Goal: Task Accomplishment & Management: Manage account settings

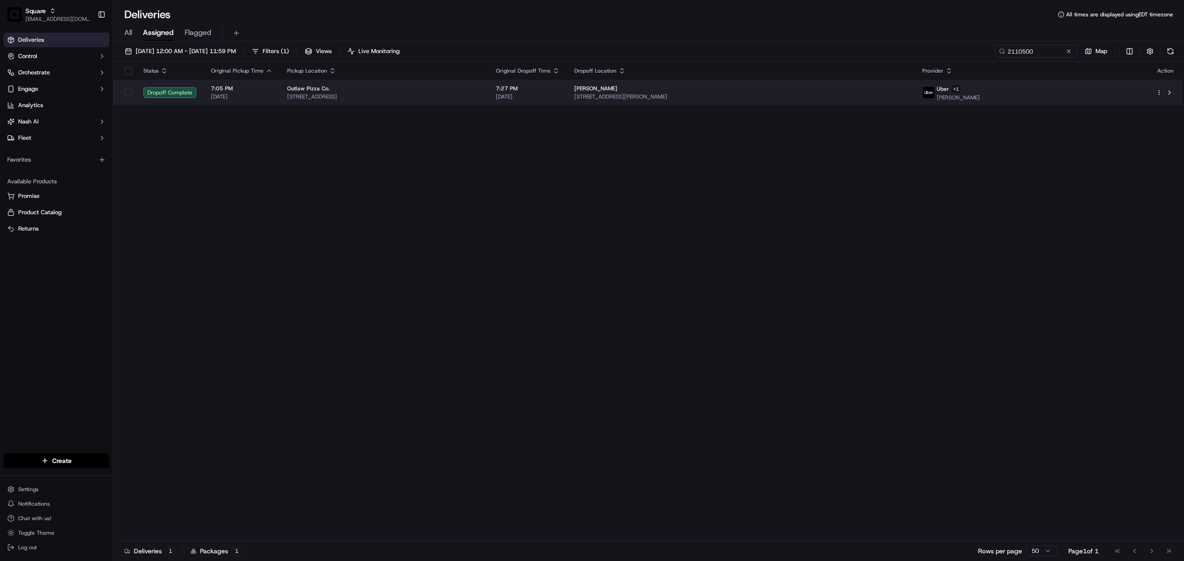
click at [560, 92] on span "7:27 PM" at bounding box center [528, 88] width 64 height 7
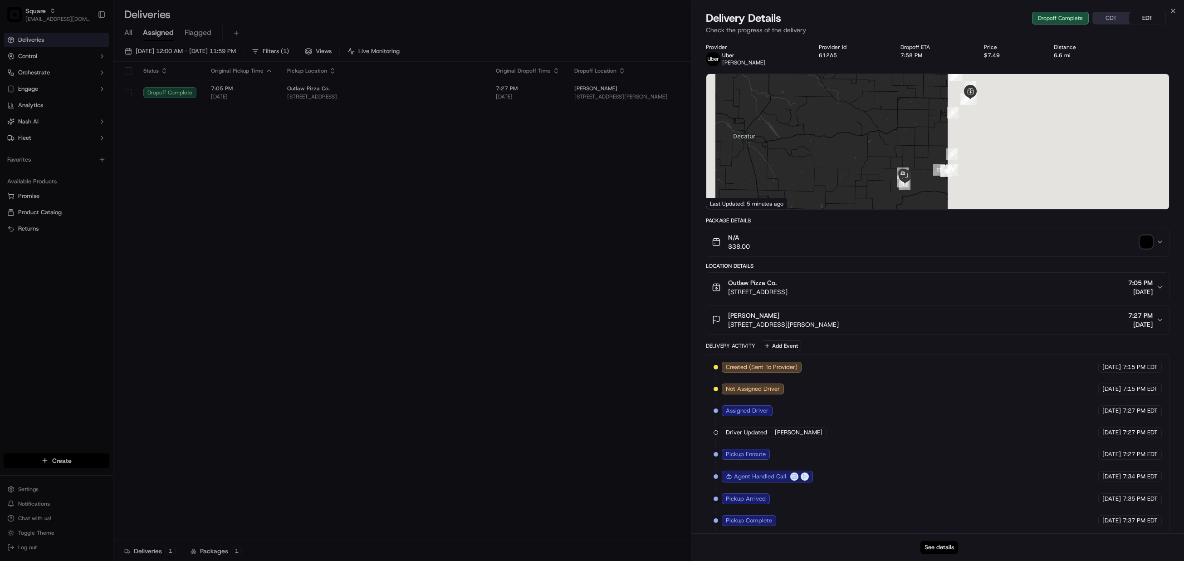
click at [938, 547] on button "See details" at bounding box center [940, 547] width 38 height 13
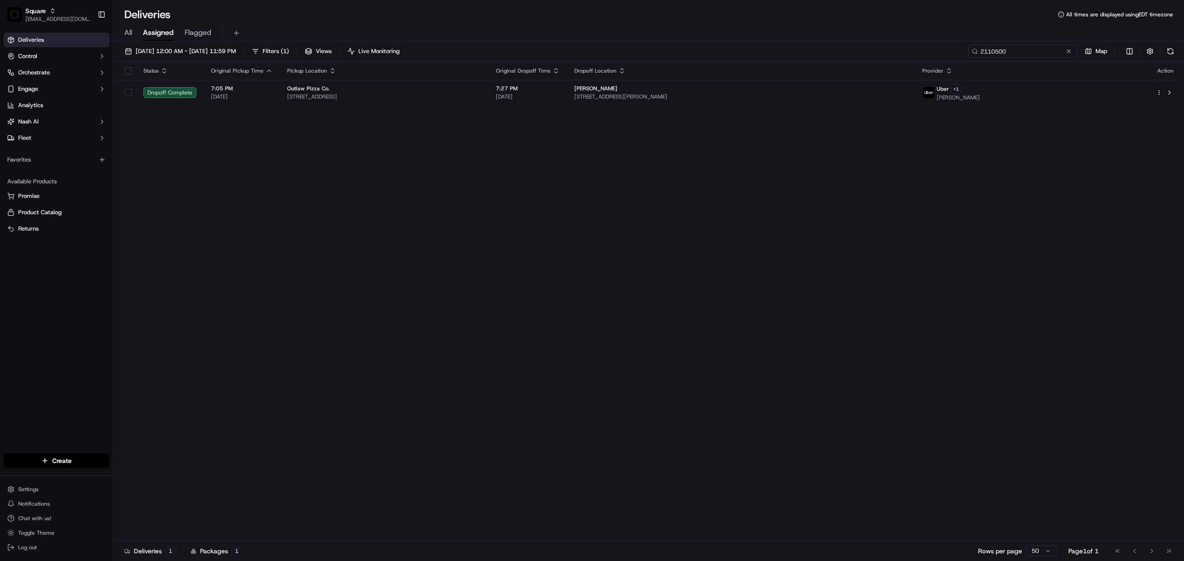
click at [1015, 49] on input "2110500" at bounding box center [1022, 51] width 109 height 13
paste input "1095585"
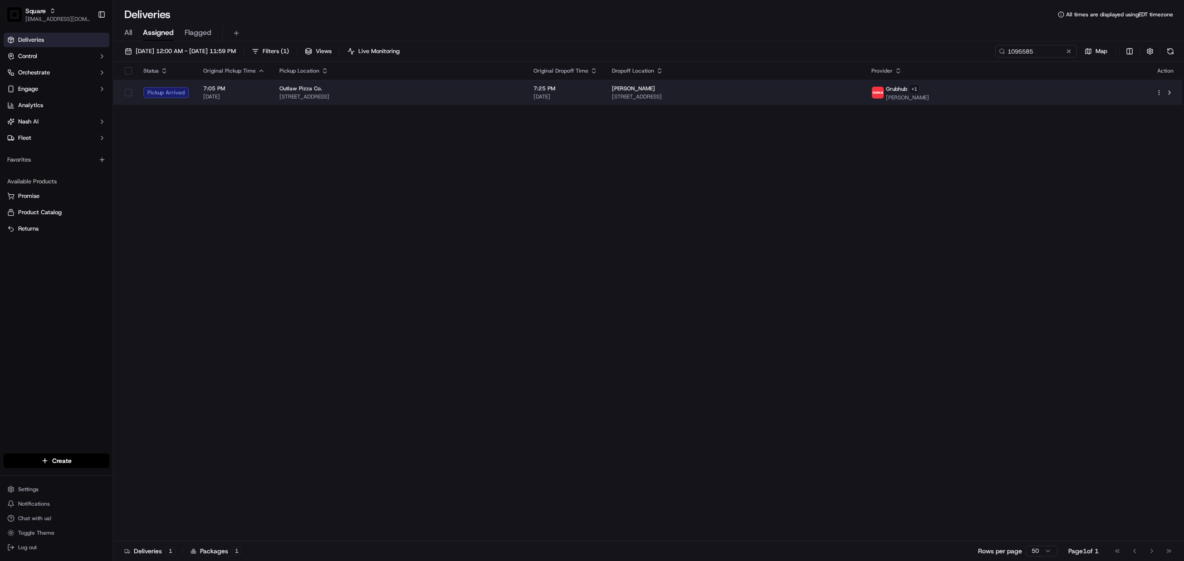
click at [857, 93] on span "640 Braeburn Ct, Bentonville, AR 72712, USA" at bounding box center [734, 96] width 245 height 7
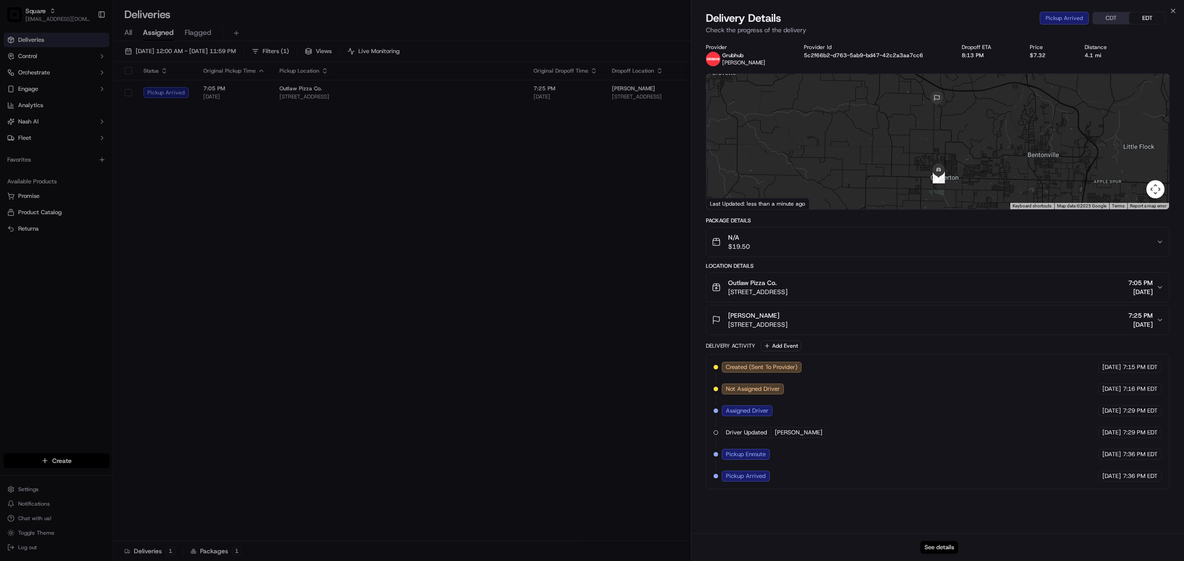
click at [944, 544] on button "See details" at bounding box center [940, 547] width 38 height 13
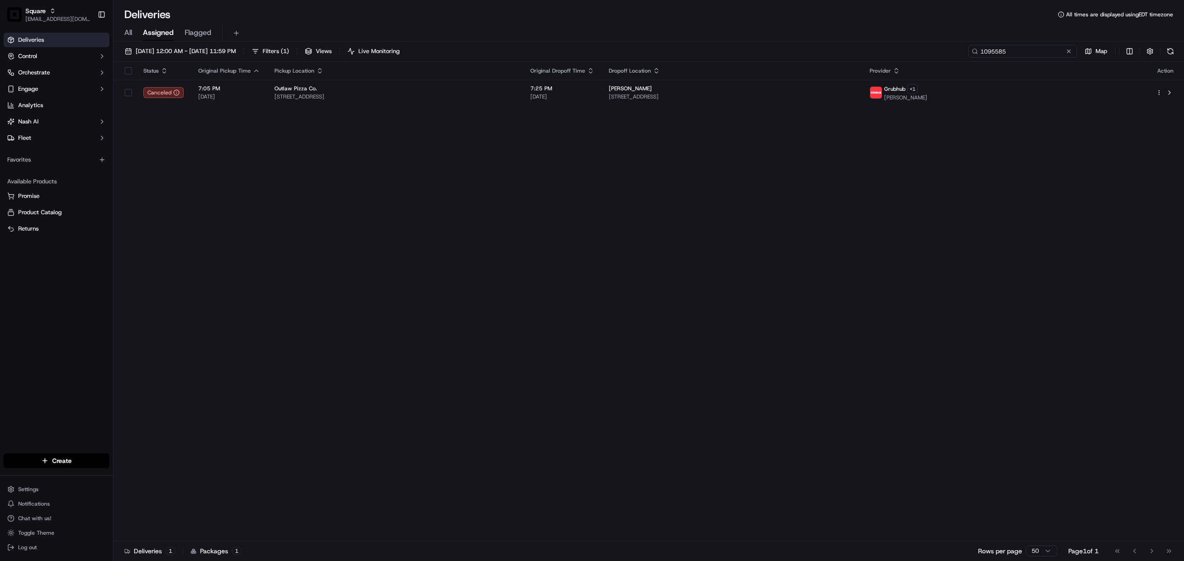
click at [1020, 52] on input "1095585" at bounding box center [1022, 51] width 109 height 13
paste input "2914814"
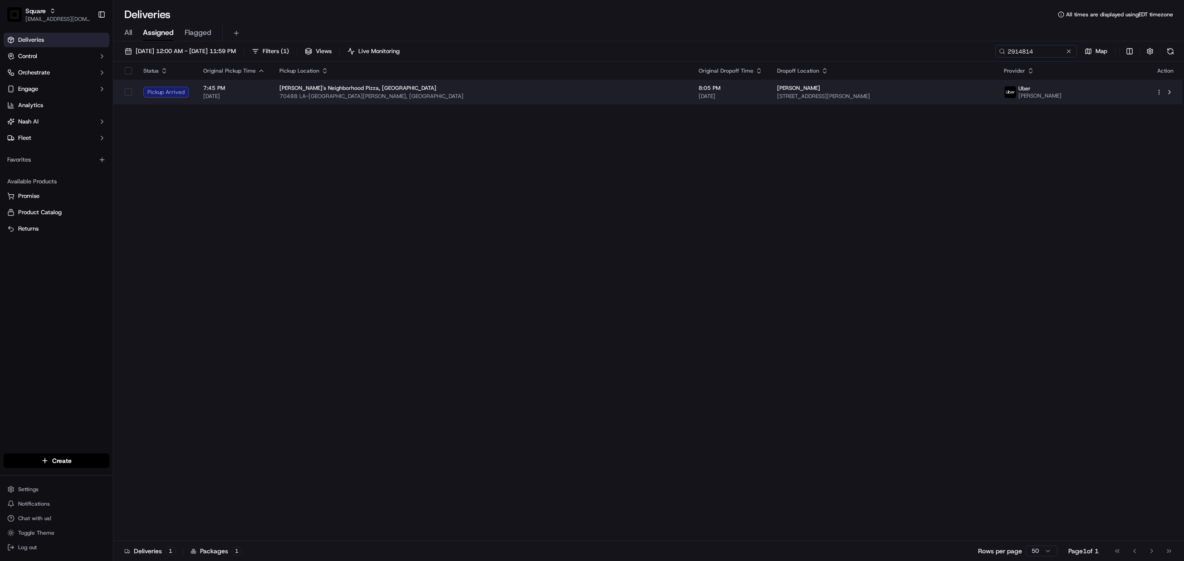
click at [783, 98] on span "4225 Cypress Point Dr, Covington, LA 70433, USA" at bounding box center [883, 96] width 212 height 7
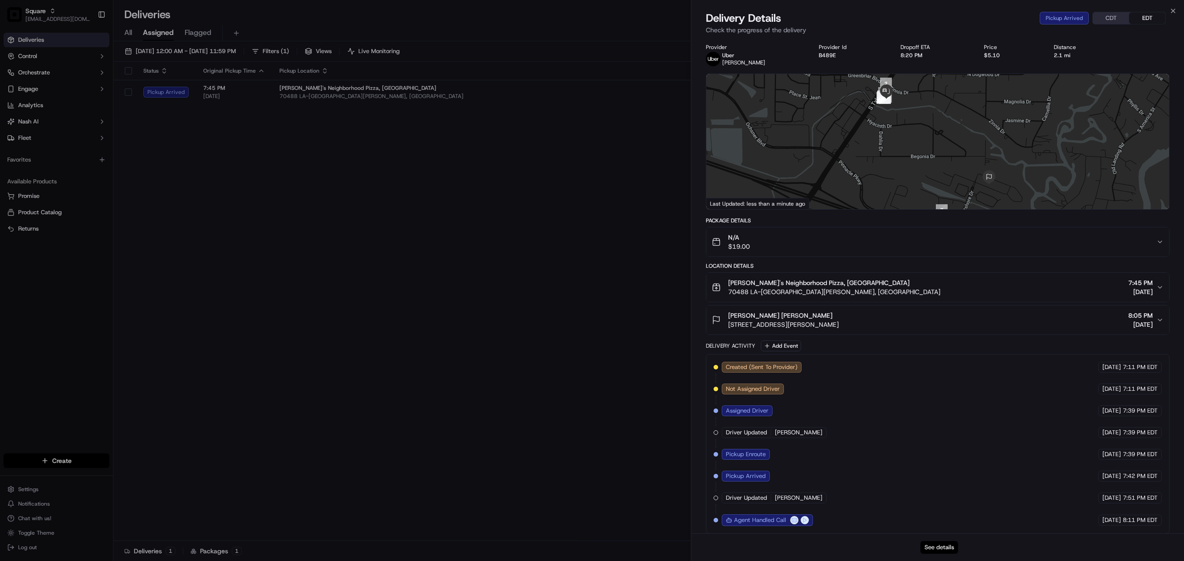
click at [938, 548] on button "See details" at bounding box center [940, 547] width 38 height 13
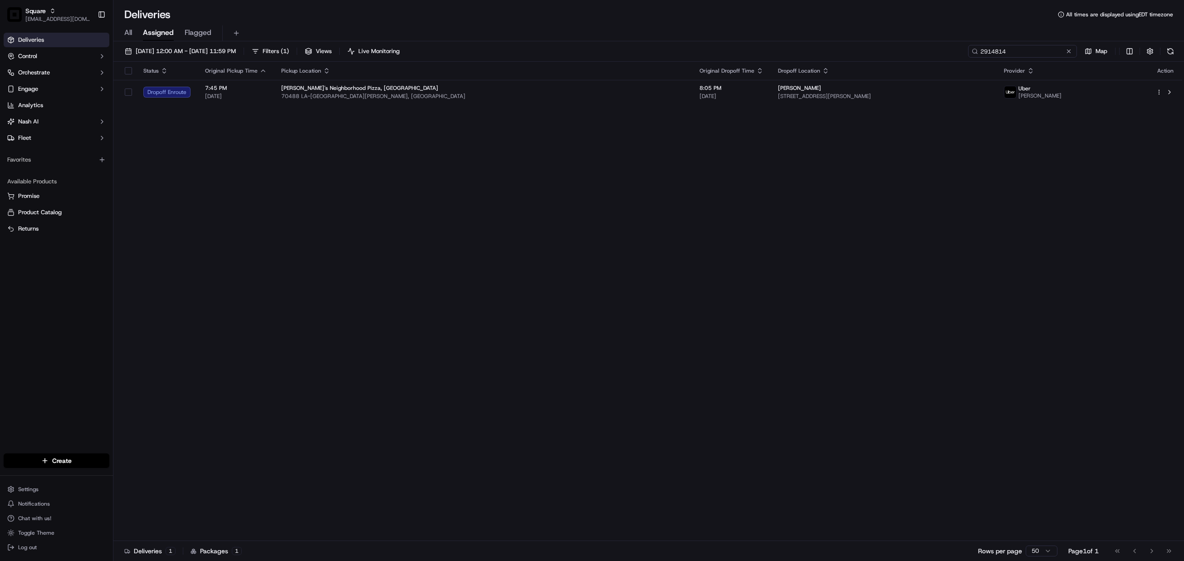
click at [1025, 49] on input "2914814" at bounding box center [1022, 51] width 109 height 13
paste input "7242"
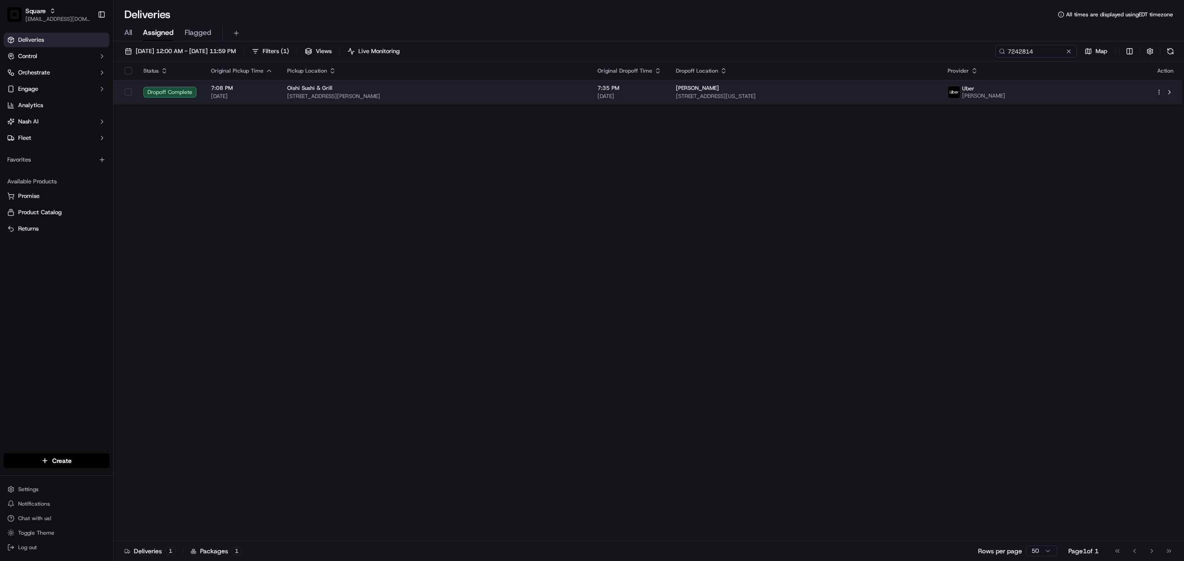
click at [652, 92] on td "7:35 PM 09/18/2025" at bounding box center [629, 92] width 78 height 25
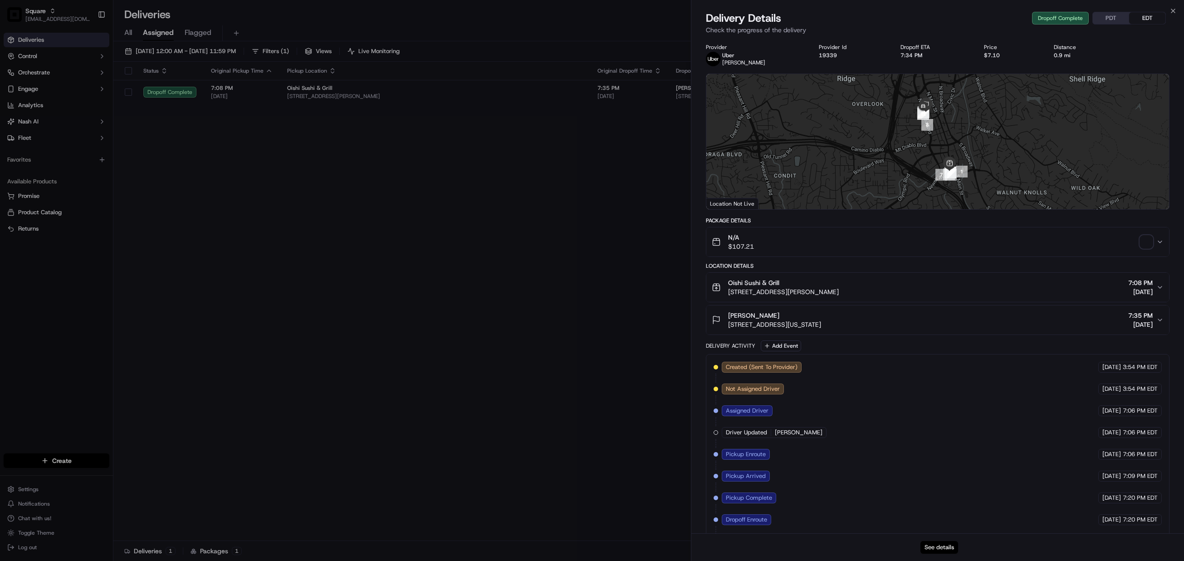
click at [946, 550] on button "See details" at bounding box center [940, 547] width 38 height 13
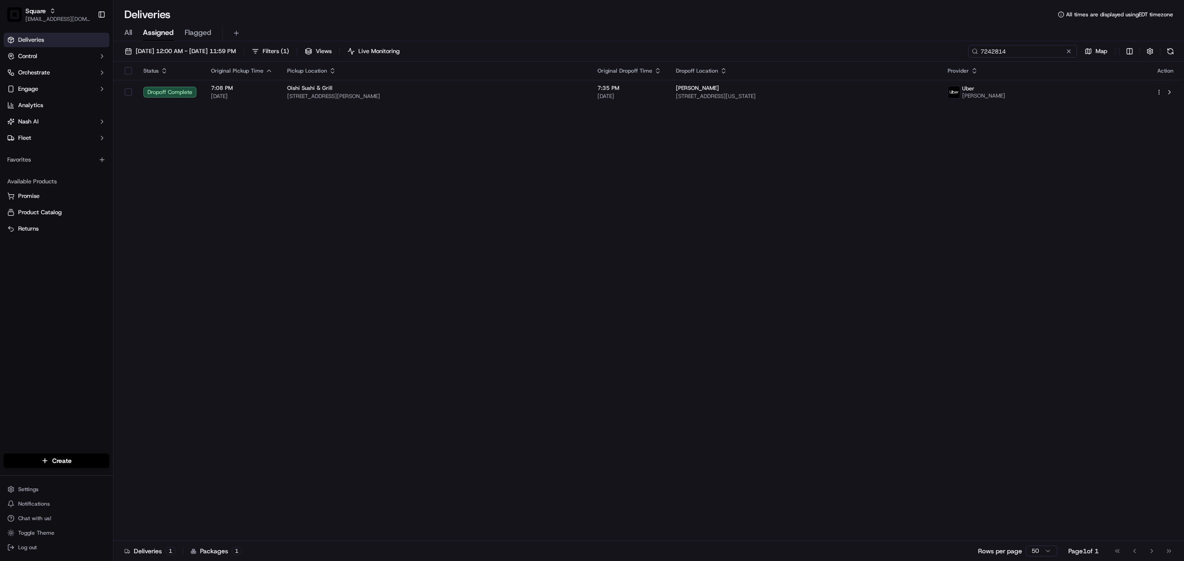
click at [1020, 51] on input "7242814" at bounding box center [1022, 51] width 109 height 13
paste input "9978883"
click at [637, 268] on div "Status Original Pickup Time Pickup Location Original Dropoff Time Dropoff Locat…" at bounding box center [647, 301] width 1069 height 479
click at [436, 156] on div "Status Original Pickup Time Pickup Location Original Dropoff Time Dropoff Locat…" at bounding box center [647, 301] width 1069 height 479
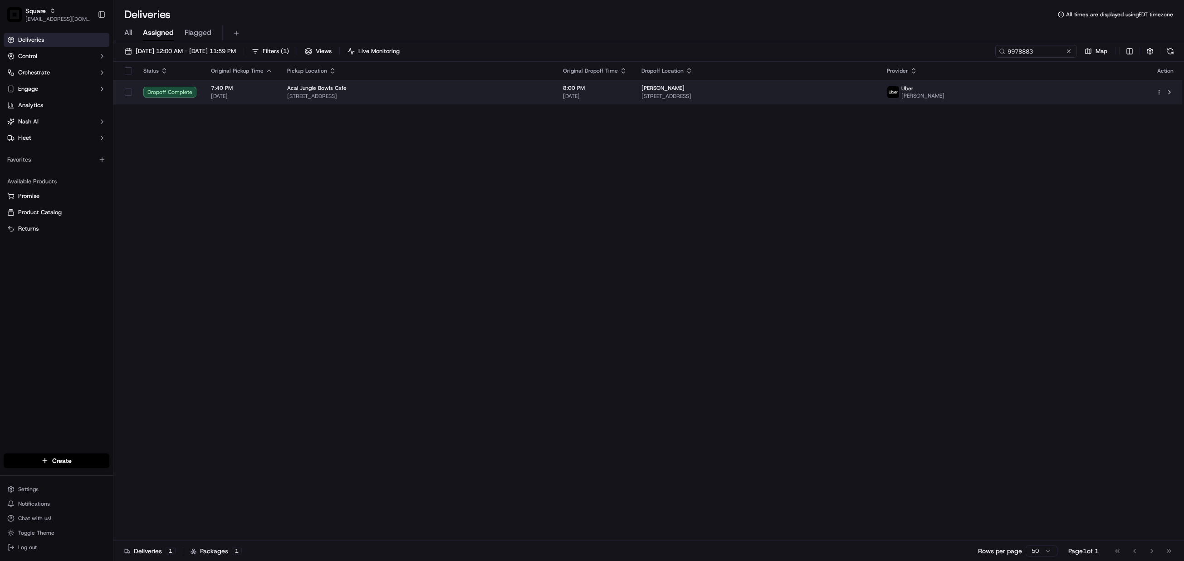
click at [507, 96] on span "[STREET_ADDRESS]" at bounding box center [417, 96] width 261 height 7
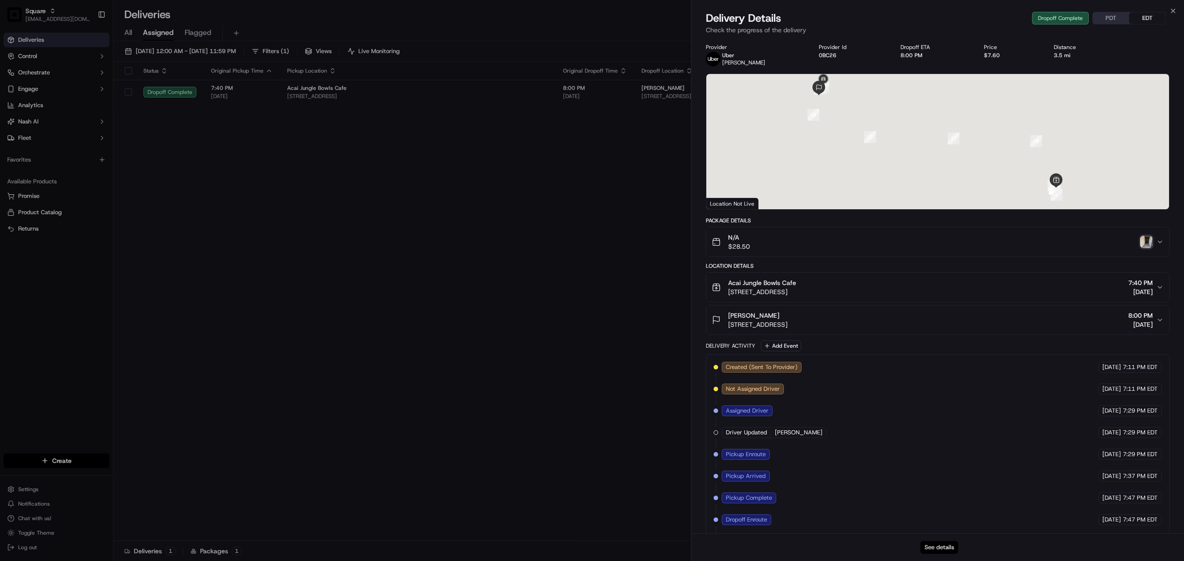
click at [938, 544] on button "See details" at bounding box center [940, 547] width 38 height 13
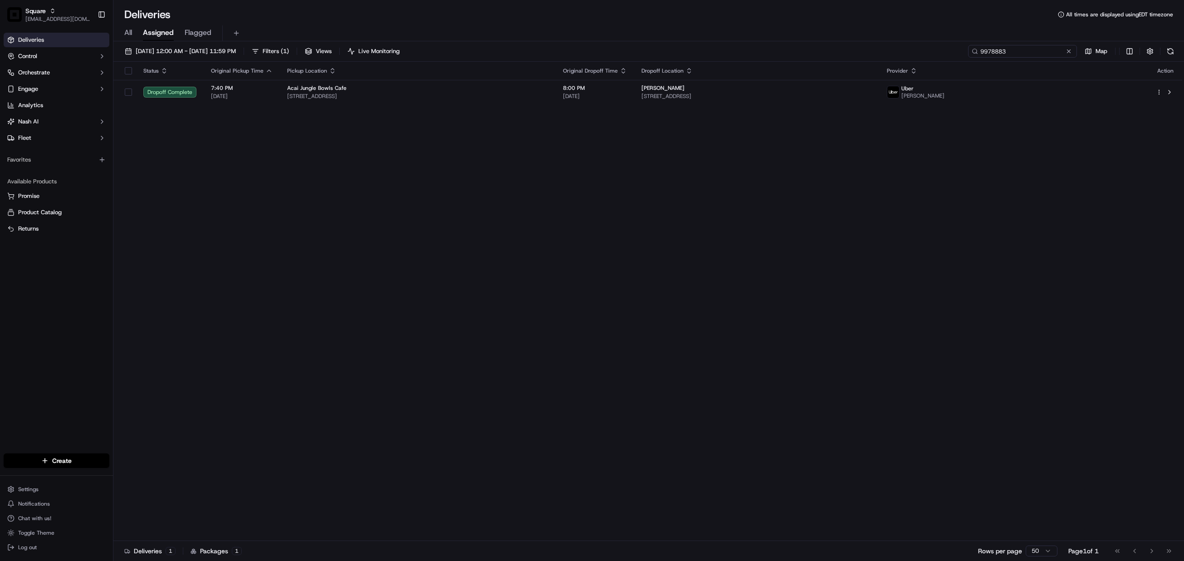
click at [1015, 54] on input "9978883" at bounding box center [1022, 51] width 109 height 13
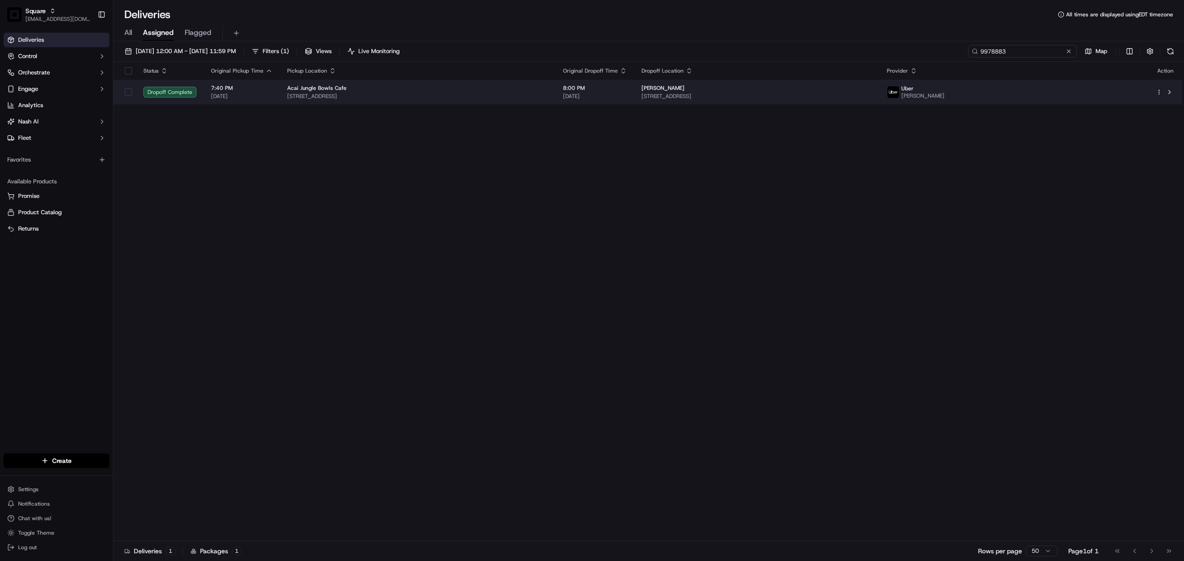
paste input "6082406"
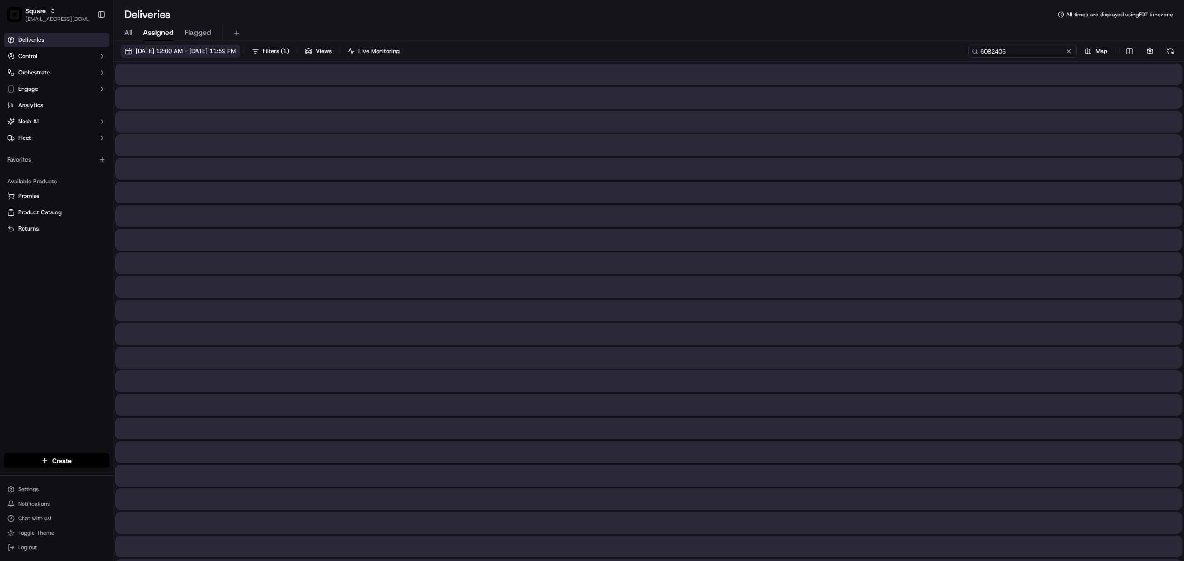
type input "6082406"
click at [178, 49] on span "09/18/2025 12:00 AM - 09/18/2025 11:59 PM" at bounding box center [186, 51] width 100 height 8
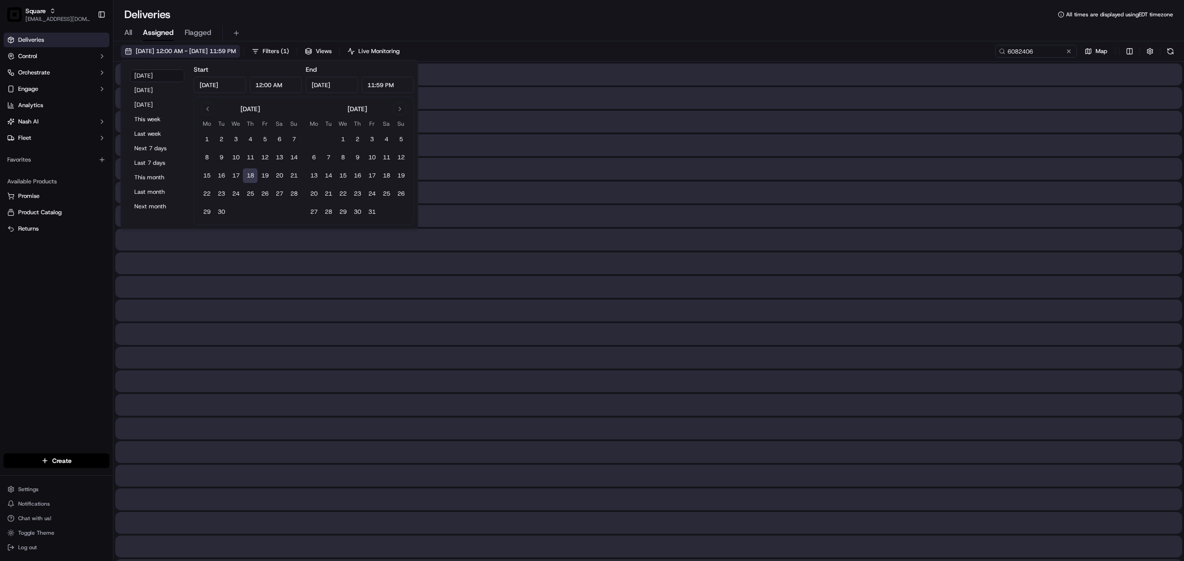
type input "Sep 18, 2025"
type input "12:00 AM"
type input "Sep 18, 2025"
type input "11:59 PM"
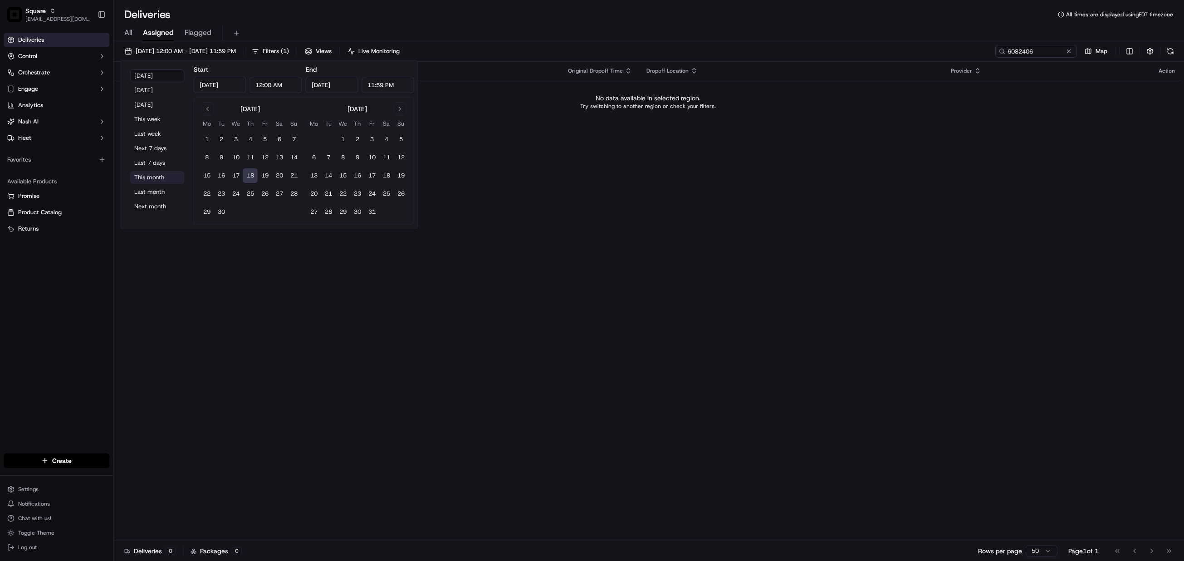
click at [157, 176] on button "This month" at bounding box center [157, 177] width 54 height 13
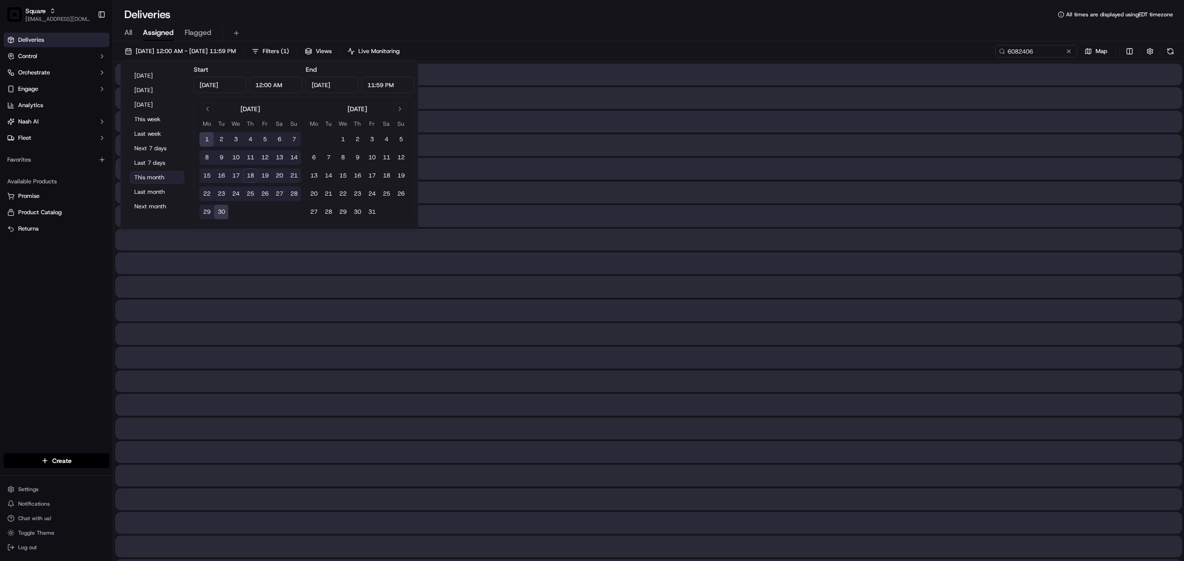
type input "Sep 1, 2025"
type input "Sep 30, 2025"
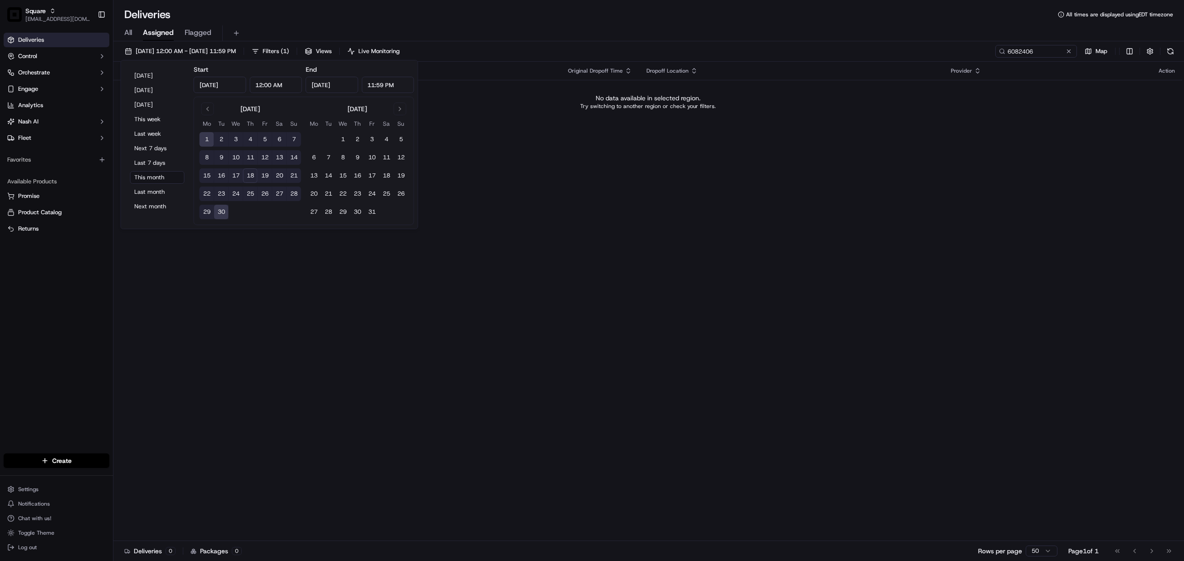
click at [678, 274] on div "Status Original Pickup Time Pickup Location Original Dropoff Time Dropoff Locat…" at bounding box center [647, 301] width 1069 height 479
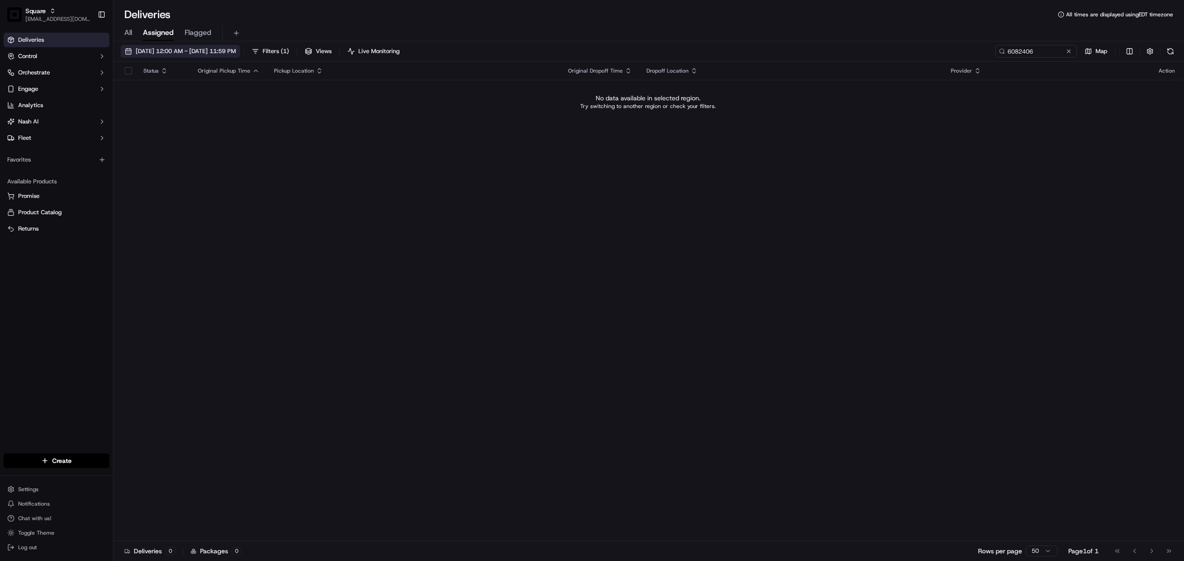
click at [226, 50] on span "09/01/2025 12:00 AM - 09/30/2025 11:59 PM" at bounding box center [186, 51] width 100 height 8
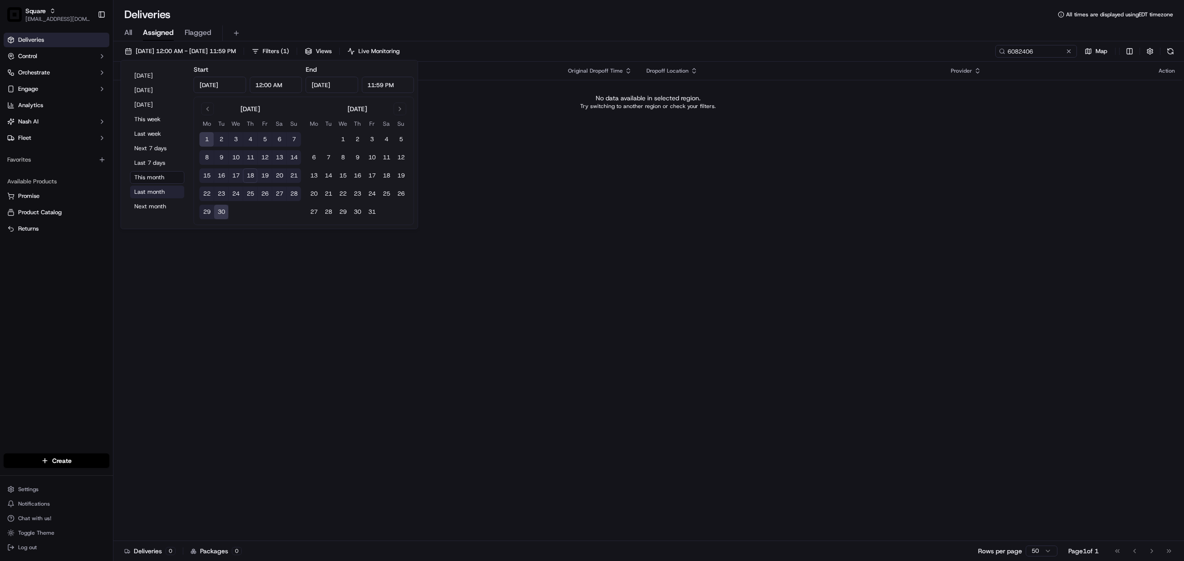
click at [155, 189] on button "Last month" at bounding box center [157, 192] width 54 height 13
type input "Aug 1, 2025"
type input "Aug 31, 2025"
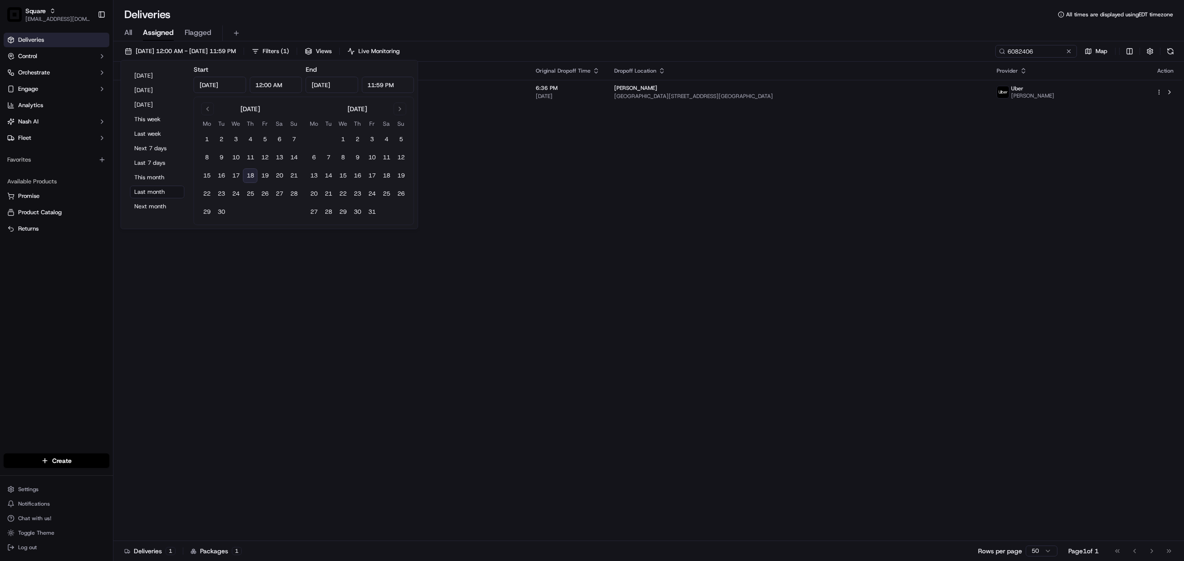
click at [776, 289] on div "Status Original Pickup Time Pickup Location Original Dropoff Time Dropoff Locat…" at bounding box center [647, 301] width 1069 height 479
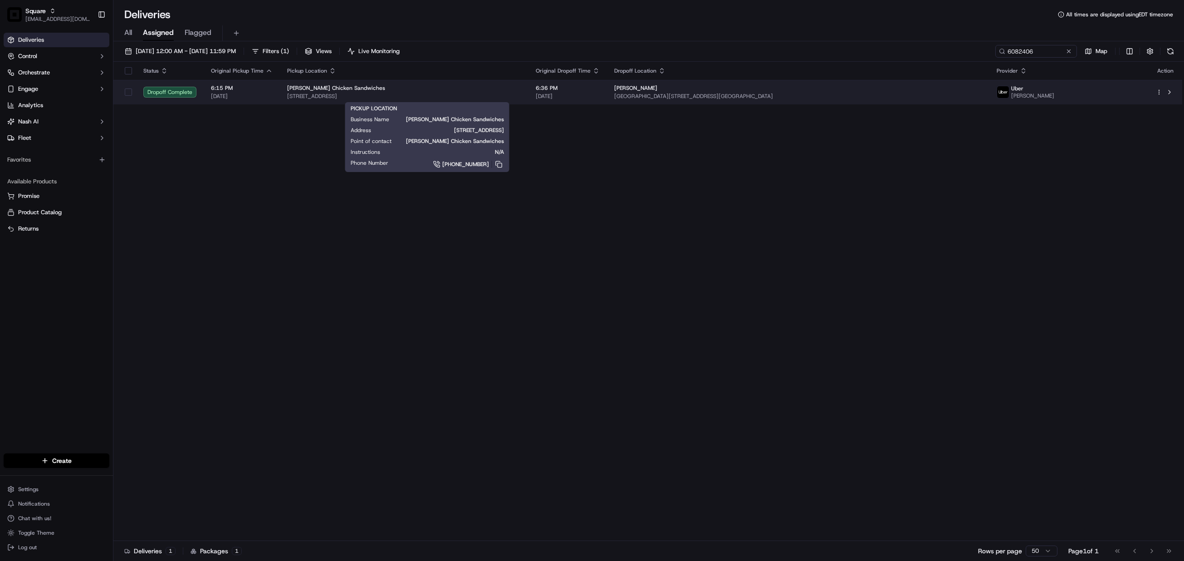
click at [521, 99] on span "220 NW 8th Ave #10, Gainesville, FL 32601, USA" at bounding box center [404, 96] width 234 height 7
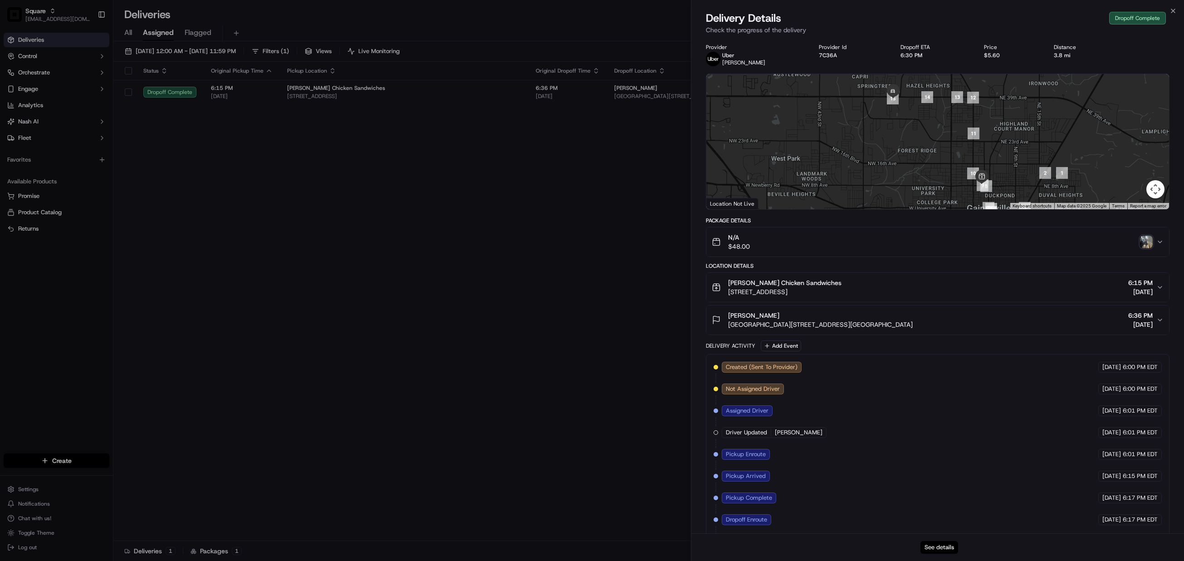
click at [937, 549] on button "See details" at bounding box center [940, 547] width 38 height 13
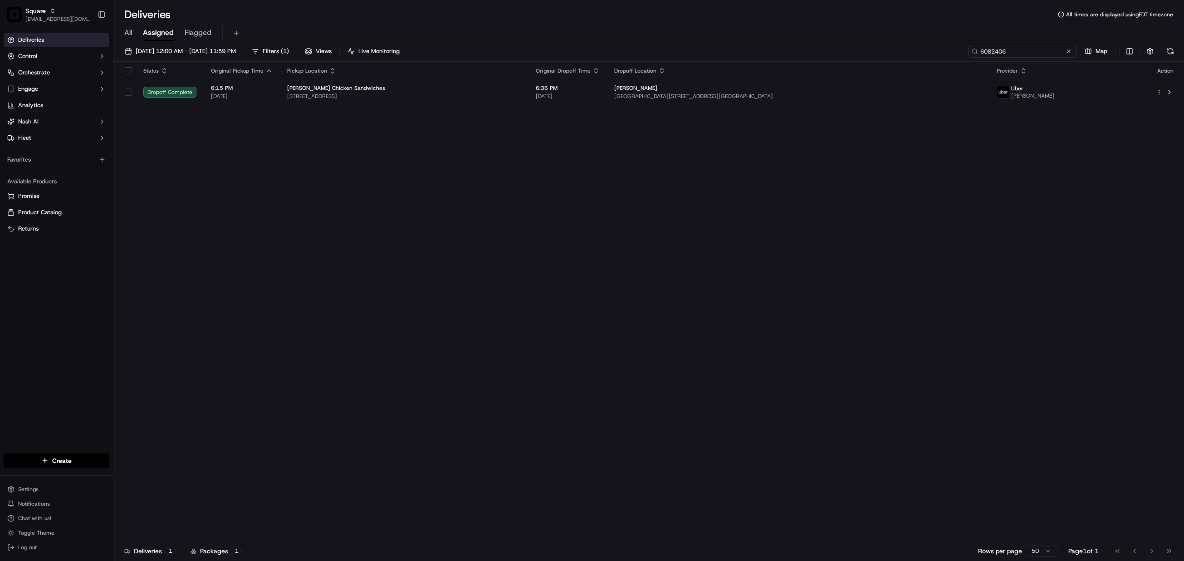
click at [1017, 54] on input "6082406" at bounding box center [1022, 51] width 109 height 13
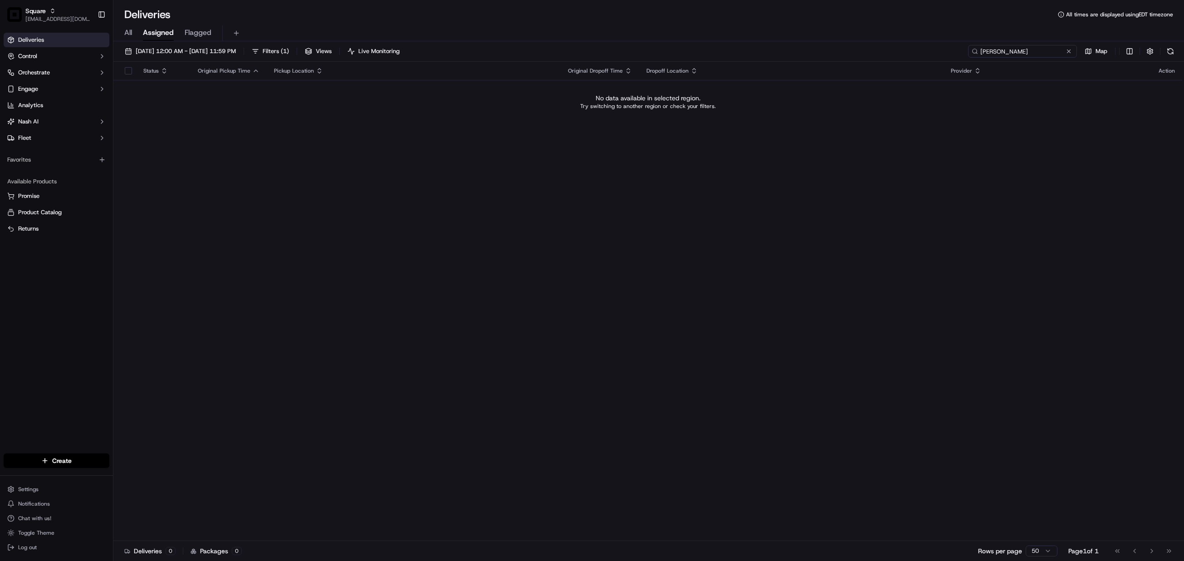
click at [1019, 56] on input "mary duv" at bounding box center [1022, 51] width 109 height 13
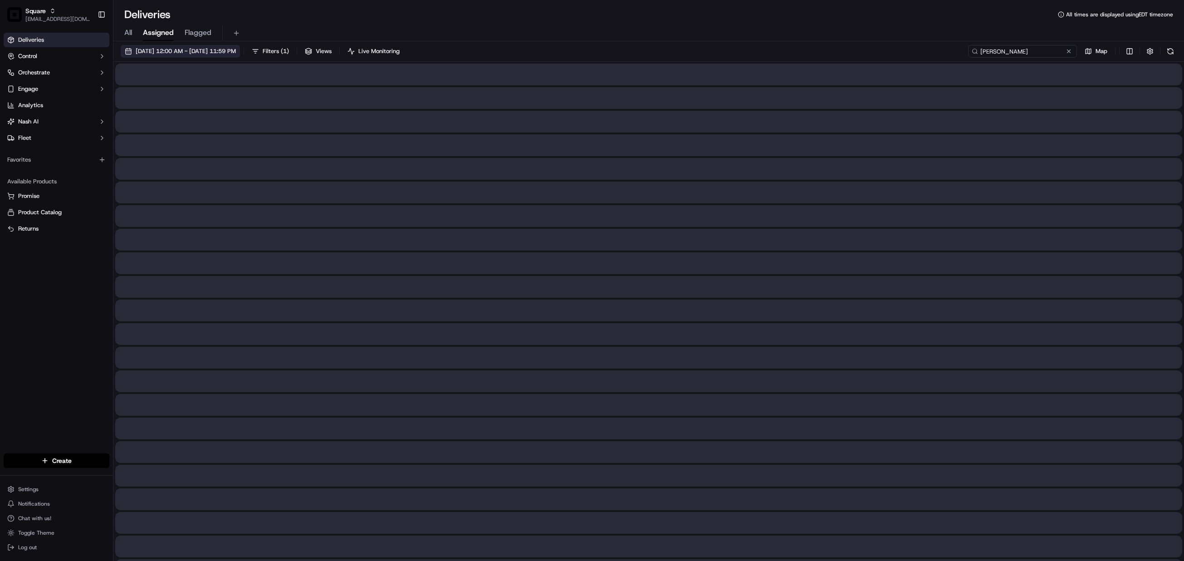
type input "mary"
click at [208, 45] on button "08/01/2025 12:00 AM - 08/31/2025 11:59 PM" at bounding box center [180, 51] width 119 height 13
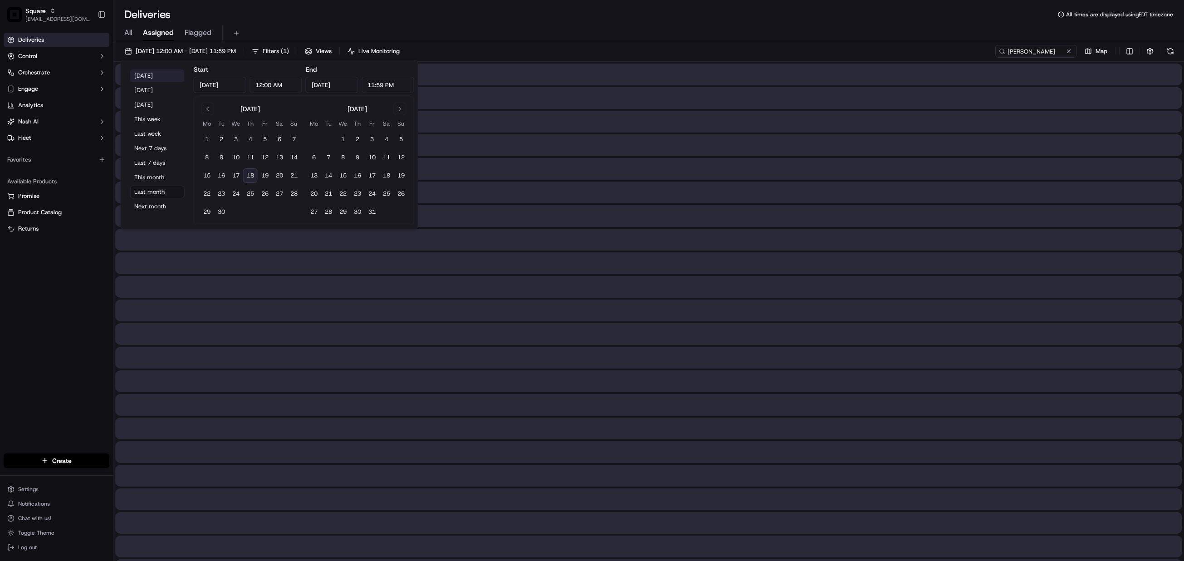
click at [142, 75] on button "Today" at bounding box center [157, 75] width 54 height 13
type input "Sep 18, 2025"
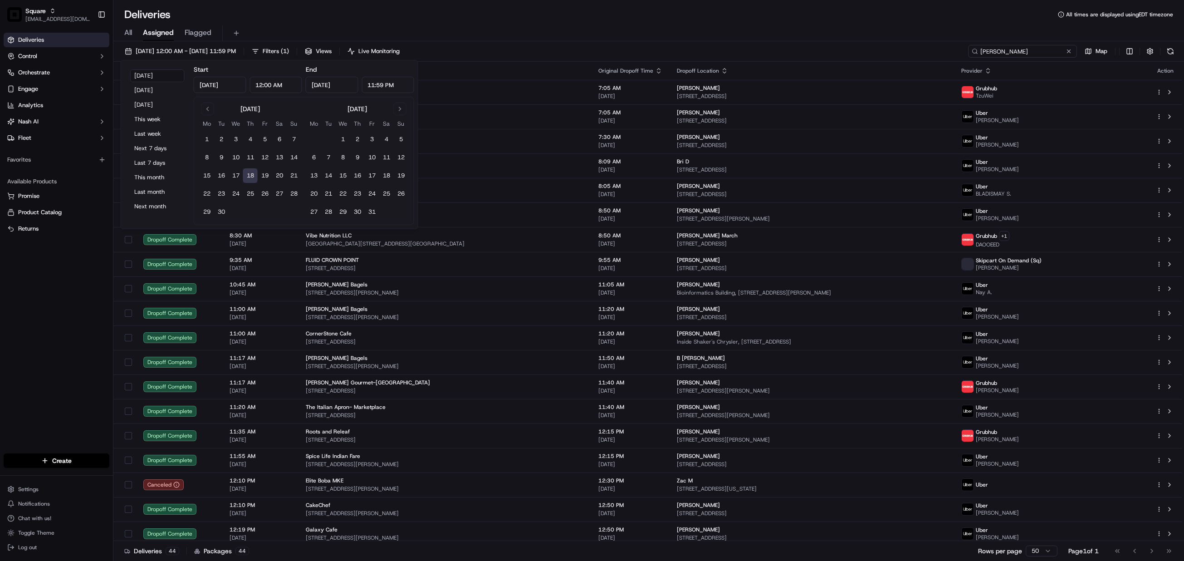
click at [1035, 49] on input "mary" at bounding box center [1022, 51] width 109 height 13
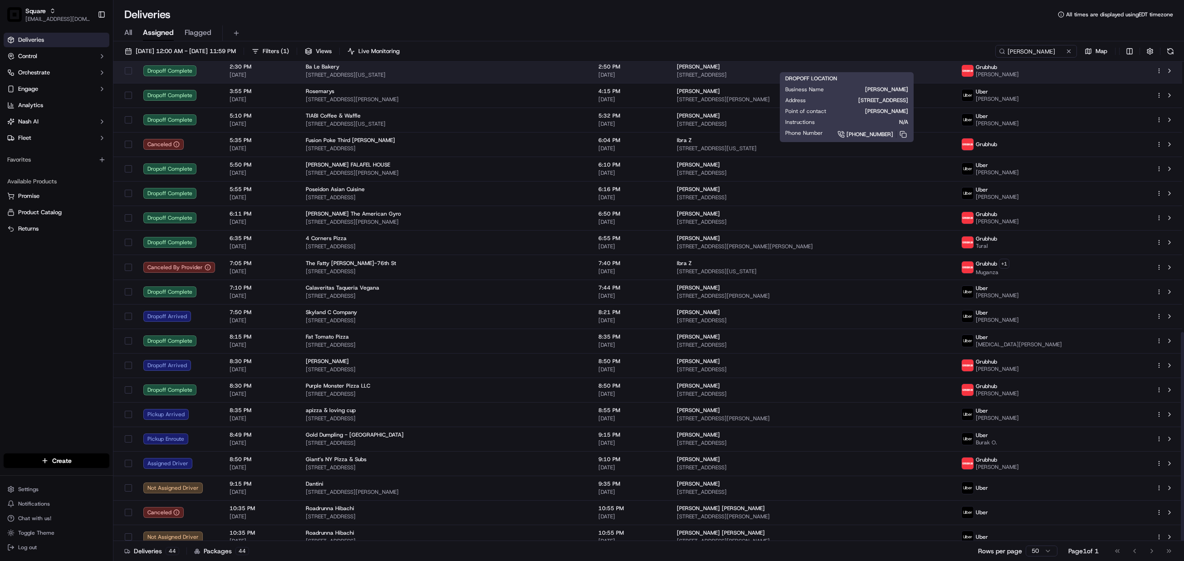
scroll to position [619, 0]
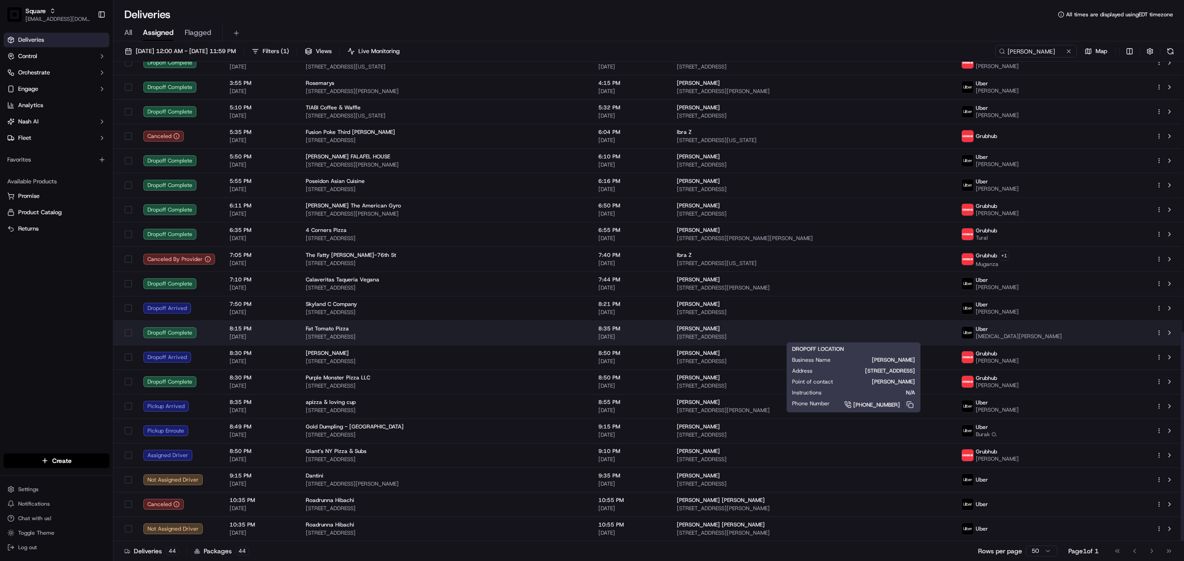
click at [756, 327] on div "Mary DuBard" at bounding box center [812, 328] width 270 height 7
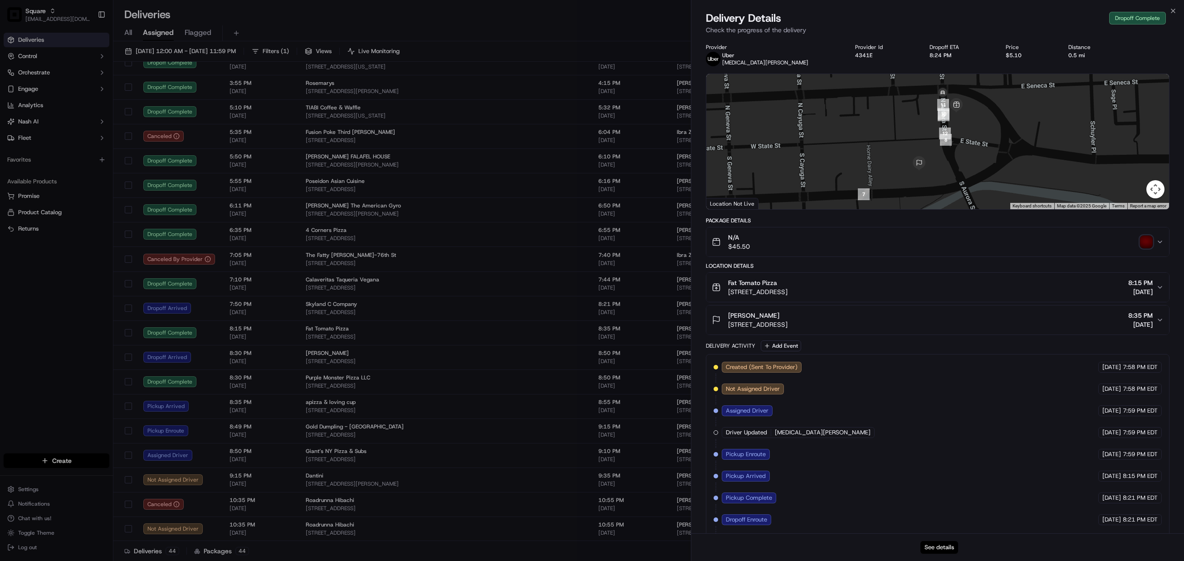
click at [938, 543] on button "See details" at bounding box center [940, 547] width 38 height 13
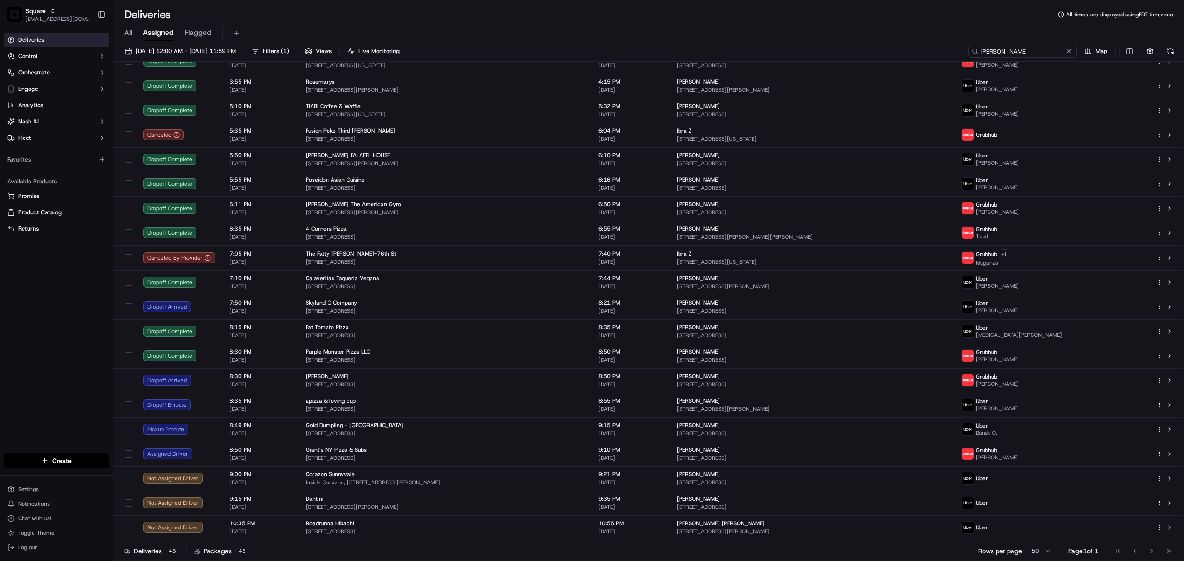
click at [1012, 53] on input "mary" at bounding box center [1022, 51] width 109 height 13
paste input "8549277"
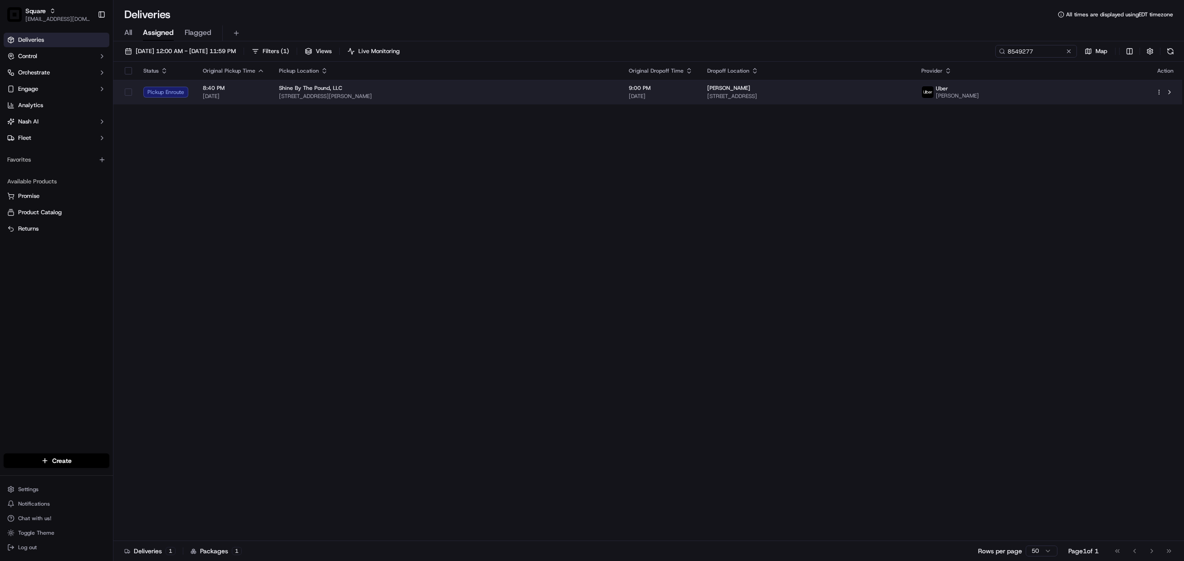
click at [727, 90] on div "Jennell Harris" at bounding box center [807, 87] width 200 height 7
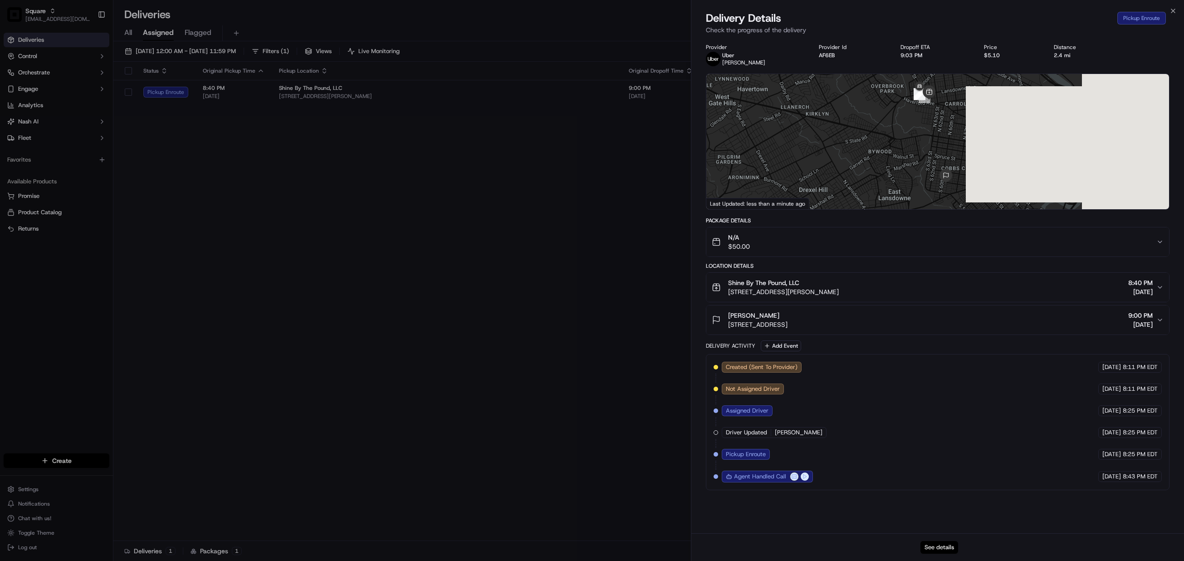
click at [938, 548] on button "See details" at bounding box center [940, 547] width 38 height 13
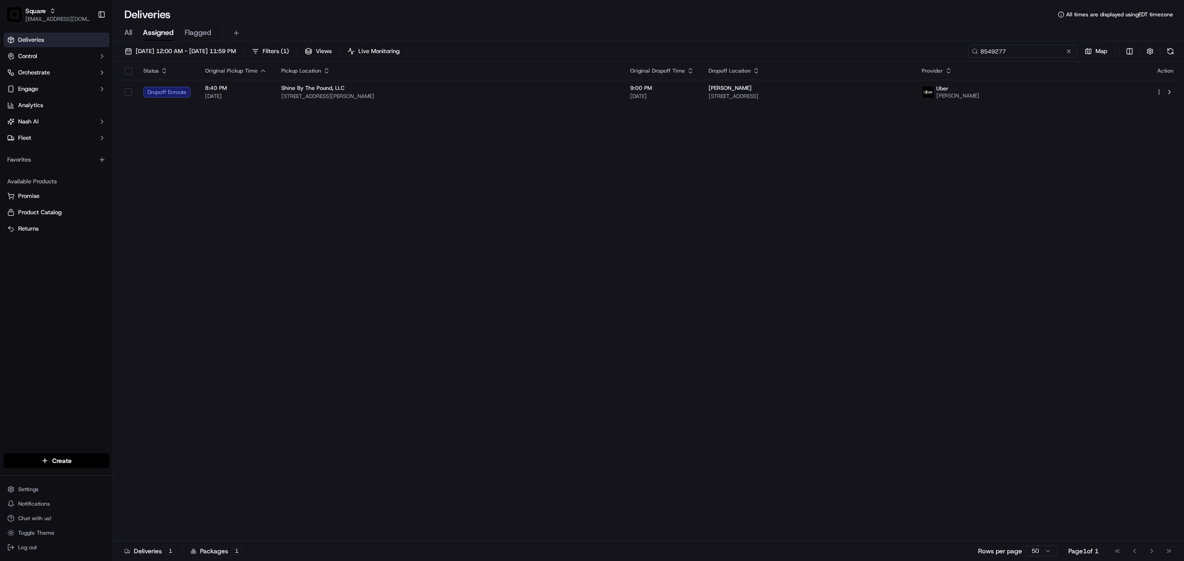
click at [1029, 52] on input "8549277" at bounding box center [1022, 51] width 109 height 13
paste input "6361424"
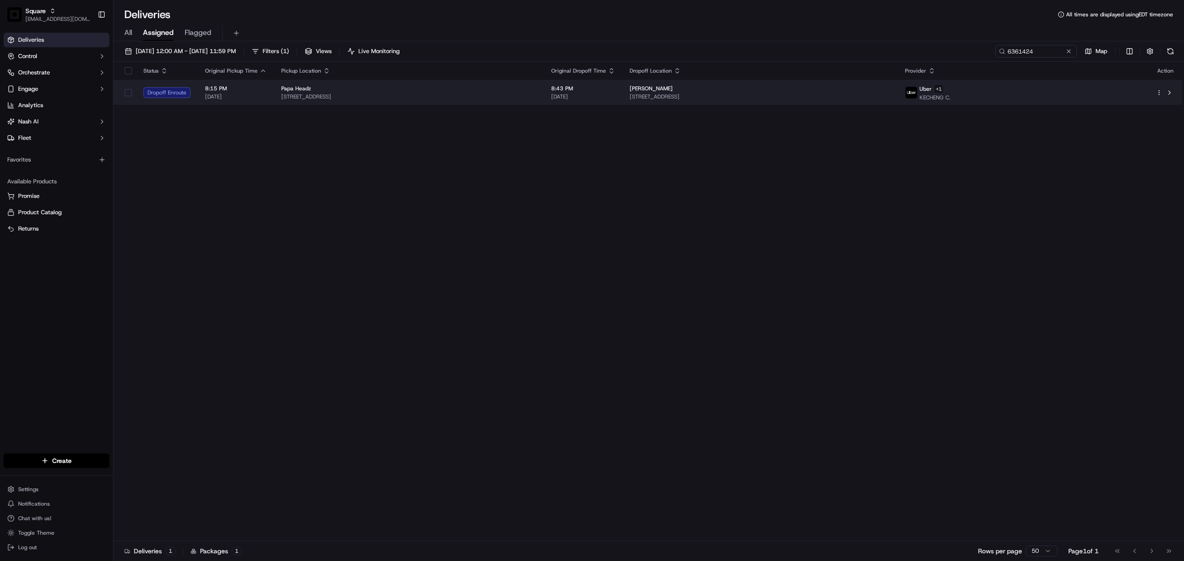
click at [498, 98] on span "82868 Miles Ave, Indio, CA 92201, USA" at bounding box center [408, 96] width 255 height 7
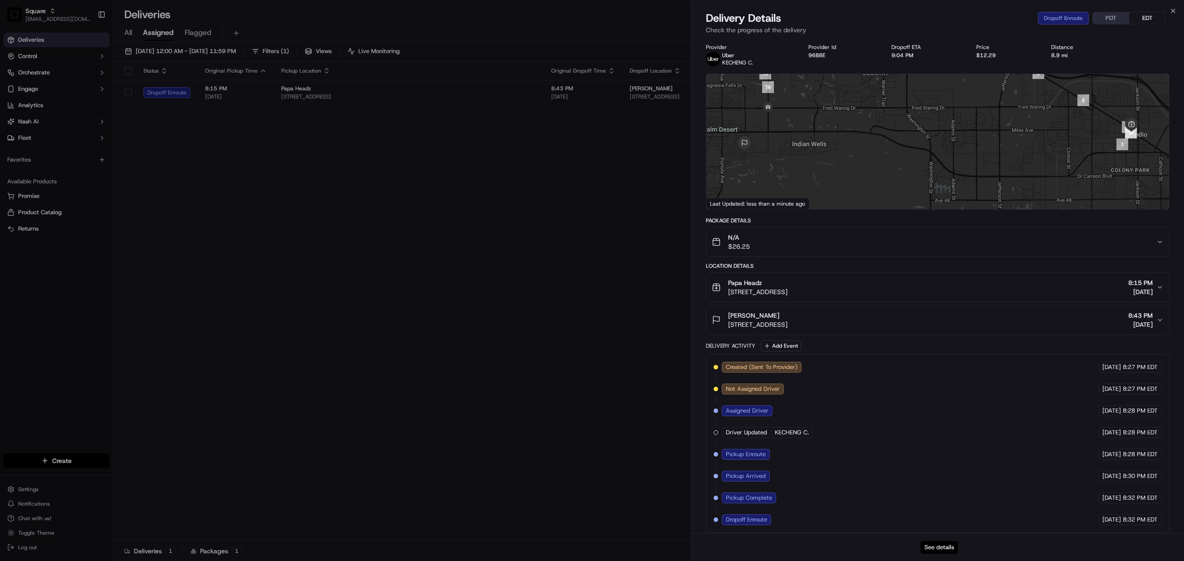
click at [934, 546] on button "See details" at bounding box center [940, 547] width 38 height 13
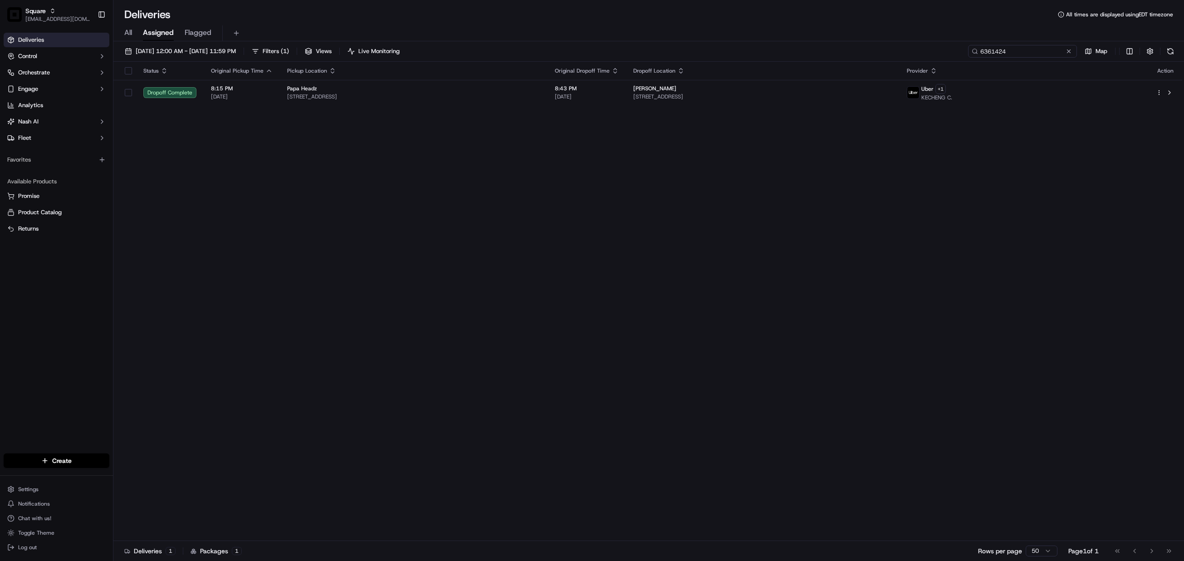
click at [1025, 48] on input "6361424" at bounding box center [1022, 51] width 109 height 13
paste input "316107"
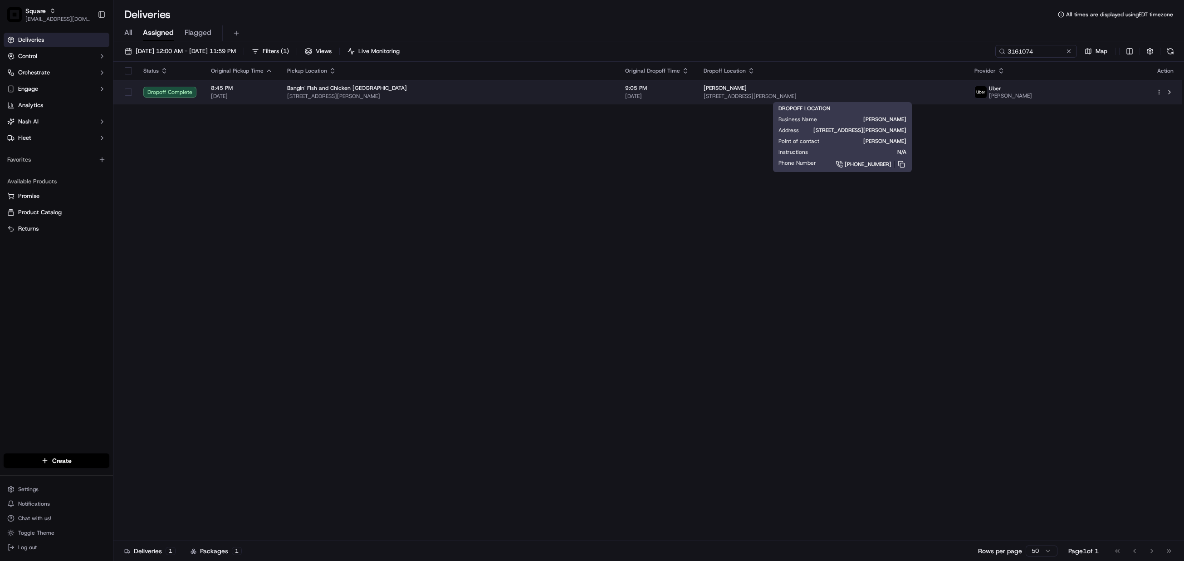
click at [844, 93] on span "3816 Hamilton Ave, Baltimore, MD 21206, USA" at bounding box center [832, 96] width 256 height 7
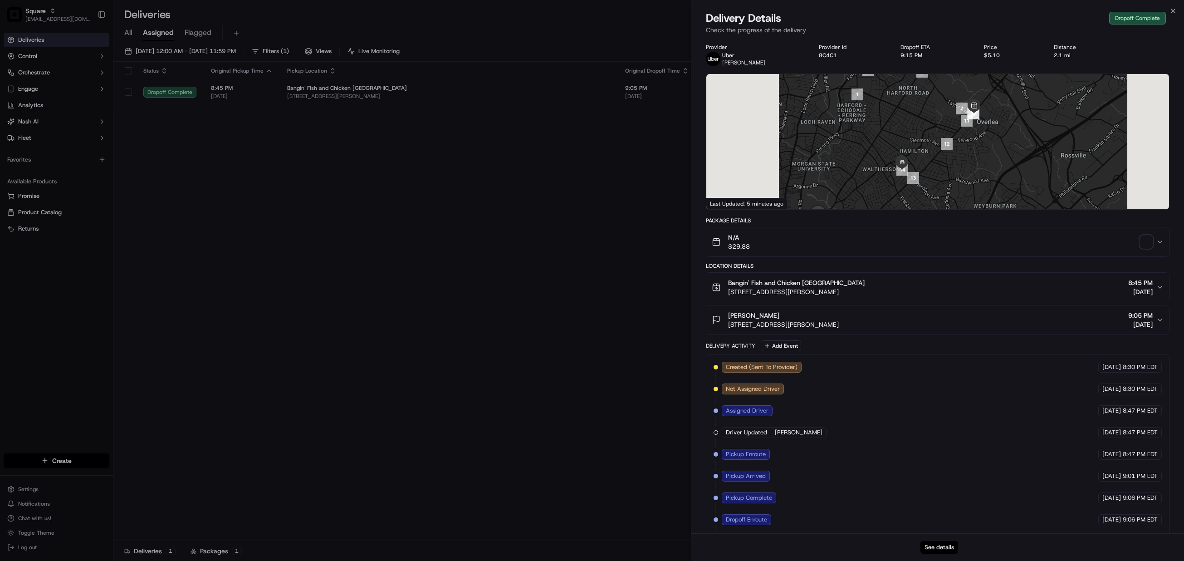
click at [935, 546] on button "See details" at bounding box center [940, 547] width 38 height 13
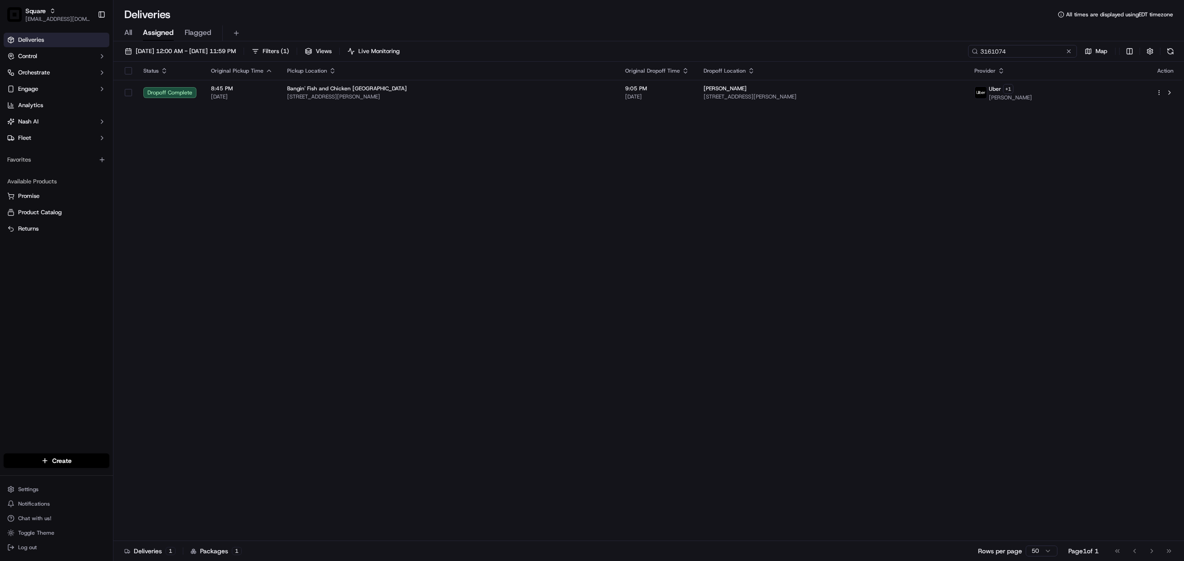
click at [1022, 56] on input "3161074" at bounding box center [1022, 51] width 109 height 13
paste input "5153381"
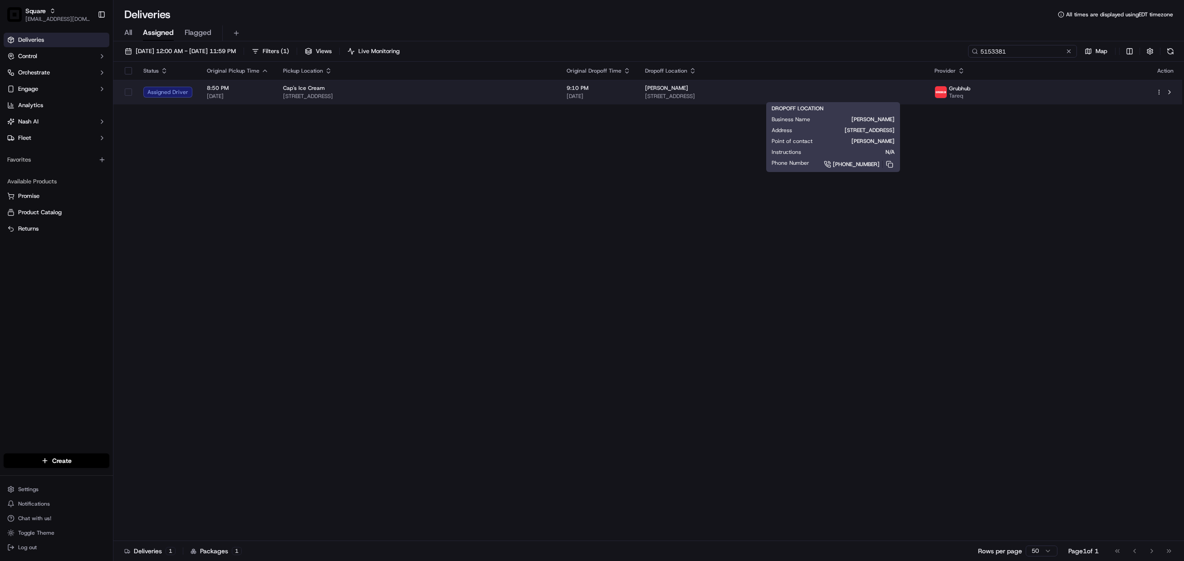
type input "5153381"
click at [805, 93] on span "[STREET_ADDRESS]" at bounding box center [782, 96] width 275 height 7
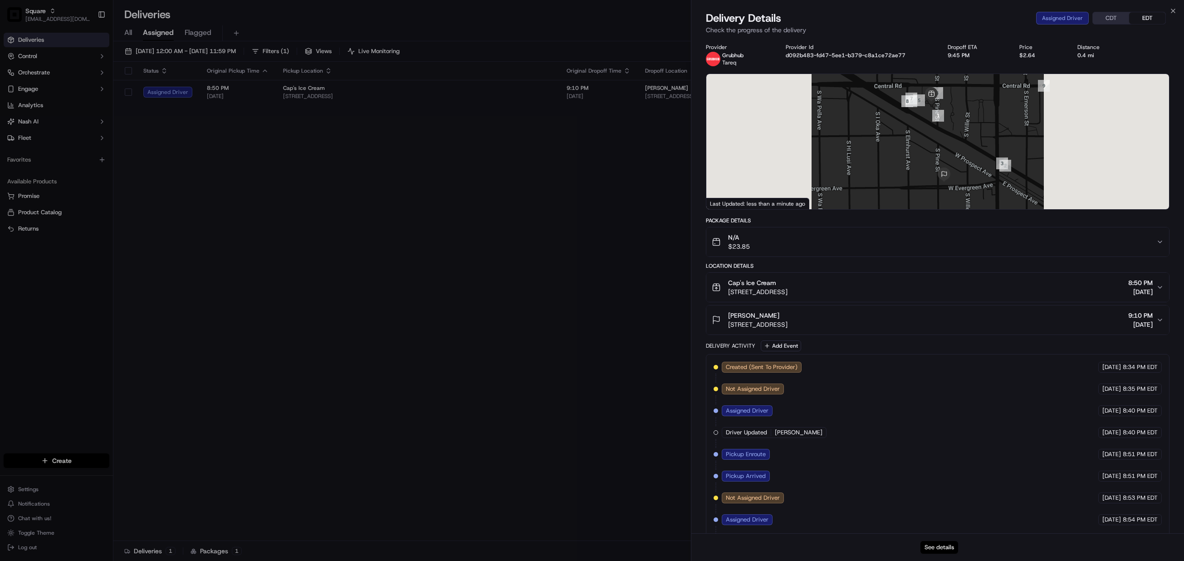
click at [941, 544] on button "See details" at bounding box center [940, 547] width 38 height 13
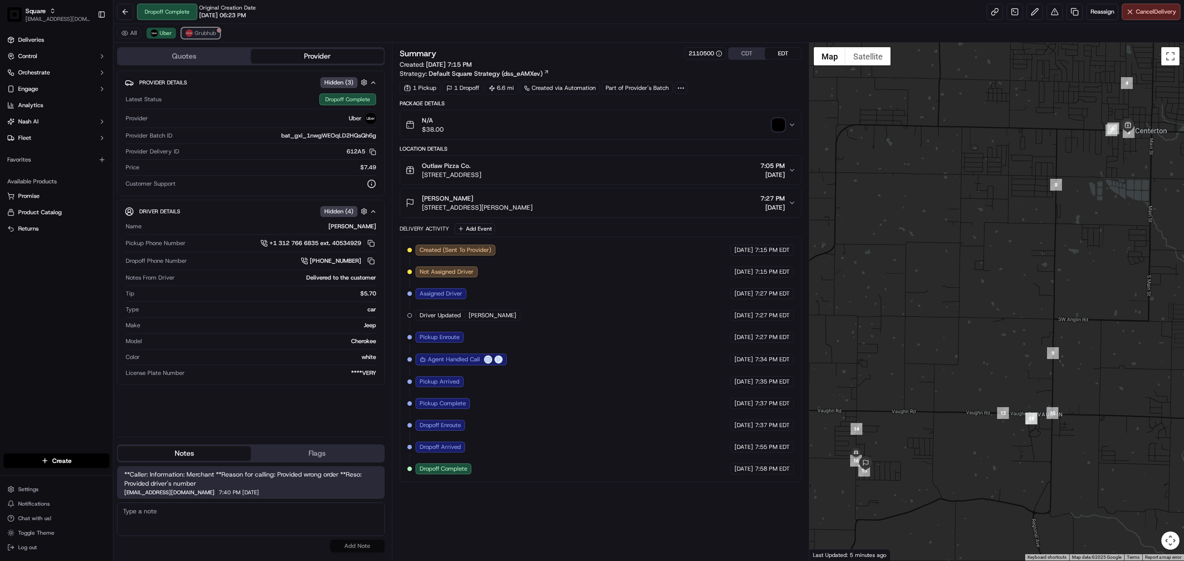
click at [201, 34] on span "Grubhub" at bounding box center [205, 32] width 21 height 7
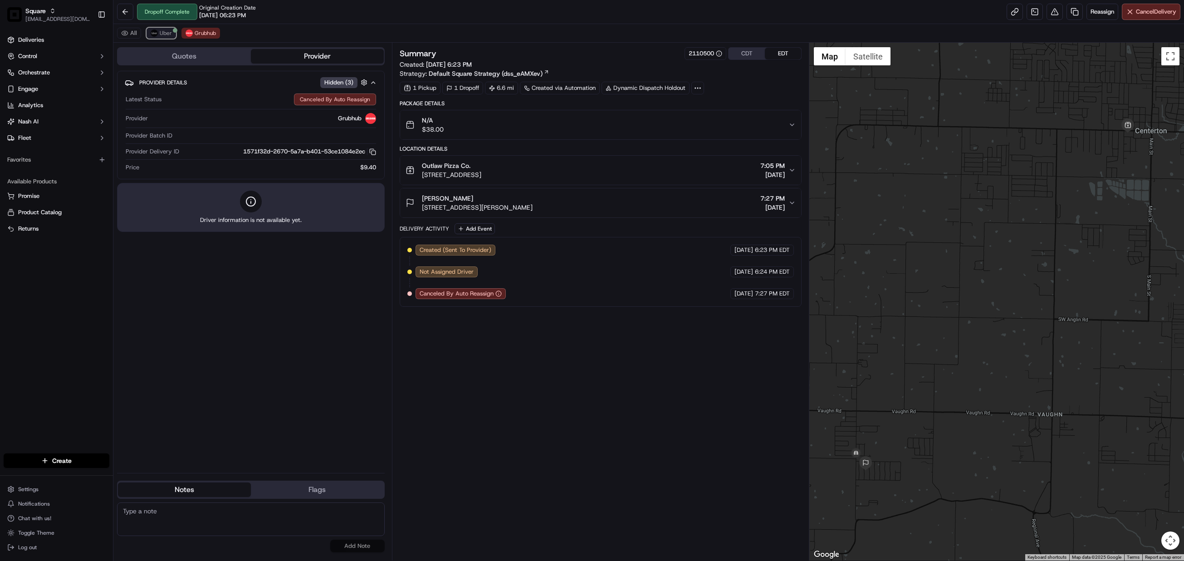
click at [169, 32] on span "Uber" at bounding box center [166, 32] width 12 height 7
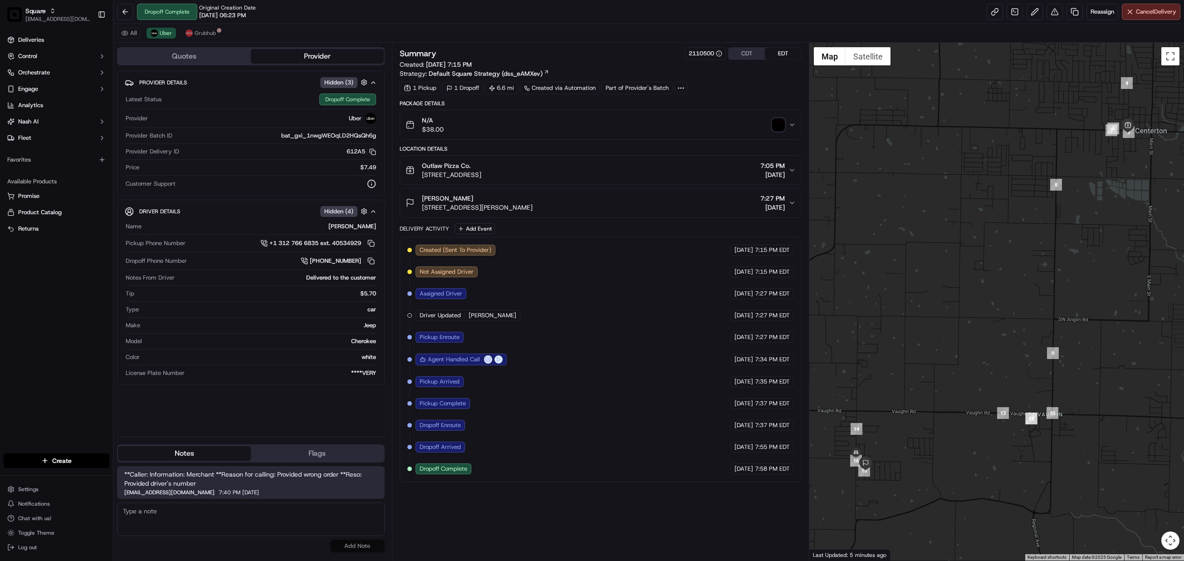
drag, startPoint x: 575, startPoint y: 426, endPoint x: 470, endPoint y: 248, distance: 207.5
click at [575, 426] on div "Created (Sent To Provider) Uber [DATE] 7:15 PM EDT Not Assigned Driver Uber [DA…" at bounding box center [600, 360] width 387 height 230
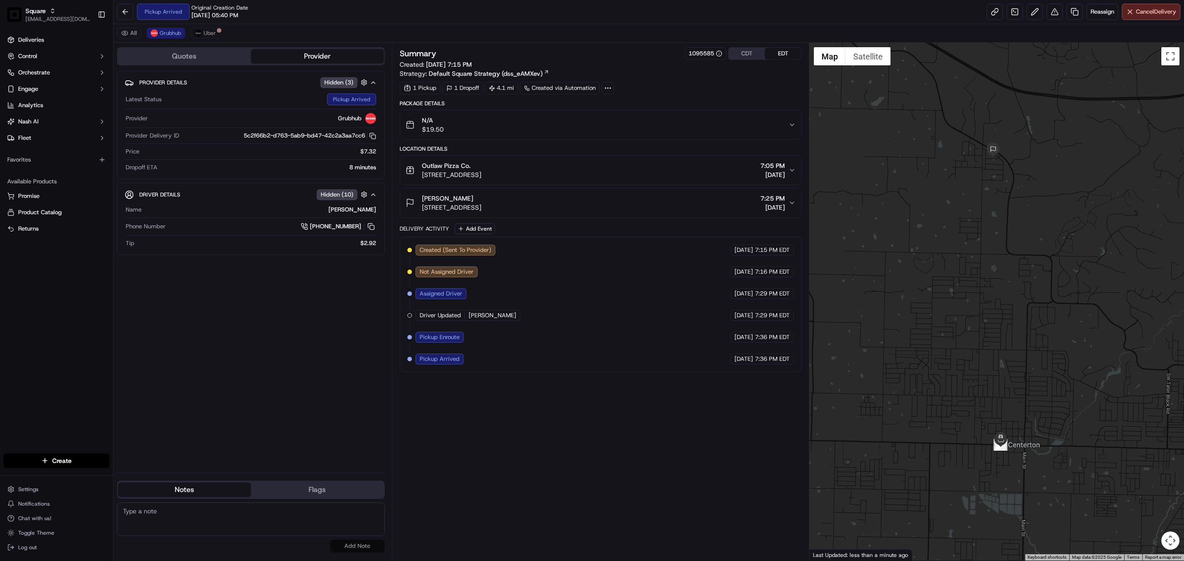
click at [545, 519] on div "Summary 1095585 CDT EDT Created: 09/18/2025 7:15 PM Strategy: Default Square St…" at bounding box center [601, 301] width 402 height 509
click at [622, 467] on div "Summary 1095585 CDT EDT Created: 09/18/2025 7:15 PM Strategy: Default Square St…" at bounding box center [601, 301] width 402 height 509
click at [207, 28] on button "Uber" at bounding box center [205, 33] width 29 height 11
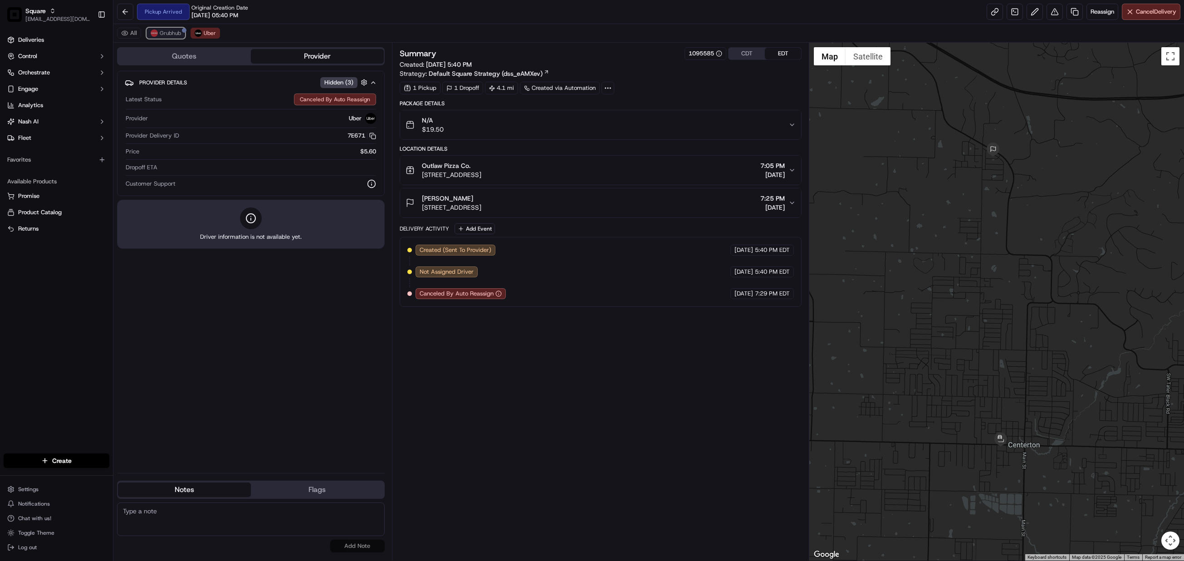
click at [169, 29] on button "Grubhub" at bounding box center [166, 33] width 39 height 11
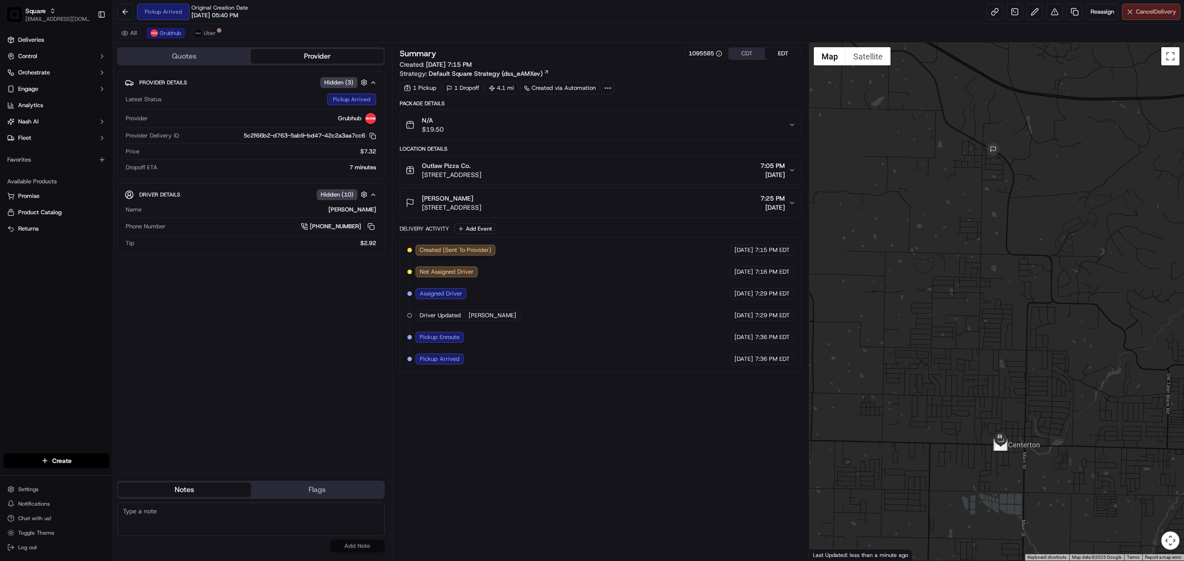
click at [1133, 10] on button "Cancel Delivery" at bounding box center [1151, 12] width 59 height 16
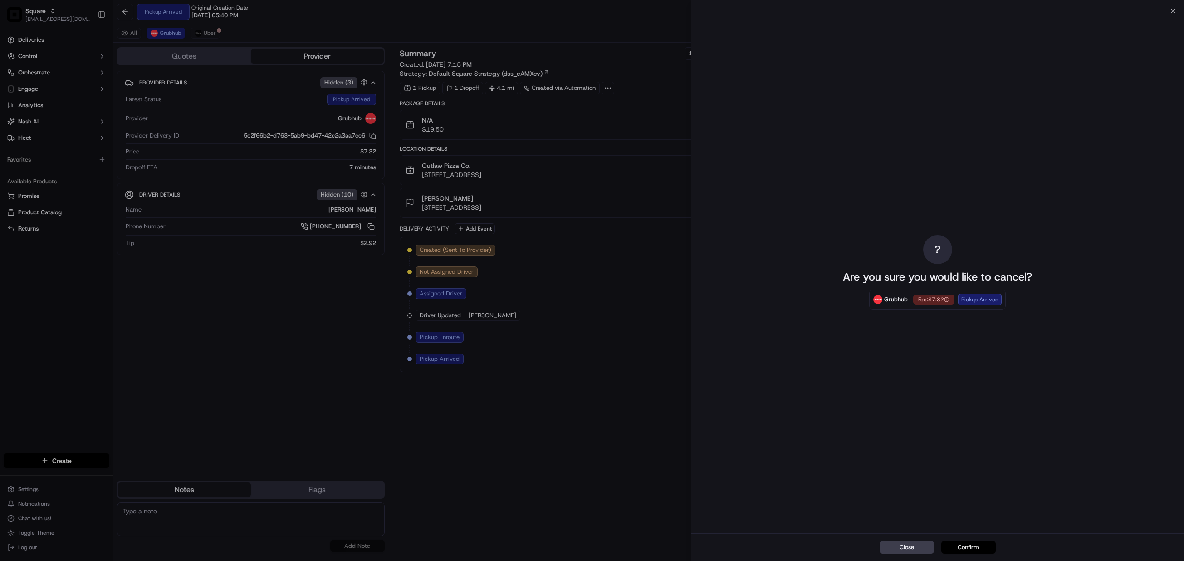
click at [969, 543] on button "Confirm" at bounding box center [968, 547] width 54 height 13
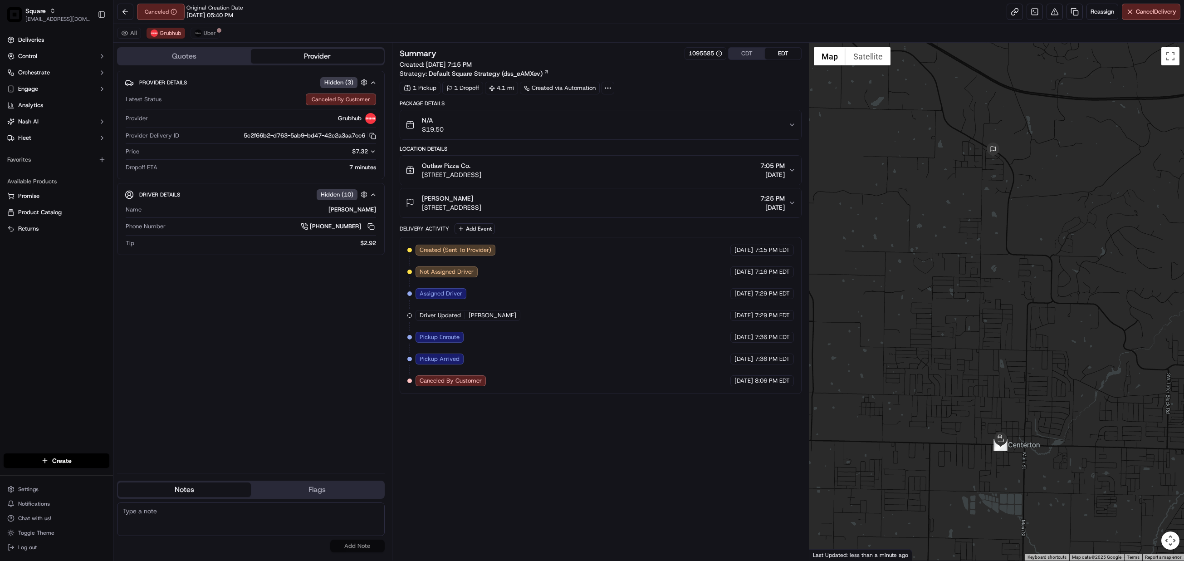
click at [535, 500] on div "Summary 1095585 CDT EDT Created: 09/18/2025 7:15 PM Strategy: Default Square St…" at bounding box center [601, 301] width 402 height 509
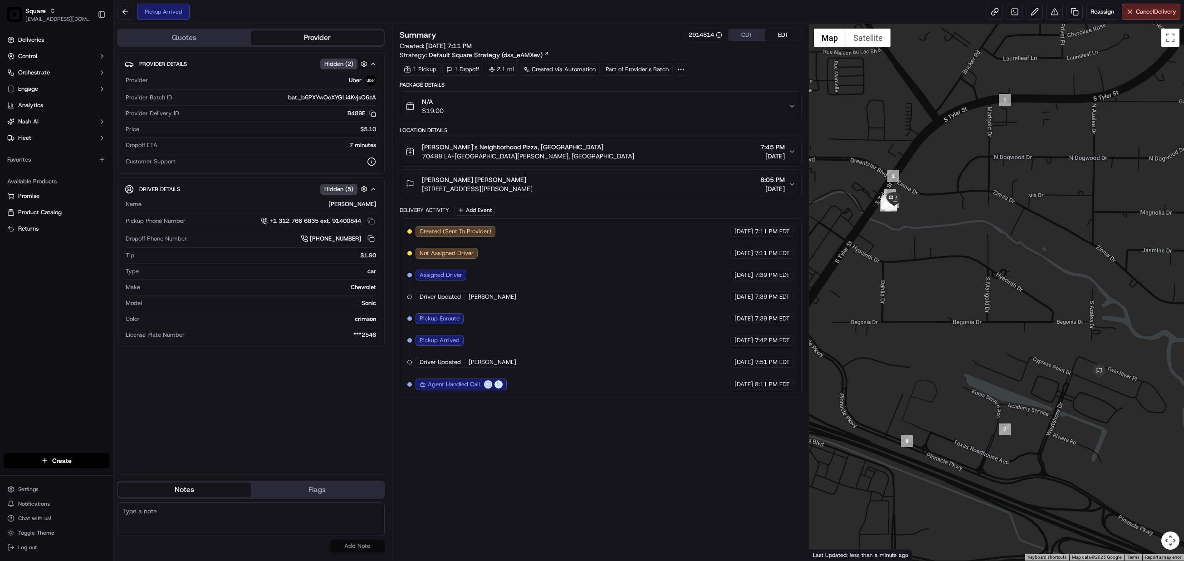
click at [745, 38] on button "CDT" at bounding box center [747, 35] width 36 height 12
click at [584, 463] on div "Summary 2914814 CDT EDT Created: 09/18/2025 6:11 PM Strategy: Default Square St…" at bounding box center [601, 292] width 402 height 527
click at [631, 490] on div "Summary 2914814 CDT EDT Created: 09/18/2025 6:11 PM Strategy: Default Square St…" at bounding box center [601, 292] width 402 height 527
click at [631, 484] on div "Summary 2914814 CDT EDT Created: 09/18/2025 6:11 PM Strategy: Default Square St…" at bounding box center [601, 292] width 402 height 527
click at [1047, 14] on button at bounding box center [1055, 12] width 16 height 16
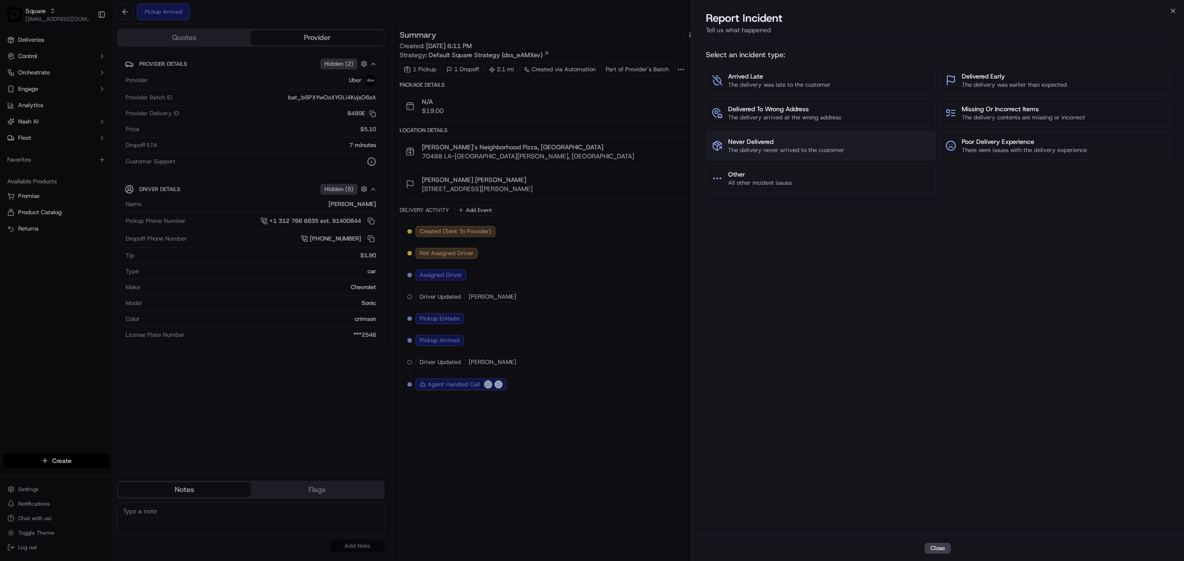
click at [790, 150] on span "The delivery never arrived to the customer" at bounding box center [786, 150] width 116 height 8
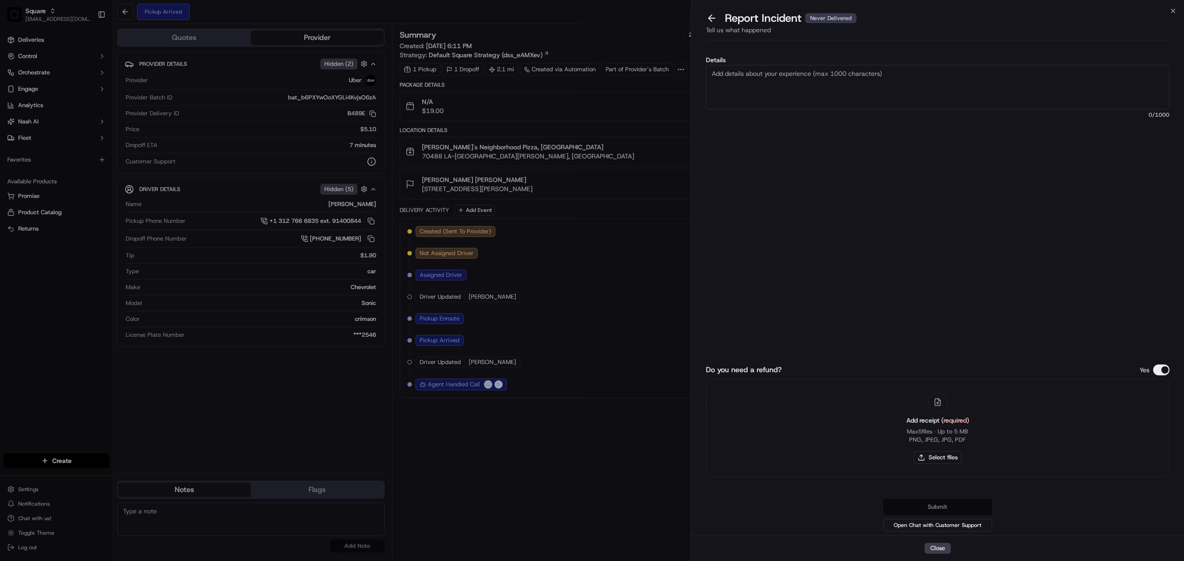
click at [778, 96] on textarea "Details" at bounding box center [938, 87] width 464 height 44
paste textarea "ccording to the merchant, the Uber driver, Alee C., arrived at the store to pic…"
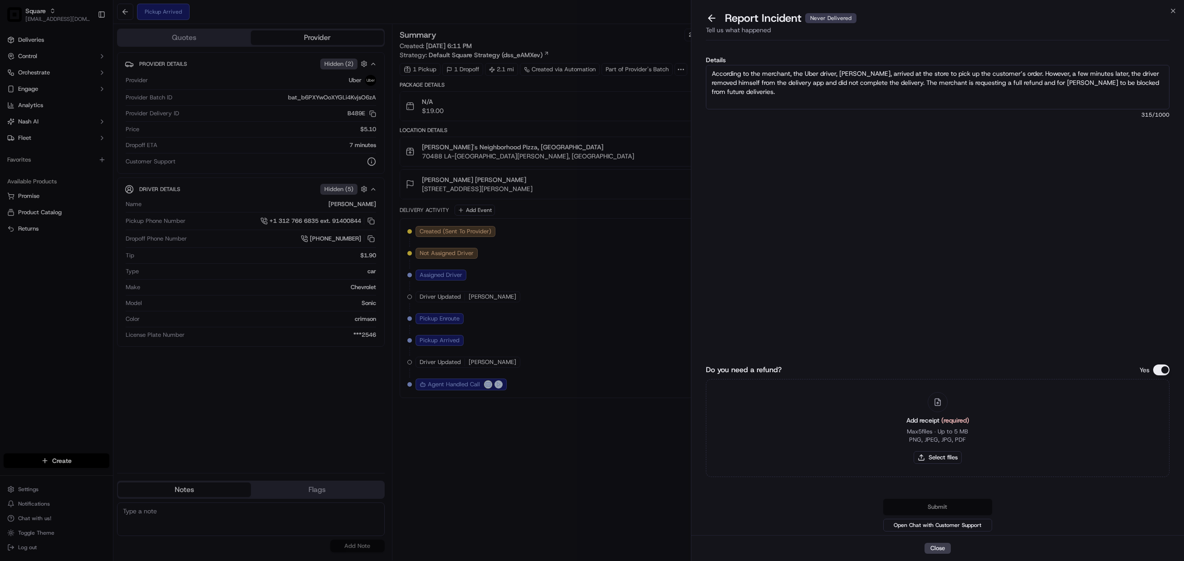
type textarea "According to the merchant, the Uber driver, Alee C., arrived at the store to pi…"
click at [1164, 369] on button "Do you need a refund?" at bounding box center [1161, 369] width 16 height 11
click at [949, 505] on button "Submit" at bounding box center [937, 507] width 109 height 16
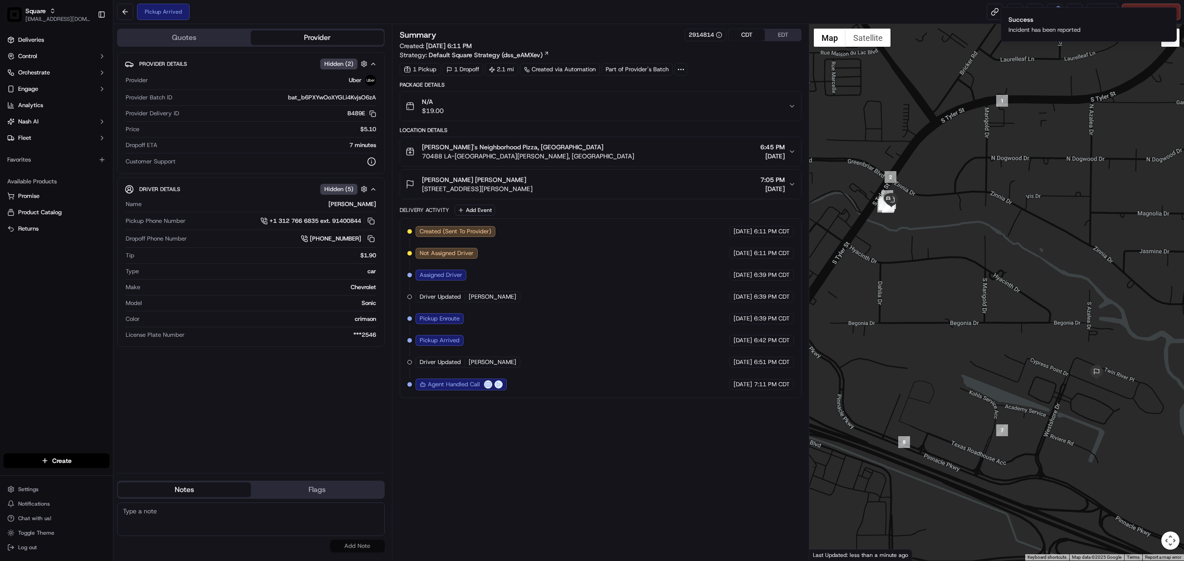
click at [202, 520] on textarea at bounding box center [251, 519] width 268 height 34
paste textarea "Caller Information: Merchant Reason for Call:"
click at [183, 515] on textarea "Caller Information: Merchant Reason for Call:" at bounding box center [251, 519] width 268 height 34
click at [186, 520] on textarea "Caller Information: Merchant Reason for Call:" at bounding box center [251, 519] width 268 height 34
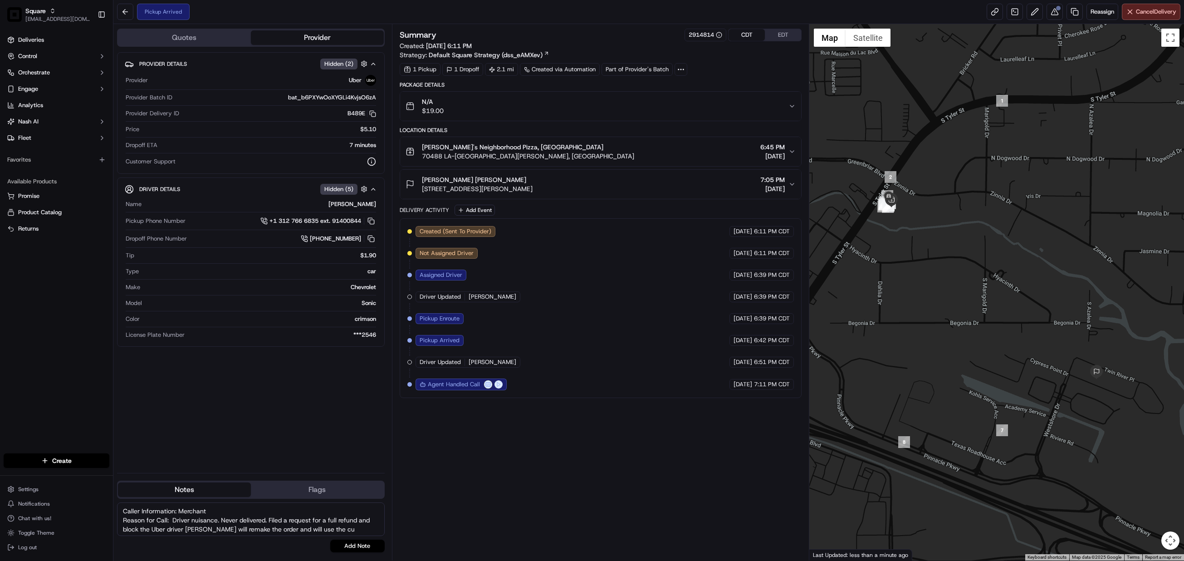
scroll to position [7, 0]
type textarea "Caller Information: Merchant Reason for Call: Driver nuisance. Never delivered.…"
click at [361, 547] on button "Add Note" at bounding box center [357, 545] width 54 height 13
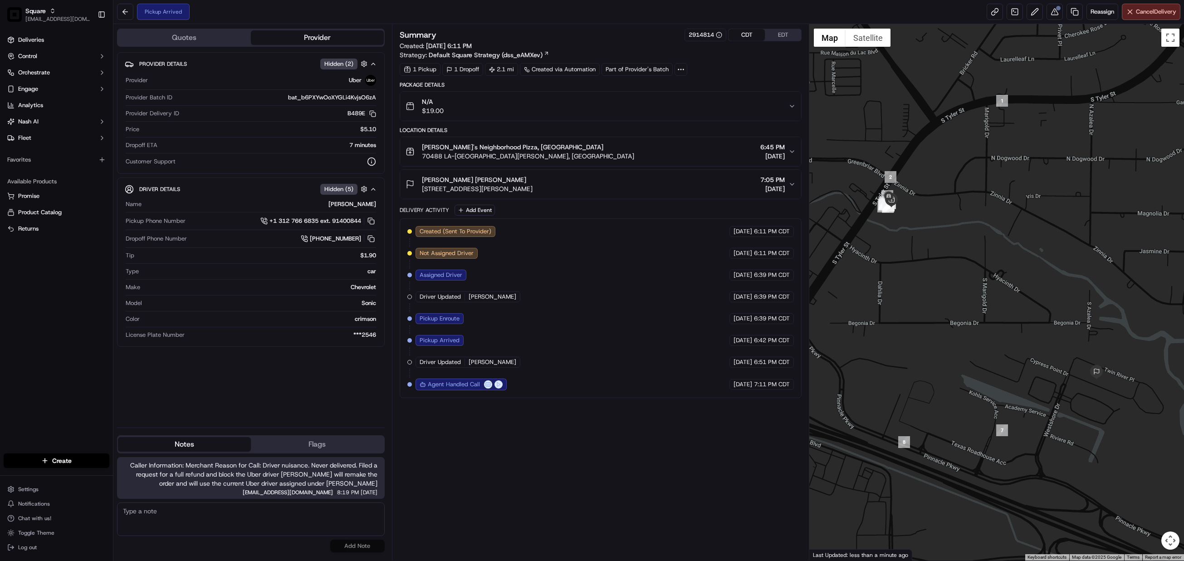
click at [368, 473] on span "Caller Information: Merchant Reason for Call: Driver nuisance. Never delivered.…" at bounding box center [250, 474] width 253 height 27
click at [192, 482] on span "Caller Information: Merchant Reason for Call: Driver nuisance. Never delivered.…" at bounding box center [250, 474] width 253 height 27
click at [192, 486] on span "Caller Information: Merchant Reason for Call: Driver nuisance. Never delivered.…" at bounding box center [250, 474] width 253 height 27
click at [206, 513] on textarea at bounding box center [251, 519] width 268 height 34
click at [284, 512] on textarea "Additional note: Remake the order for free." at bounding box center [251, 519] width 268 height 34
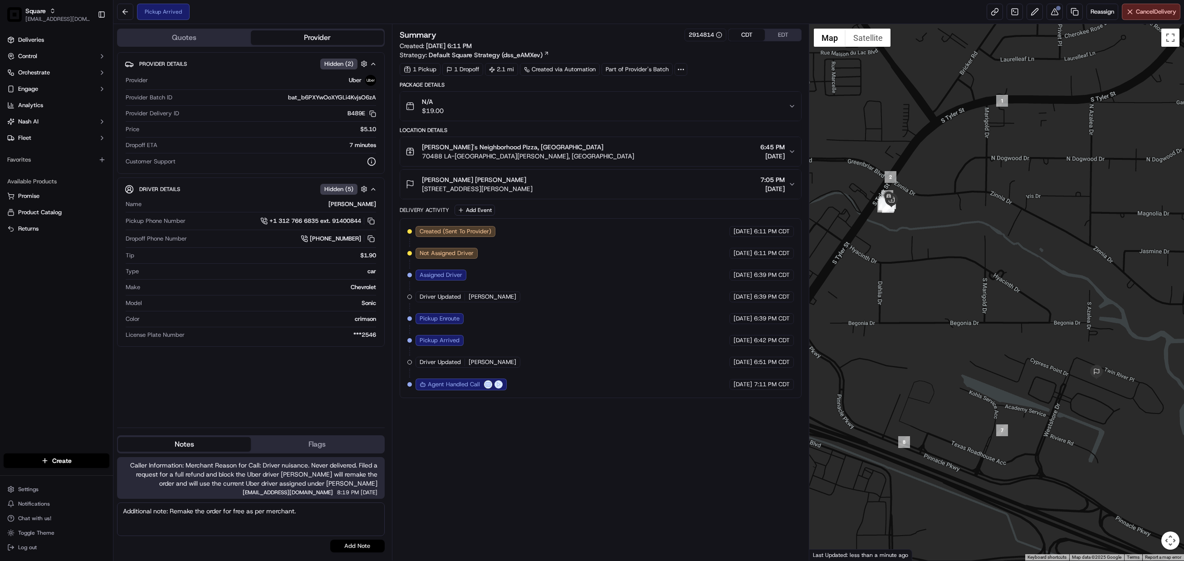
type textarea "Additional note: Remake the order for free as per merchant."
click at [353, 547] on button "Add Note" at bounding box center [357, 545] width 54 height 13
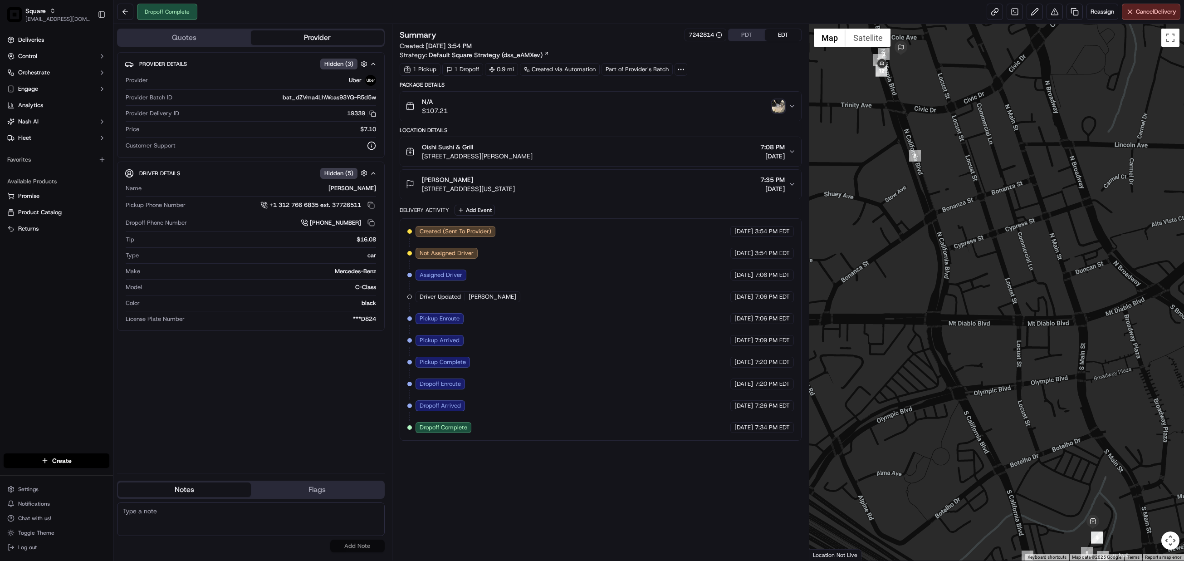
click at [772, 108] on img "button" at bounding box center [778, 106] width 13 height 13
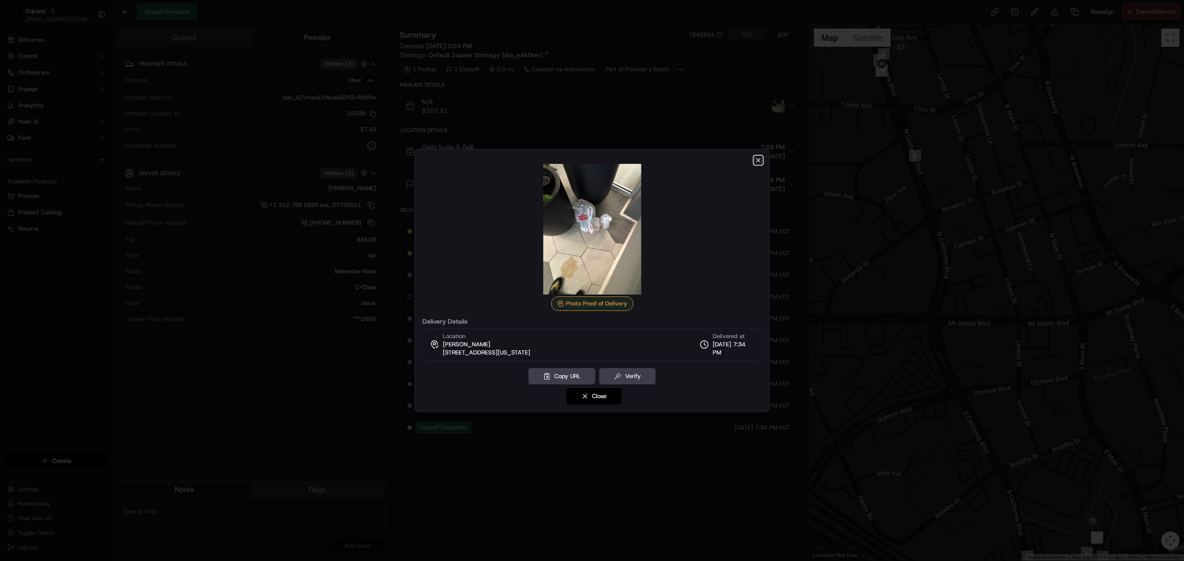
click at [759, 161] on icon "button" at bounding box center [759, 160] width 4 height 4
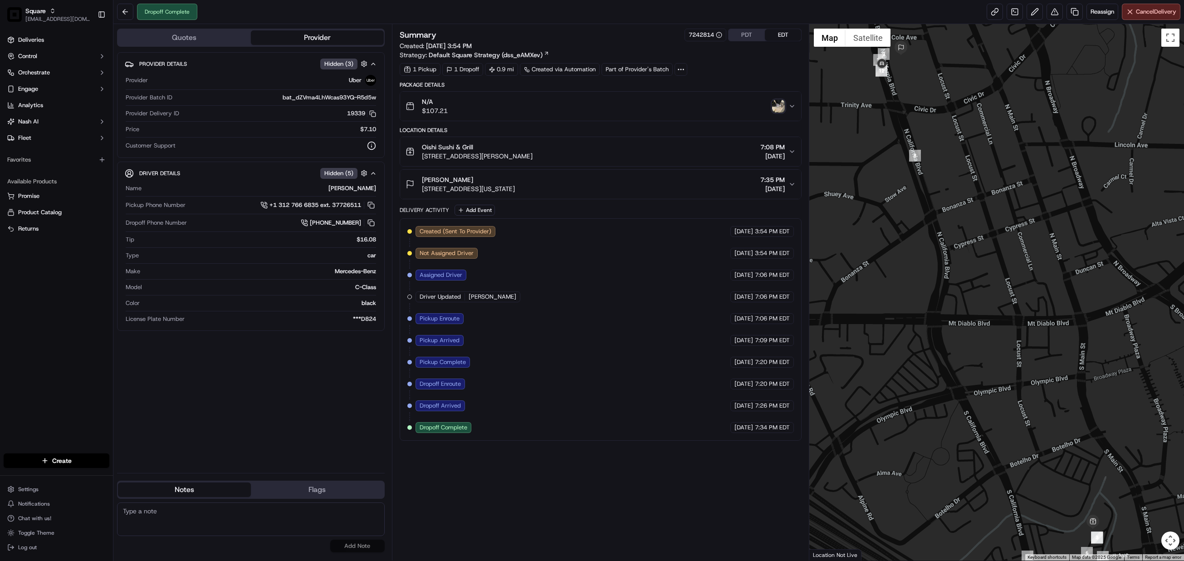
drag, startPoint x: 742, startPoint y: 39, endPoint x: 733, endPoint y: 75, distance: 37.0
click at [742, 39] on button "PDT" at bounding box center [747, 35] width 36 height 12
click at [564, 343] on div "Created (Sent To Provider) Uber 09/18/2025 12:54 PM PDT Not Assigned Driver Ube…" at bounding box center [600, 329] width 387 height 207
click at [192, 43] on button "Quotes" at bounding box center [184, 37] width 133 height 15
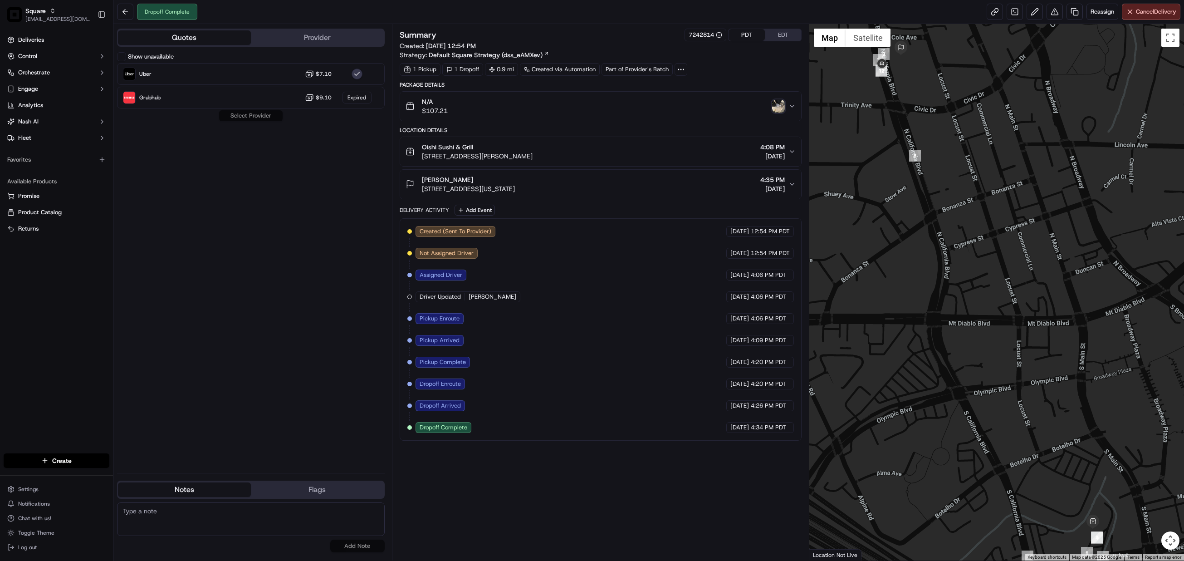
click at [313, 223] on div "Show unavailable Uber $7.10 Grubhub $9.10 Expired Select Provider" at bounding box center [251, 258] width 268 height 413
drag, startPoint x: 436, startPoint y: 497, endPoint x: 436, endPoint y: 491, distance: 5.9
click at [436, 497] on div "Summary 7242814 PDT EDT Created: 09/18/2025 12:54 PM Strategy: Default Square S…" at bounding box center [601, 292] width 402 height 527
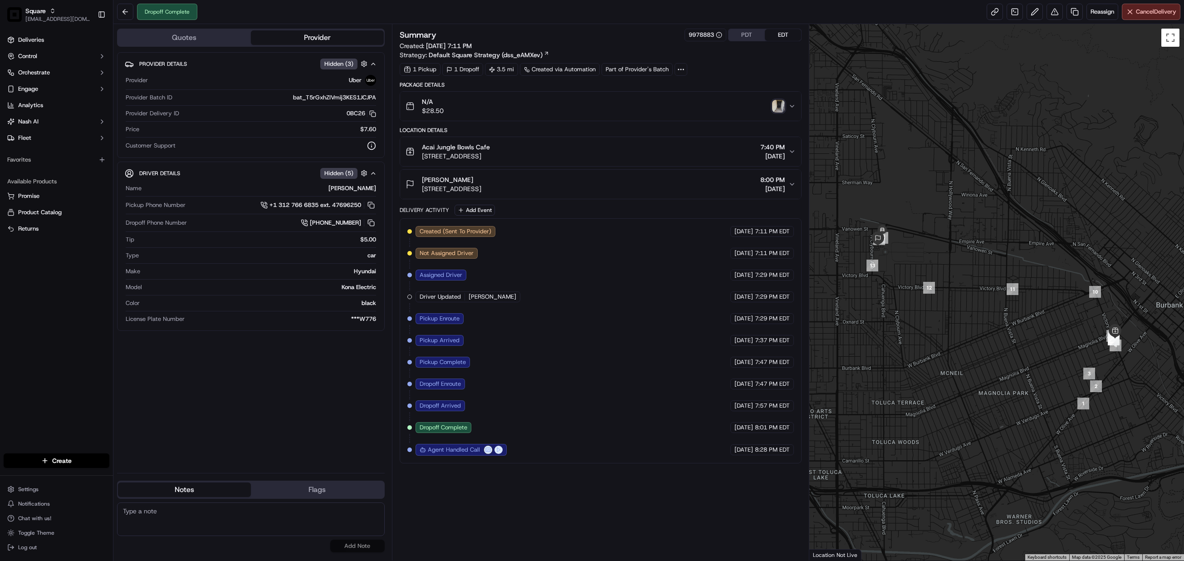
click at [789, 185] on icon "button" at bounding box center [792, 184] width 7 height 7
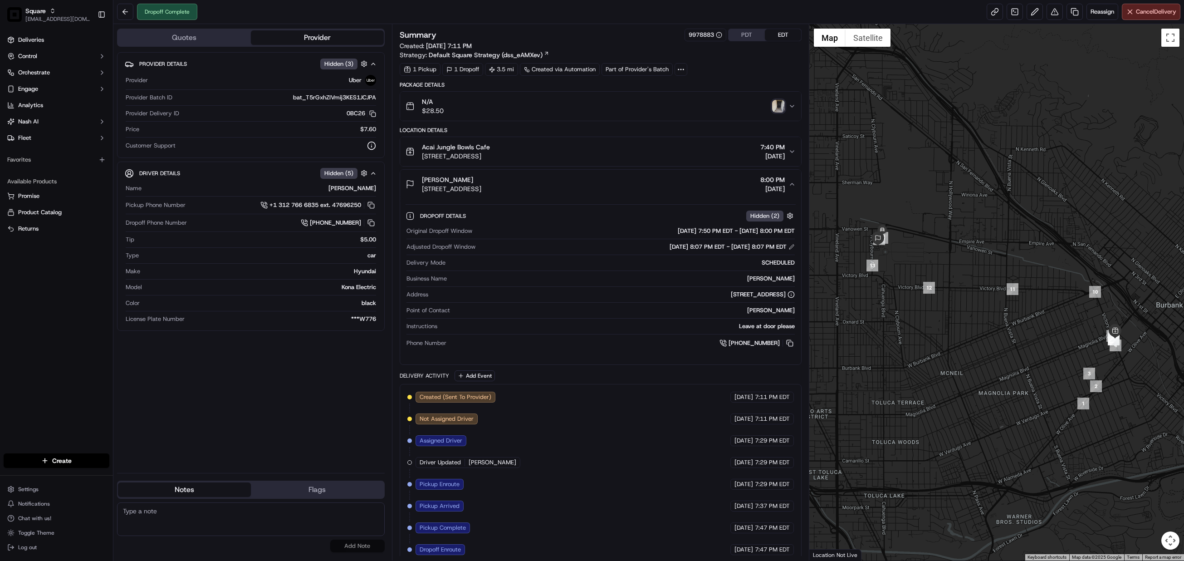
drag, startPoint x: 270, startPoint y: 422, endPoint x: 273, endPoint y: 417, distance: 6.1
click at [273, 417] on div "Provider Details Hidden ( 3 ) Provider Uber Provider Batch ID bat_T5rGxhZIVmij3…" at bounding box center [251, 258] width 268 height 413
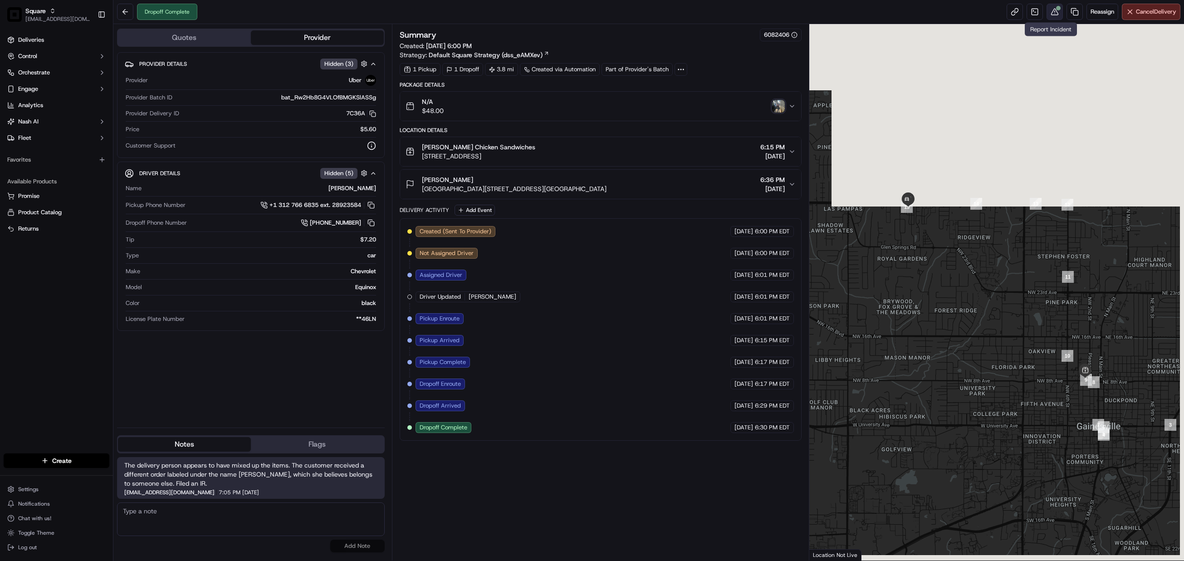
click at [1047, 11] on button at bounding box center [1055, 12] width 16 height 16
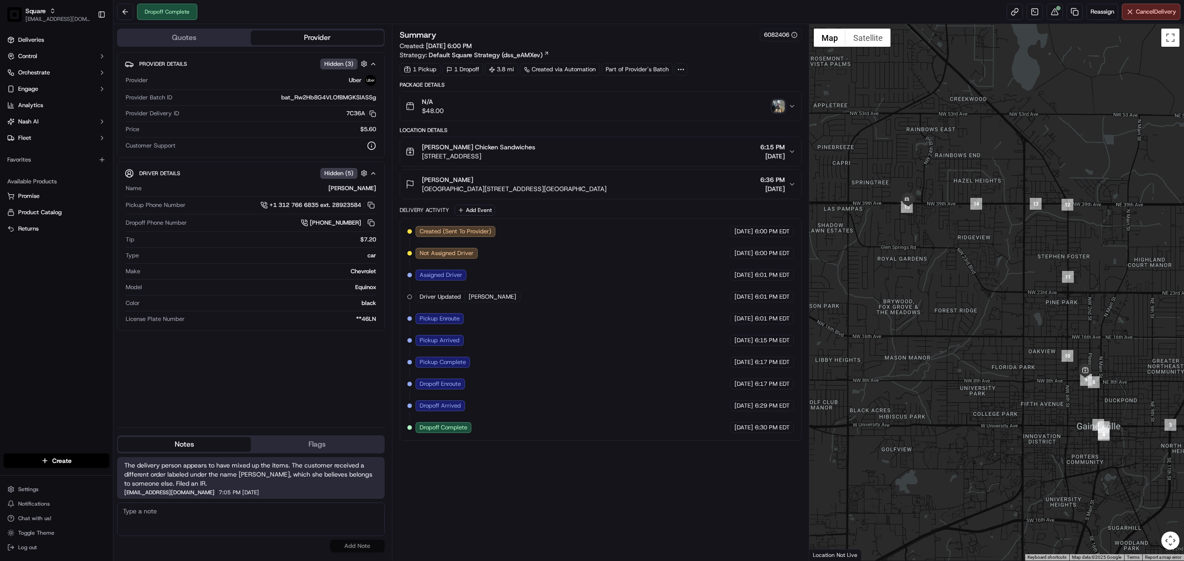
click at [460, 495] on div "Summary 6082406 Created: 08/22/2025 6:00 PM Strategy: Default Square Strategy (…" at bounding box center [601, 292] width 402 height 527
click at [226, 513] on textarea at bounding box center [251, 519] width 268 height 34
paste textarea "Caller Information: End CX Reason for Call:"
click at [184, 515] on textarea "Caller Information: End CX Reason for Call:" at bounding box center [251, 519] width 268 height 34
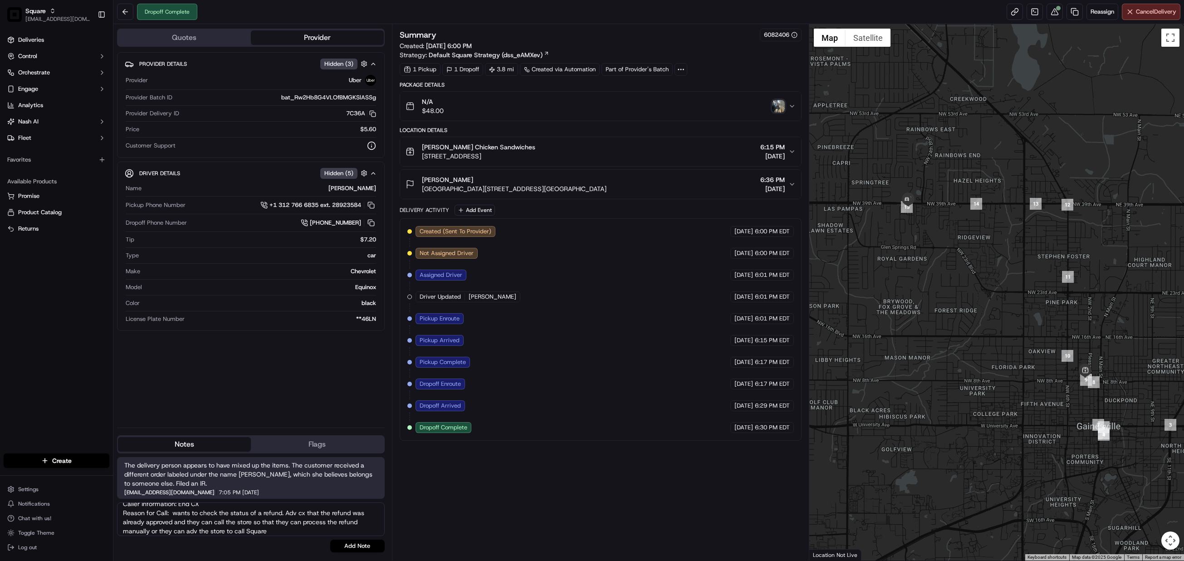
click at [274, 527] on textarea "Caller Information: End CX Reason for Call: wants to check the status of a refu…" at bounding box center [251, 519] width 268 height 34
type textarea "Caller Information: End CX Reason for Call: wants to check the status of a refu…"
click at [347, 550] on button "Add Note" at bounding box center [357, 545] width 54 height 13
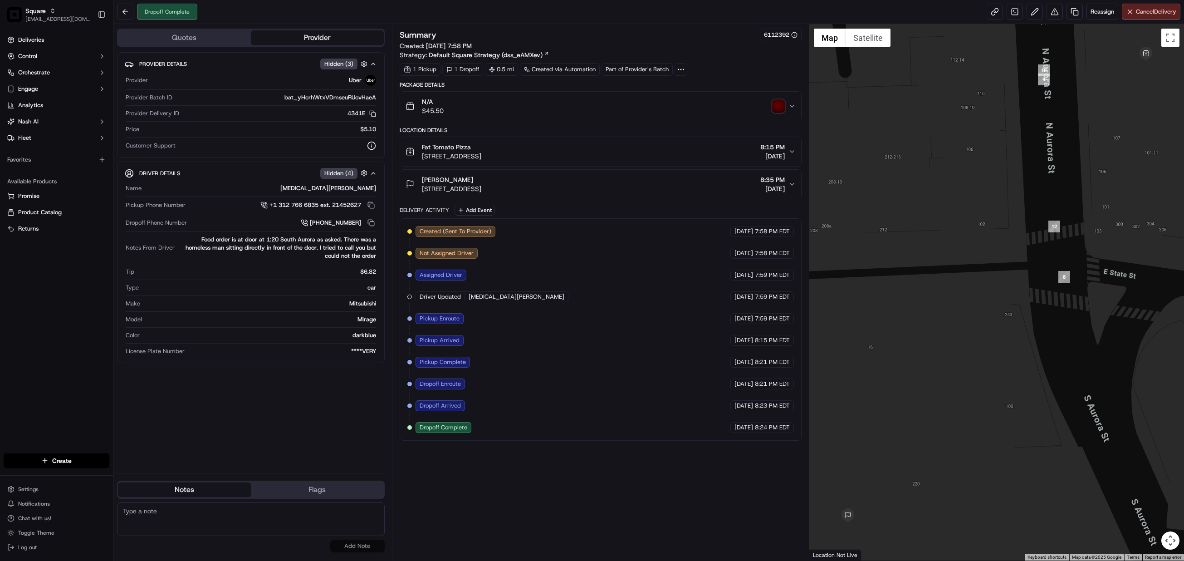
click at [778, 111] on img "button" at bounding box center [778, 106] width 13 height 13
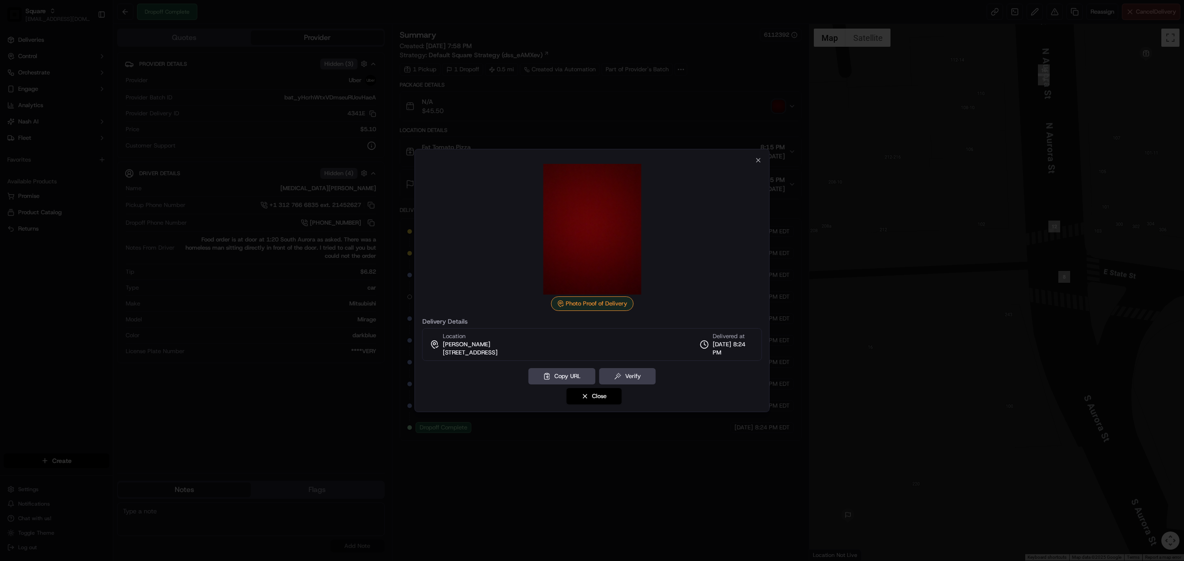
click at [670, 114] on div at bounding box center [592, 280] width 1184 height 561
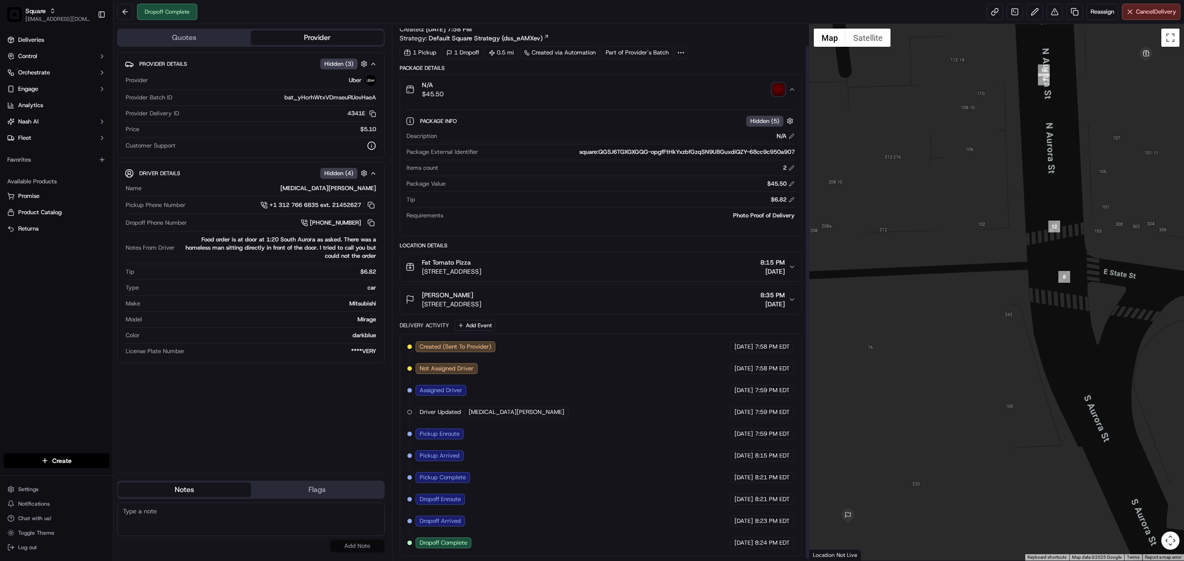
scroll to position [24, 0]
click at [192, 525] on textarea at bounding box center [251, 519] width 268 height 34
paste textarea "Caller Information: End CX Reason for Call:"
type textarea "Caller Information: End CX Reason for Call:"
click at [1047, 10] on button at bounding box center [1055, 12] width 16 height 16
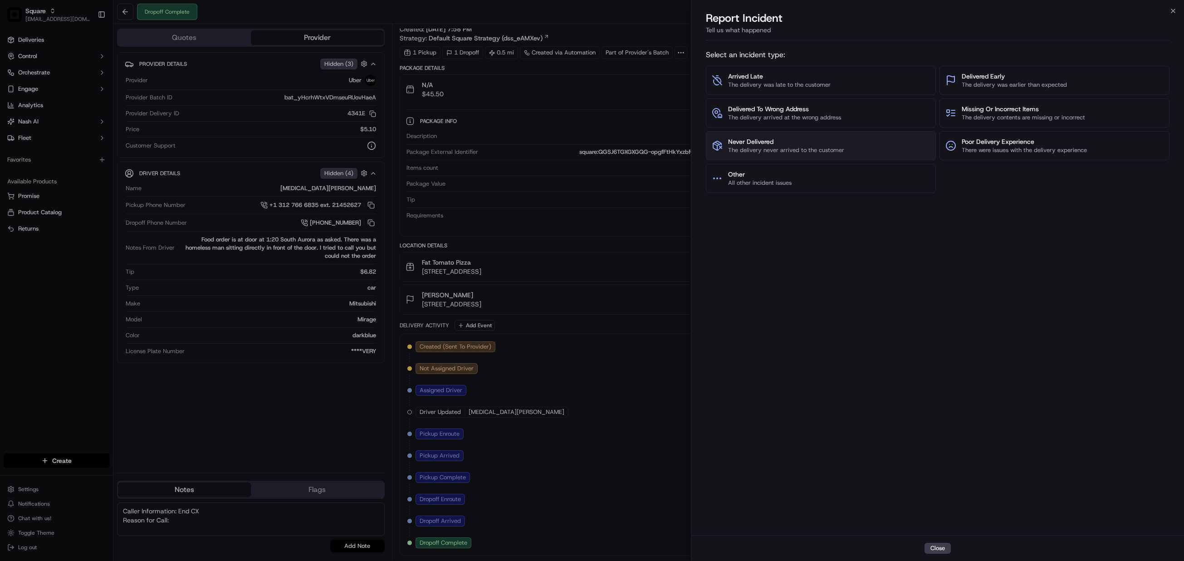
click at [793, 144] on span "Never Delivered" at bounding box center [786, 141] width 116 height 9
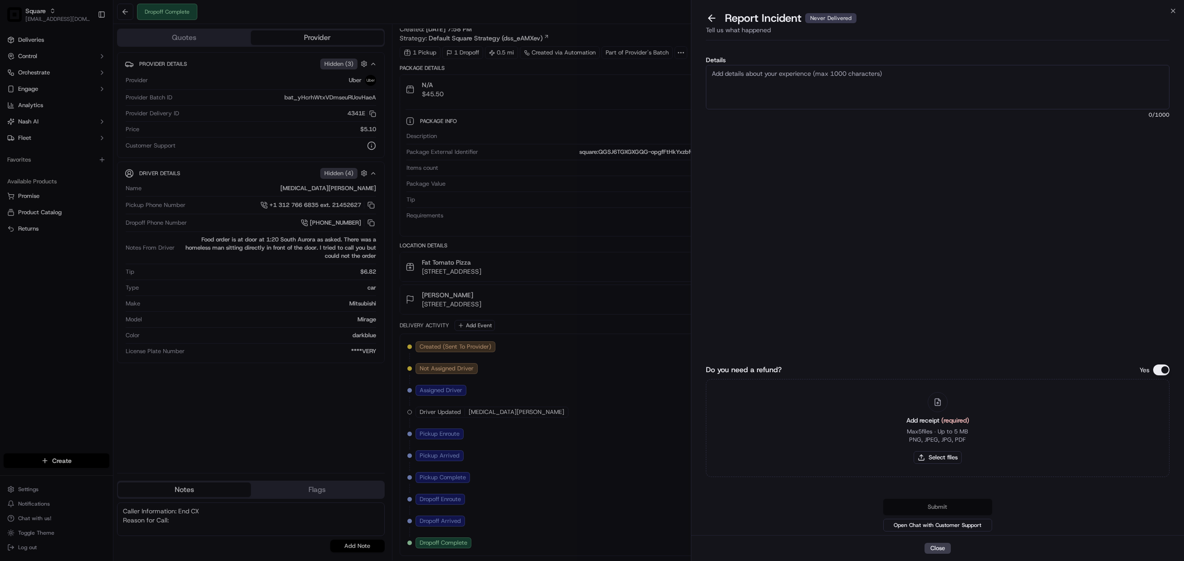
click at [799, 101] on textarea "Details" at bounding box center [938, 87] width 464 height 44
type textarea "As per customer, she never received the order from the [DEMOGRAPHIC_DATA] drive…"
click at [1164, 368] on button "Do you need a refund?" at bounding box center [1161, 369] width 16 height 11
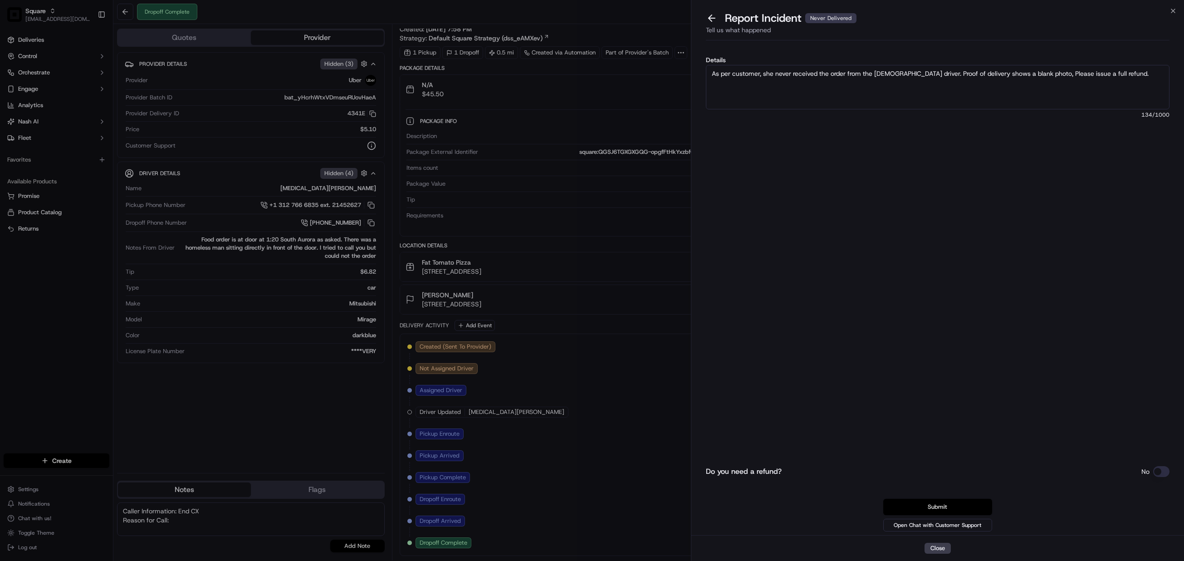
click at [952, 505] on button "Submit" at bounding box center [937, 507] width 109 height 16
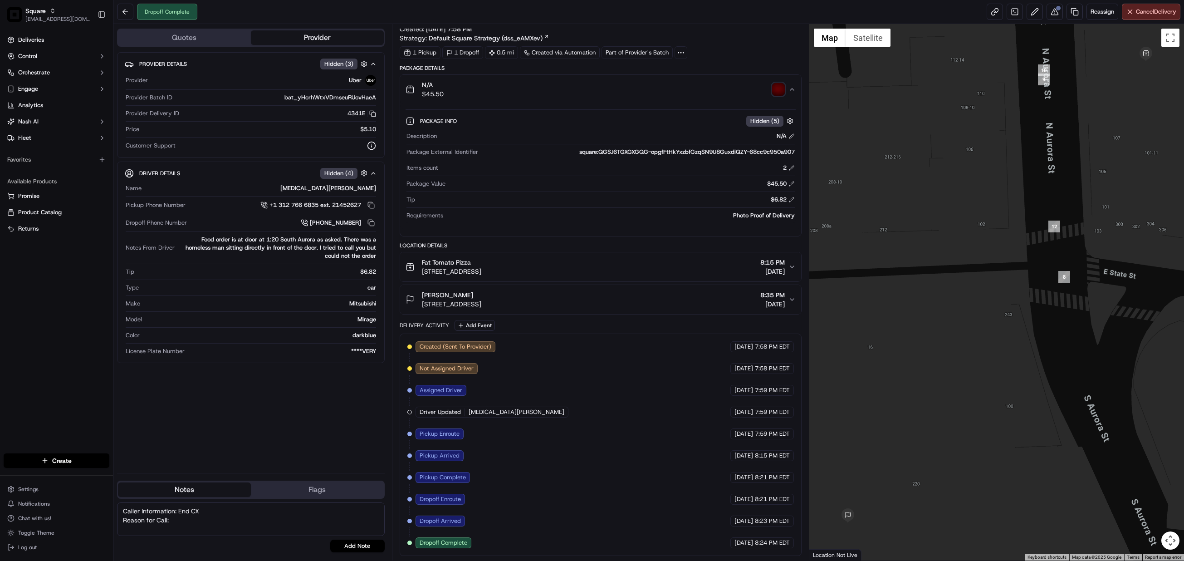
click at [170, 520] on textarea "Caller Information: End CX Reason for Call:" at bounding box center [251, 519] width 268 height 34
drag, startPoint x: 152, startPoint y: 518, endPoint x: 101, endPoint y: 512, distance: 52.0
click at [101, 512] on div "Square [EMAIL_ADDRESS][DOMAIN_NAME] Toggle Sidebar Deliveries Control Orchestra…" at bounding box center [592, 280] width 1184 height 561
paste textarea "hat/Caller Information: End cx Reason for Call: Customer did not receive the de…"
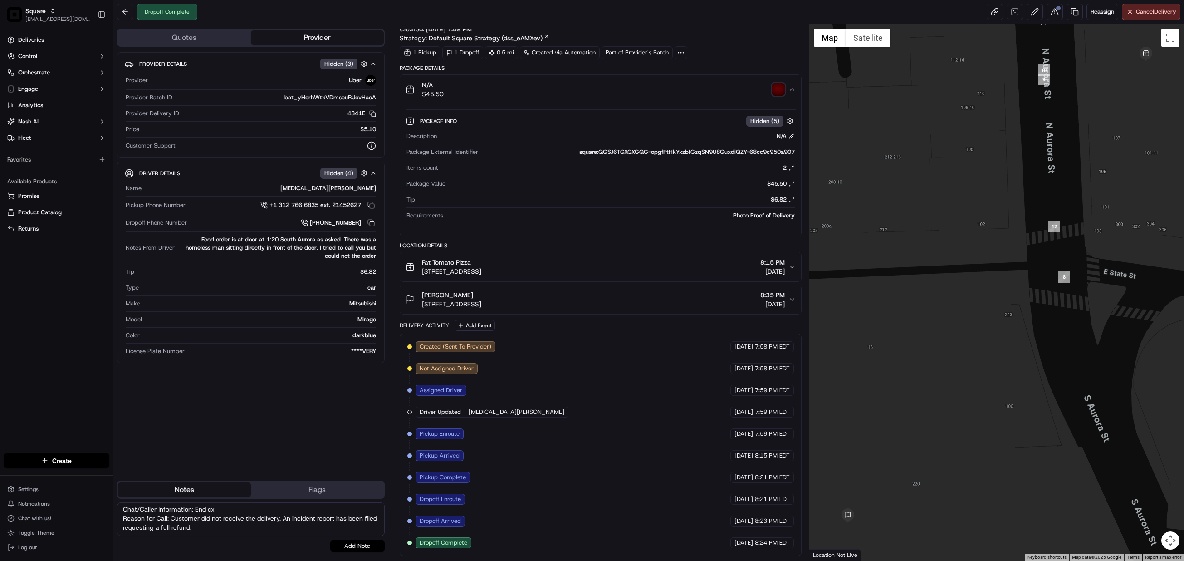
type textarea "Chat/Caller Information: End cx Reason for Call: Customer did not receive the d…"
click at [361, 544] on button "Add Note" at bounding box center [357, 545] width 54 height 13
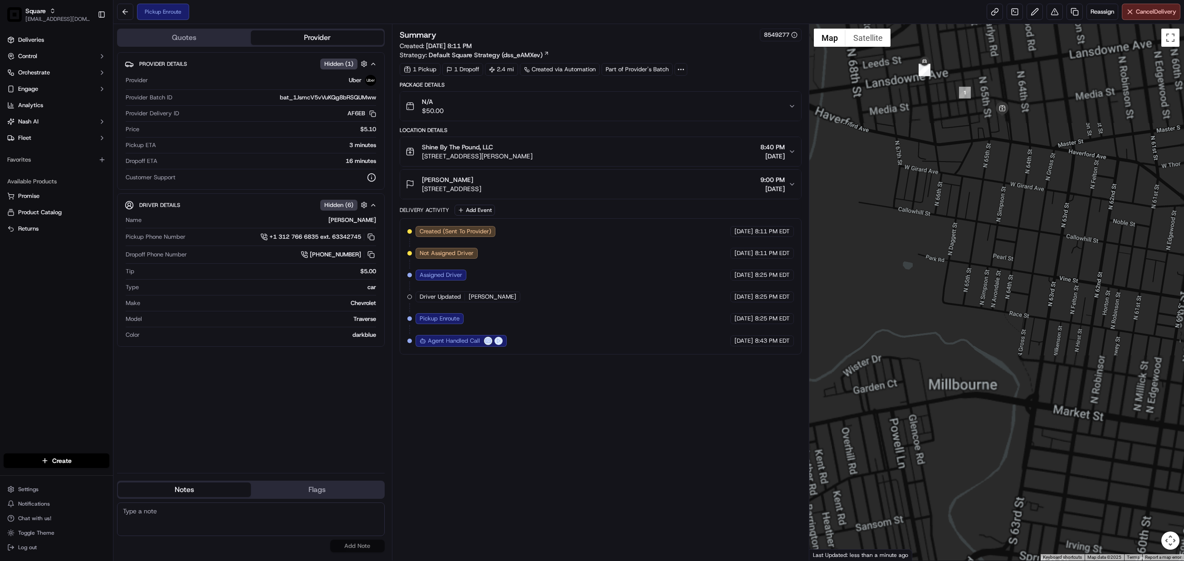
drag, startPoint x: 921, startPoint y: 207, endPoint x: 921, endPoint y: 200, distance: 7.3
click at [922, 216] on div at bounding box center [996, 292] width 375 height 536
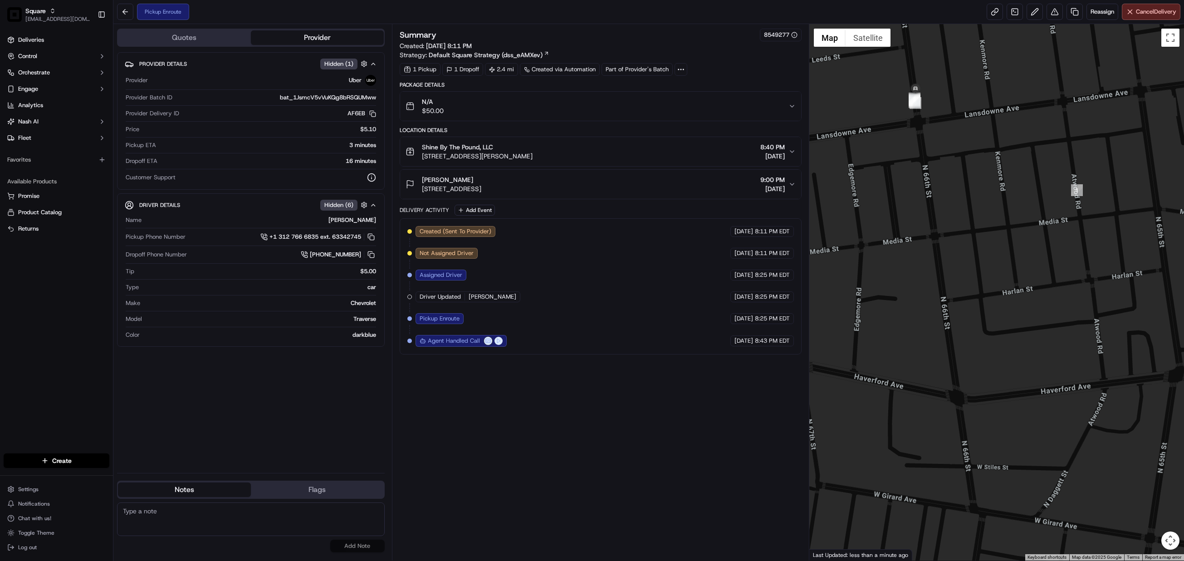
drag, startPoint x: 935, startPoint y: 113, endPoint x: 953, endPoint y: 222, distance: 110.8
click at [953, 222] on div at bounding box center [996, 292] width 375 height 536
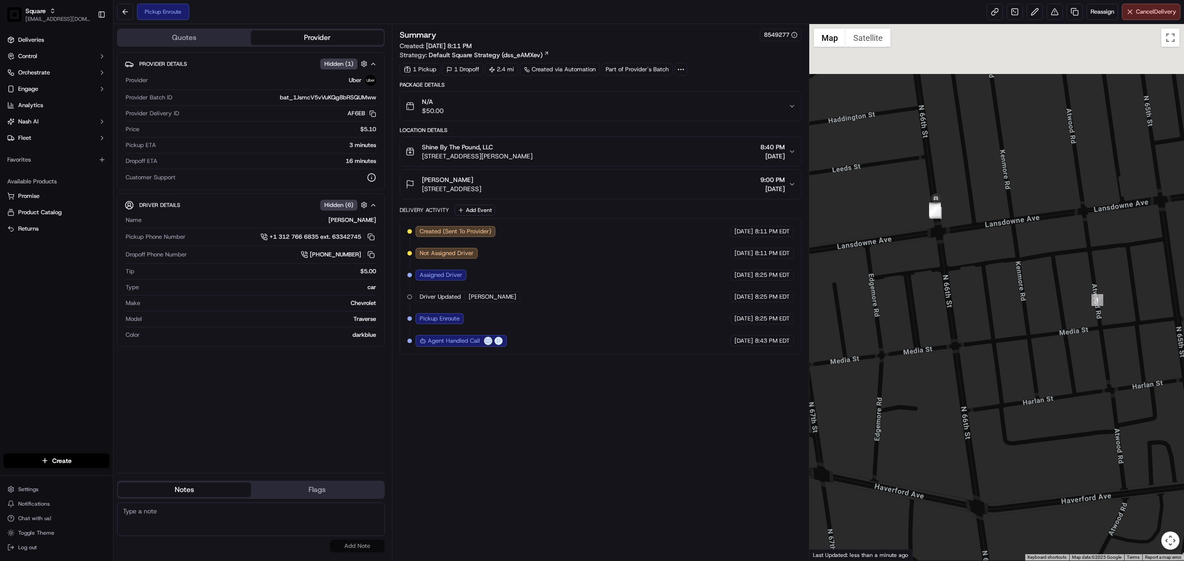
drag, startPoint x: 937, startPoint y: 150, endPoint x: 958, endPoint y: 260, distance: 112.3
click at [958, 260] on div at bounding box center [996, 292] width 375 height 536
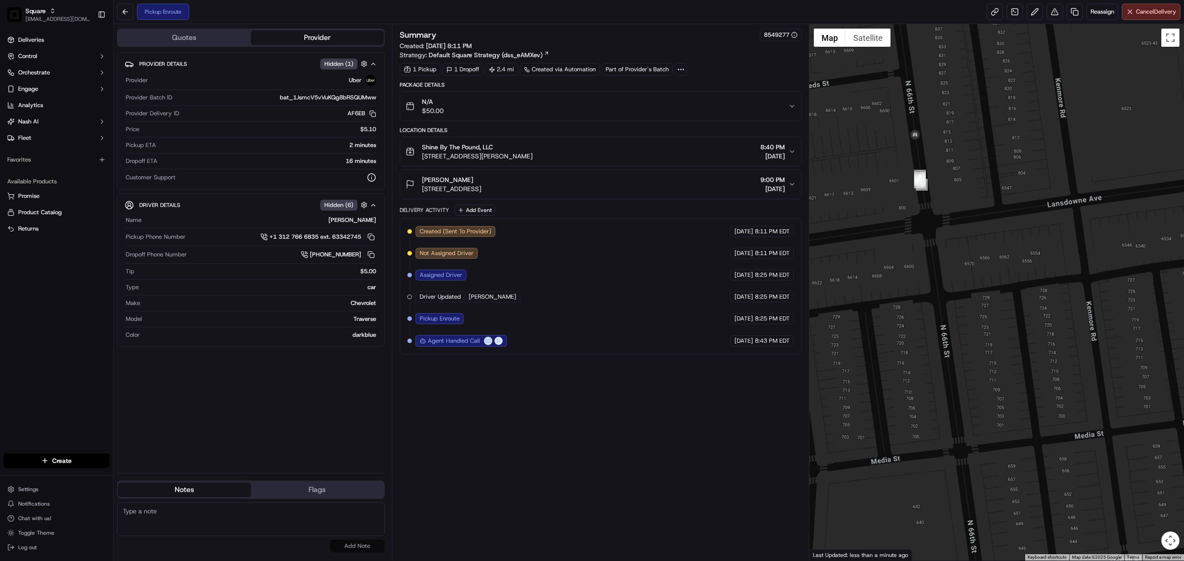
click at [291, 209] on div "Driver Details Hidden ( 6 )" at bounding box center [254, 204] width 230 height 11
click at [377, 202] on div "PATRICK I. car Hidden ( 6 )" at bounding box center [251, 204] width 268 height 23
click at [376, 209] on icon "button" at bounding box center [373, 204] width 7 height 7
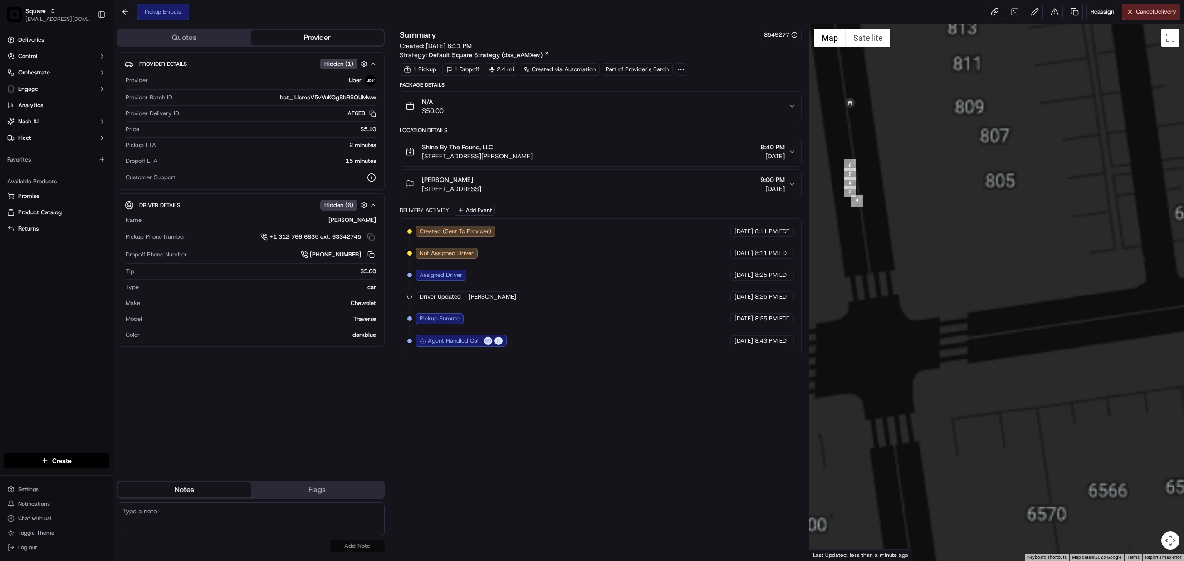
drag, startPoint x: 911, startPoint y: 177, endPoint x: 1057, endPoint y: 282, distance: 179.8
click at [1057, 282] on div at bounding box center [996, 292] width 375 height 536
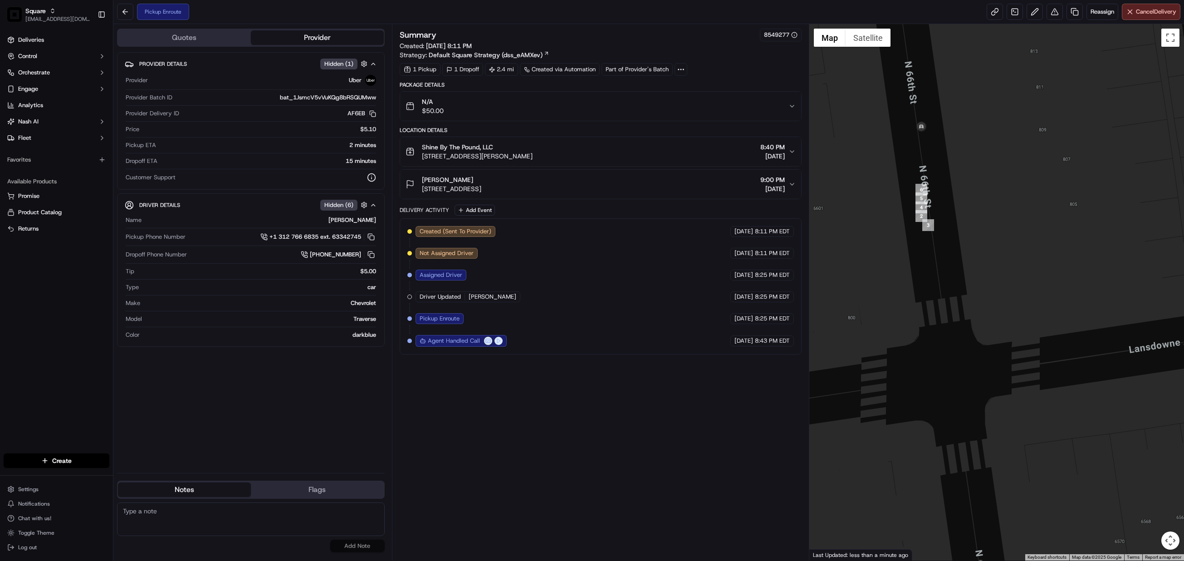
drag, startPoint x: 984, startPoint y: 164, endPoint x: 994, endPoint y: 181, distance: 20.3
click at [994, 181] on div at bounding box center [996, 292] width 375 height 536
click at [291, 408] on div "Provider Details Hidden ( 1 ) Provider Uber Provider Batch ID bat_1JsmcV5vVuKQg…" at bounding box center [251, 258] width 268 height 413
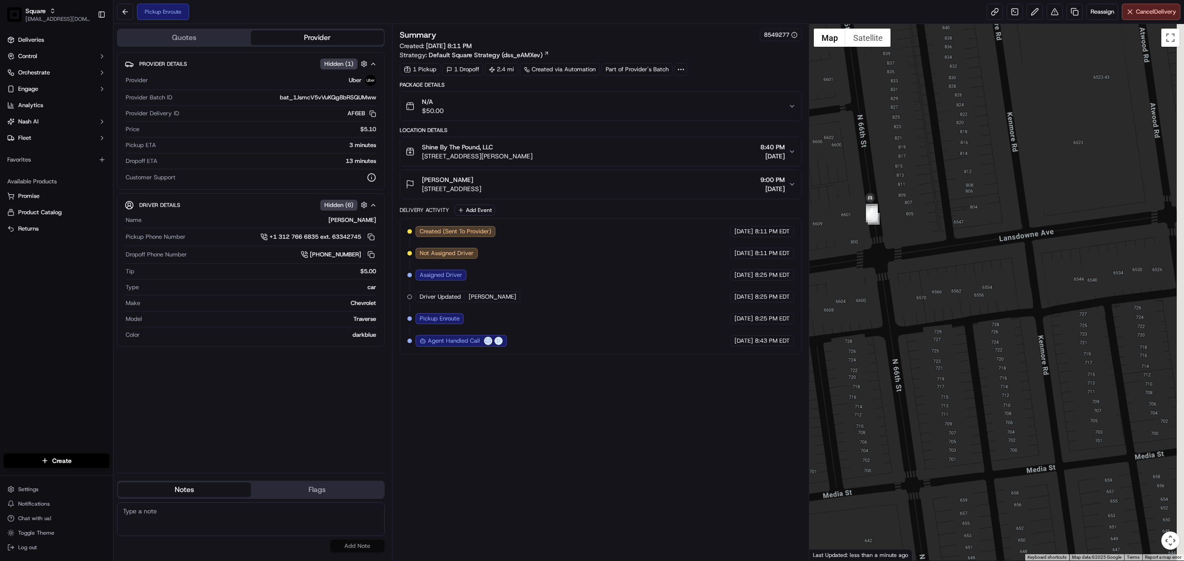
drag, startPoint x: 990, startPoint y: 430, endPoint x: 923, endPoint y: 289, distance: 156.5
click at [923, 289] on div at bounding box center [996, 292] width 375 height 536
click at [1061, 340] on div at bounding box center [996, 292] width 375 height 536
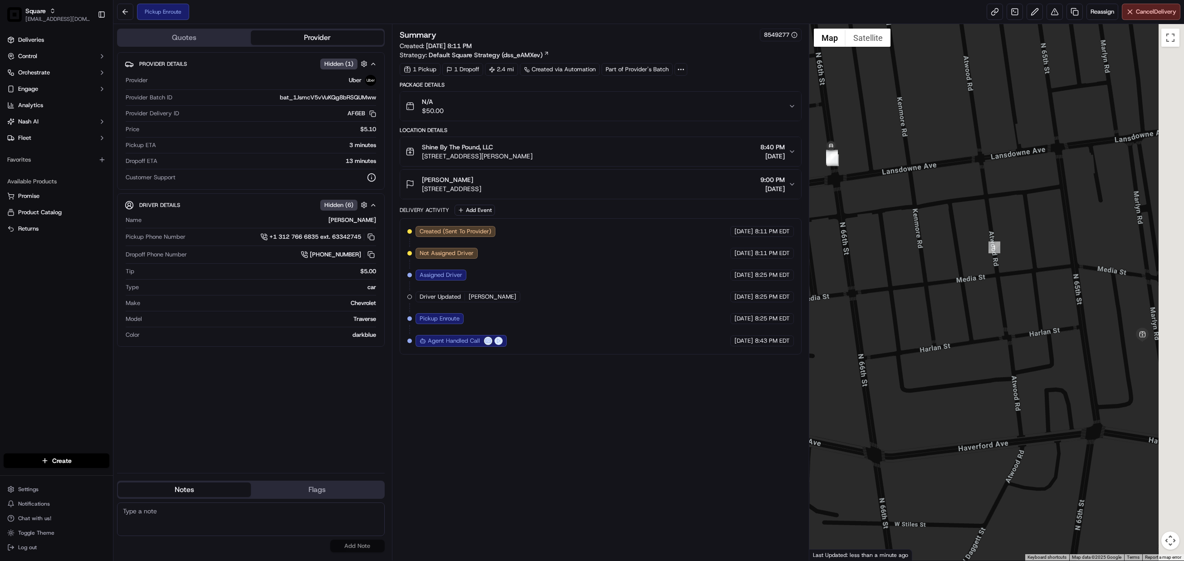
drag, startPoint x: 1040, startPoint y: 361, endPoint x: 908, endPoint y: 238, distance: 180.1
click at [908, 238] on div at bounding box center [996, 292] width 375 height 536
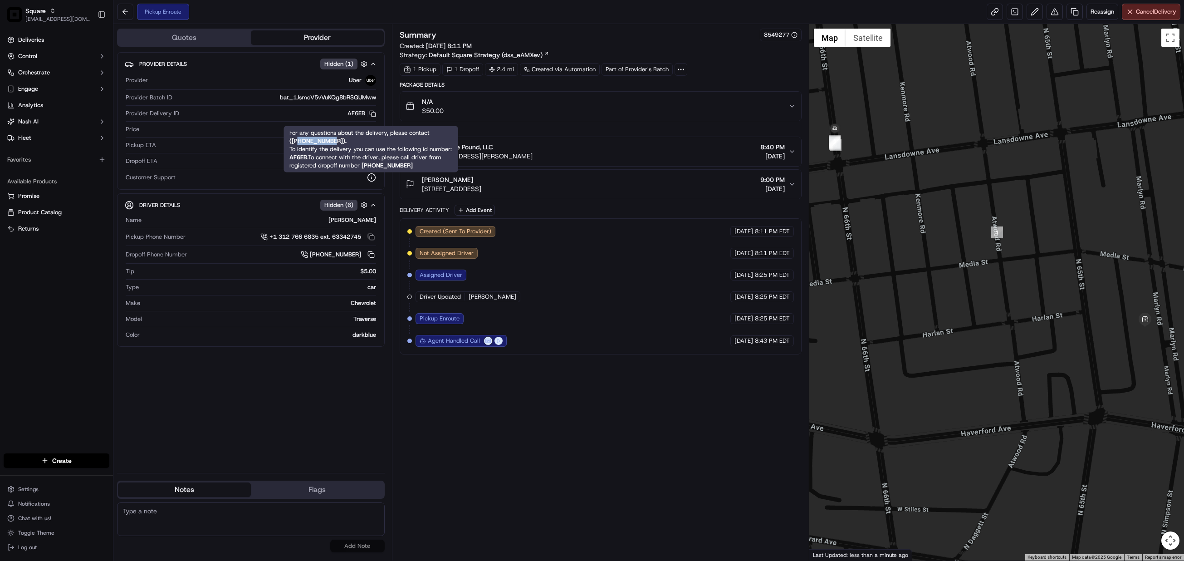
drag, startPoint x: 335, startPoint y: 142, endPoint x: 298, endPoint y: 143, distance: 37.2
click at [298, 143] on strong "( +18669873750 )." at bounding box center [317, 141] width 57 height 8
copy strong "8669873750"
click at [161, 510] on textarea at bounding box center [251, 519] width 268 height 34
paste textarea "Caller Information: Merchant Reason for Call:"
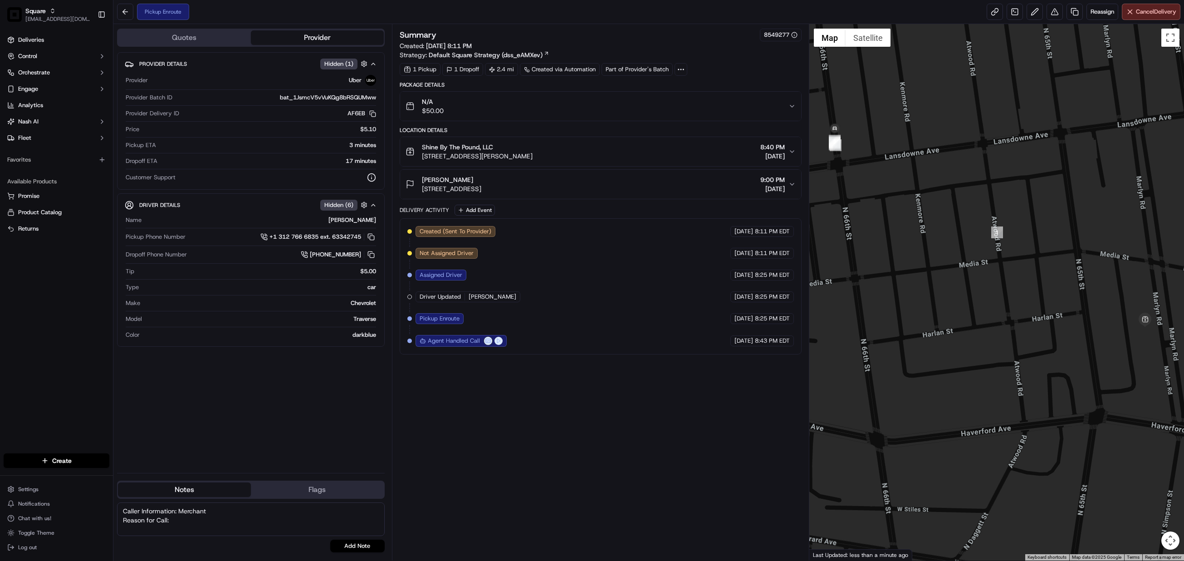
click at [179, 520] on textarea "Caller Information: Merchant Reason for Call:" at bounding box center [251, 519] width 268 height 34
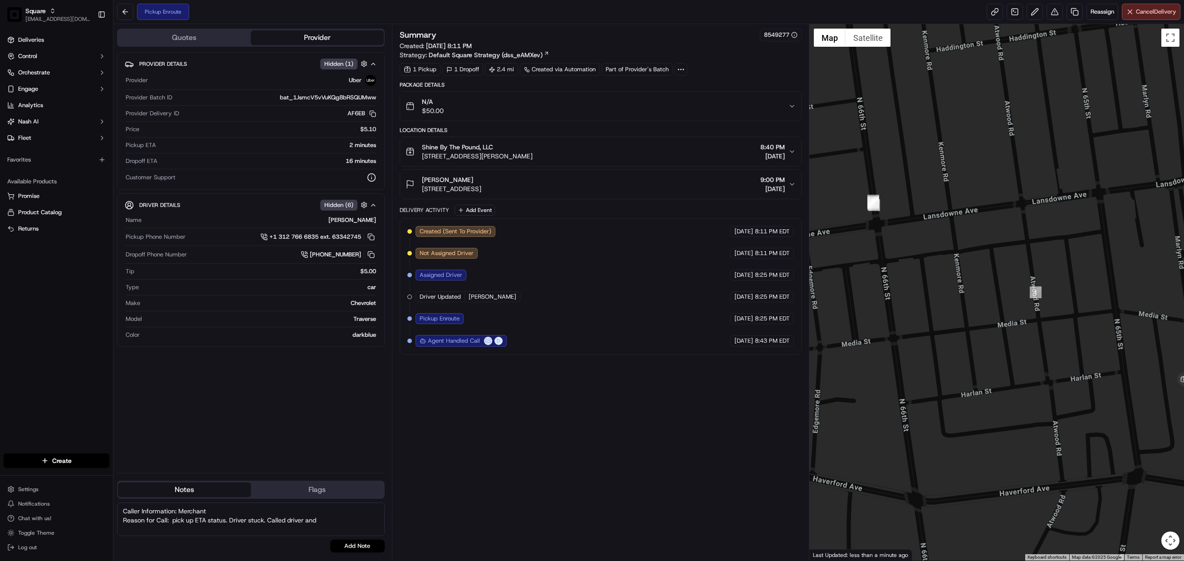
drag, startPoint x: 867, startPoint y: 220, endPoint x: 912, endPoint y: 284, distance: 78.9
click at [912, 284] on div at bounding box center [996, 292] width 375 height 536
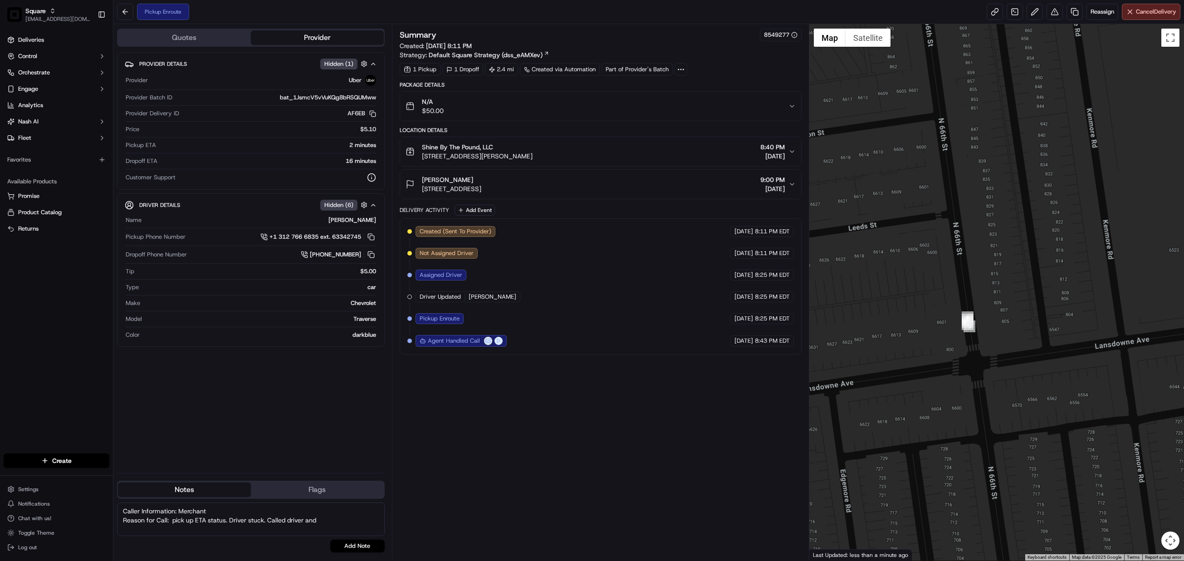
drag, startPoint x: 897, startPoint y: 207, endPoint x: 1021, endPoint y: 407, distance: 235.1
click at [1021, 407] on div at bounding box center [996, 292] width 375 height 536
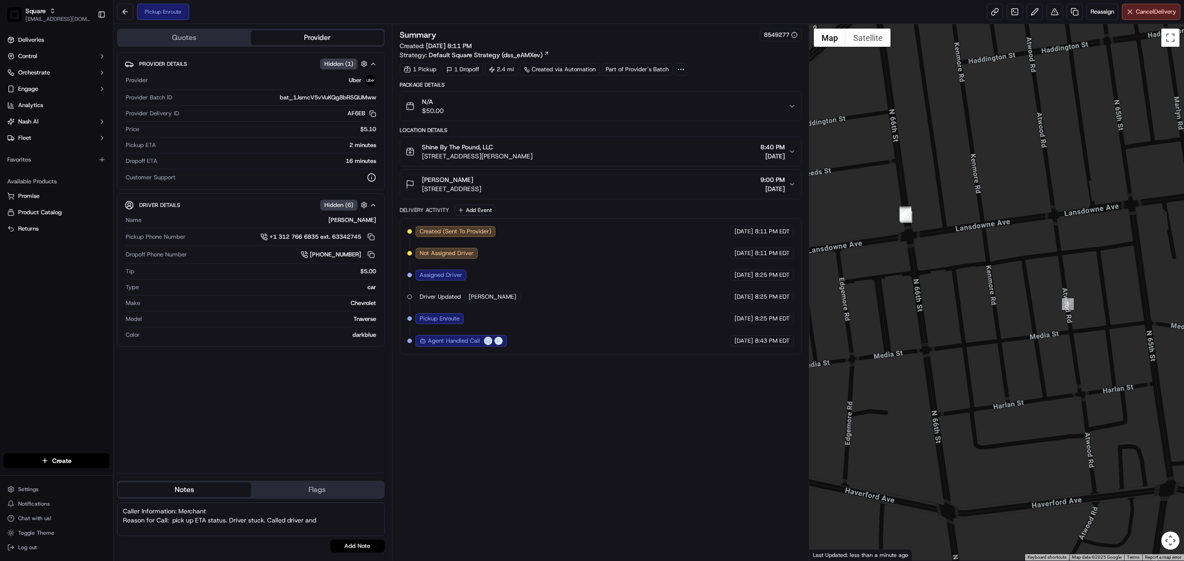
drag, startPoint x: 1010, startPoint y: 380, endPoint x: 930, endPoint y: 267, distance: 138.6
click at [930, 267] on div at bounding box center [996, 292] width 375 height 536
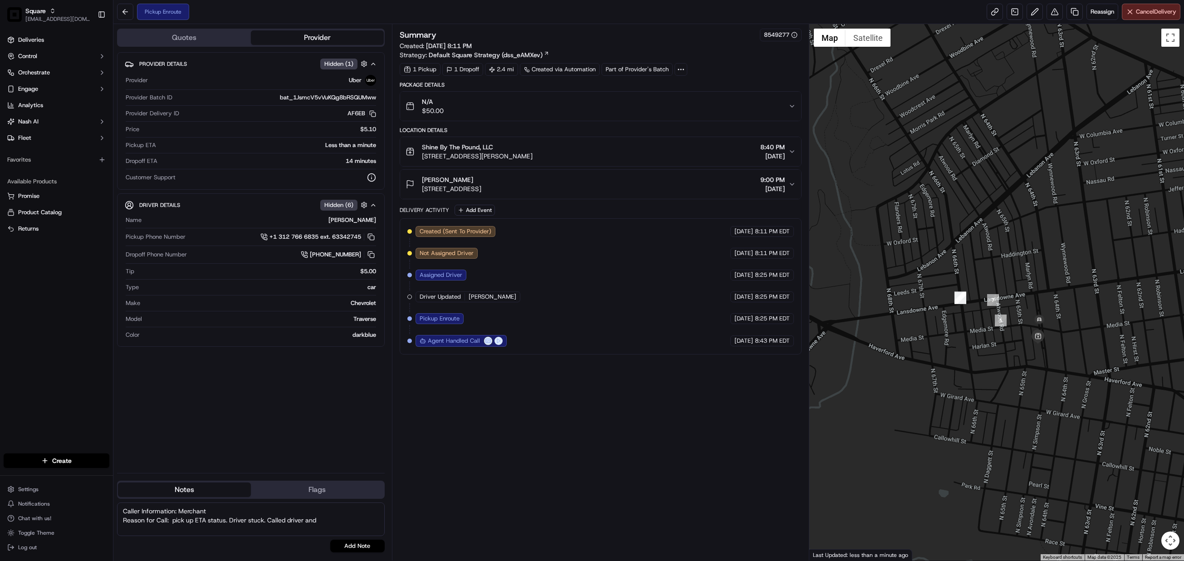
click at [334, 520] on textarea "Caller Information: Merchant Reason for Call: pick up ETA status. Driver stuck.…" at bounding box center [251, 519] width 268 height 34
click at [329, 518] on textarea "Caller Information: Merchant Reason for Call: pick up ETA status. Driver stuck.…" at bounding box center [251, 519] width 268 height 34
type textarea "Caller Information: Merchant Reason for Call: pick up ETA status. Driver stuck.…"
click at [357, 547] on button "Add Note" at bounding box center [357, 545] width 54 height 13
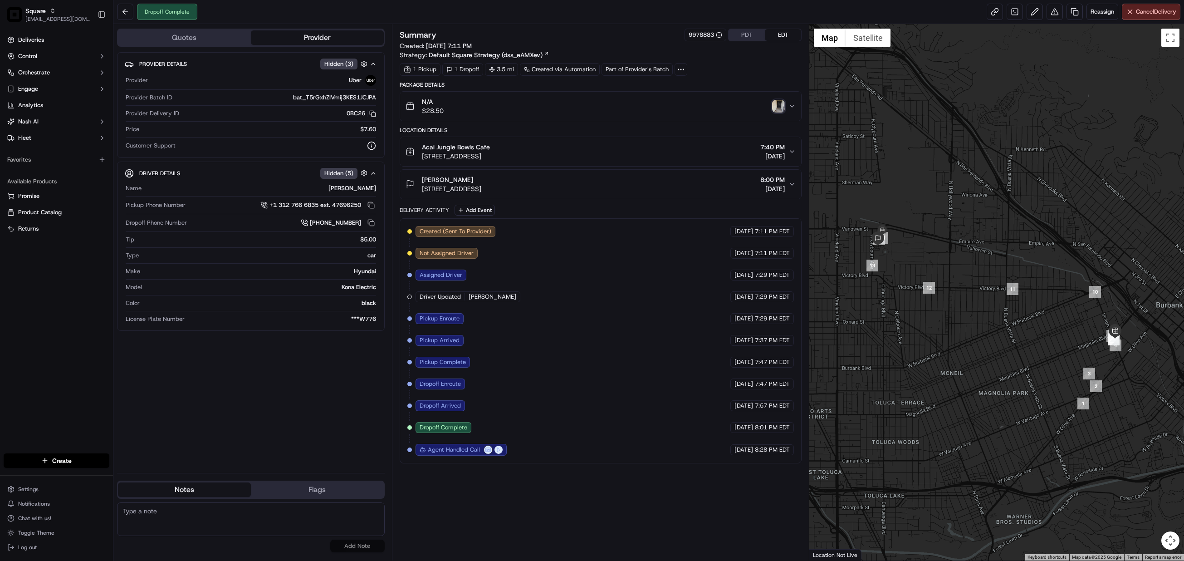
click at [789, 184] on icon "button" at bounding box center [792, 184] width 7 height 7
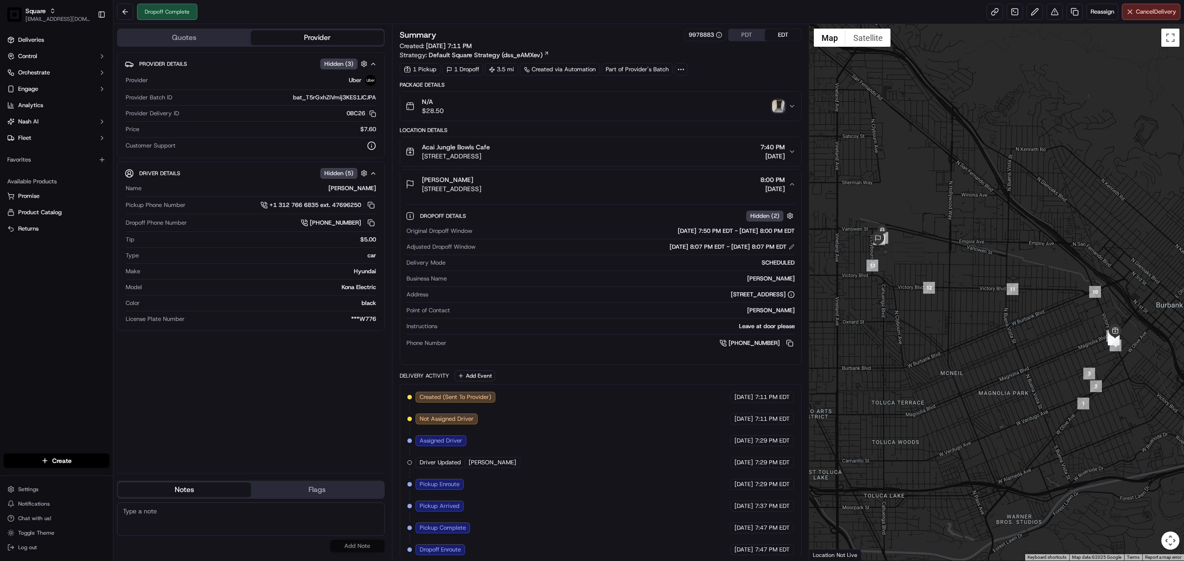
click at [324, 418] on div "Provider Details Hidden ( 3 ) Provider Uber Provider Batch ID bat_T5rGxhZIVmij3…" at bounding box center [251, 258] width 268 height 413
click at [259, 426] on div "Provider Details Hidden ( 3 ) Provider Uber Provider Batch ID bat_T5rGxhZIVmij3…" at bounding box center [251, 258] width 268 height 413
click at [171, 523] on textarea at bounding box center [251, 519] width 268 height 34
paste textarea "Caller Information: End CX Reason for Call:"
click at [180, 520] on textarea "Caller Information: End CX Reason for Call:" at bounding box center [251, 519] width 268 height 34
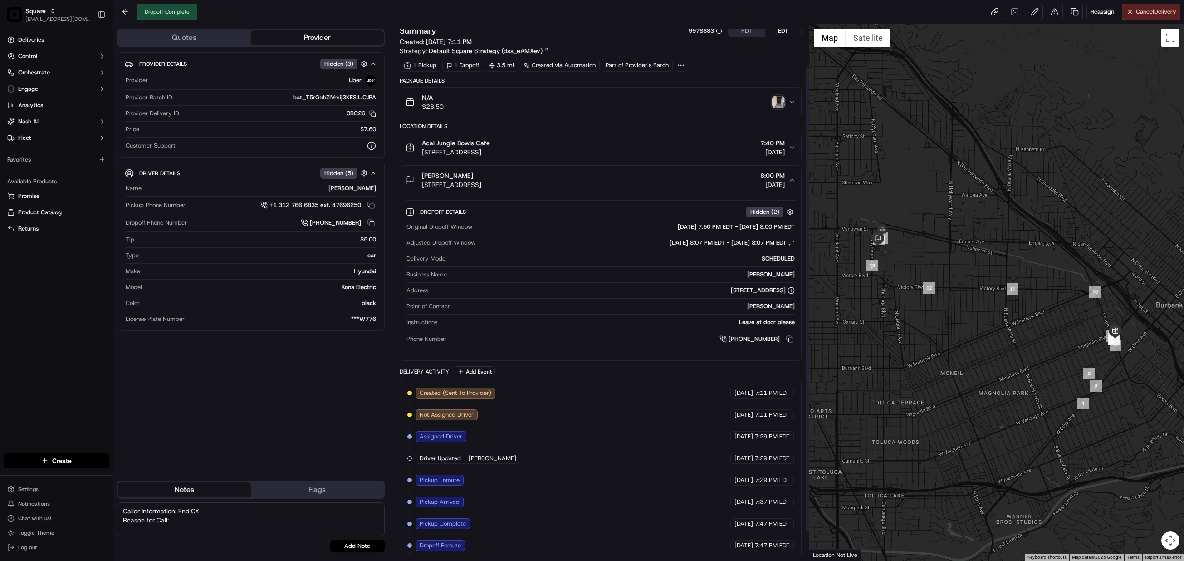
scroll to position [82, 0]
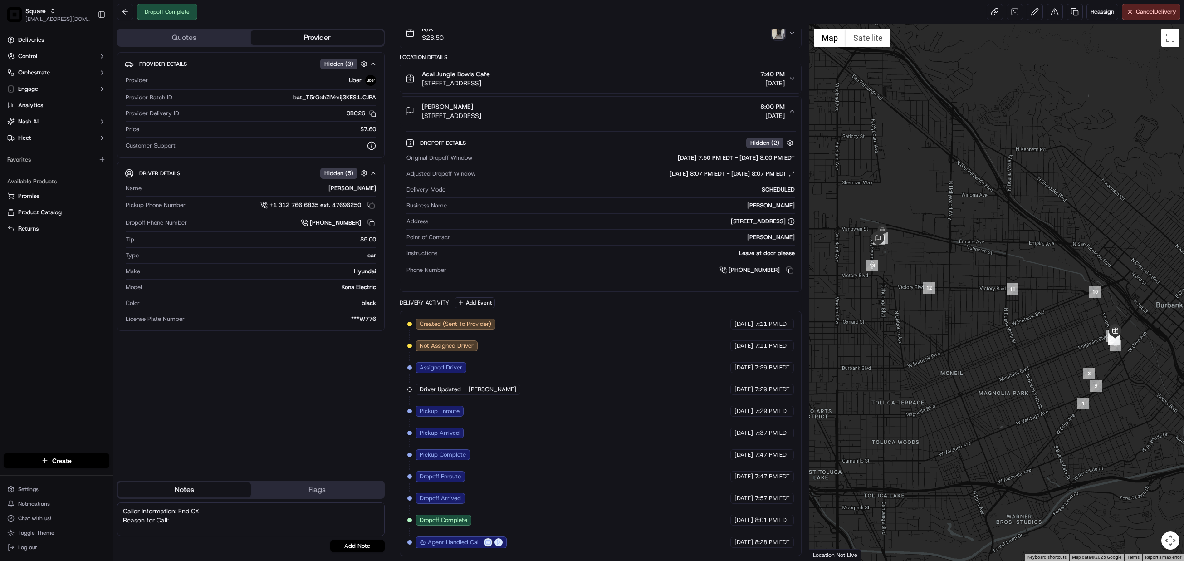
click at [173, 522] on textarea "Caller Information: End CX Reason for Call:" at bounding box center [251, 519] width 268 height 34
type textarea "Caller Information: End CX Reason for Call: a cx call us regarding receiving an…"
click at [554, 139] on div "Dropoff Details Hidden ( 2 )" at bounding box center [608, 142] width 376 height 11
drag, startPoint x: 440, startPoint y: 110, endPoint x: 602, endPoint y: 109, distance: 161.5
click at [481, 111] on span "[STREET_ADDRESS]" at bounding box center [451, 115] width 59 height 9
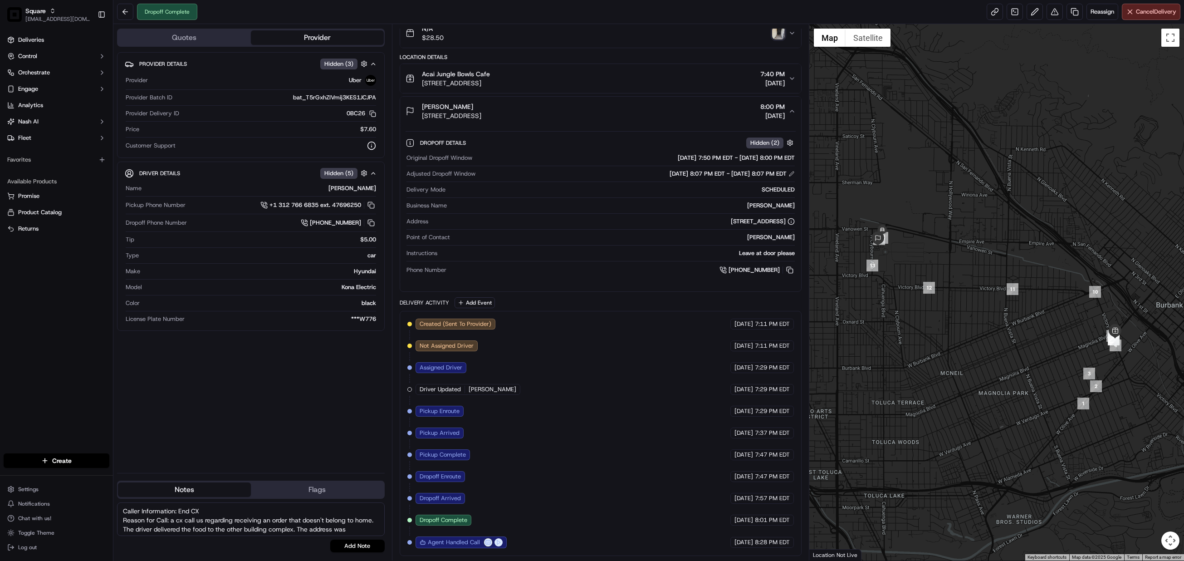
copy span "[STREET_ADDRESS]"
click at [371, 529] on textarea "Caller Information: End CX Reason for Call: a cx call us regarding receiving an…" at bounding box center [251, 519] width 268 height 34
paste textarea "[STREET_ADDRESS]"
click at [283, 520] on textarea "Caller Information: End CX Reason for Call: a cx call us regarding receiving an…" at bounding box center [251, 519] width 268 height 34
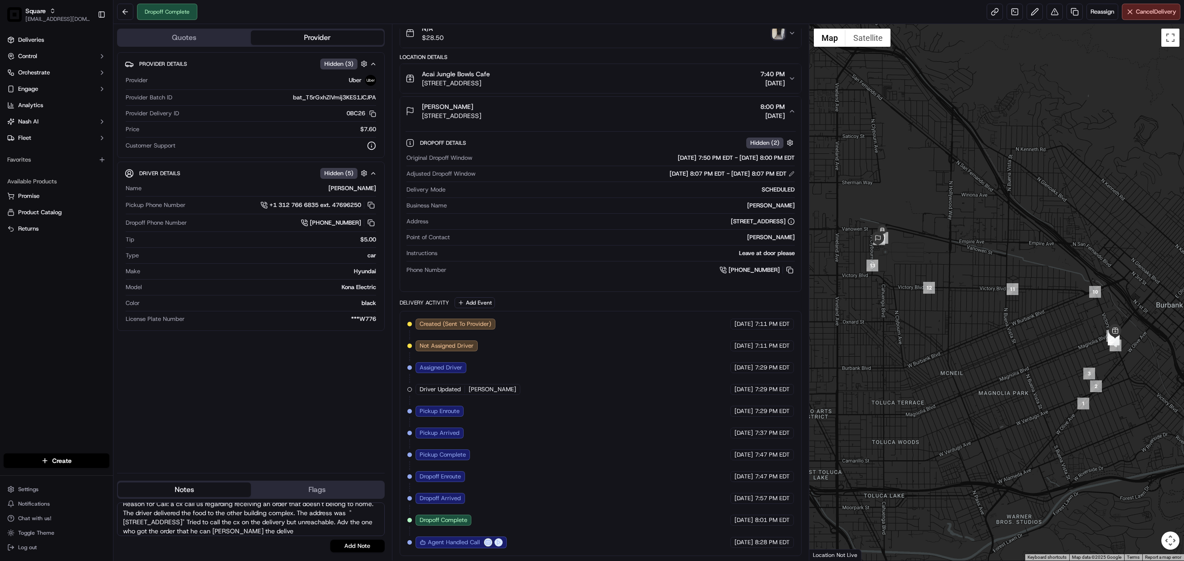
scroll to position [25, 0]
drag, startPoint x: 144, startPoint y: 535, endPoint x: 165, endPoint y: 534, distance: 20.9
click at [144, 535] on textarea "Caller Information: End CX Reason for Call: a cx call us regarding receiving an…" at bounding box center [251, 519] width 268 height 34
type textarea "Caller Information: End CX Reason for Call: a cx call us regarding receiving an…"
click at [362, 547] on button "Add Note" at bounding box center [357, 545] width 54 height 13
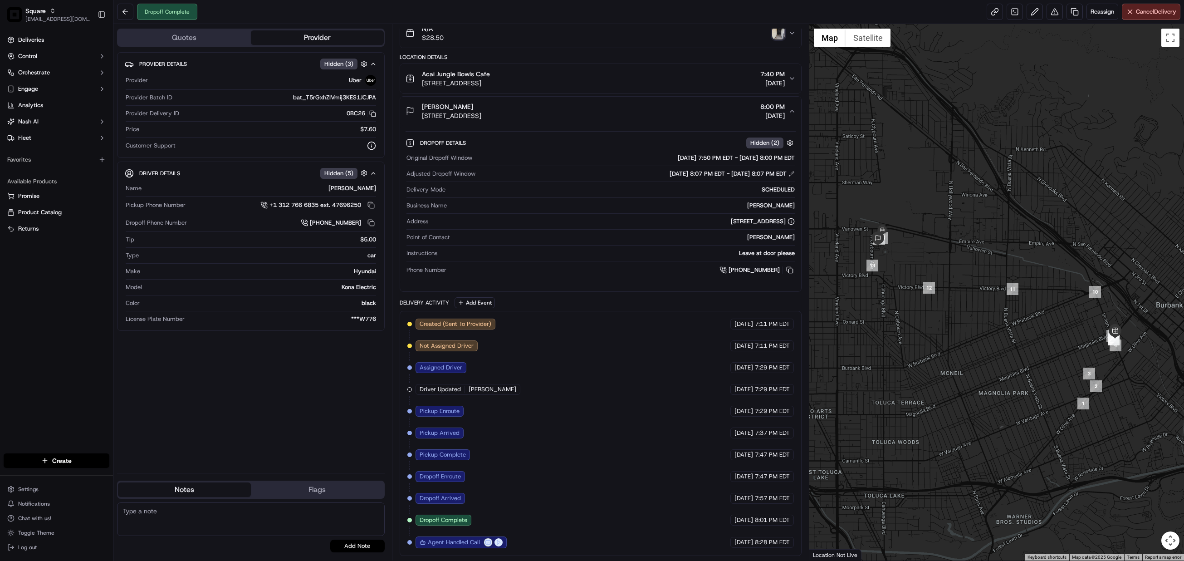
scroll to position [0, 0]
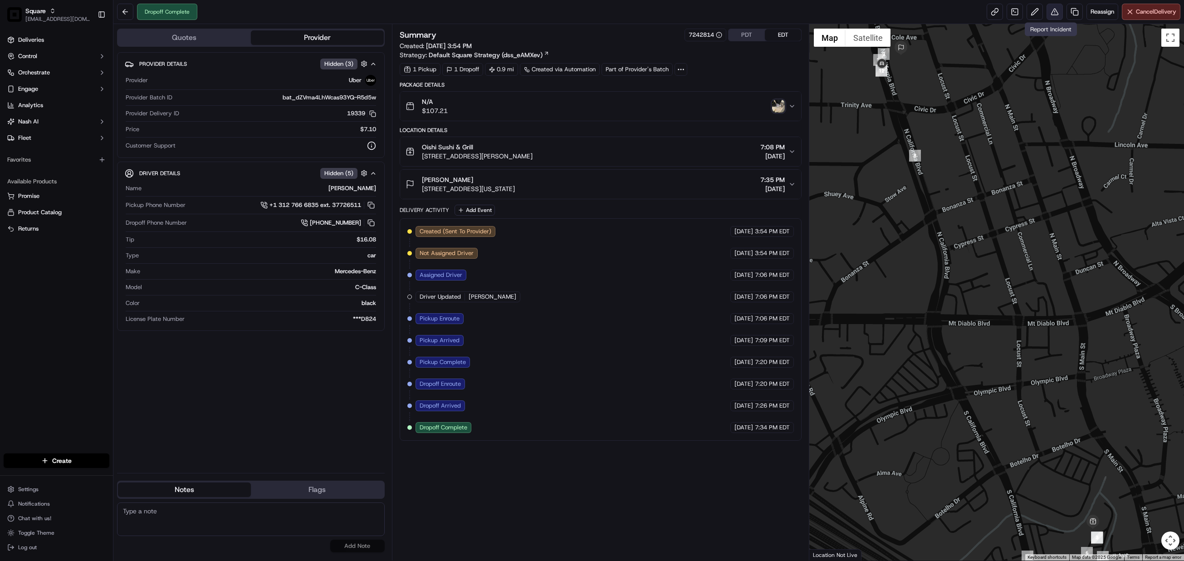
click at [1051, 11] on button at bounding box center [1055, 12] width 16 height 16
click at [1051, 13] on button at bounding box center [1055, 12] width 16 height 16
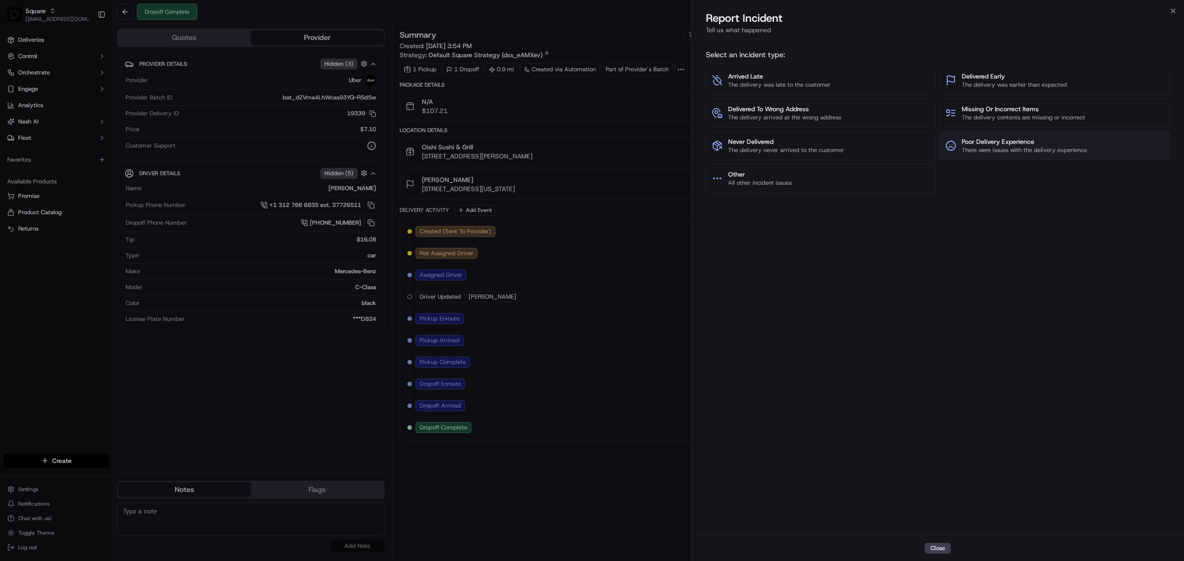
click at [999, 149] on span "There were issues with the delivery experience" at bounding box center [1024, 150] width 125 height 8
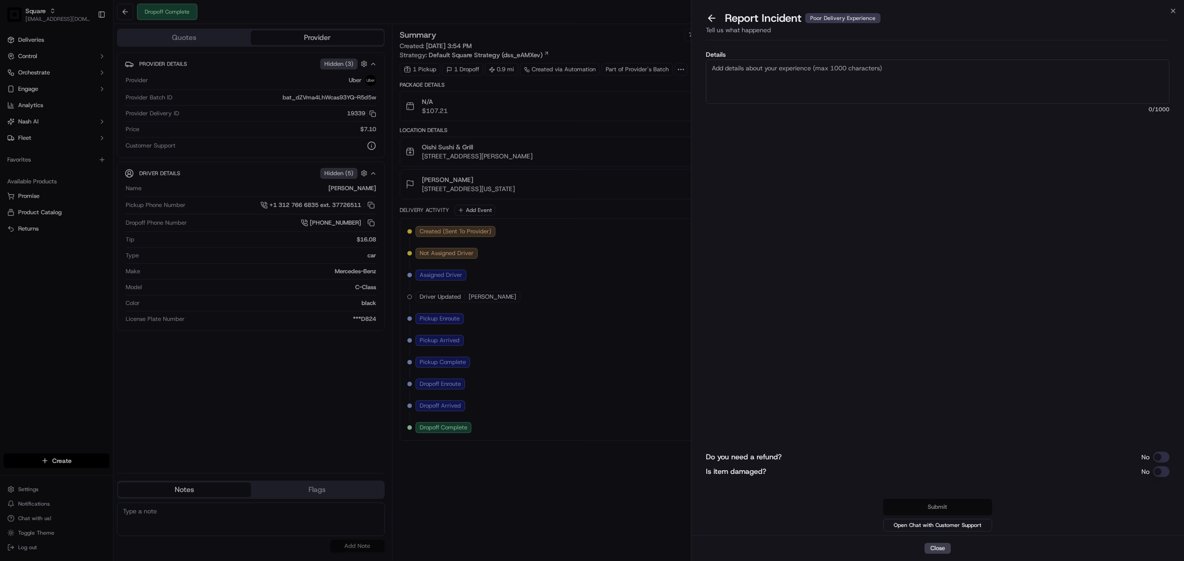
click at [777, 81] on textarea "Details" at bounding box center [938, 81] width 464 height 44
click at [1069, 65] on textarea "As per merchant, the Uber driver delivered the food to the location but it was …" at bounding box center [938, 81] width 464 height 44
click at [980, 69] on textarea "As per merchant, the Uber driver delivered the food to the location but it was …" at bounding box center [938, 81] width 464 height 44
click at [1040, 69] on textarea "As per merchant, the Uber driver delivered the food to the location but it was …" at bounding box center [938, 81] width 464 height 44
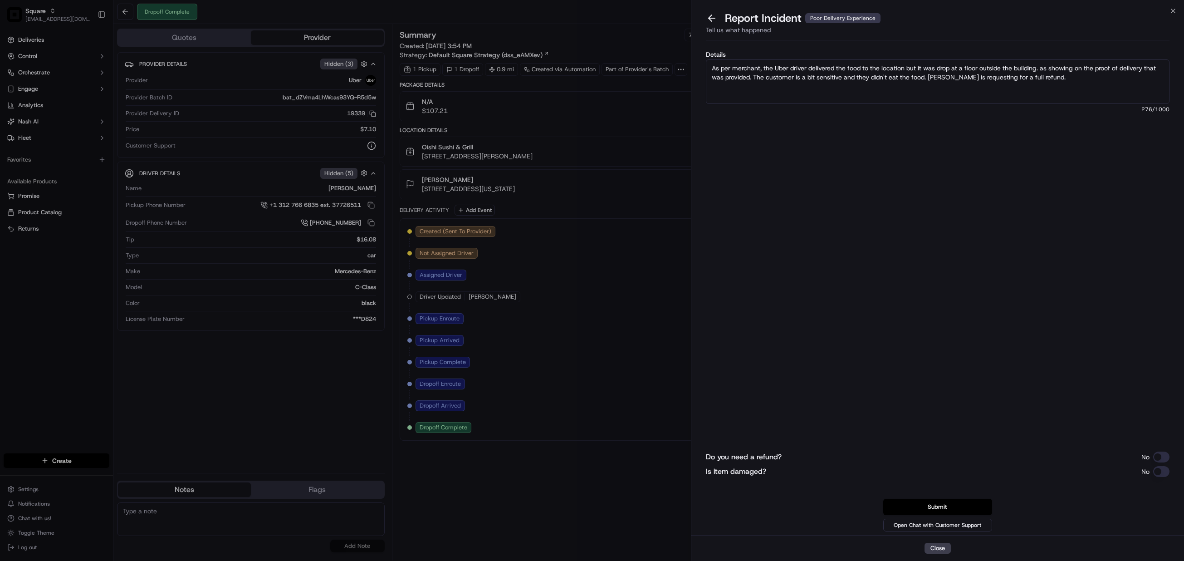
click at [1045, 79] on textarea "As per merchant, the Uber driver delivered the food to the location but it was …" at bounding box center [938, 81] width 464 height 44
drag, startPoint x: 1051, startPoint y: 75, endPoint x: 702, endPoint y: 67, distance: 349.0
click at [702, 67] on div "Details As per merchant, the Uber driver delivered the food to the location but…" at bounding box center [937, 289] width 493 height 491
paste textarea "ccording to the merchant, the Uber driver delivered the food to the location bu…"
type textarea "According to the merchant, the Uber driver delivered the food to the location b…"
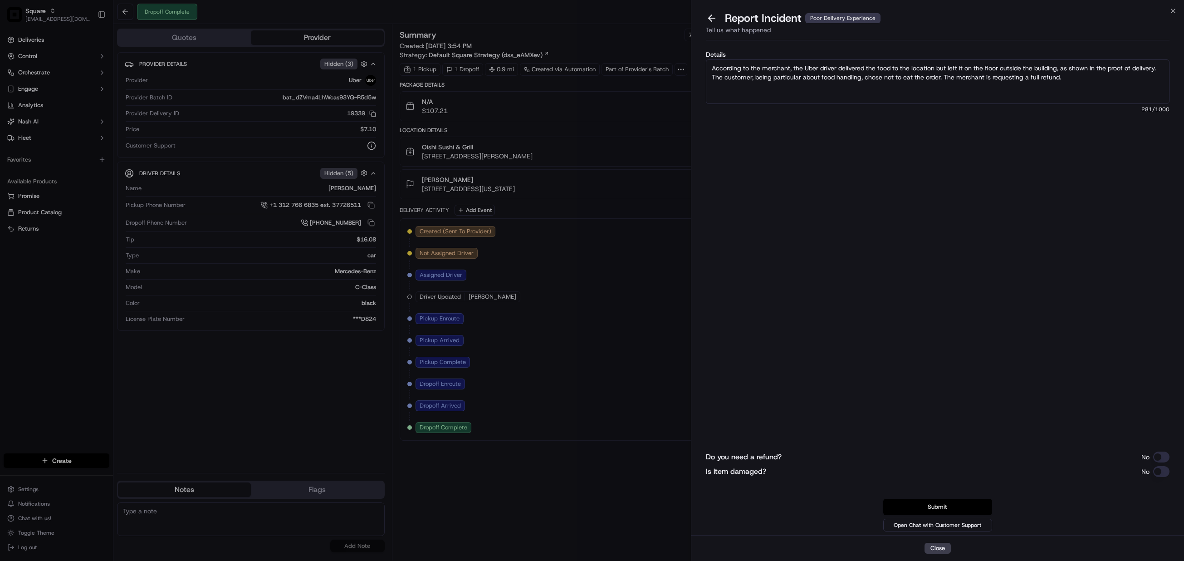
click at [945, 505] on button "Submit" at bounding box center [937, 507] width 109 height 16
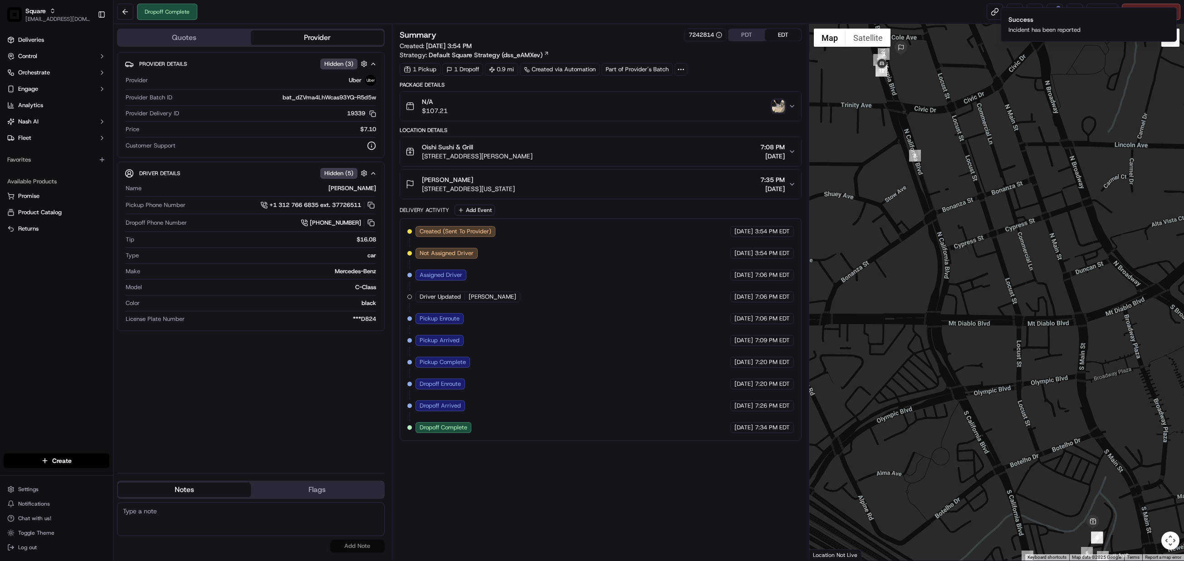
click at [195, 524] on textarea at bounding box center [251, 519] width 268 height 34
paste textarea "Caller Information: Merchant Reason for Call:"
click at [192, 523] on textarea "Caller Information: Merchant Reason for Call:" at bounding box center [251, 519] width 268 height 34
click at [179, 520] on textarea "Caller Information: Merchant Reason for Call: a" at bounding box center [251, 519] width 268 height 34
paste textarea "As per merchant, the Uber driver delivered the food to the location but it was …"
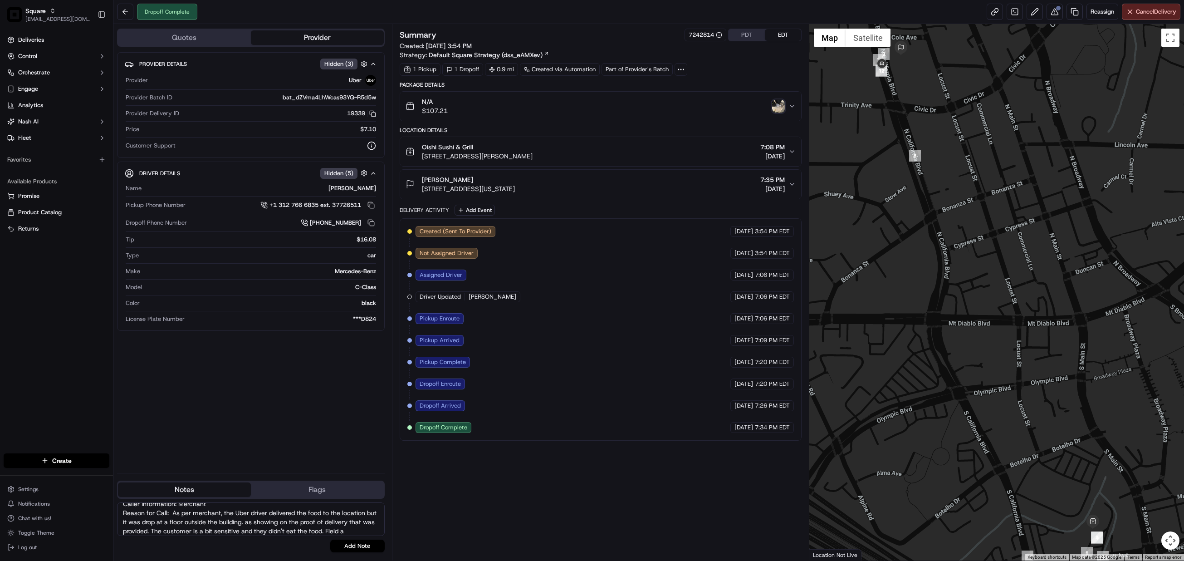
scroll to position [16, 0]
type textarea "Caller Information: Merchant Reason for Call: As per merchant, the Uber driver …"
click at [367, 541] on button "Add Note" at bounding box center [357, 545] width 54 height 13
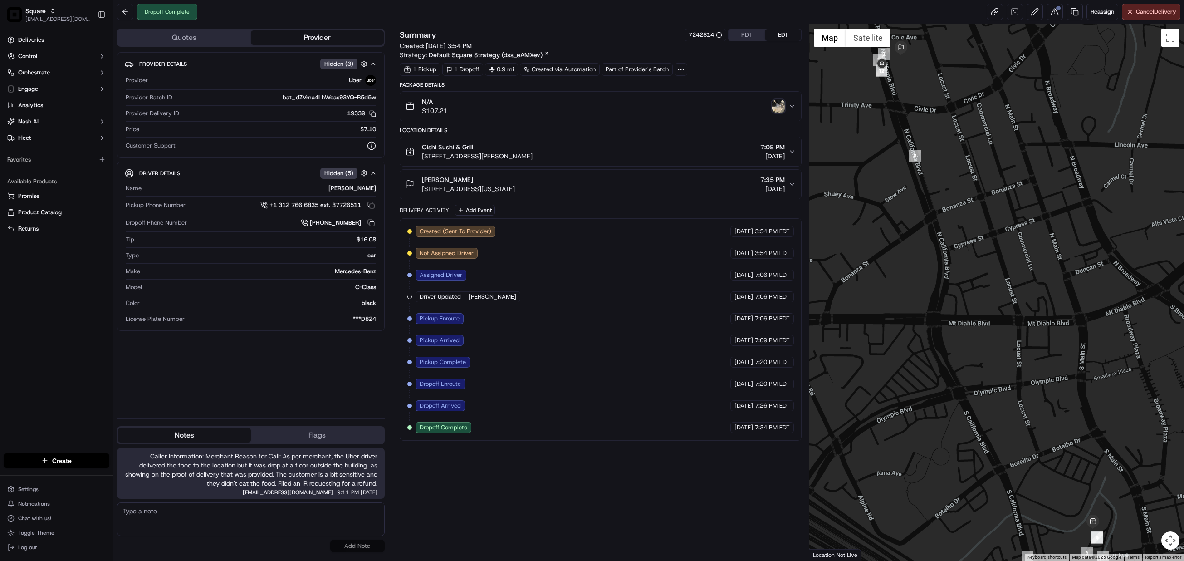
click at [778, 105] on img "button" at bounding box center [778, 106] width 13 height 13
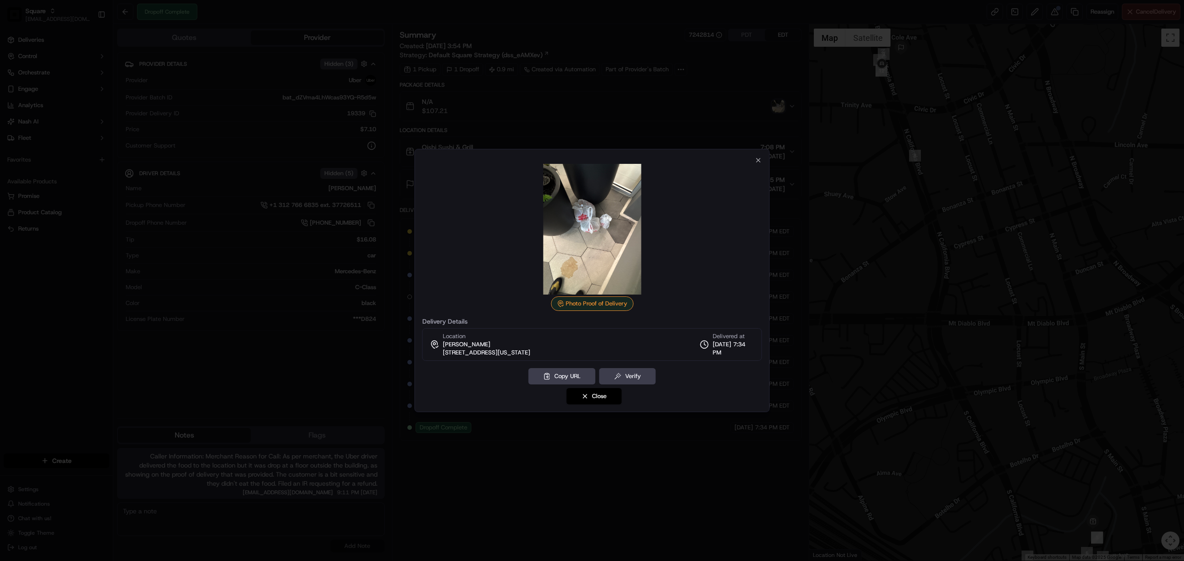
click at [759, 155] on div "Photo Proof of Delivery Delivery Details Location Bobbie Zerby 1676 N Californi…" at bounding box center [592, 280] width 355 height 263
click at [756, 163] on icon "button" at bounding box center [758, 160] width 7 height 7
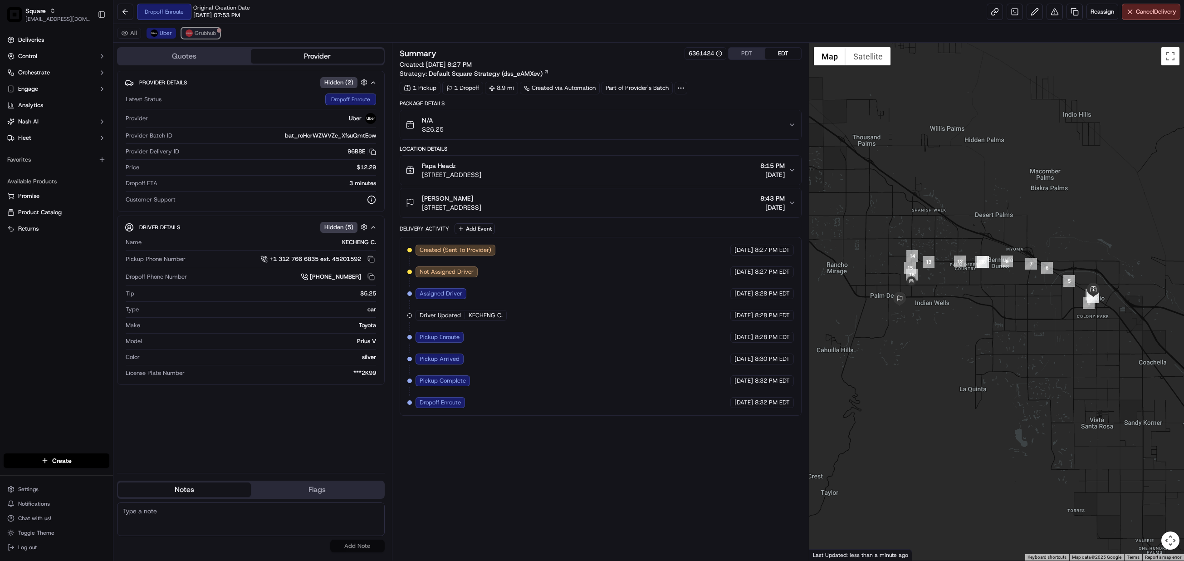
click at [206, 34] on span "Grubhub" at bounding box center [205, 32] width 21 height 7
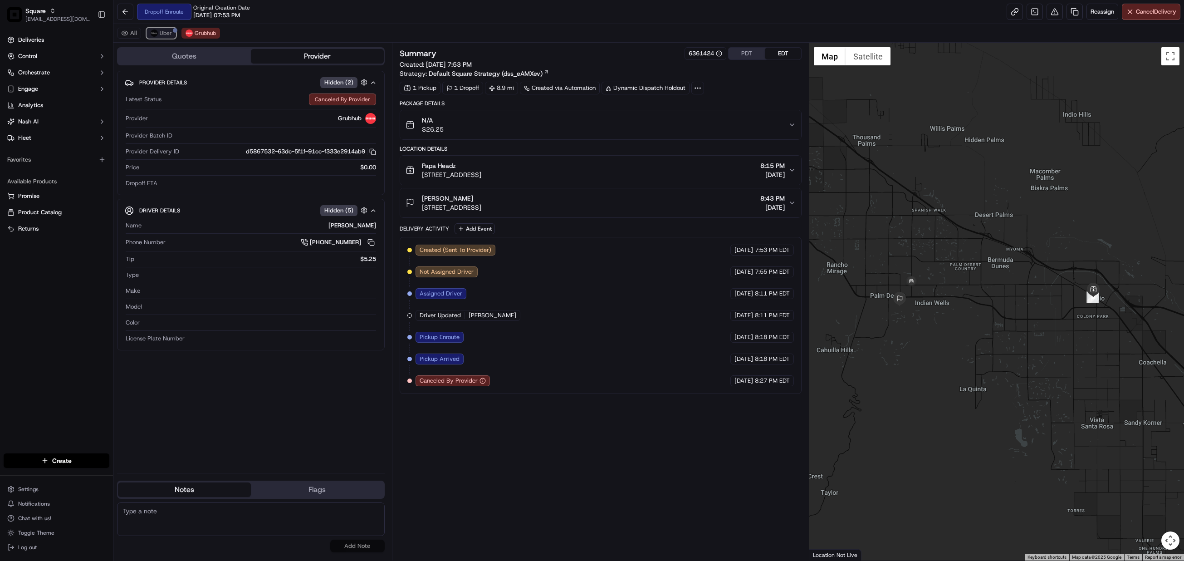
click at [169, 34] on span "Uber" at bounding box center [166, 32] width 12 height 7
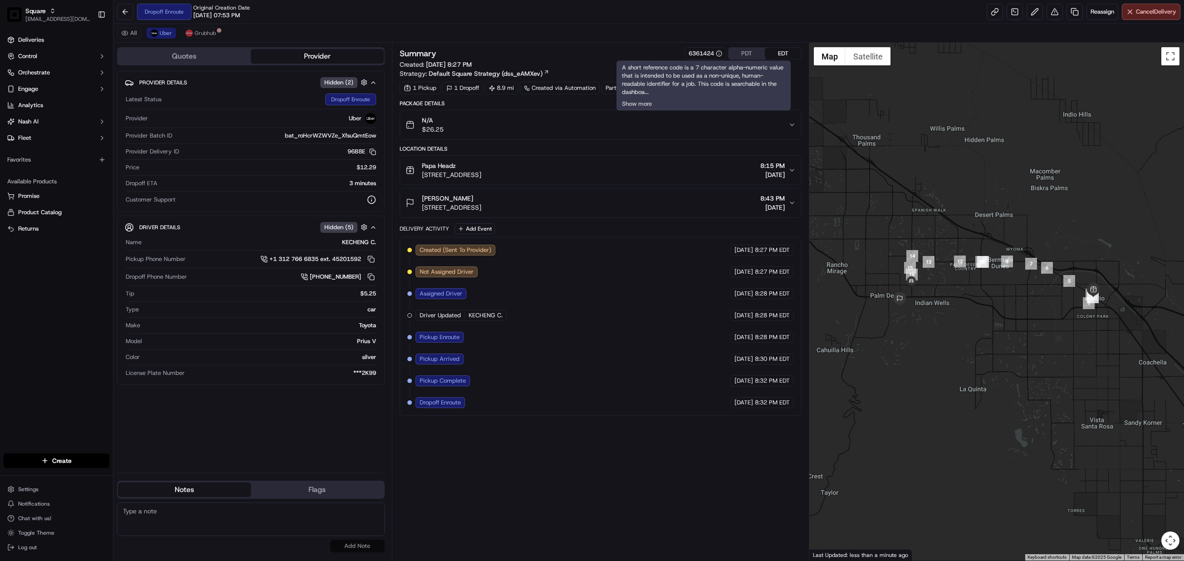
click at [740, 52] on button "PDT" at bounding box center [747, 54] width 36 height 12
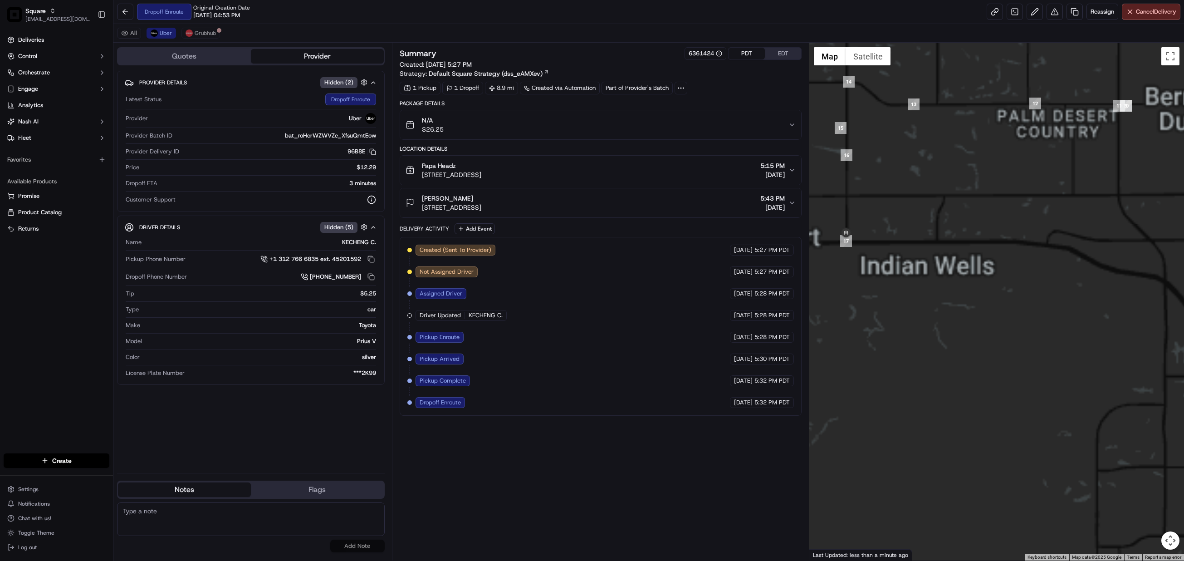
drag, startPoint x: 927, startPoint y: 302, endPoint x: 1008, endPoint y: 362, distance: 100.2
click at [1008, 362] on div at bounding box center [996, 302] width 375 height 518
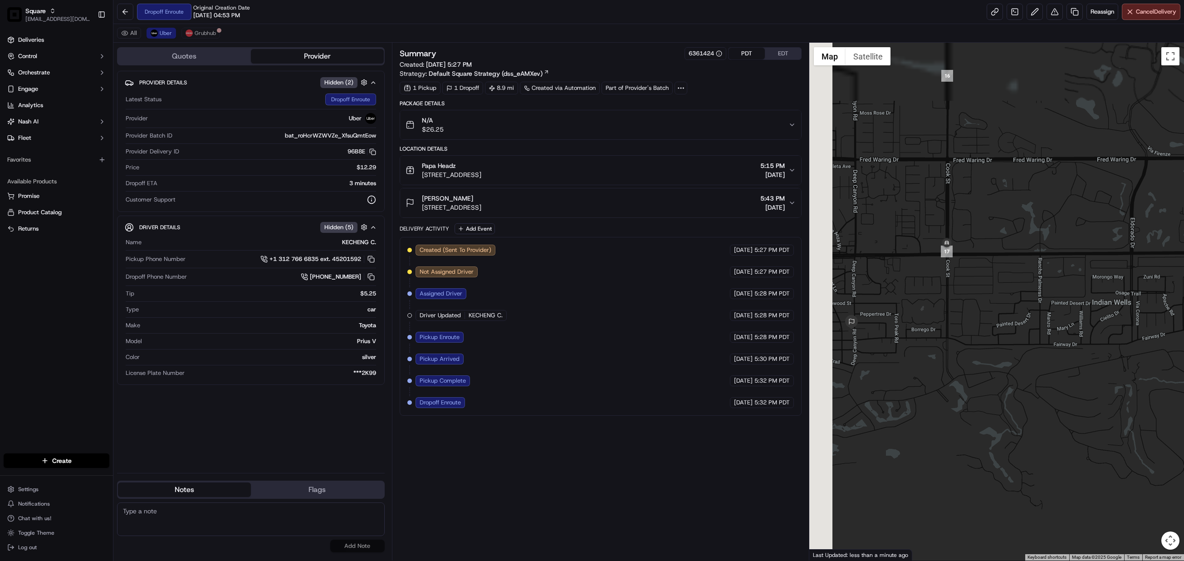
drag, startPoint x: 912, startPoint y: 308, endPoint x: 1029, endPoint y: 390, distance: 143.0
click at [1029, 390] on div at bounding box center [996, 302] width 375 height 518
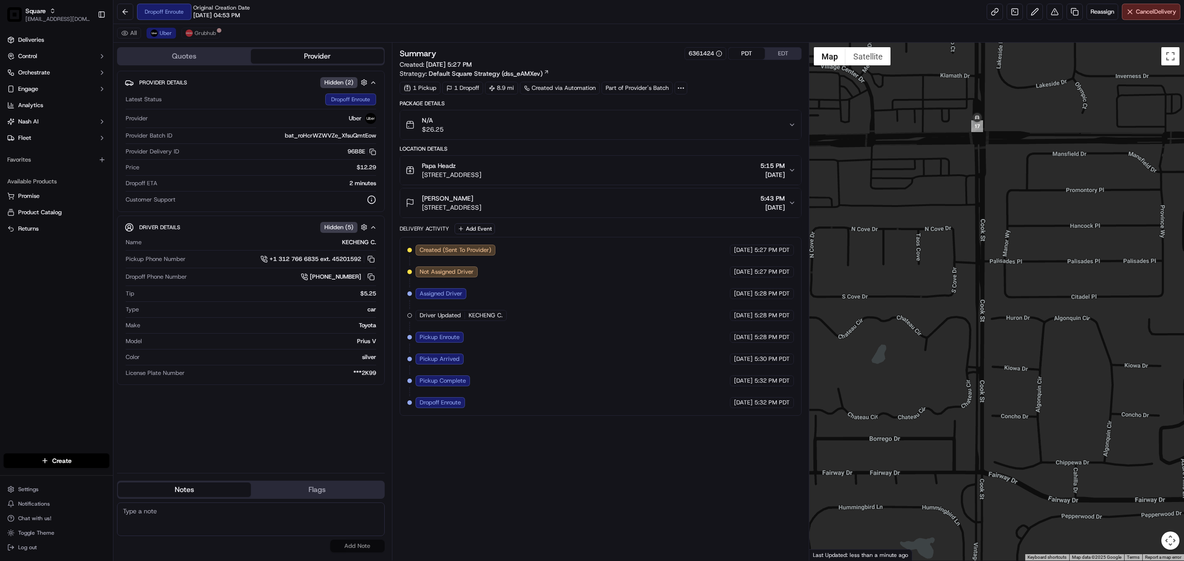
drag, startPoint x: 948, startPoint y: 194, endPoint x: 1022, endPoint y: 236, distance: 85.5
click at [1022, 236] on div at bounding box center [996, 302] width 375 height 518
click at [202, 522] on textarea at bounding box center [251, 519] width 268 height 34
paste textarea "Caller Information: End CX Reason for Call:"
click at [177, 522] on textarea "Caller Information: End CX Reason for Call:" at bounding box center [251, 519] width 268 height 34
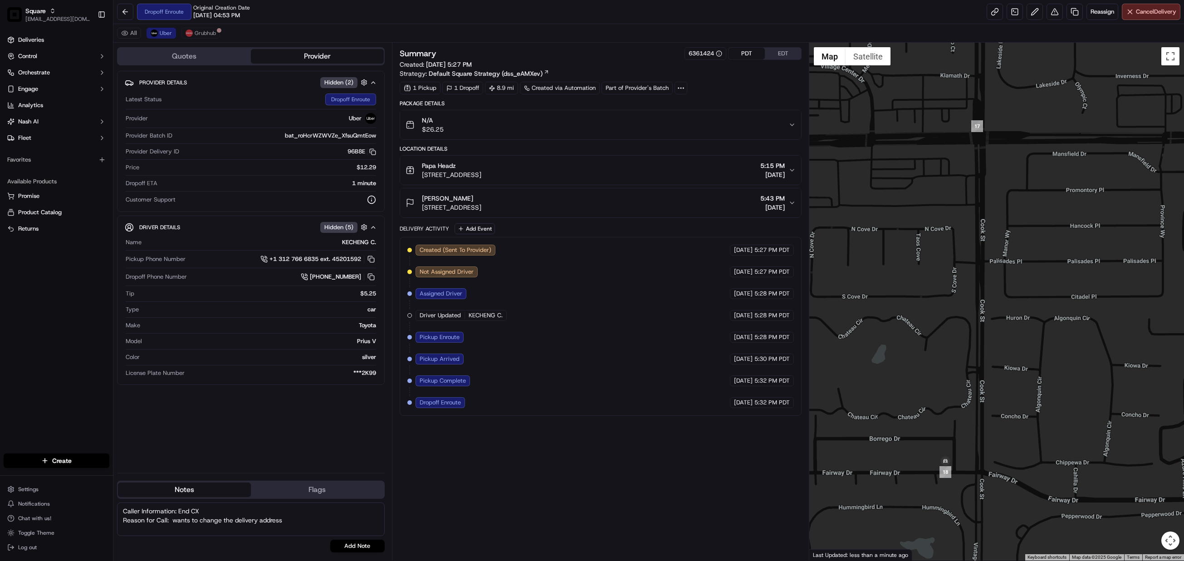
click at [294, 519] on textarea "Caller Information: End CX Reason for Call: wants to change the delivery address" at bounding box center [251, 519] width 268 height 34
type textarea "Caller Information: End CX Reason for Call: wants to change the delivery addres…"
click at [363, 548] on button "Add Note" at bounding box center [357, 545] width 54 height 13
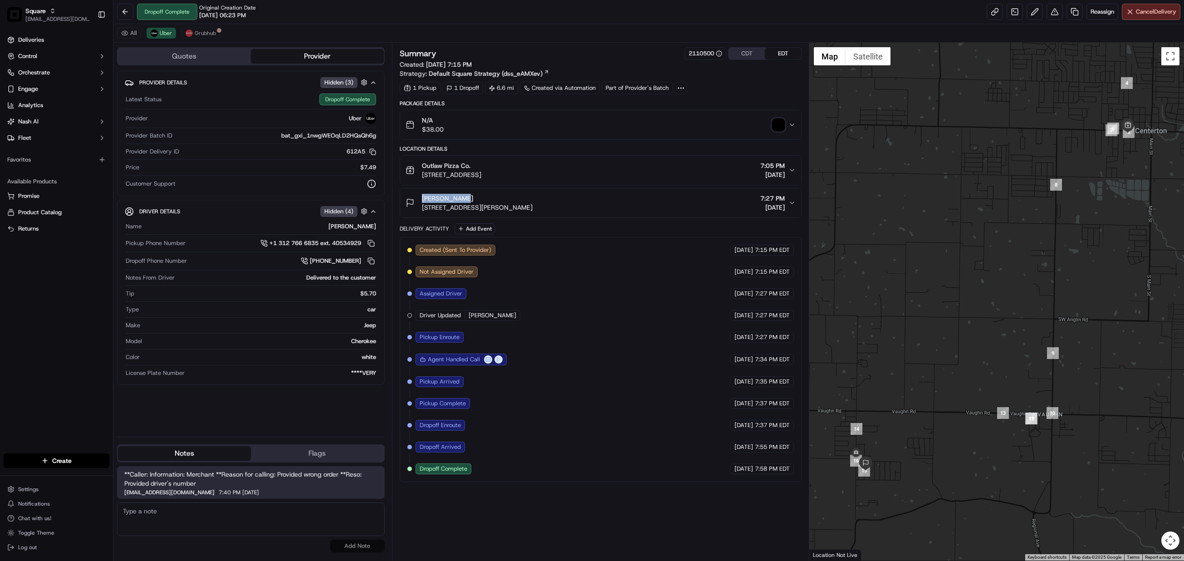
drag, startPoint x: 465, startPoint y: 201, endPoint x: 421, endPoint y: 198, distance: 44.1
click at [421, 198] on div "[PERSON_NAME] [STREET_ADDRESS][PERSON_NAME]" at bounding box center [469, 203] width 127 height 18
copy span "[PERSON_NAME]"
click at [792, 125] on icon "button" at bounding box center [792, 124] width 7 height 7
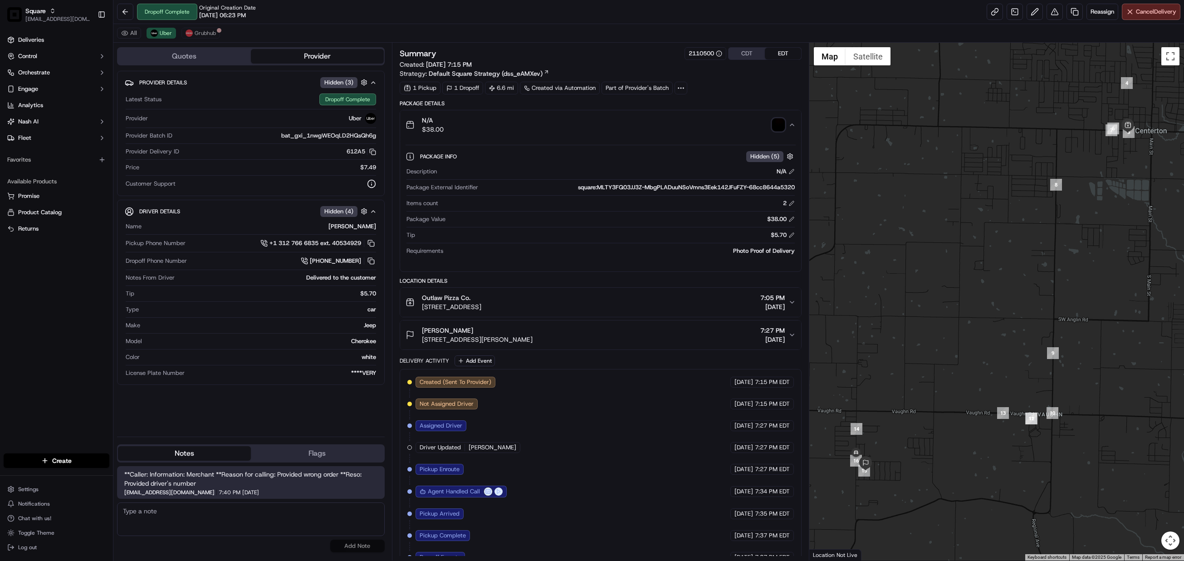
click at [791, 336] on icon "button" at bounding box center [792, 335] width 4 height 2
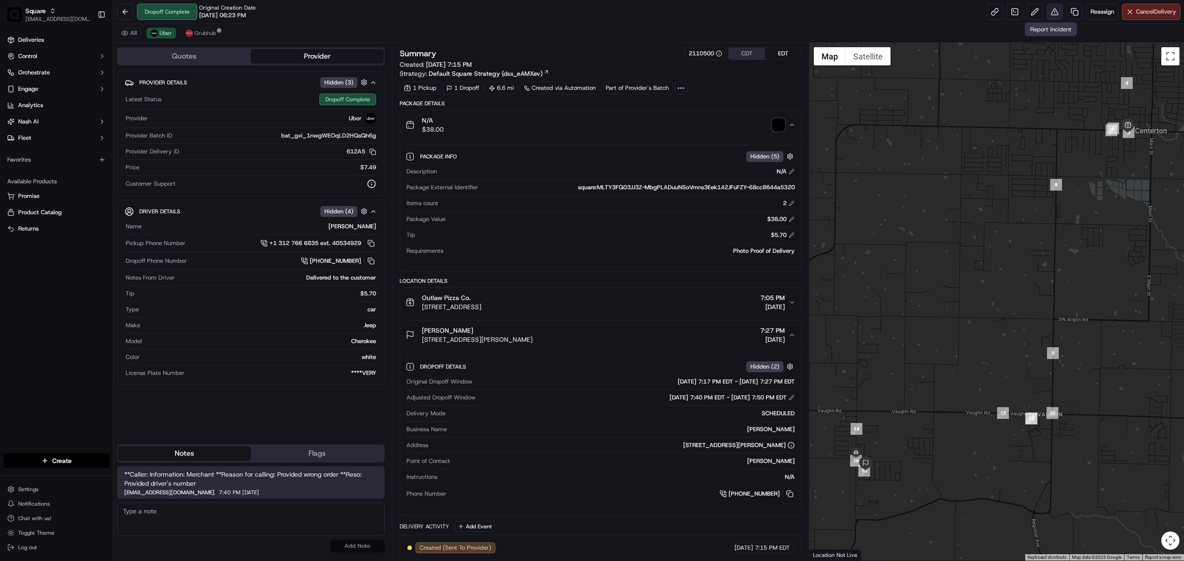
click at [1049, 11] on button at bounding box center [1055, 12] width 16 height 16
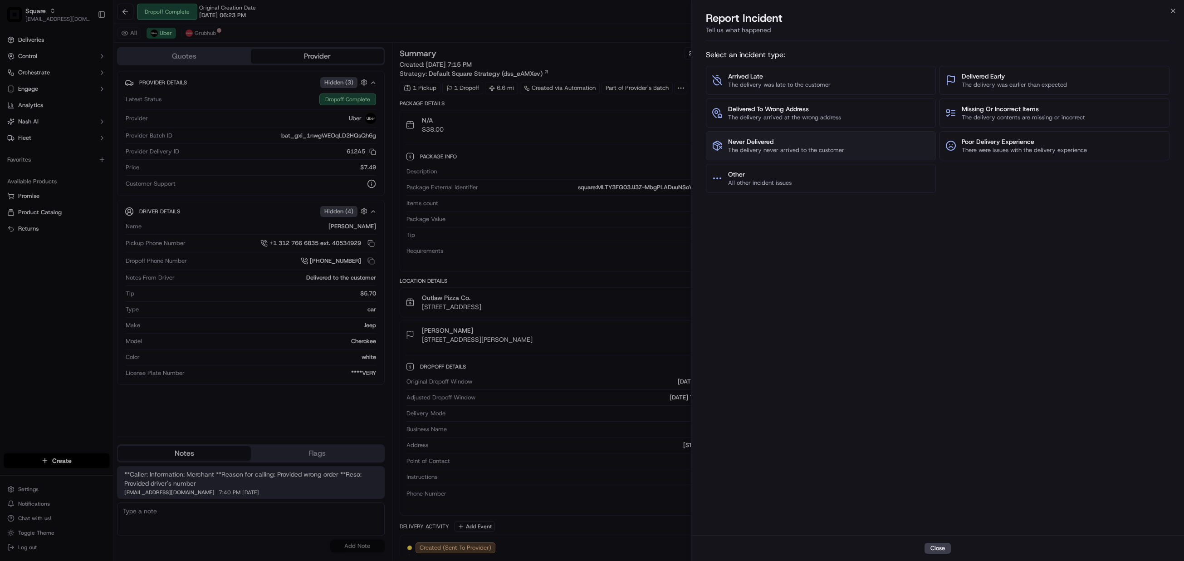
click at [779, 143] on span "Never Delivered" at bounding box center [786, 141] width 116 height 9
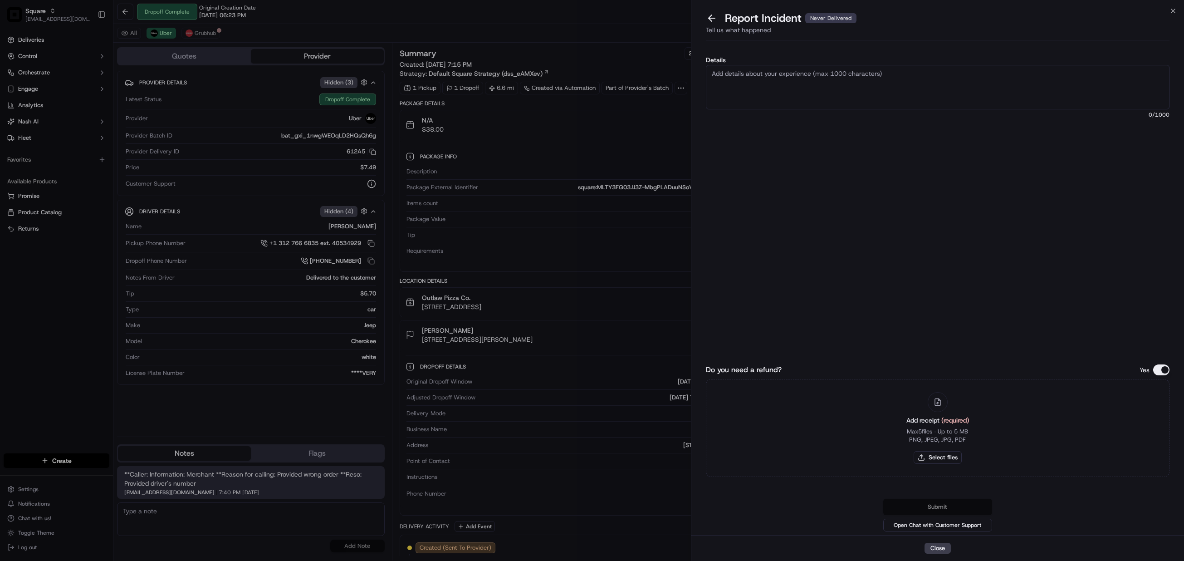
click at [782, 95] on textarea "Details" at bounding box center [938, 87] width 464 height 44
click at [779, 79] on textarea "As per merchant" at bounding box center [938, 87] width 464 height 44
type textarea "As per merchant, the customer didn't received the order. Proof of delivery show…"
click at [1162, 372] on button "Do you need a refund?" at bounding box center [1161, 369] width 16 height 11
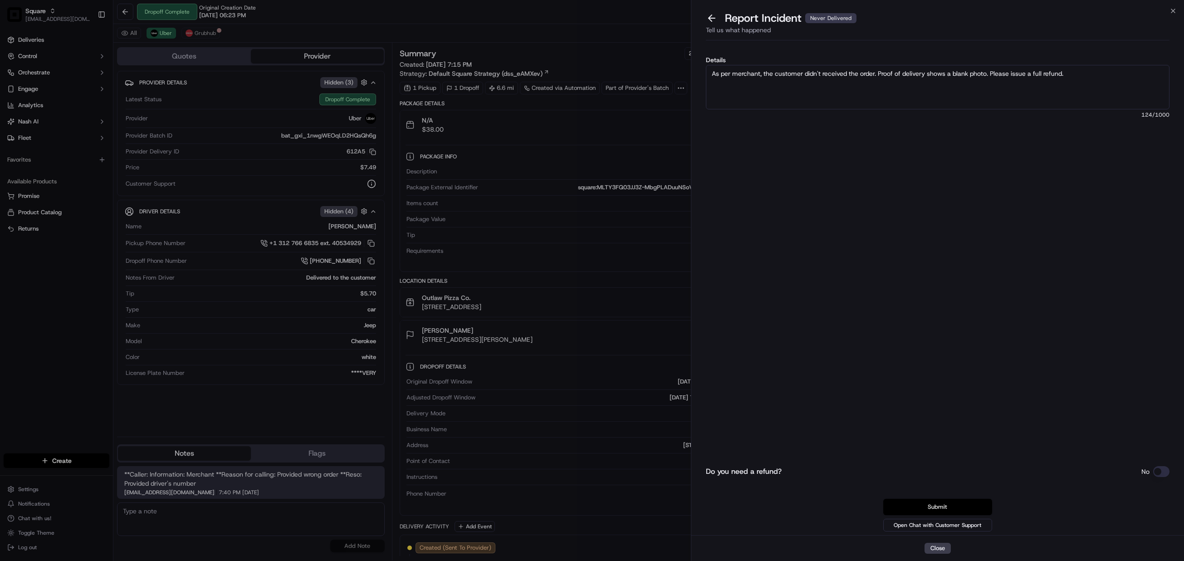
click at [952, 504] on button "Submit" at bounding box center [937, 507] width 109 height 16
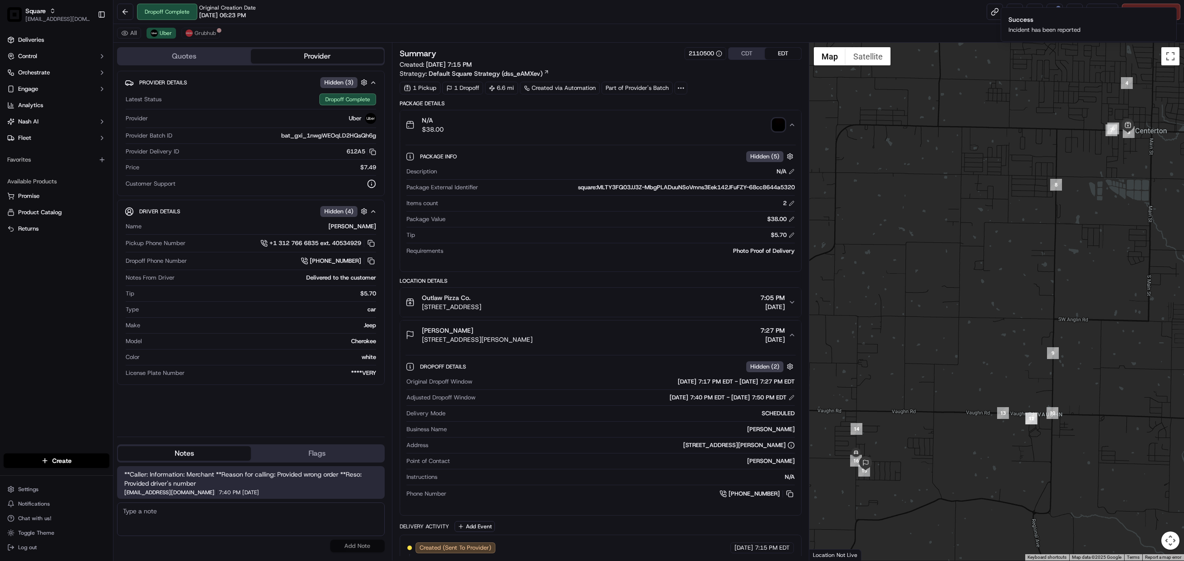
click at [172, 516] on textarea at bounding box center [251, 519] width 268 height 34
paste textarea "Caller Information: Merchant Reason for Call:"
type textarea "Caller Information: Merchant Reason for Call:"
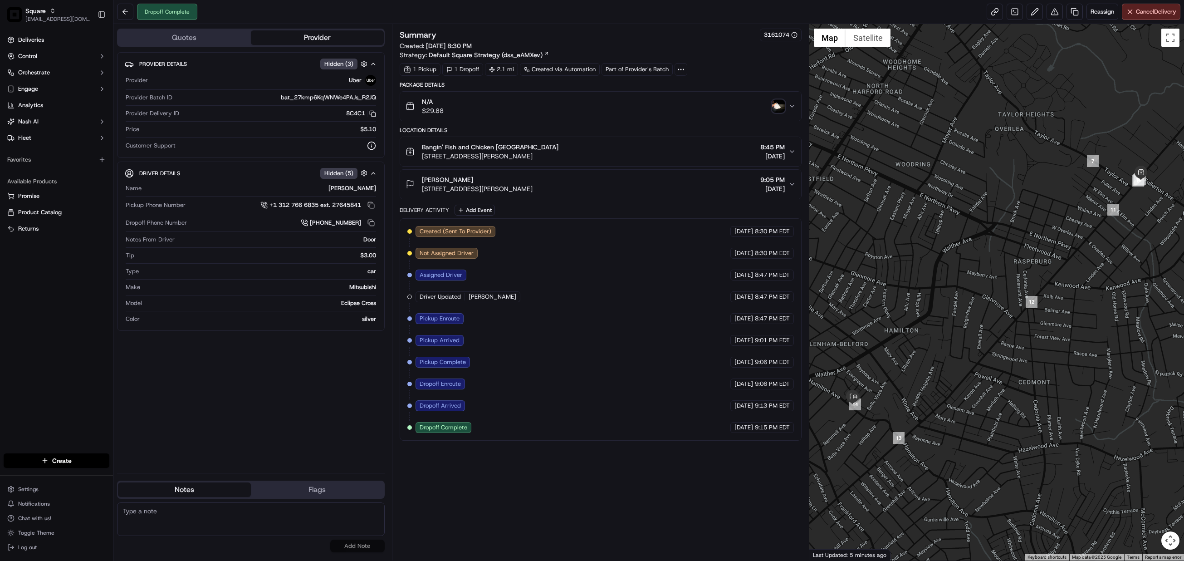
click at [791, 153] on icon "button" at bounding box center [792, 151] width 7 height 7
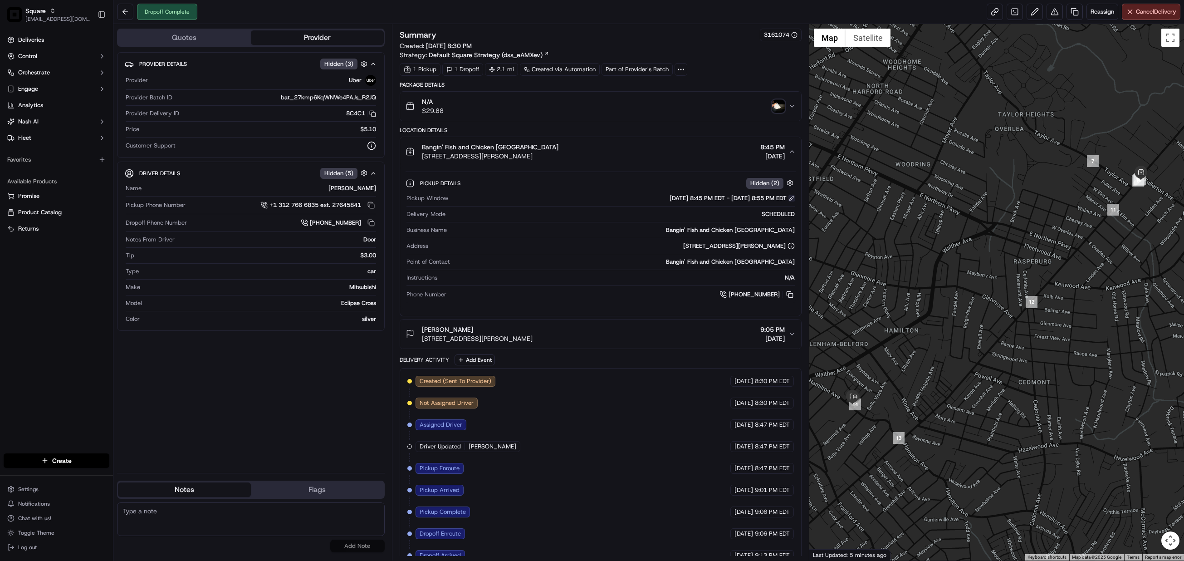
click at [789, 201] on button at bounding box center [792, 198] width 6 height 6
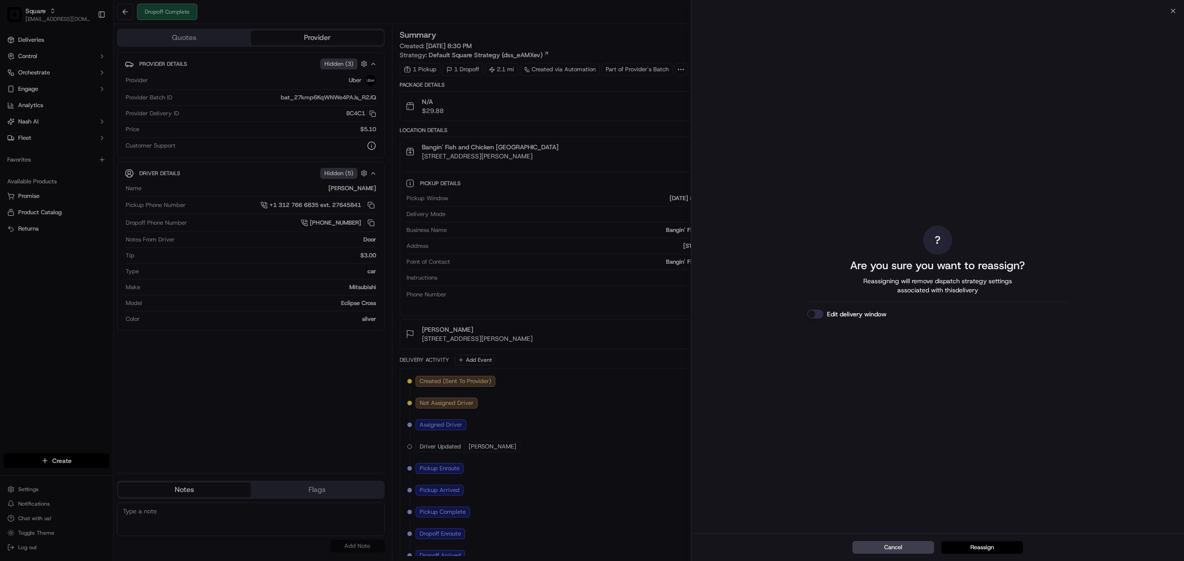
click at [993, 542] on button "Reassign" at bounding box center [982, 547] width 82 height 13
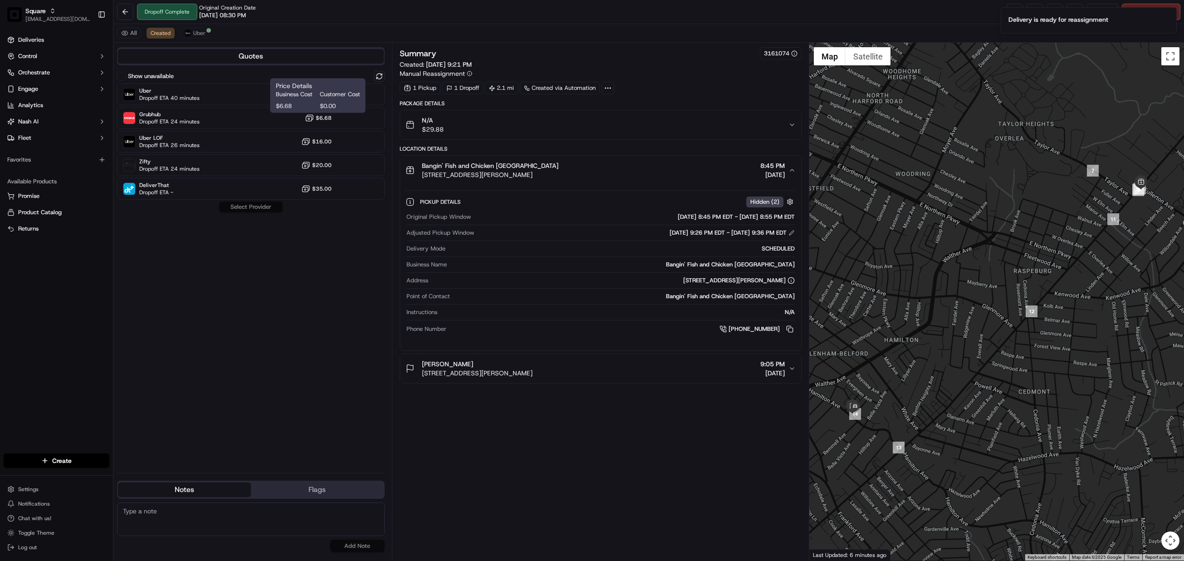
click at [270, 97] on div "Price Details Business Cost Customer Cost $6.68 $0.00 Price Details Business Co…" at bounding box center [317, 95] width 95 height 34
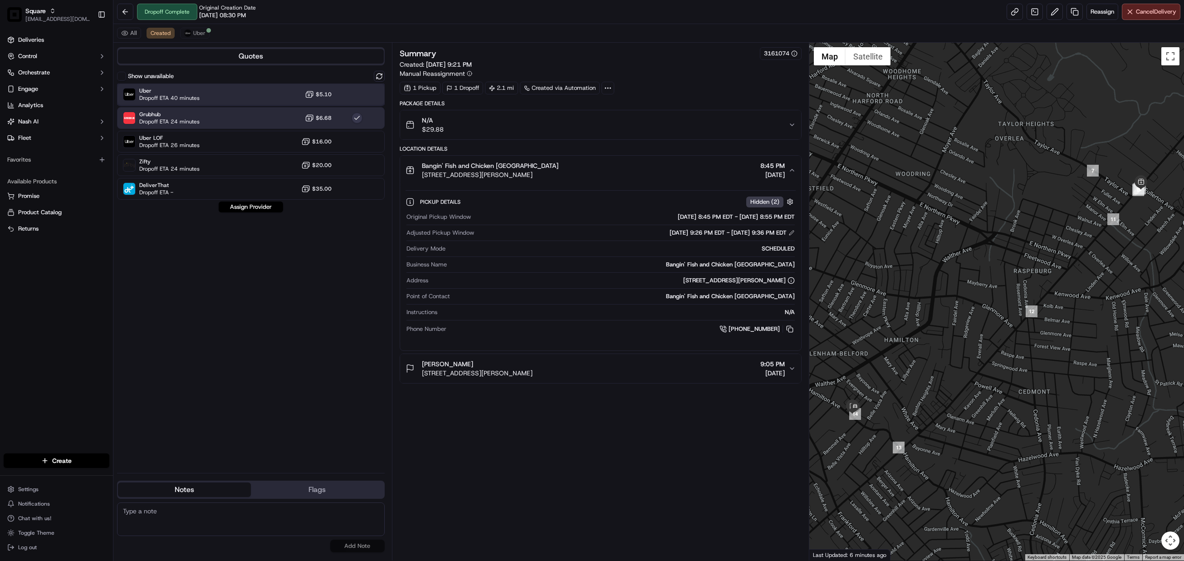
click at [256, 96] on div "Uber Dropoff ETA 40 minutes $5.10" at bounding box center [251, 94] width 268 height 22
click at [256, 205] on button "Assign Provider" at bounding box center [251, 206] width 64 height 11
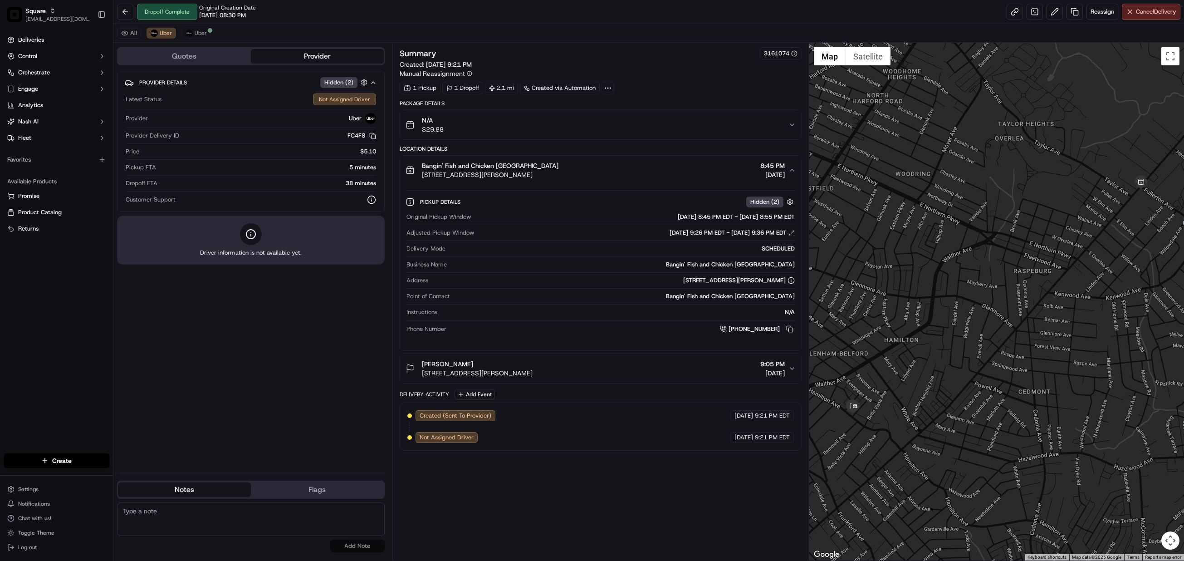
click at [211, 522] on textarea at bounding box center [251, 519] width 268 height 34
paste textarea "Caller Information: Merchant Reason for Call:"
click at [181, 522] on textarea "Caller Information: Merchant Reason for Call:" at bounding box center [251, 519] width 268 height 34
type textarea "Caller Information: Merchant Reason for Call: driver got an incomplete order. M…"
click at [362, 546] on button "Add Note" at bounding box center [357, 545] width 54 height 13
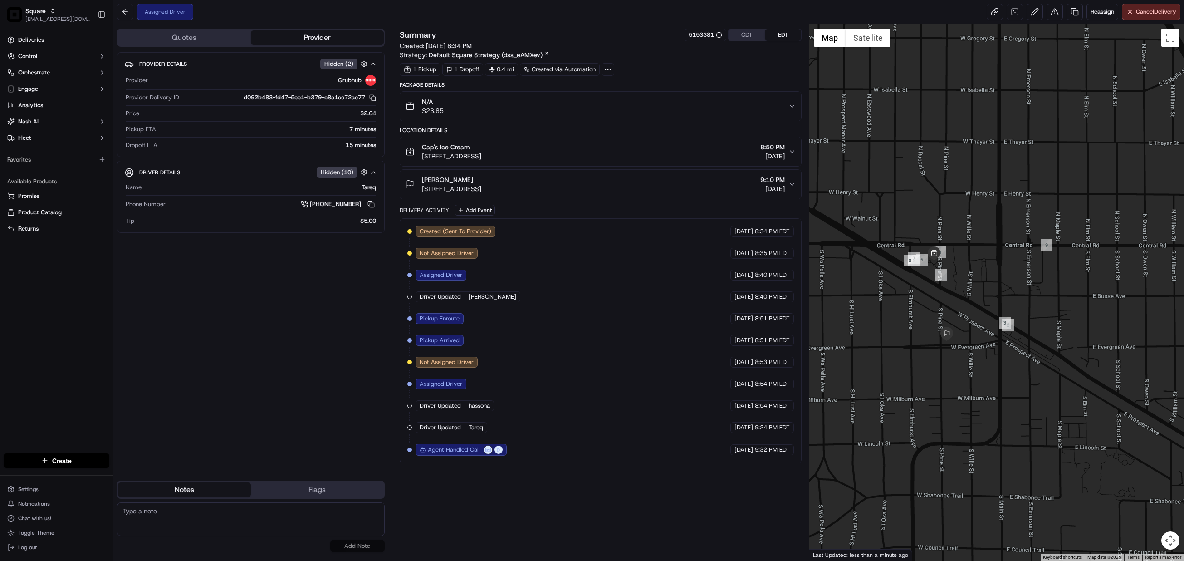
drag, startPoint x: 1083, startPoint y: 423, endPoint x: 981, endPoint y: 357, distance: 120.9
click at [981, 357] on div at bounding box center [996, 292] width 375 height 536
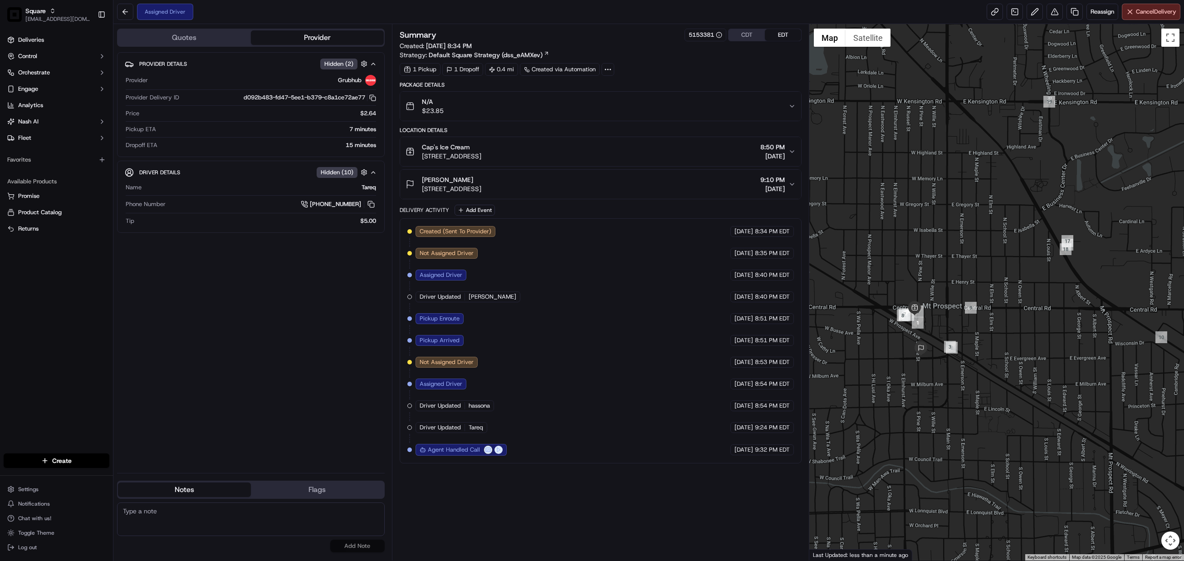
drag, startPoint x: 1077, startPoint y: 407, endPoint x: 991, endPoint y: 406, distance: 85.8
click at [991, 406] on div at bounding box center [996, 292] width 375 height 536
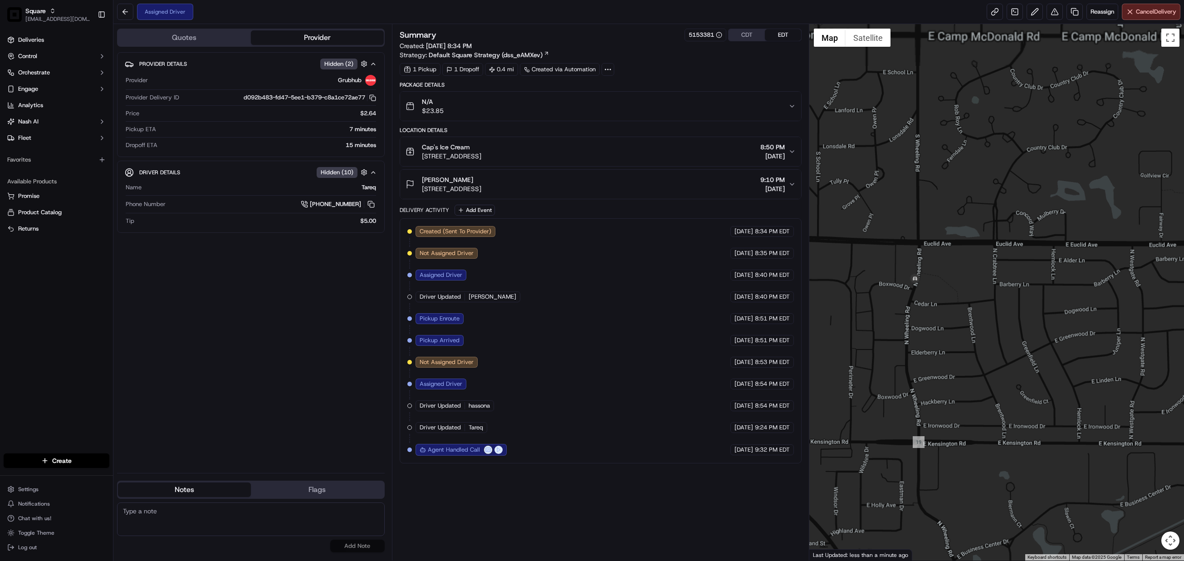
drag, startPoint x: 929, startPoint y: 316, endPoint x: 977, endPoint y: 381, distance: 81.0
click at [977, 381] on div at bounding box center [996, 292] width 375 height 536
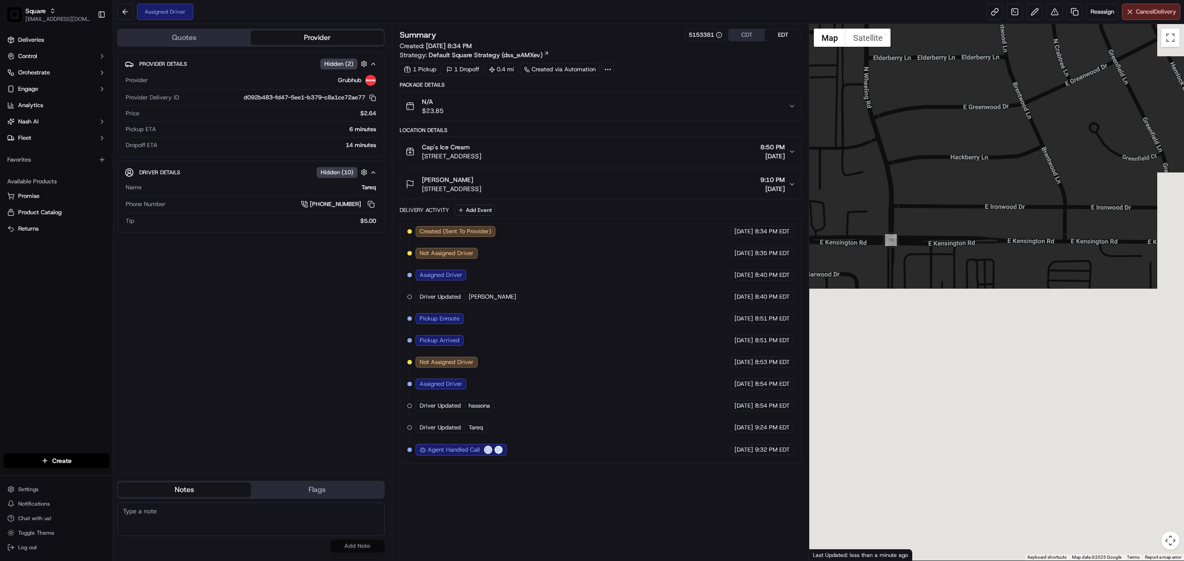
drag, startPoint x: 946, startPoint y: 368, endPoint x: 921, endPoint y: 71, distance: 297.9
click at [921, 71] on div at bounding box center [996, 292] width 375 height 536
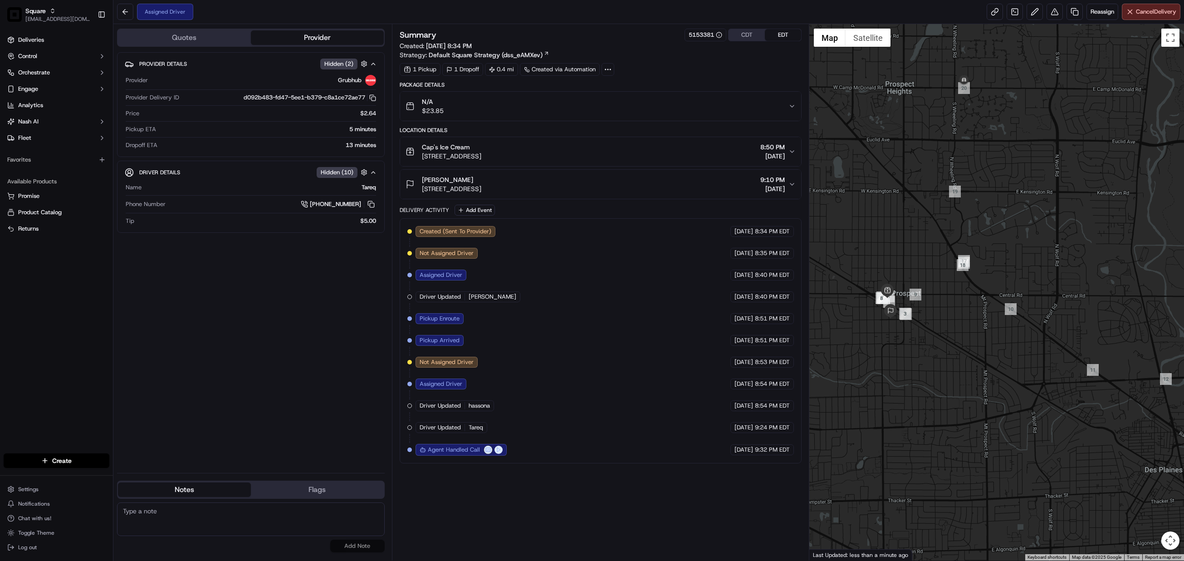
click at [746, 41] on button "CDT" at bounding box center [747, 35] width 36 height 12
click at [789, 155] on icon "button" at bounding box center [792, 151] width 7 height 7
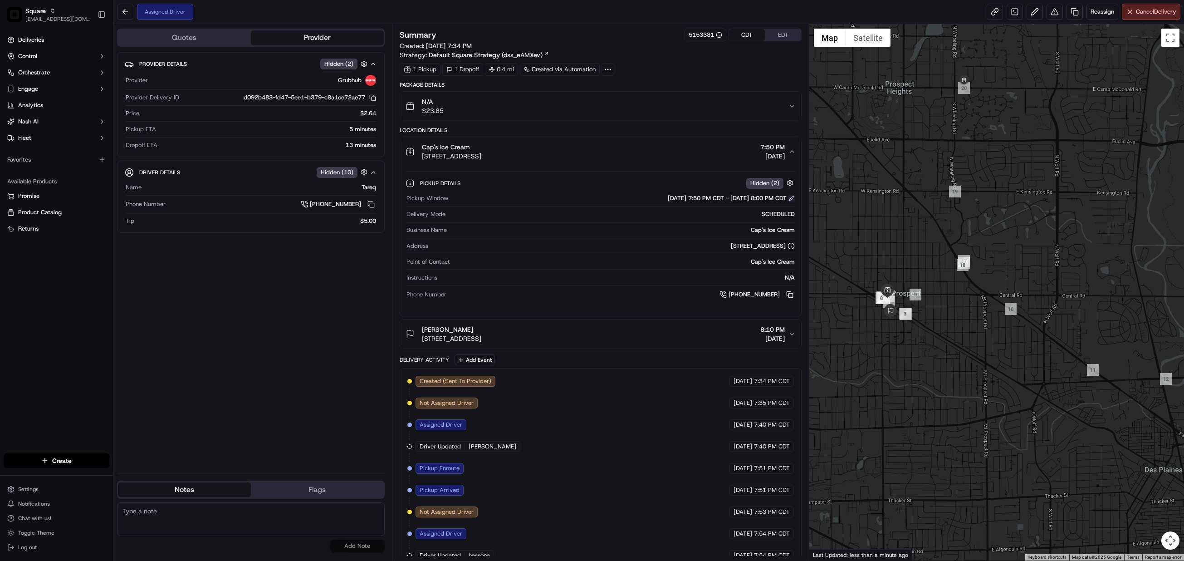
click at [789, 201] on button at bounding box center [792, 198] width 6 height 6
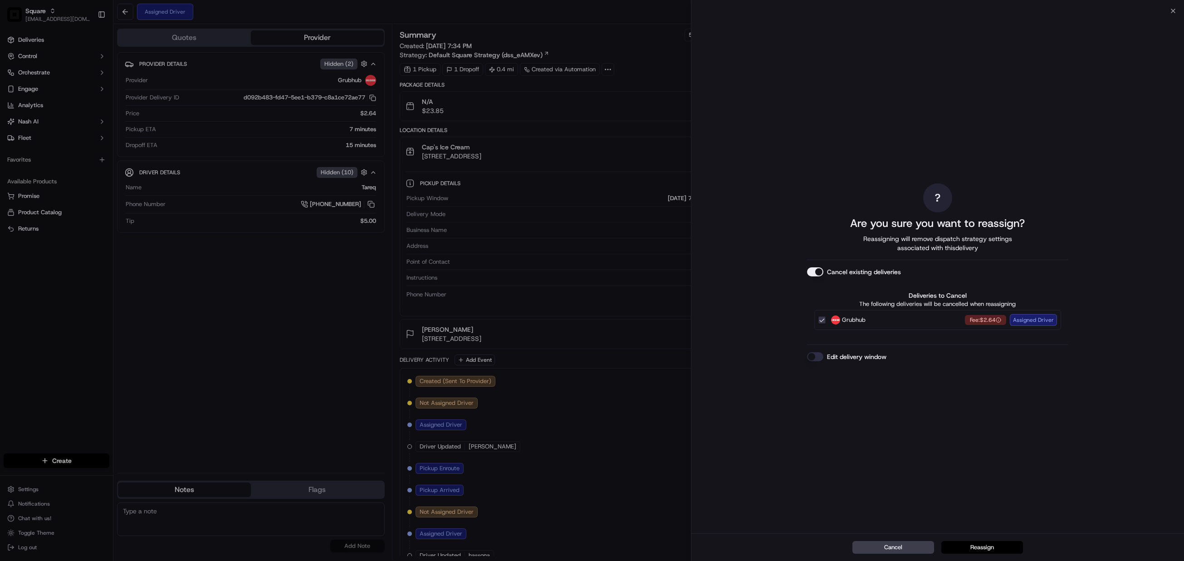
click at [991, 543] on button "Reassign" at bounding box center [982, 547] width 82 height 13
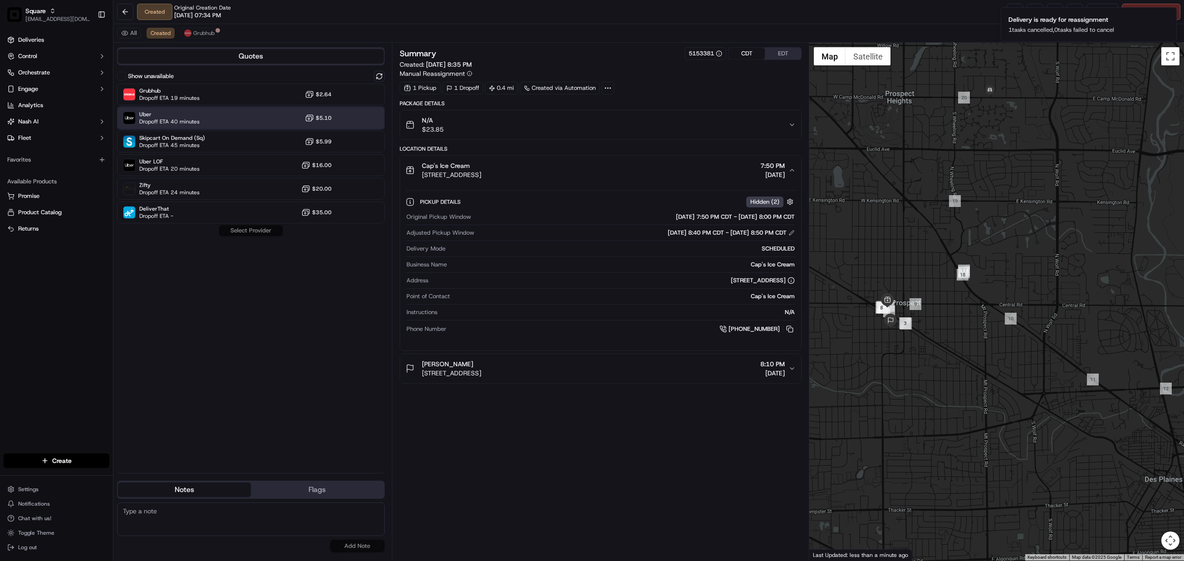
click at [209, 123] on div "Uber Dropoff ETA 40 minutes $5.10" at bounding box center [251, 118] width 268 height 22
click at [255, 233] on button "Assign Provider" at bounding box center [251, 230] width 64 height 11
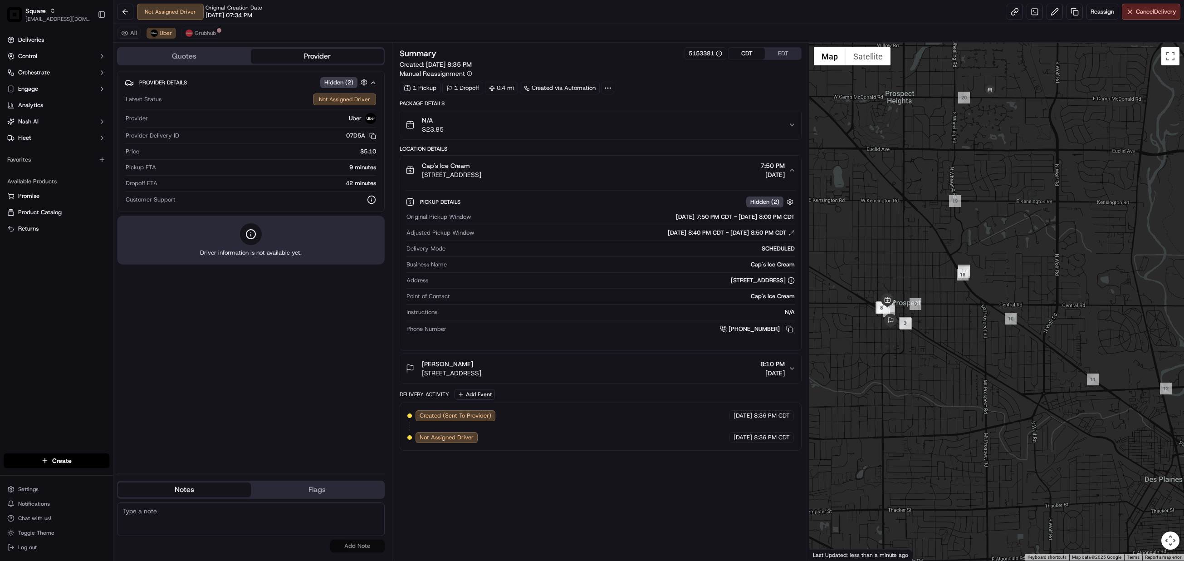
drag, startPoint x: 327, startPoint y: 331, endPoint x: 308, endPoint y: 316, distance: 24.3
click at [328, 331] on div "Provider Details Hidden ( 2 ) Latest Status Not Assigned Driver Provider Uber P…" at bounding box center [251, 268] width 268 height 395
click at [201, 34] on span "Grubhub" at bounding box center [205, 32] width 21 height 7
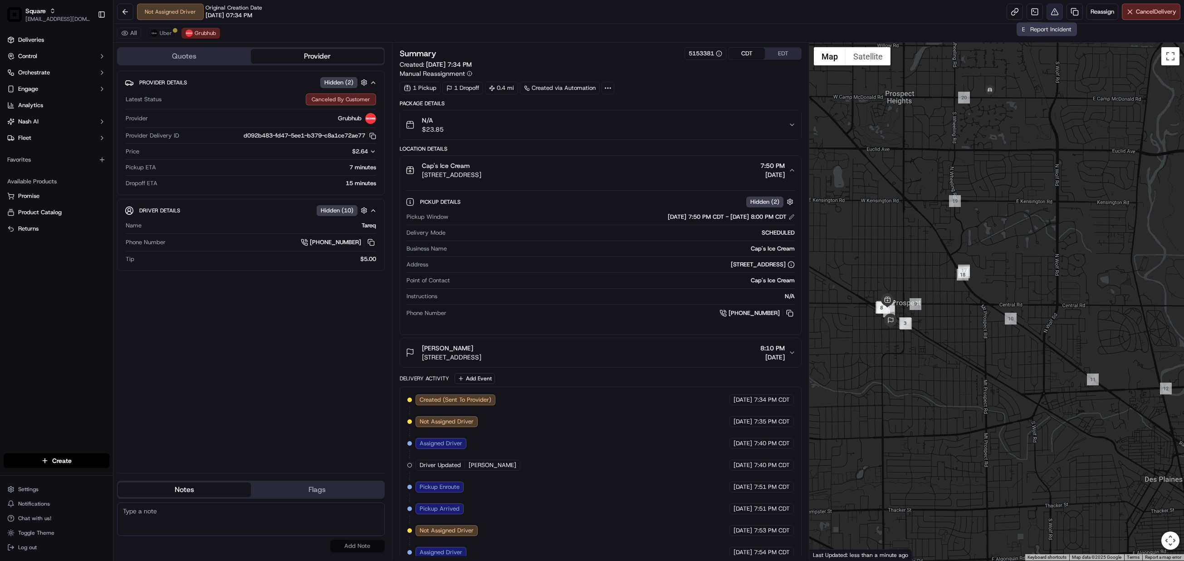
click at [1048, 7] on button at bounding box center [1055, 12] width 16 height 16
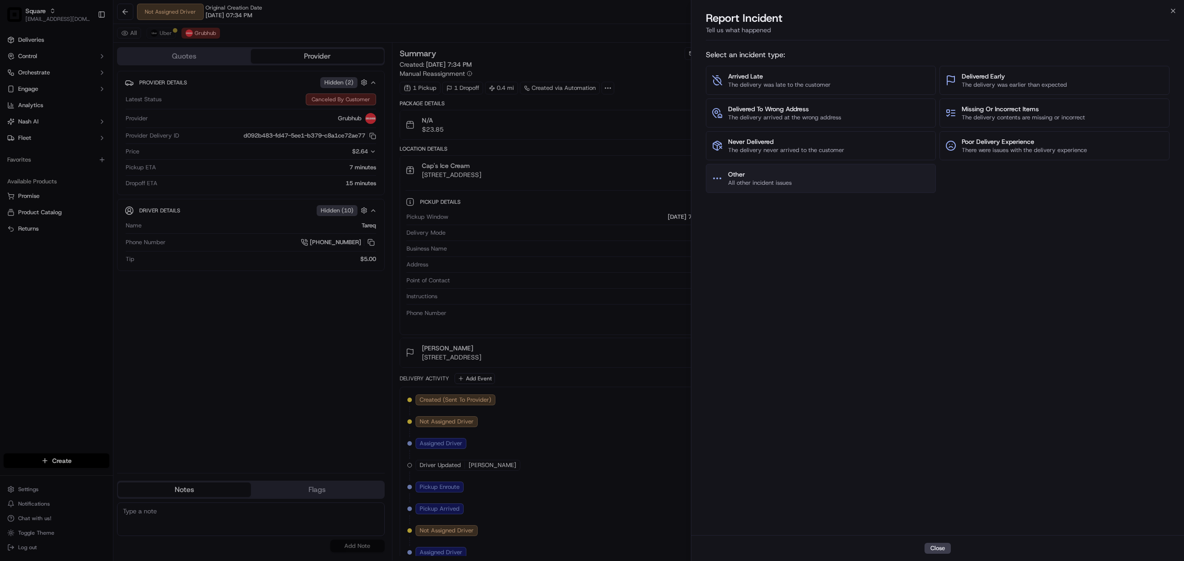
click at [779, 180] on span "All other incident issues" at bounding box center [760, 183] width 64 height 8
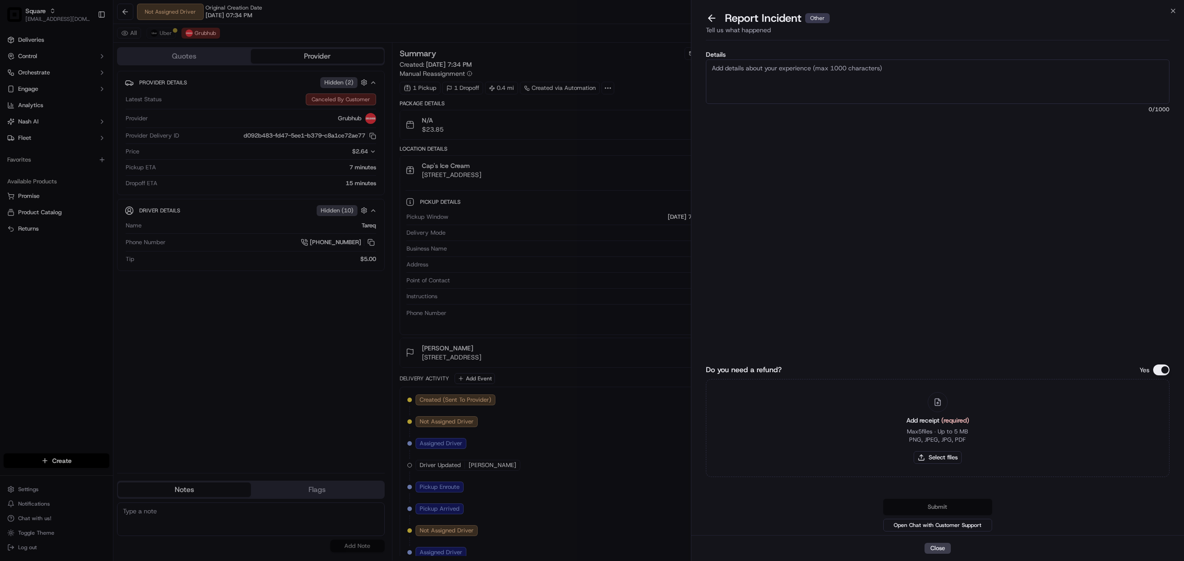
click at [783, 71] on textarea "Details" at bounding box center [938, 81] width 464 height 44
click at [783, 70] on textarea "Please waive the" at bounding box center [938, 81] width 464 height 44
type textarea "Please waive the cancellation fee due to driver being late and driving away fro…"
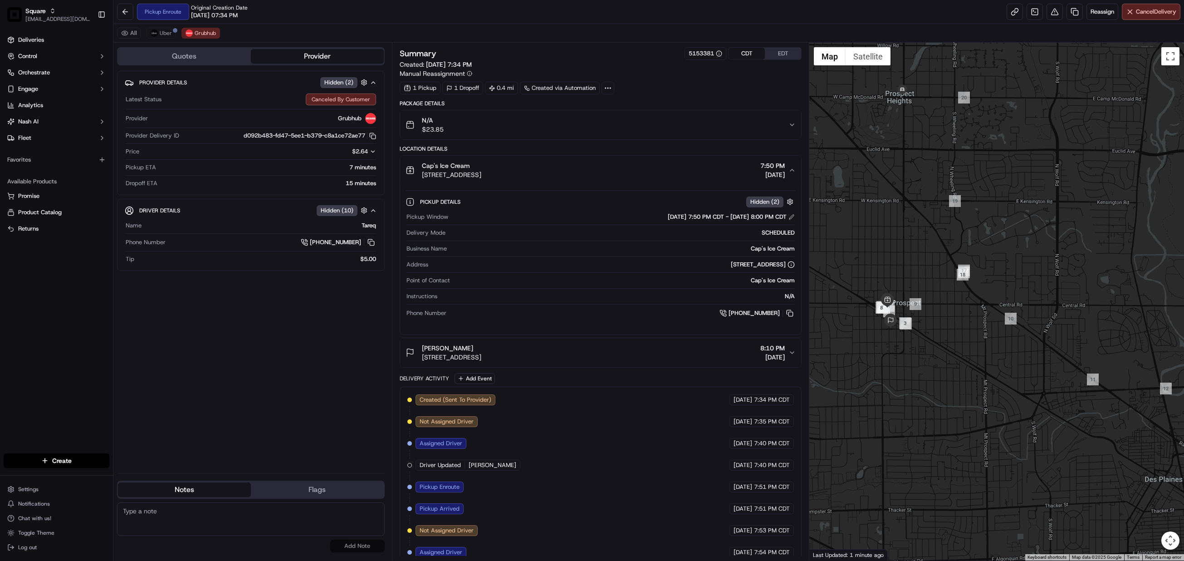
click at [372, 154] on icon "button" at bounding box center [373, 151] width 6 height 6
click at [1048, 12] on button at bounding box center [1055, 12] width 16 height 16
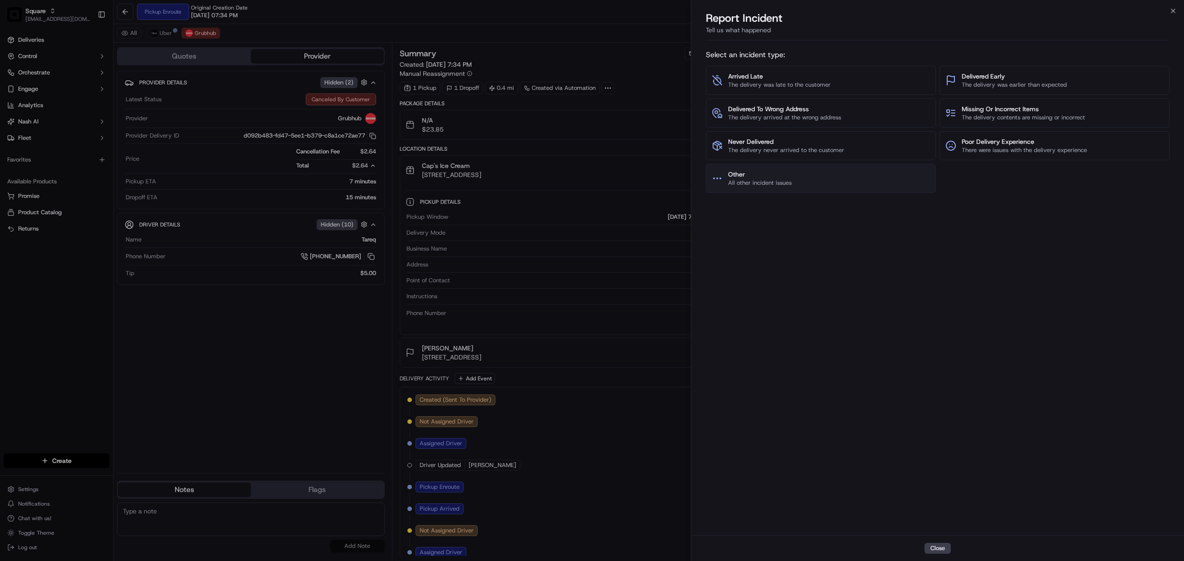
click at [813, 180] on button "Other All other incident issues" at bounding box center [821, 178] width 230 height 29
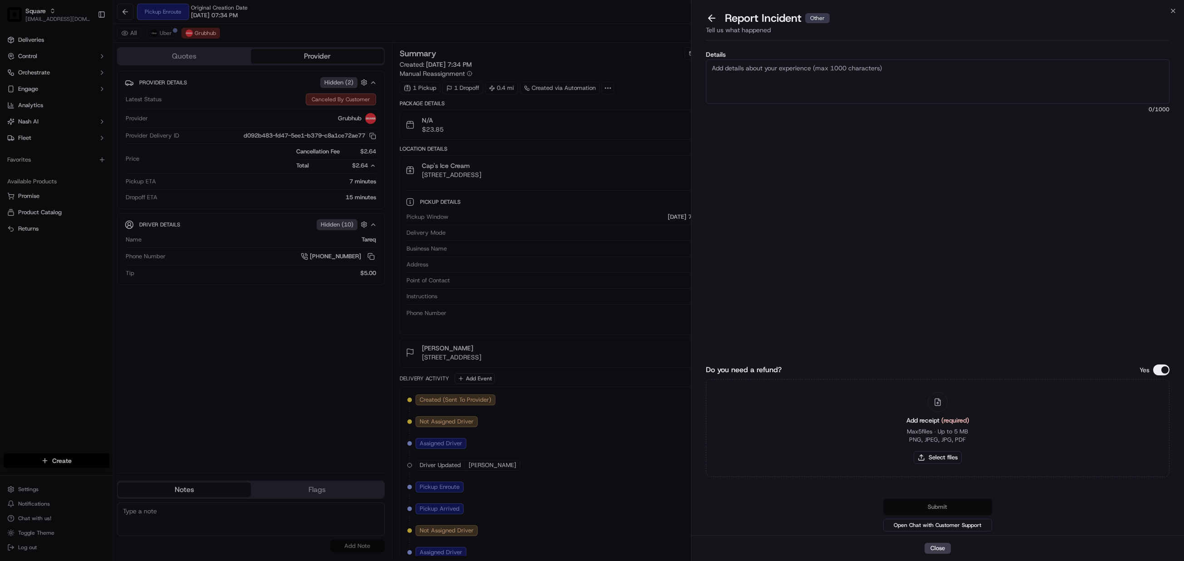
click at [807, 86] on textarea "Details" at bounding box center [938, 81] width 464 height 44
type textarea "Please waive the cancellation fee worth $2.64. Driver is late and driving away …"
click at [1154, 372] on button "Do you need a refund?" at bounding box center [1161, 369] width 16 height 11
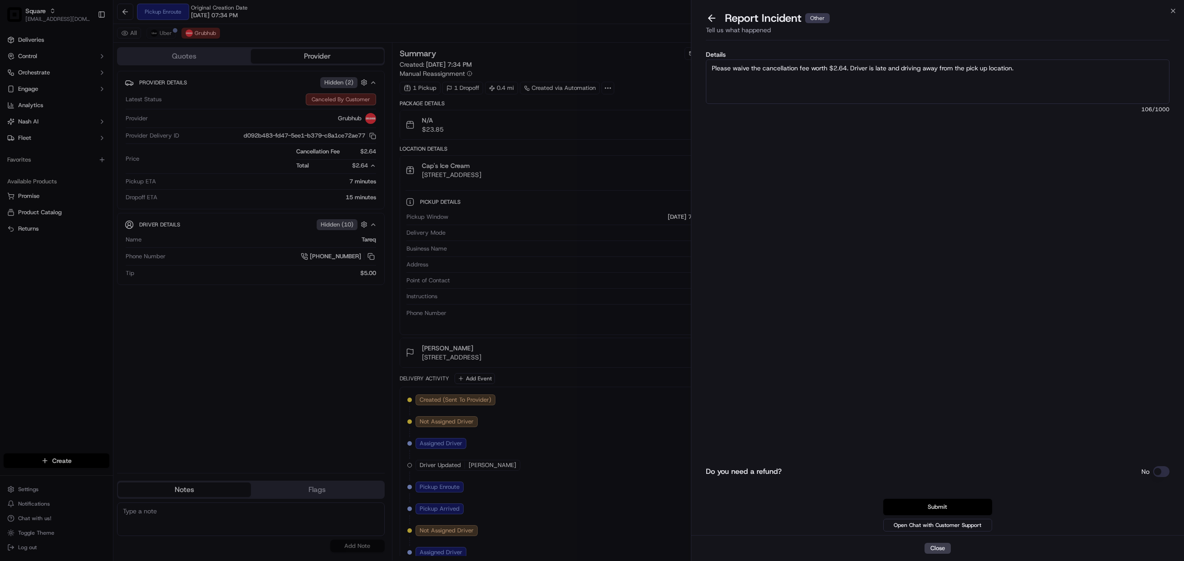
click at [946, 505] on button "Submit" at bounding box center [937, 507] width 109 height 16
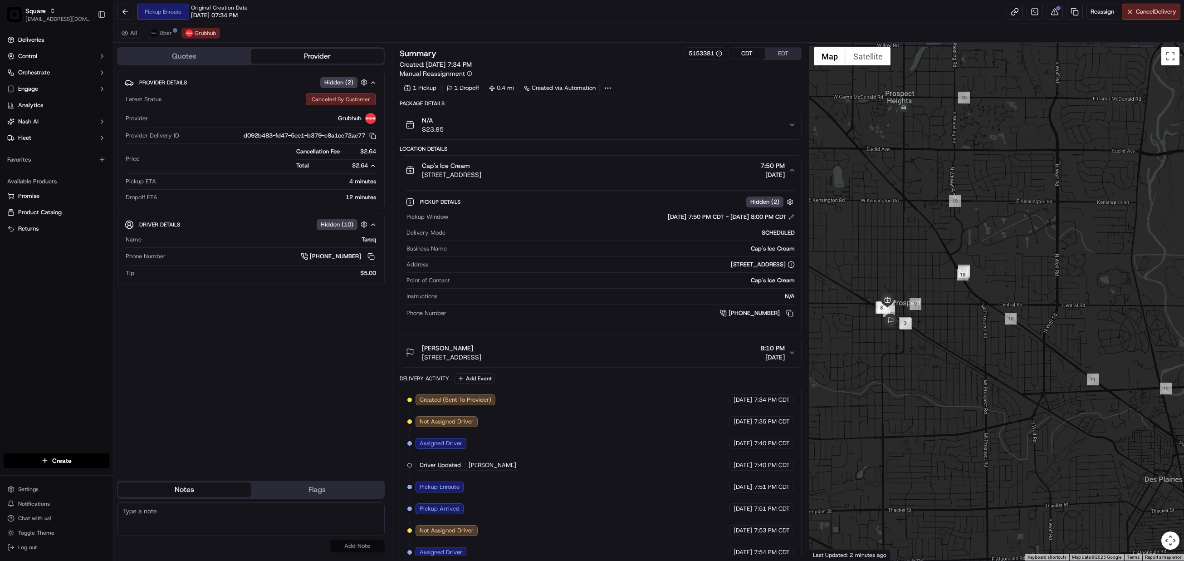
click at [172, 522] on textarea at bounding box center [251, 519] width 268 height 34
paste textarea "Caller Information: Merchant Reason for Call:"
click at [172, 522] on textarea "Caller Information: Merchant Reason for Call:" at bounding box center [251, 519] width 268 height 34
click at [206, 527] on textarea "Caller Information: Merchant Reason for Call:" at bounding box center [251, 519] width 268 height 34
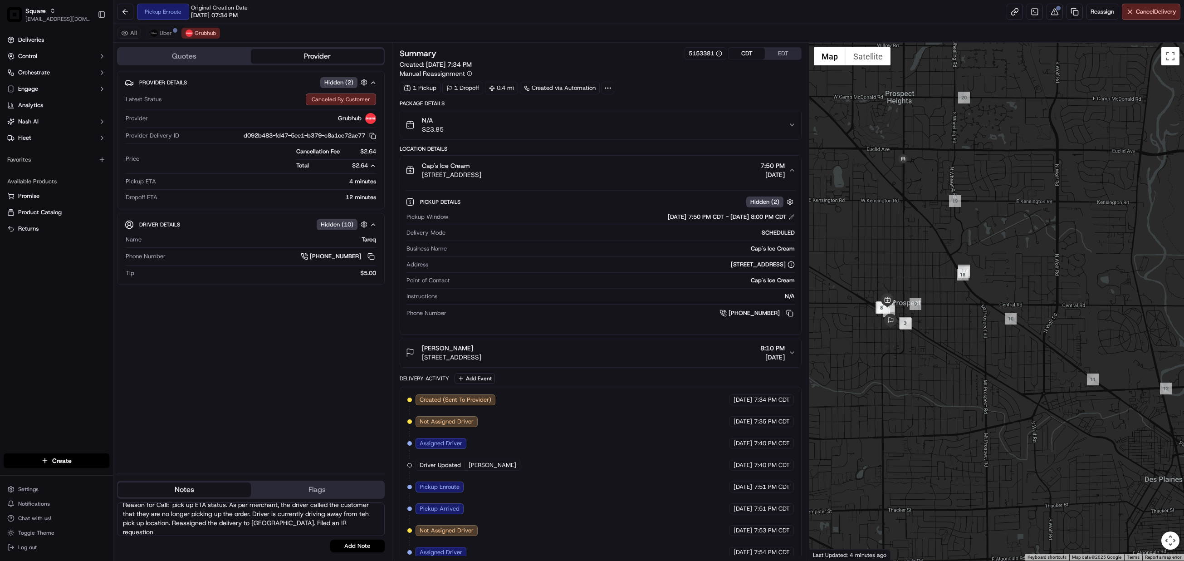
scroll to position [25, 0]
drag, startPoint x: 158, startPoint y: 528, endPoint x: 145, endPoint y: 469, distance: 61.0
click at [145, 469] on div "Quotes Provider Provider Details Hidden ( 2 ) Latest Status Canceled By Custome…" at bounding box center [252, 302] width 279 height 518
type textarea "Caller Information: Merchant Reason for Call: pick up ETA status. As per mercha…"
click at [363, 543] on button "Add Note" at bounding box center [357, 545] width 54 height 13
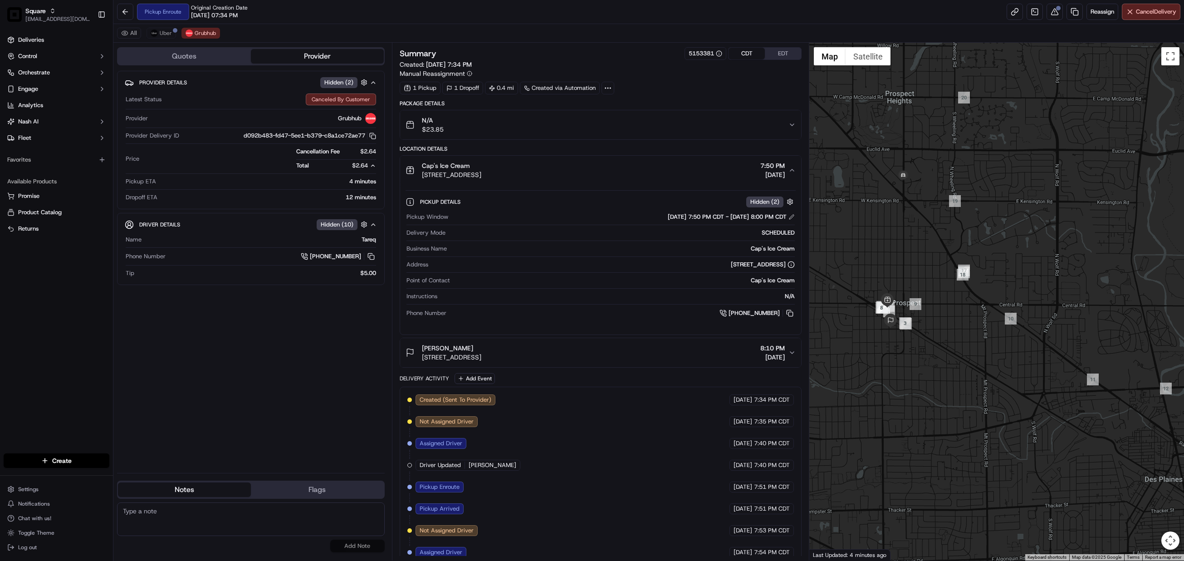
scroll to position [0, 0]
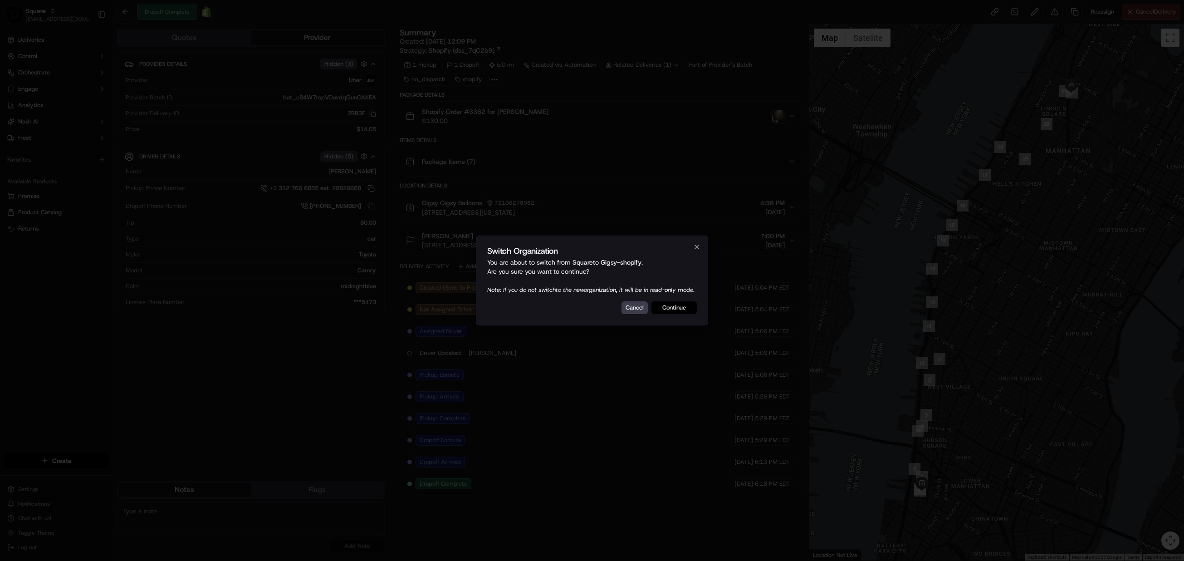
click at [687, 314] on button "Continue" at bounding box center [674, 307] width 45 height 13
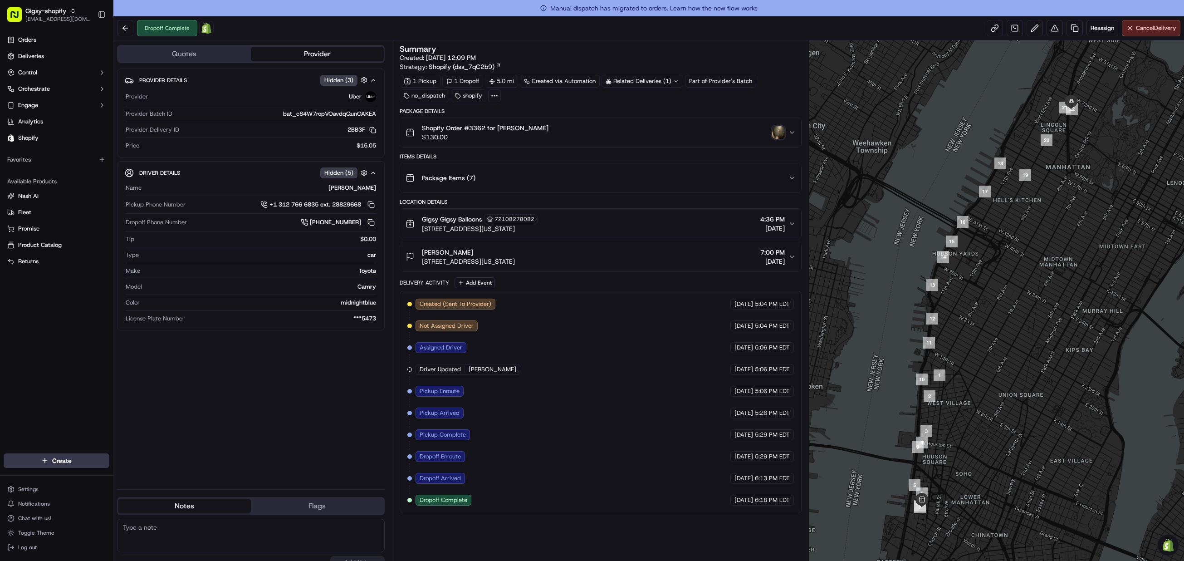
drag, startPoint x: 466, startPoint y: 252, endPoint x: 421, endPoint y: 252, distance: 44.5
click at [421, 252] on div "[PERSON_NAME] [STREET_ADDRESS][US_STATE]" at bounding box center [460, 257] width 109 height 18
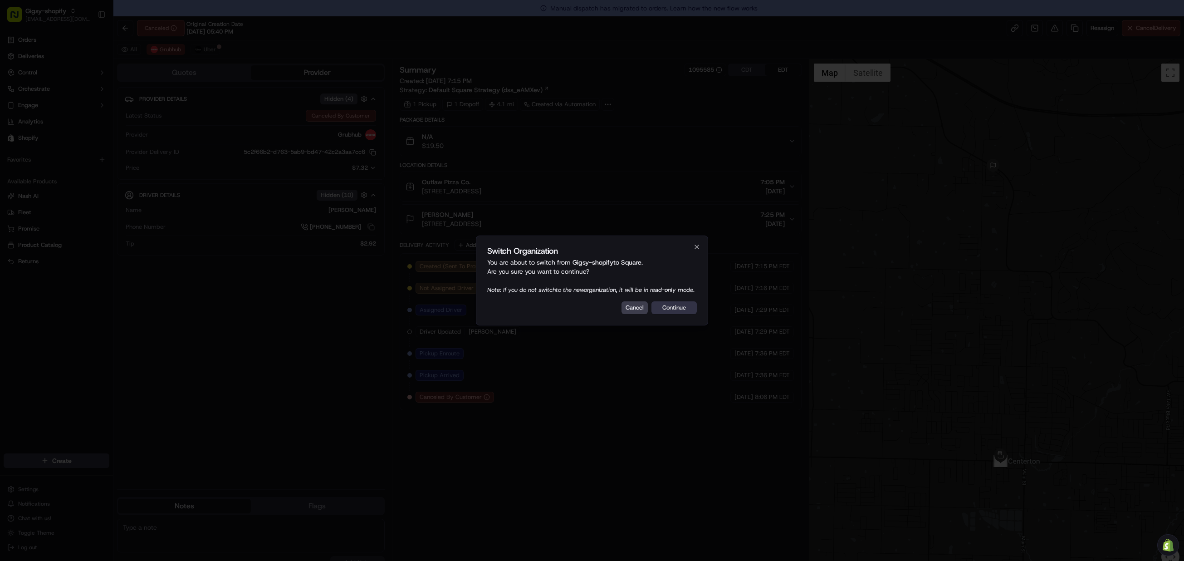
click at [680, 314] on button "Continue" at bounding box center [674, 307] width 45 height 13
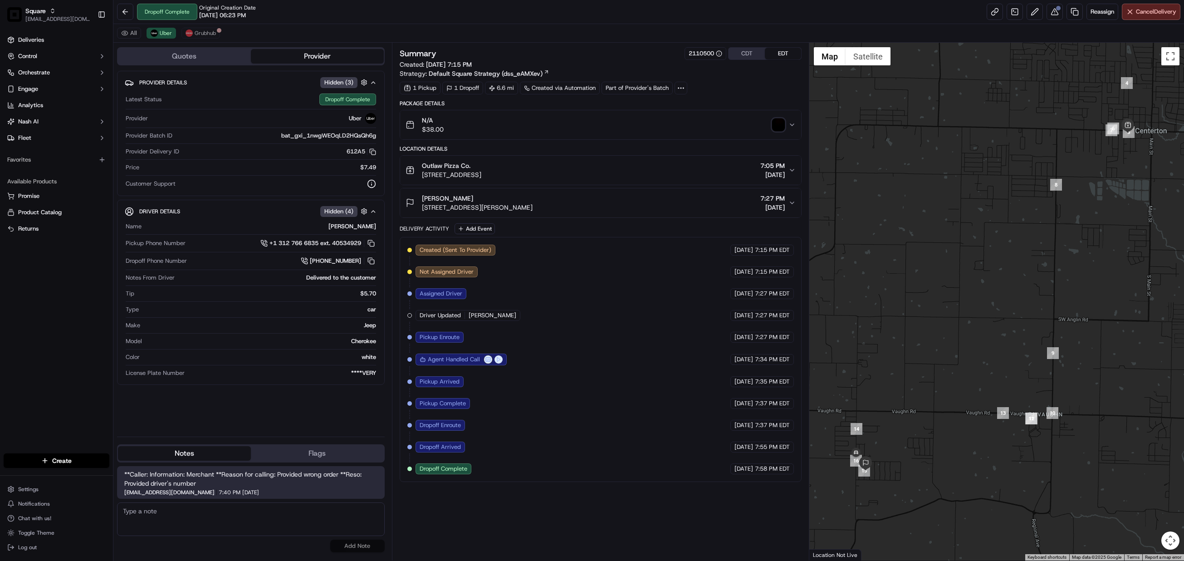
click at [203, 514] on textarea at bounding box center [251, 519] width 268 height 34
paste textarea "Caller Information: Merchant Reason for Call:"
click at [191, 523] on textarea "Caller Information: Merchant Reason for Call:" at bounding box center [251, 519] width 268 height 34
type textarea "Caller Information: Merchant Reason for Call:"
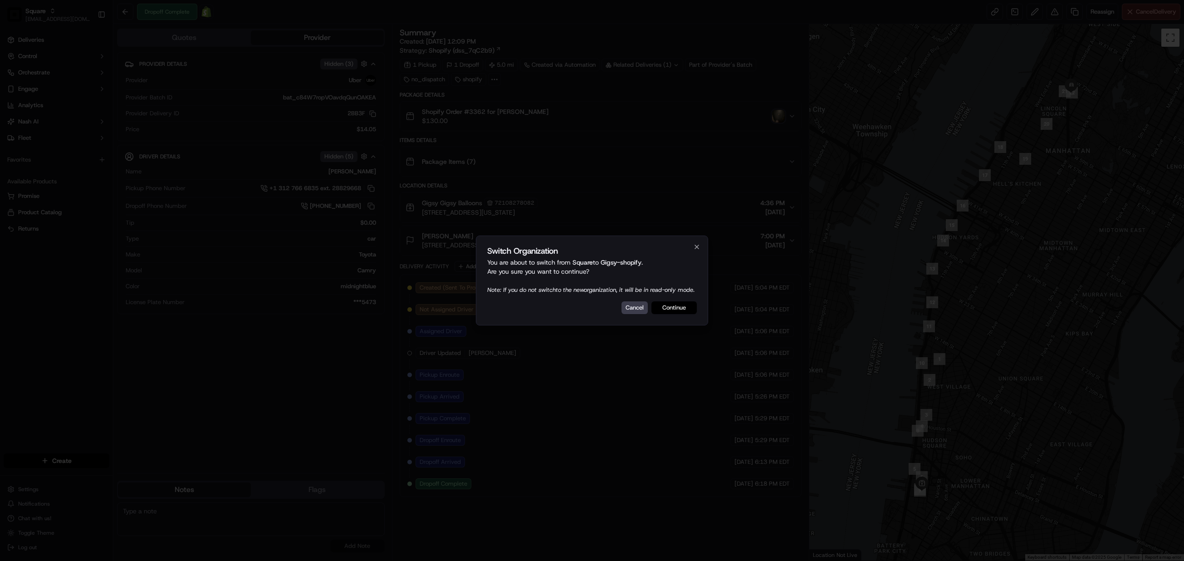
click at [672, 314] on button "Continue" at bounding box center [674, 307] width 45 height 13
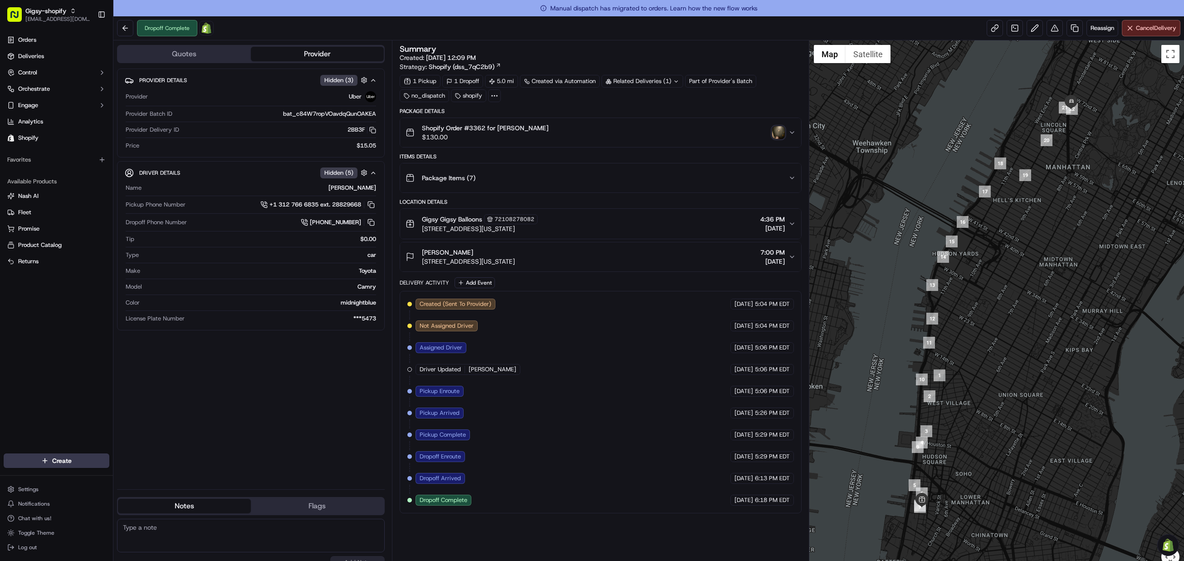
click at [779, 131] on img "button" at bounding box center [778, 132] width 13 height 13
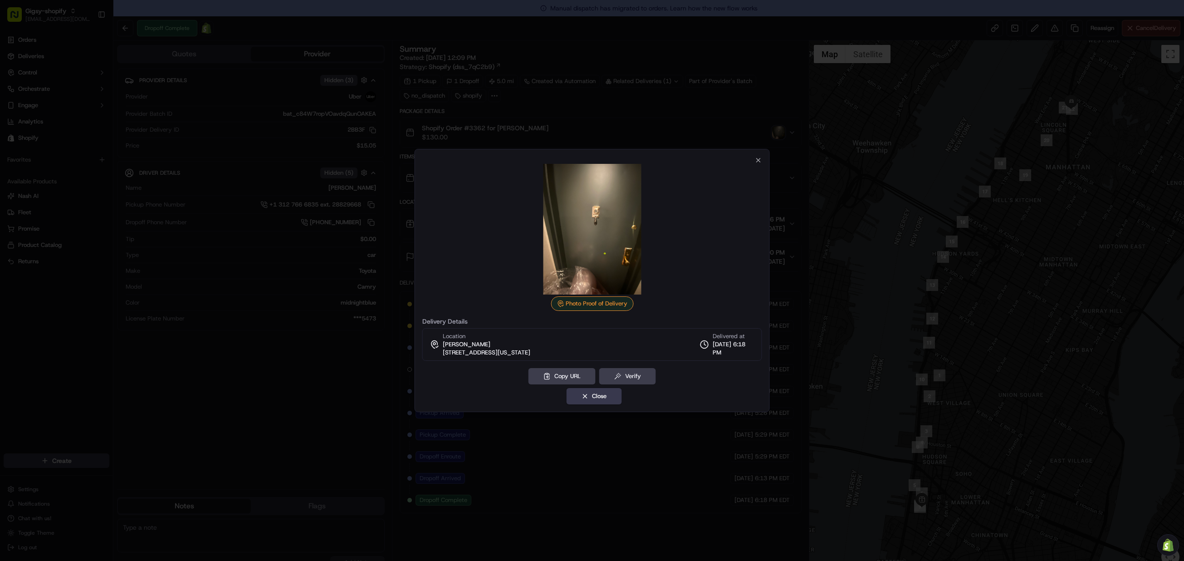
click at [648, 113] on div at bounding box center [592, 280] width 1184 height 561
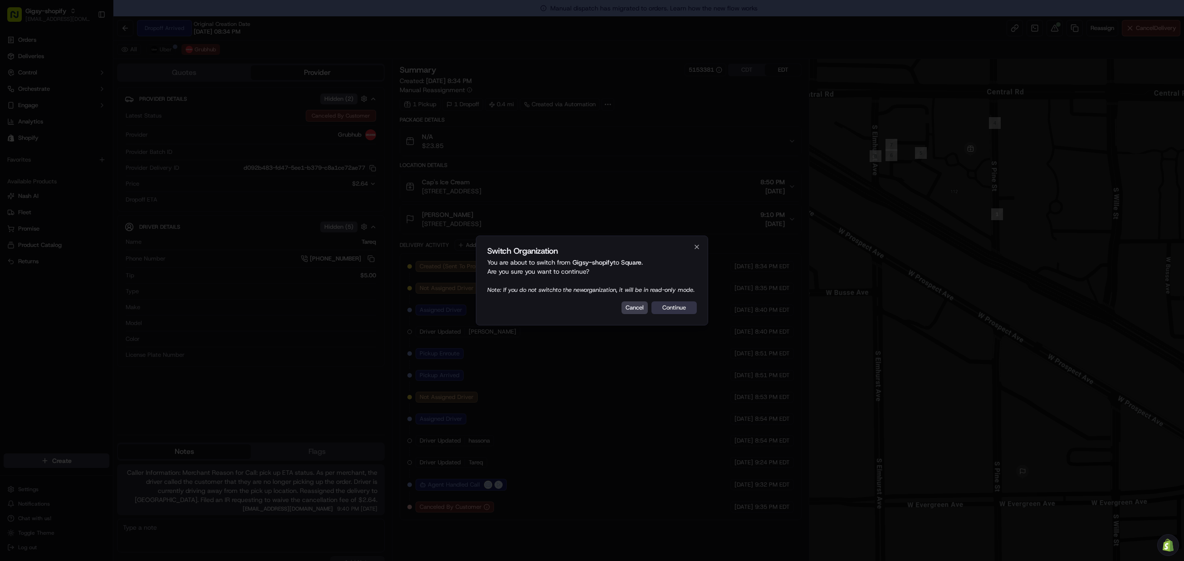
click at [682, 314] on button "Continue" at bounding box center [674, 307] width 45 height 13
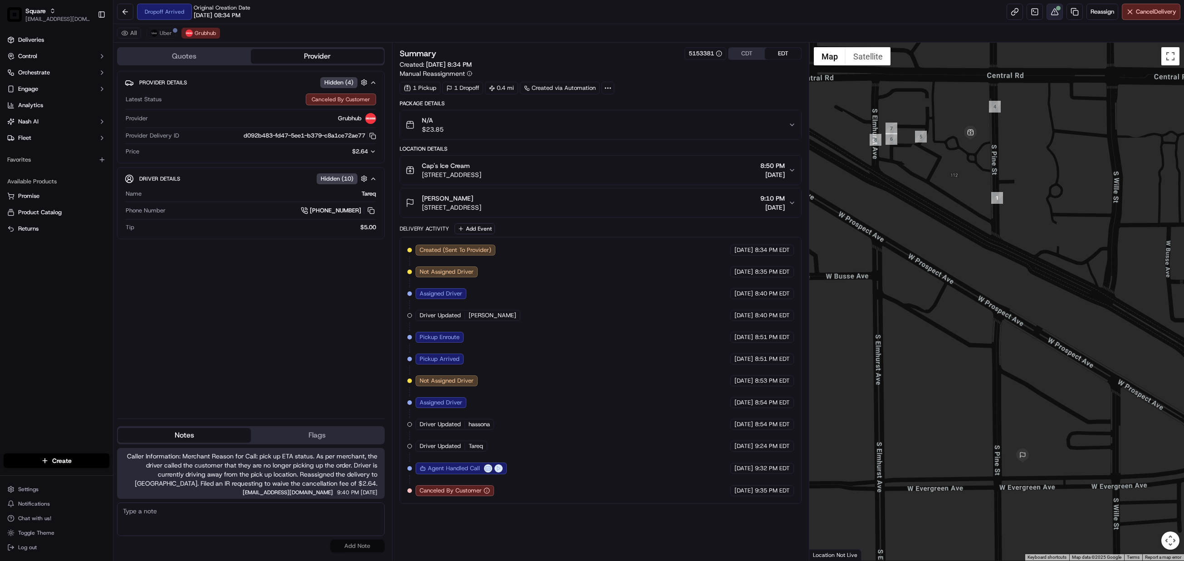
click at [1051, 11] on button at bounding box center [1055, 12] width 16 height 16
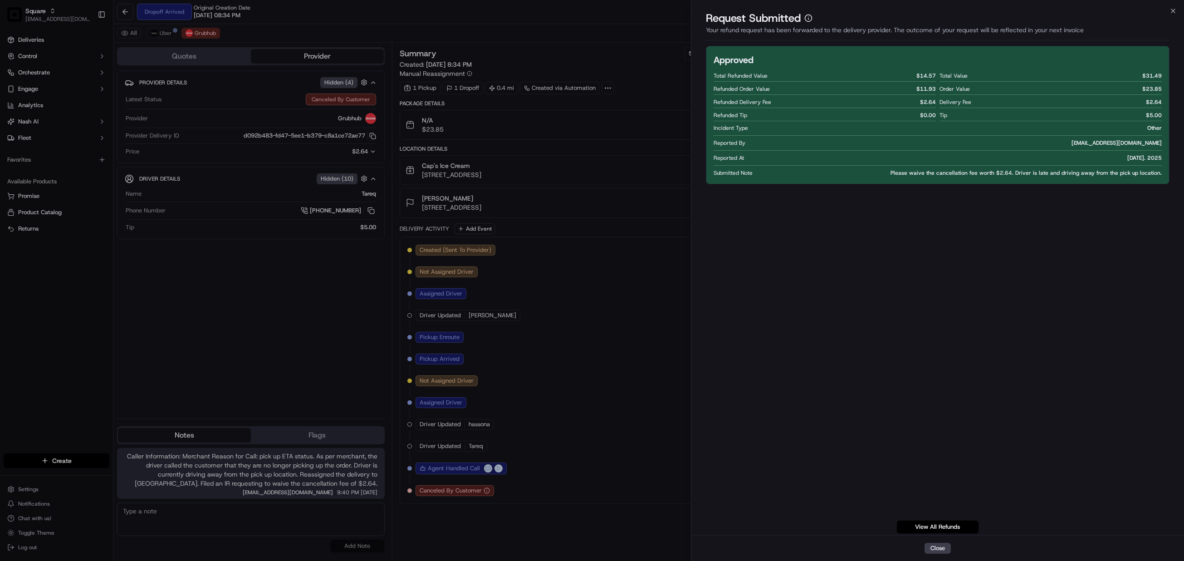
click at [1051, 11] on div "Request Submitted" at bounding box center [938, 18] width 464 height 15
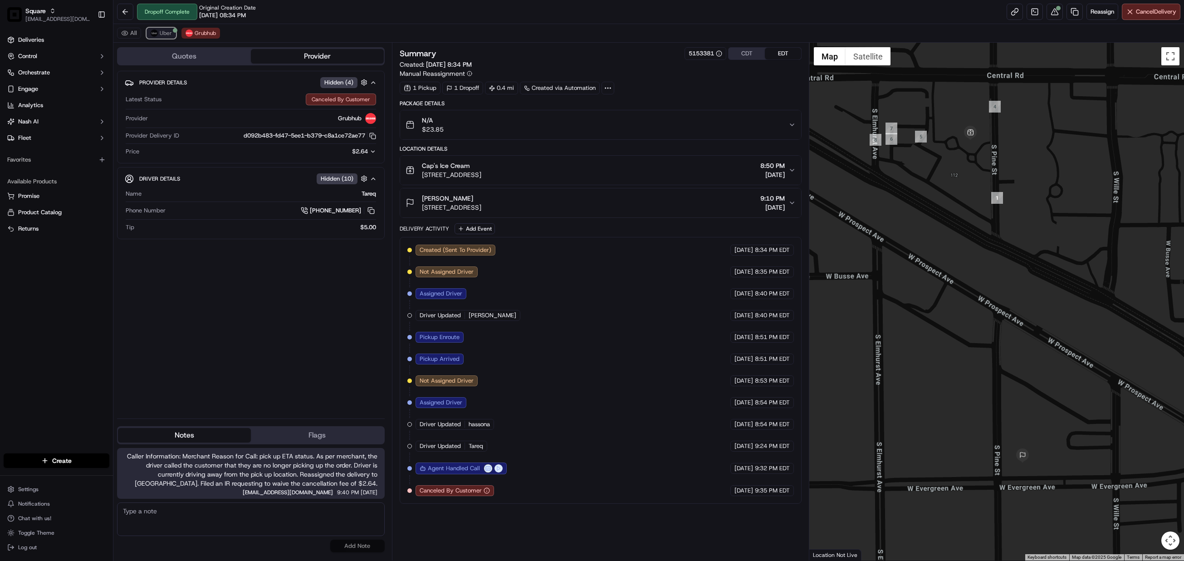
click at [158, 32] on button "Uber" at bounding box center [161, 33] width 29 height 11
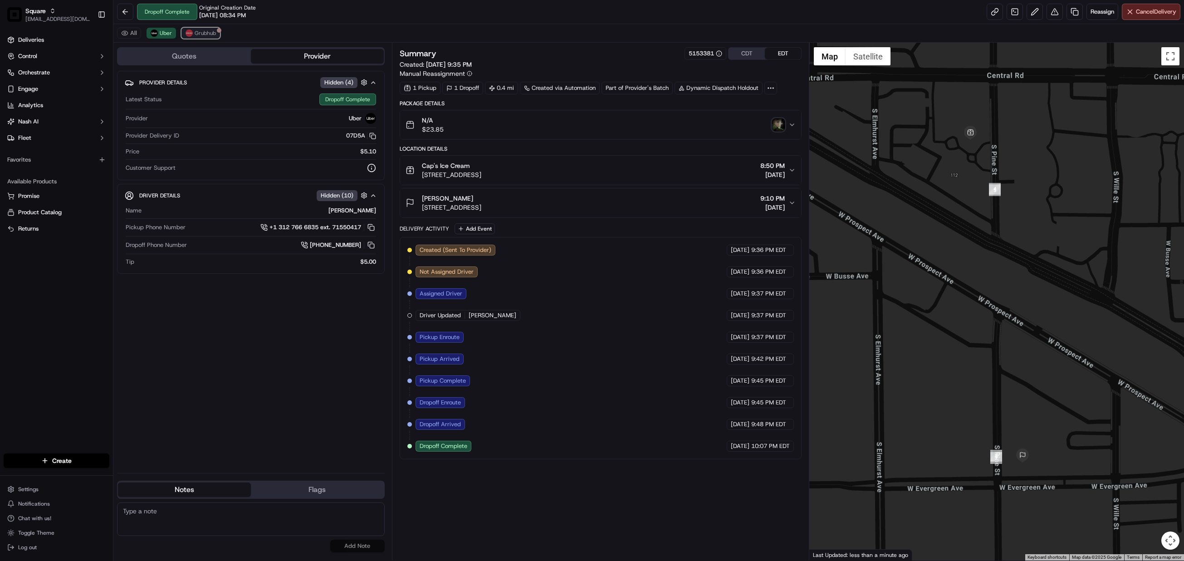
click at [191, 34] on img at bounding box center [189, 32] width 7 height 7
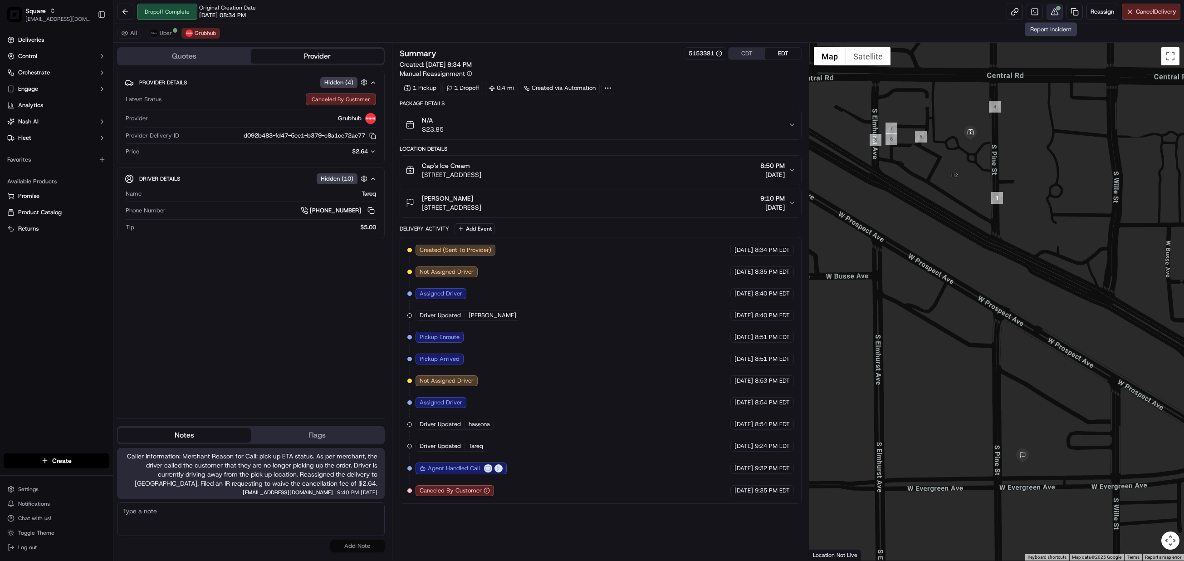
click at [1048, 15] on button at bounding box center [1055, 12] width 16 height 16
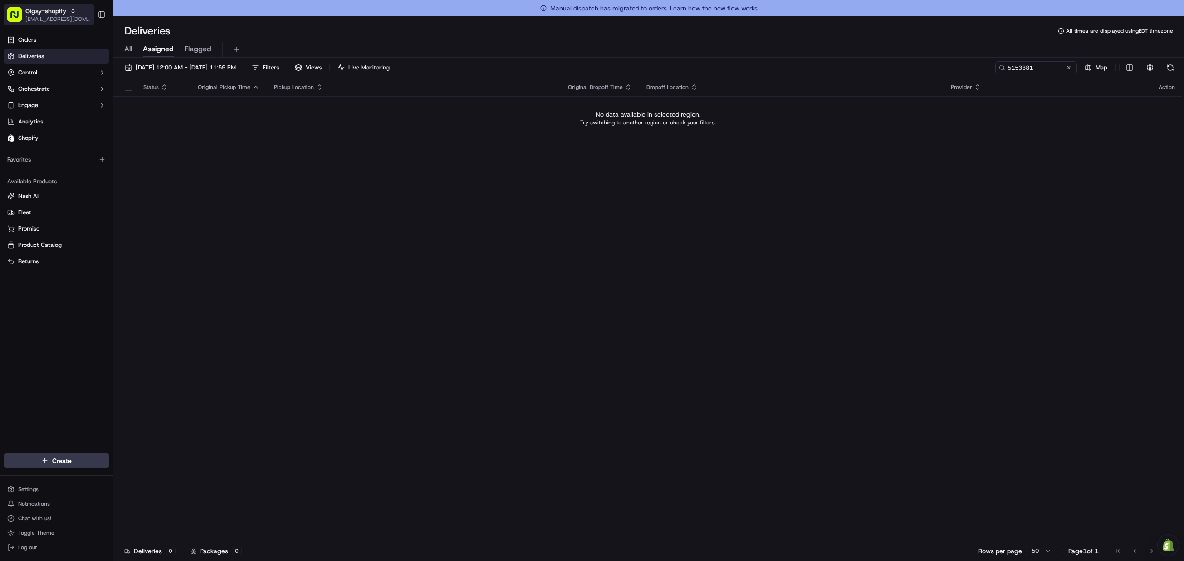
click at [60, 13] on span "Gigsy-shopify" at bounding box center [45, 10] width 41 height 9
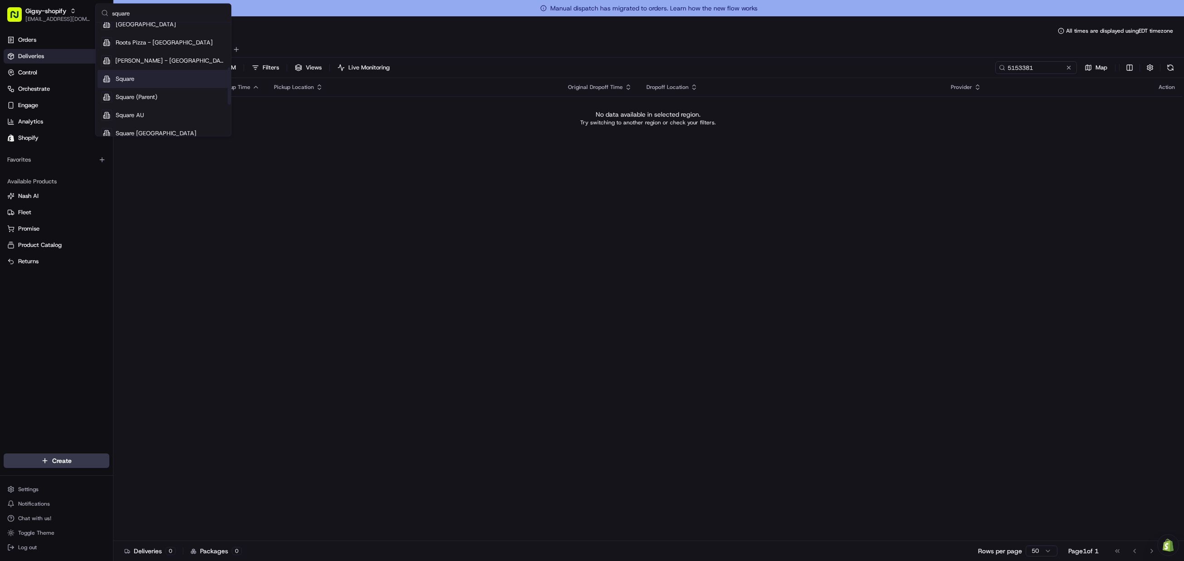
scroll to position [136, 0]
type input "square"
click at [132, 76] on span "Square" at bounding box center [125, 74] width 19 height 8
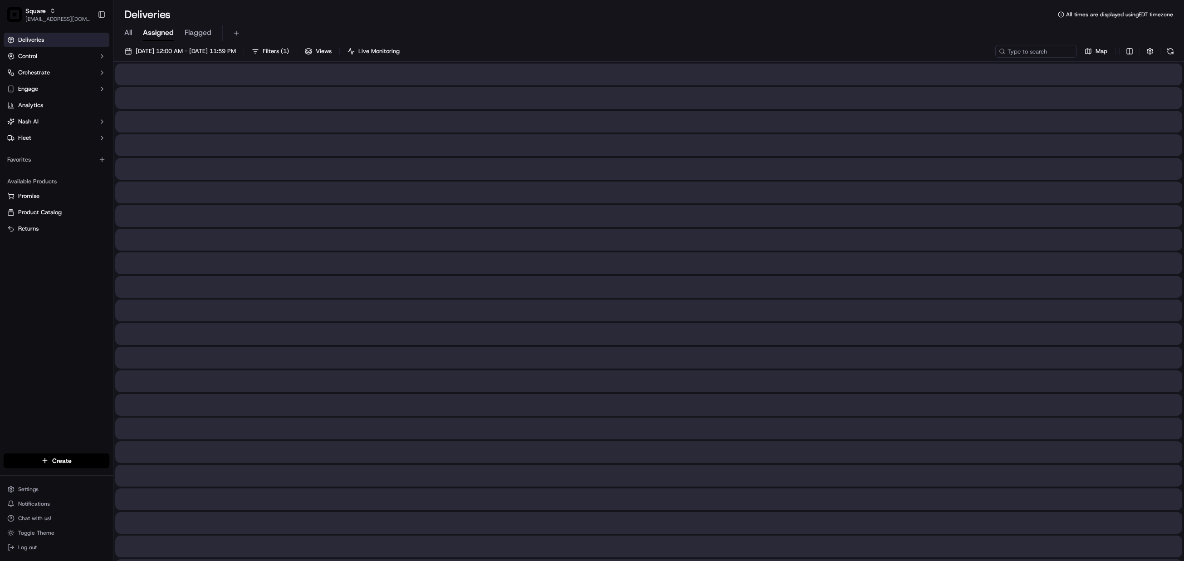
click at [1022, 59] on div "[DATE] 12:00 AM - [DATE] 11:59 PM Filters ( 1 ) Views Live Monitoring Map" at bounding box center [648, 53] width 1071 height 17
click at [1025, 47] on input at bounding box center [1022, 51] width 109 height 13
paste input "3000975"
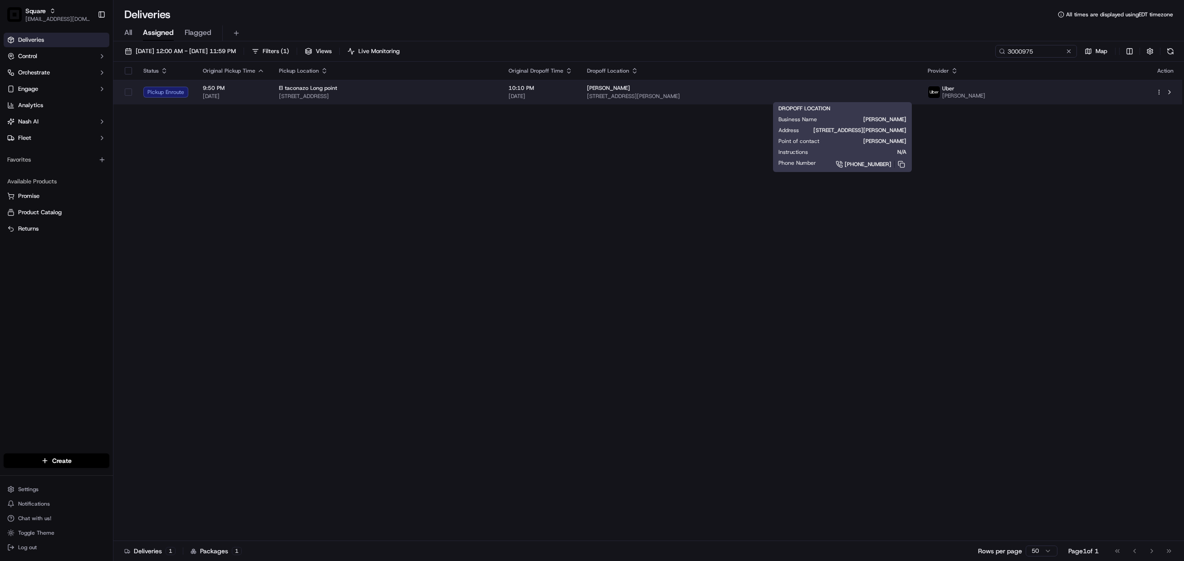
click at [838, 90] on div "[PERSON_NAME]" at bounding box center [750, 87] width 326 height 7
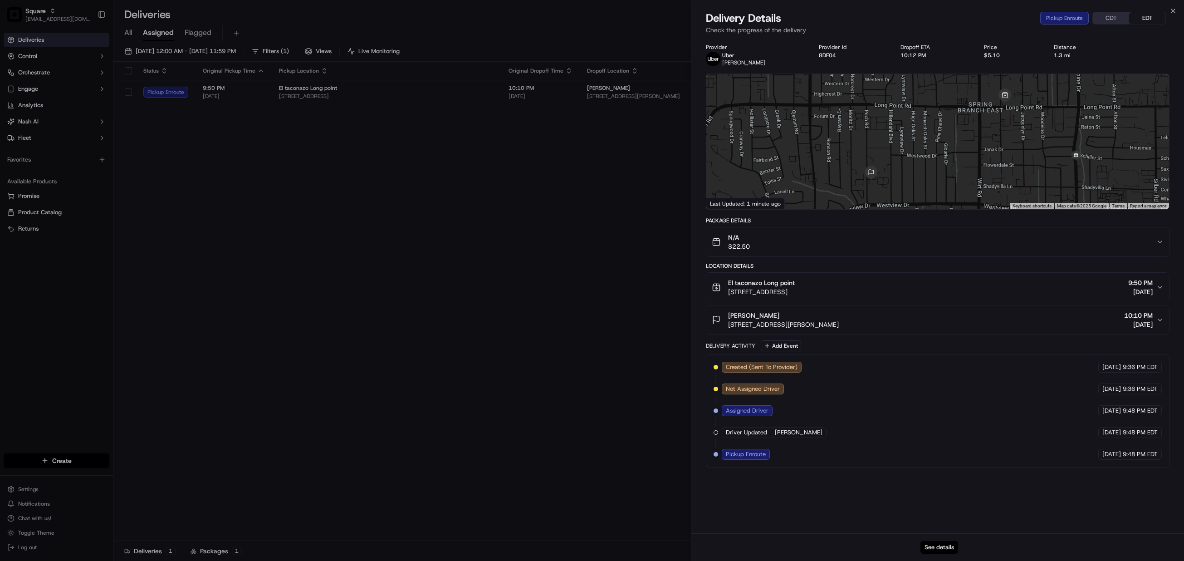
click at [937, 546] on button "See details" at bounding box center [940, 547] width 38 height 13
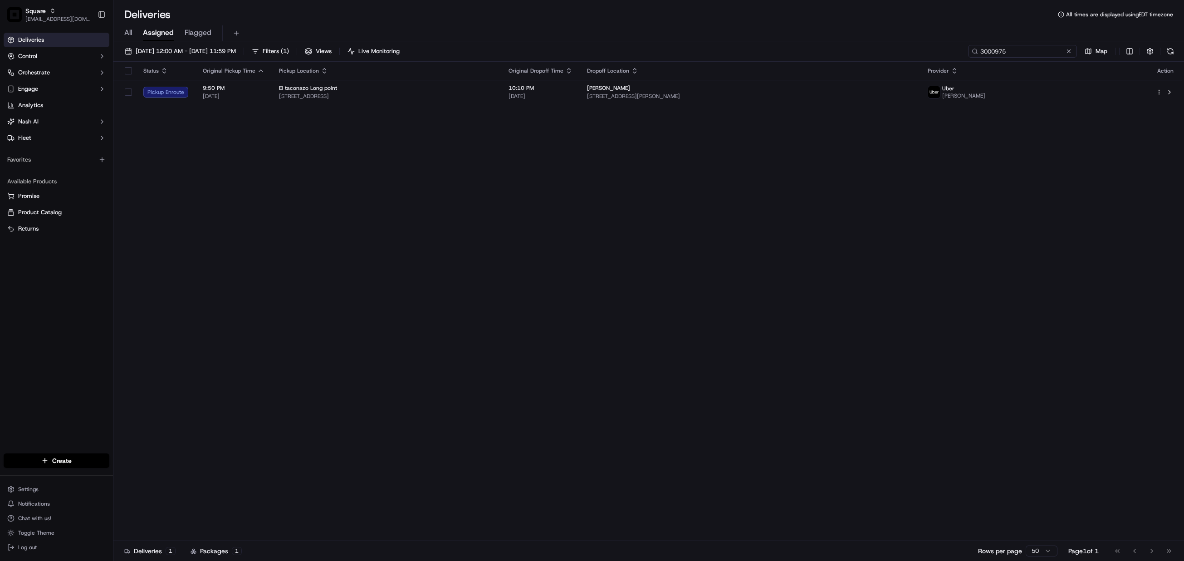
click at [1017, 56] on input "3000975" at bounding box center [1022, 51] width 109 height 13
paste input "1207697"
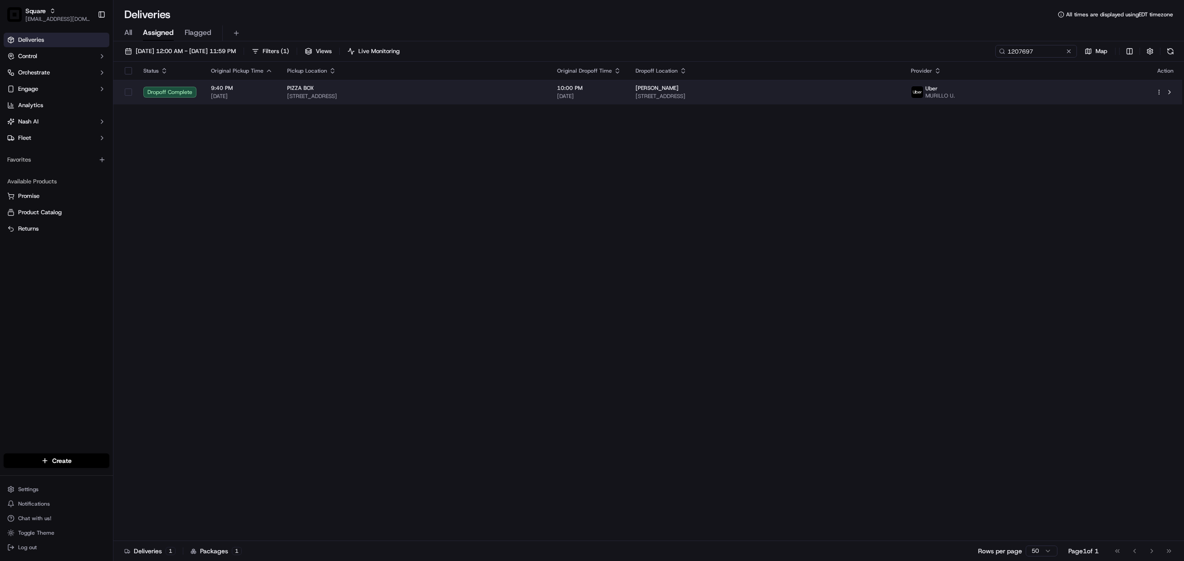
click at [851, 96] on span "[STREET_ADDRESS]" at bounding box center [766, 96] width 261 height 7
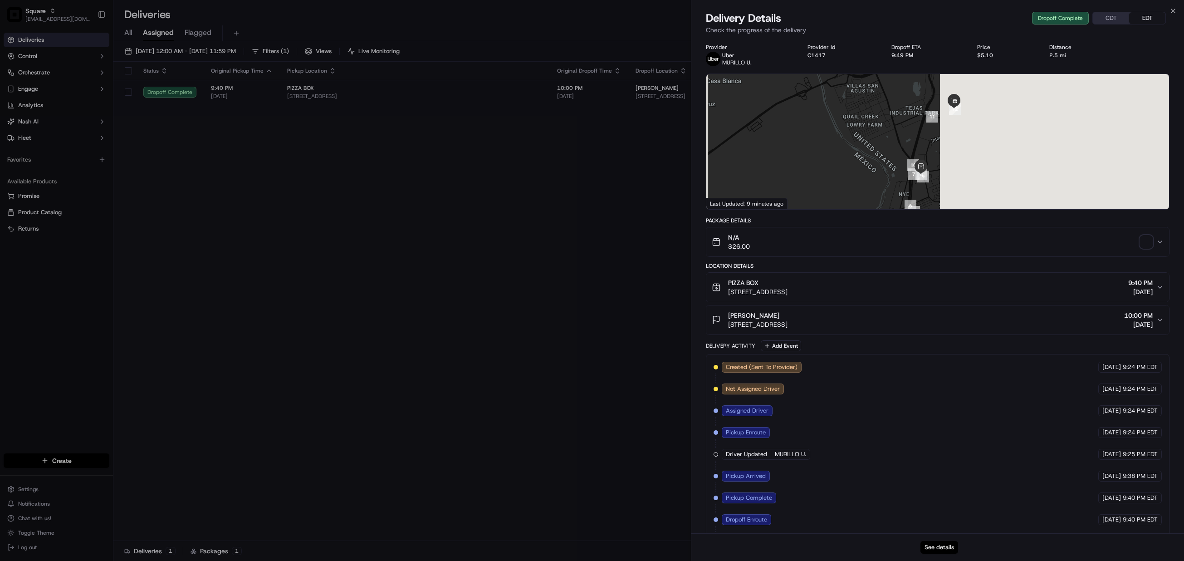
click at [941, 546] on button "See details" at bounding box center [940, 547] width 38 height 13
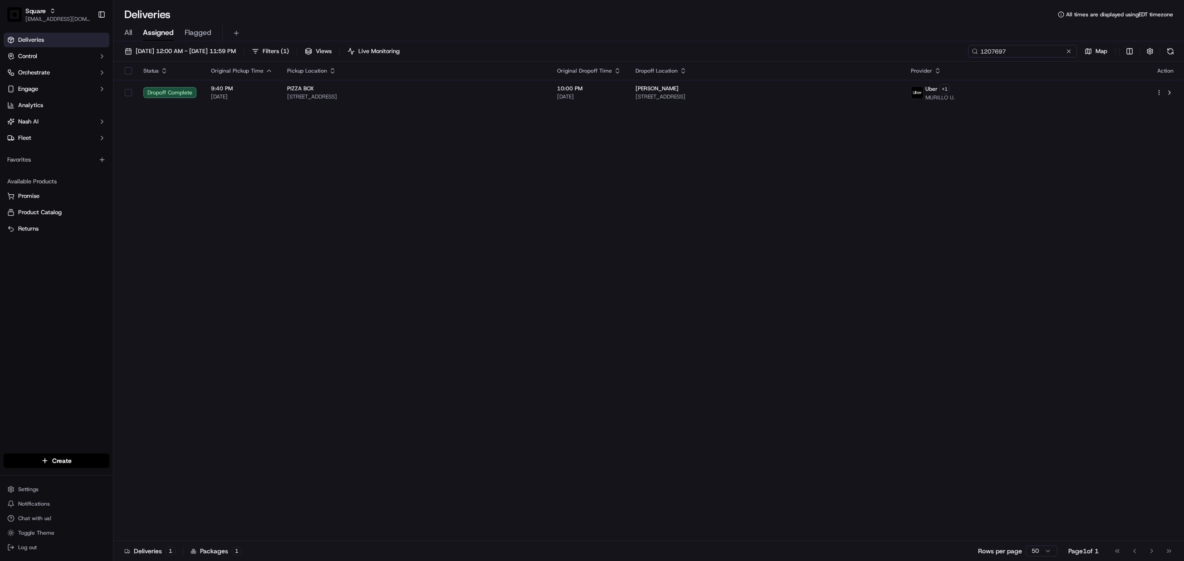
click at [1016, 48] on input "1207697" at bounding box center [1022, 51] width 109 height 13
paste input "6680761"
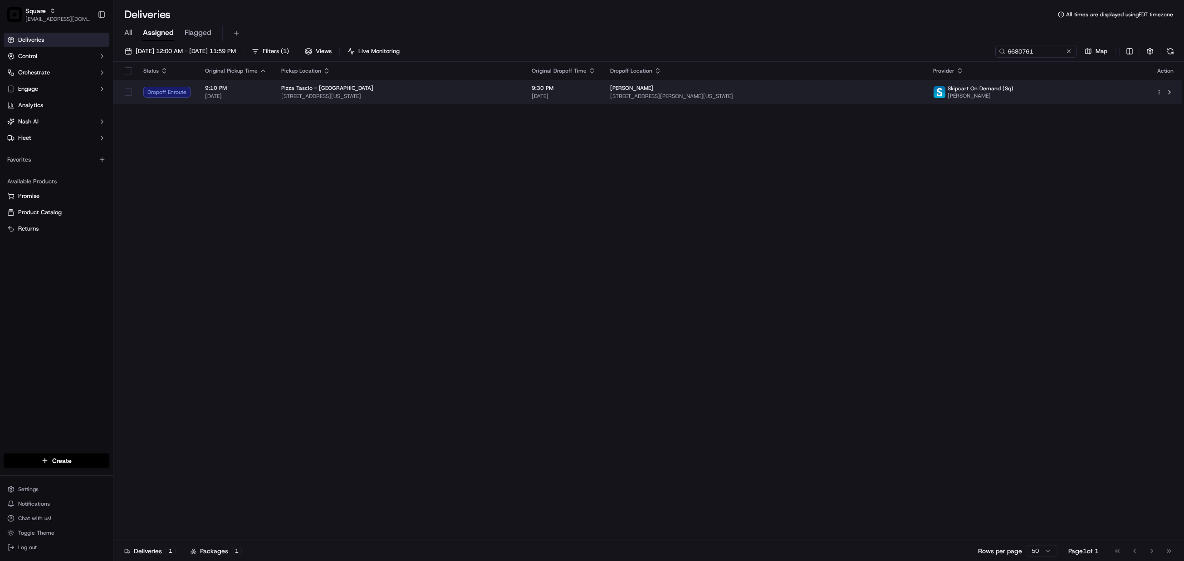
click at [805, 90] on div "[PERSON_NAME]" at bounding box center [764, 87] width 309 height 7
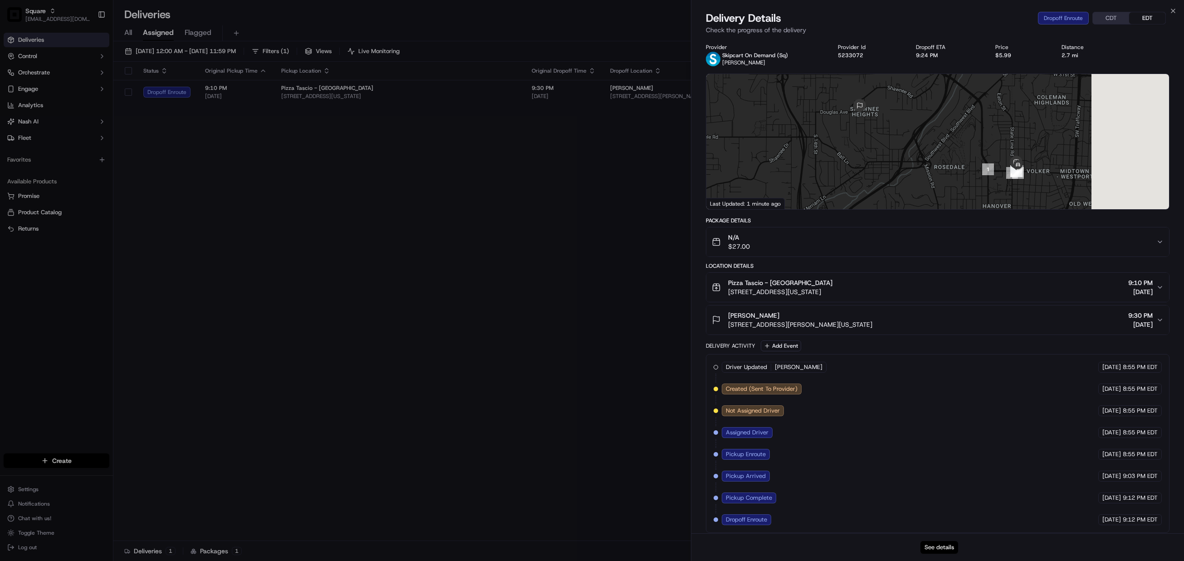
click at [942, 548] on button "See details" at bounding box center [940, 547] width 38 height 13
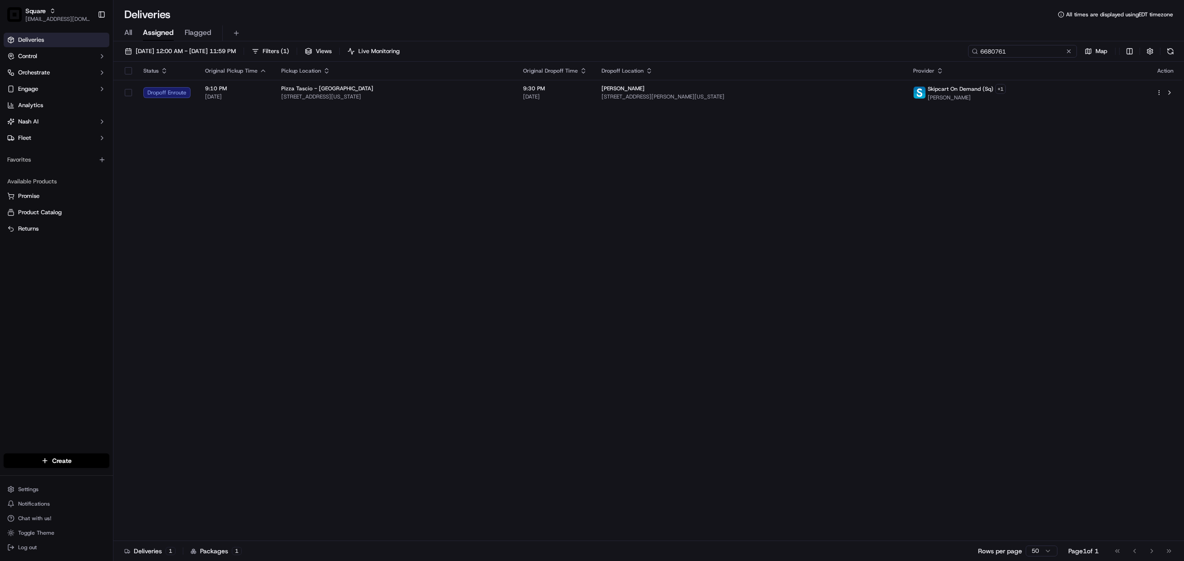
click at [1026, 54] on input "6680761" at bounding box center [1022, 51] width 109 height 13
paste input "2110500"
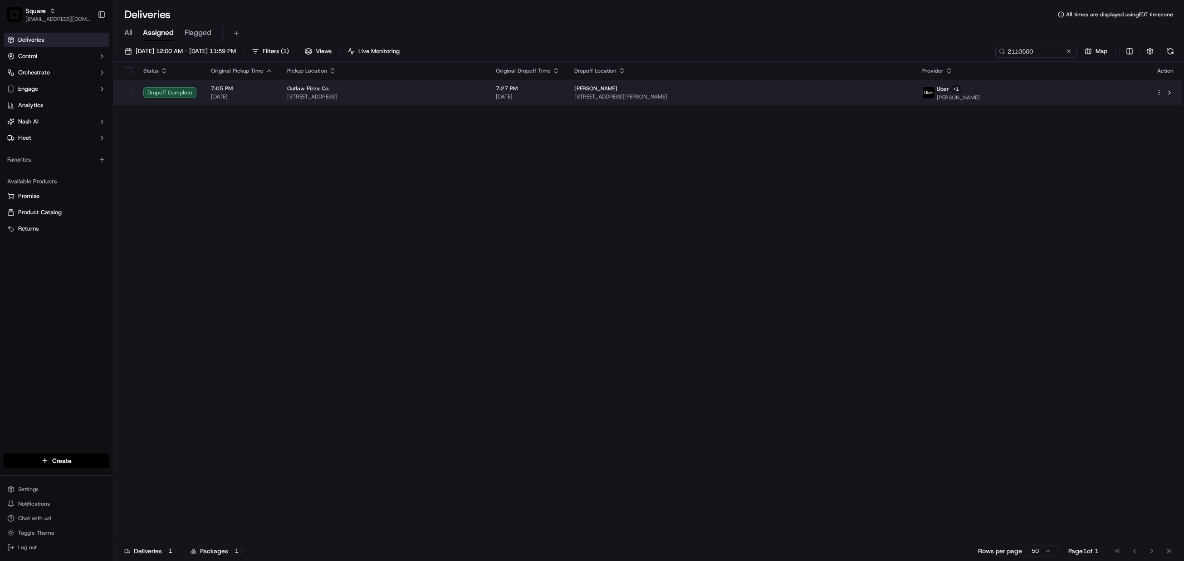
click at [701, 94] on span "[STREET_ADDRESS][PERSON_NAME]" at bounding box center [740, 96] width 333 height 7
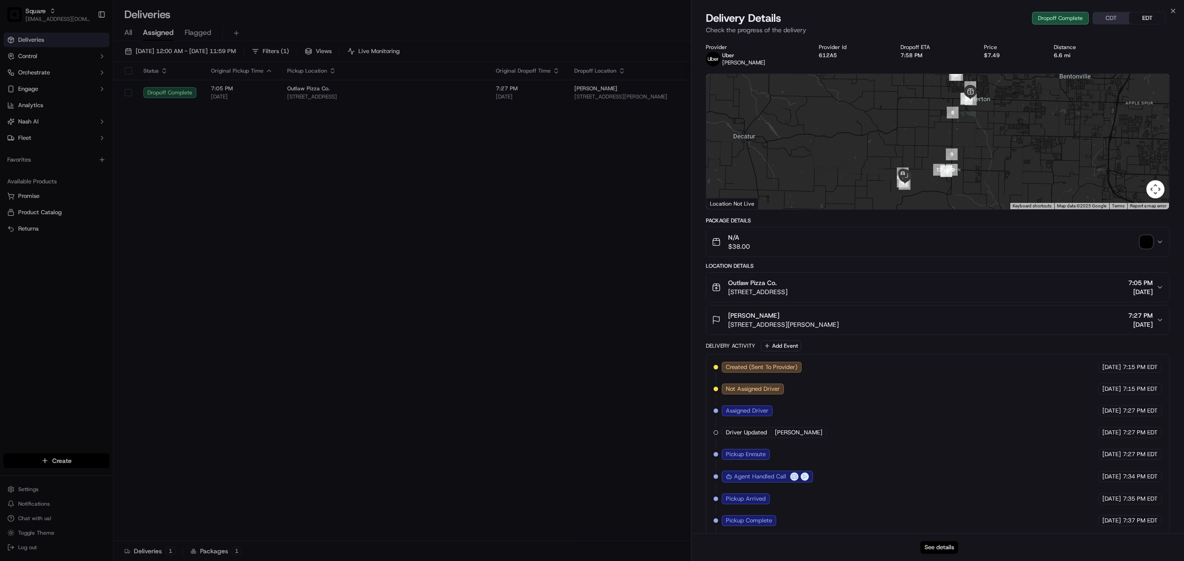
click at [936, 549] on button "See details" at bounding box center [940, 547] width 38 height 13
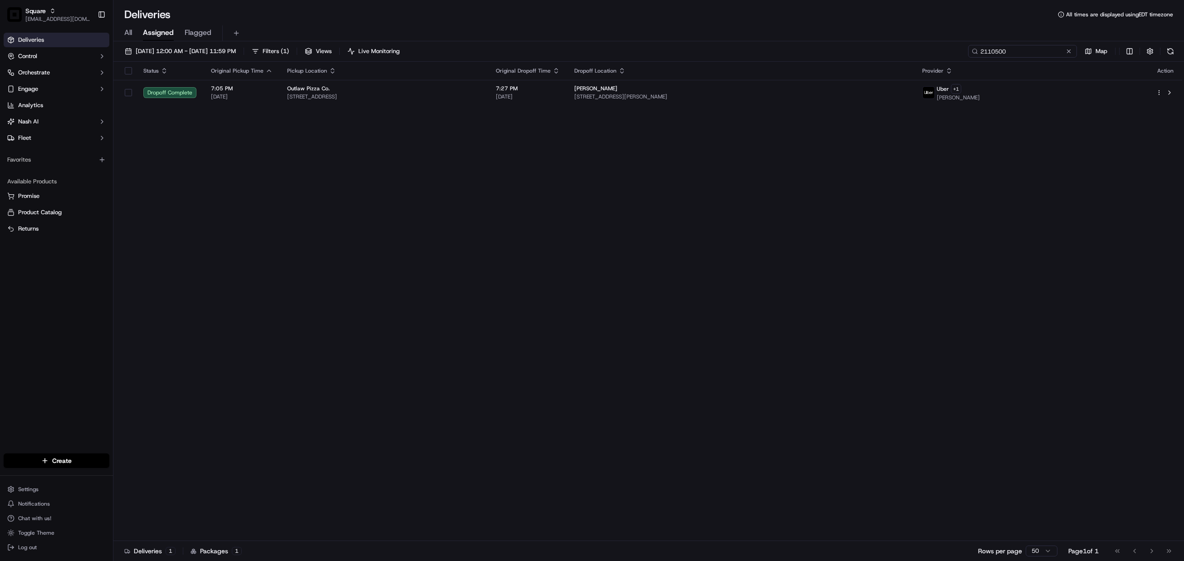
click at [1021, 50] on input "2110500" at bounding box center [1022, 51] width 109 height 13
click at [986, 49] on input "2110500" at bounding box center [1022, 51] width 109 height 13
click at [1000, 54] on input "2110500" at bounding box center [1022, 51] width 109 height 13
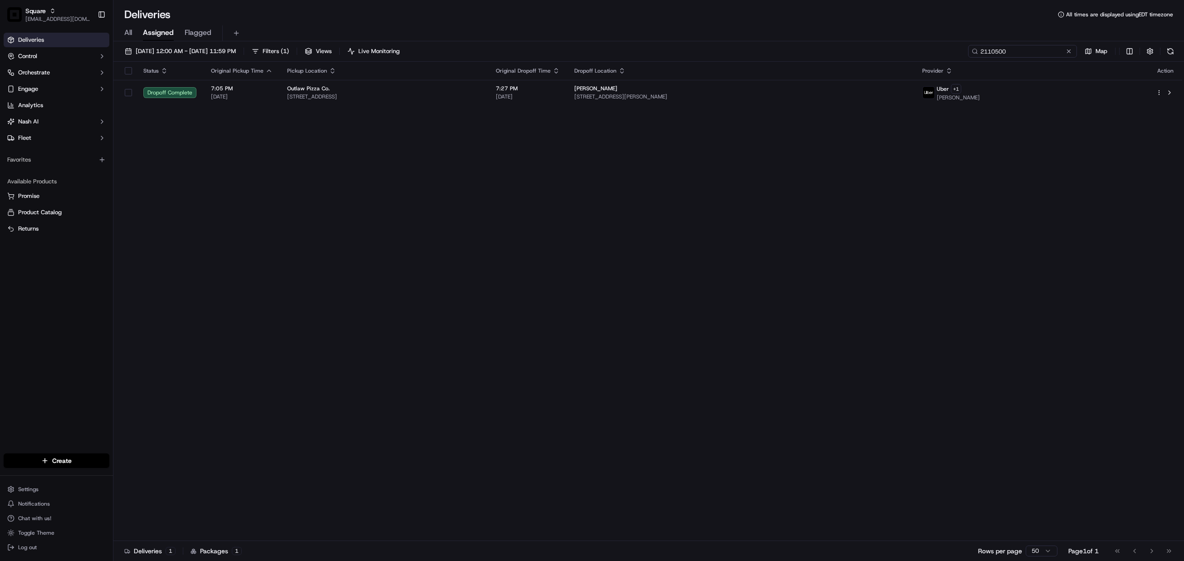
click at [1021, 48] on input "2110500" at bounding box center [1022, 51] width 109 height 13
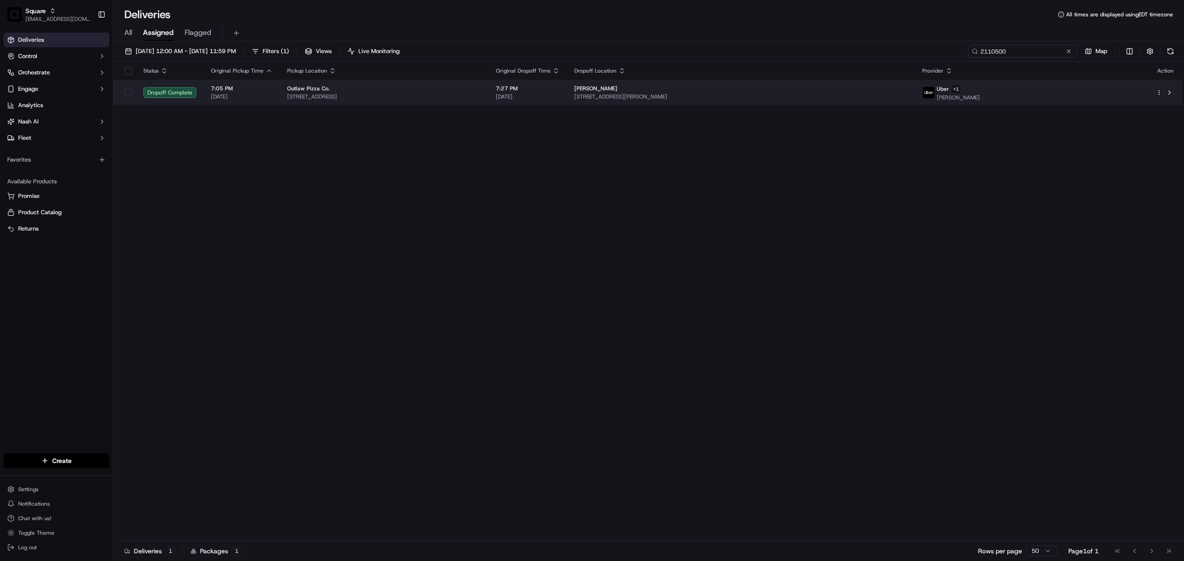
paste input "1095585"
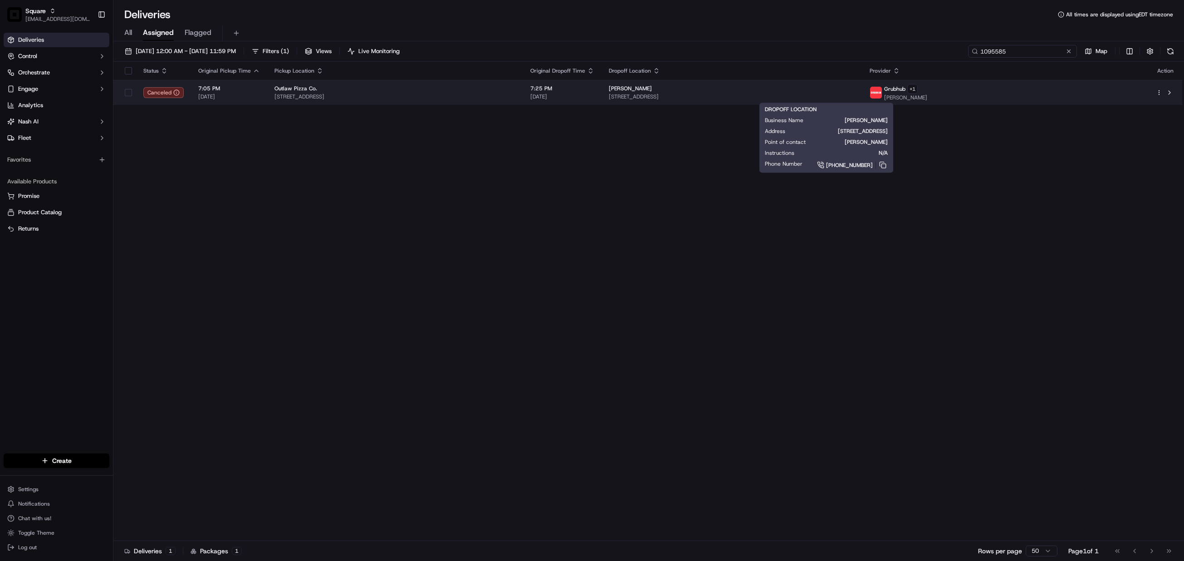
type input "1095585"
click at [810, 94] on span "[STREET_ADDRESS]" at bounding box center [732, 96] width 246 height 7
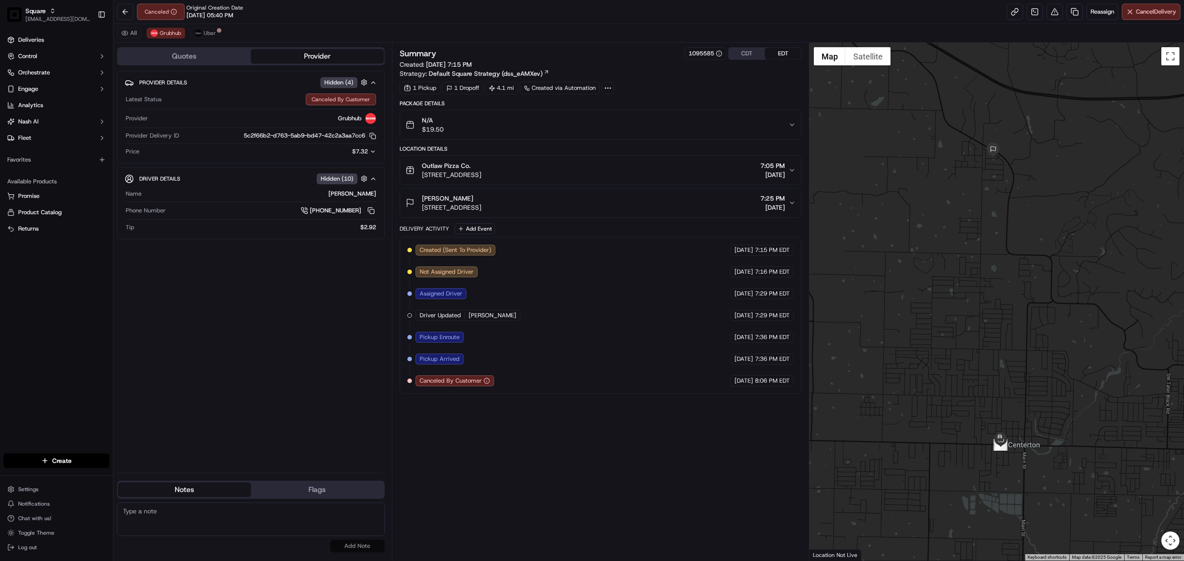
click at [265, 520] on textarea at bounding box center [251, 519] width 268 height 34
paste textarea "Caller Information: Merchant Reason for Call: as per merchant, she accidentally…"
type textarea "Caller Information: Merchant Reason for Call: as per merchant, she accidentally…"
click at [364, 548] on button "Add Note" at bounding box center [357, 545] width 54 height 13
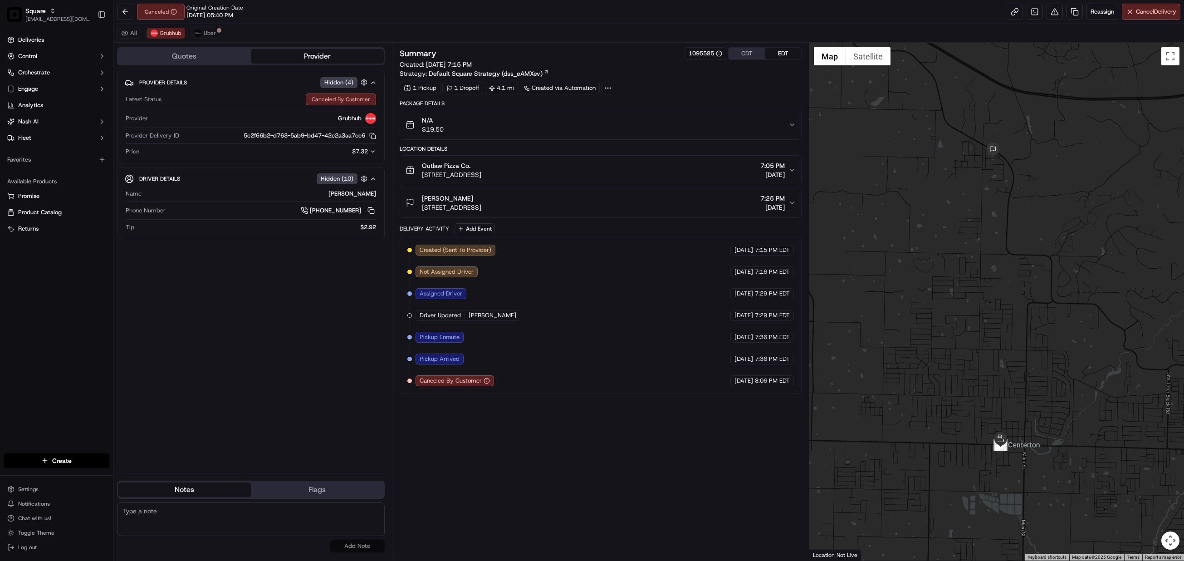
scroll to position [0, 0]
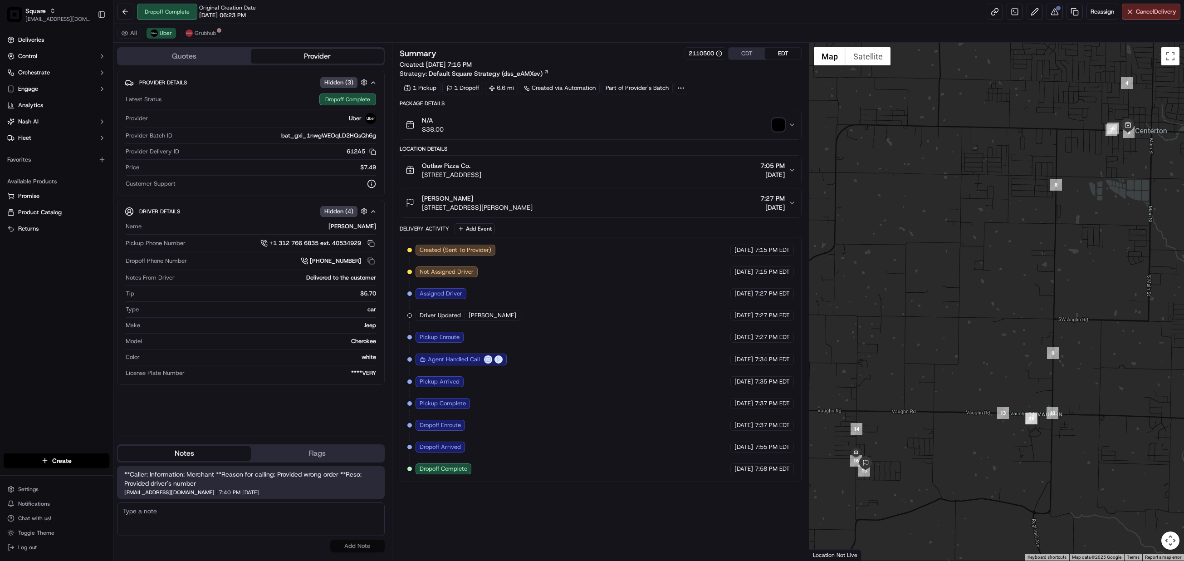
click at [227, 516] on textarea at bounding box center [251, 519] width 268 height 34
click at [210, 522] on textarea at bounding box center [251, 519] width 268 height 34
paste textarea "Caller Information: Merchant Reason for Call:"
click at [637, 64] on div "Summary 2110500 CDT EDT Created: 09/18/2025 7:15 PM Strategy: Default Square St…" at bounding box center [601, 62] width 402 height 31
drag, startPoint x: 286, startPoint y: 511, endPoint x: 267, endPoint y: 508, distance: 18.9
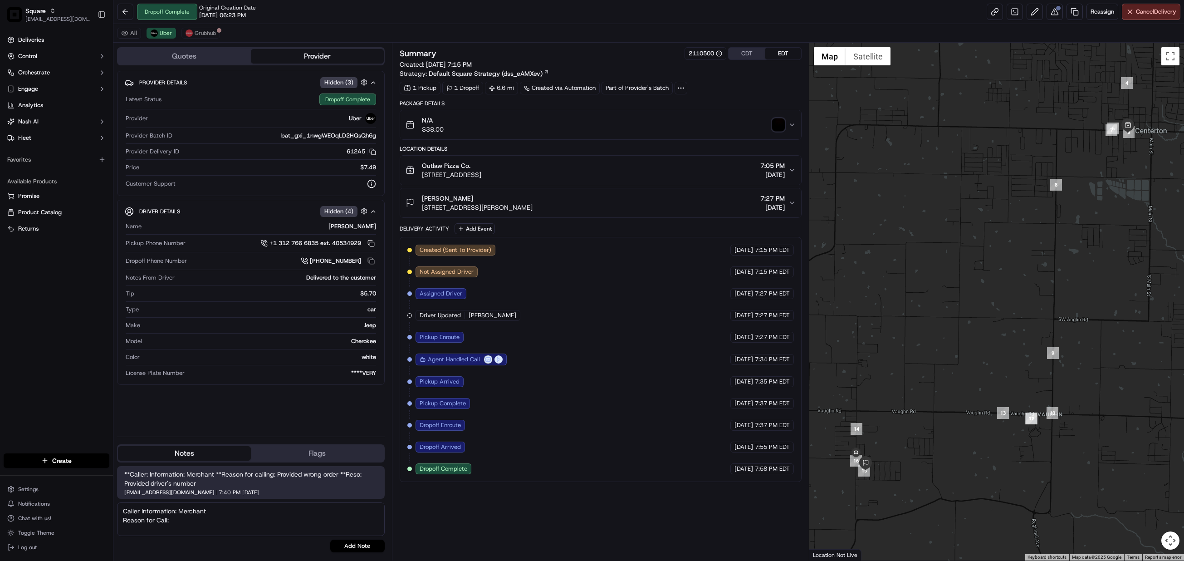
click at [286, 511] on textarea "Caller Information: Merchant Reason for Call:" at bounding box center [251, 519] width 268 height 34
drag, startPoint x: 185, startPoint y: 519, endPoint x: 195, endPoint y: 519, distance: 10.0
click at [184, 519] on textarea "Caller Information: Merchant Reason for Call:" at bounding box center [251, 519] width 268 height 34
paste textarea "as per merchant, she accidentally gave two orders to the Uber driver, assuming …"
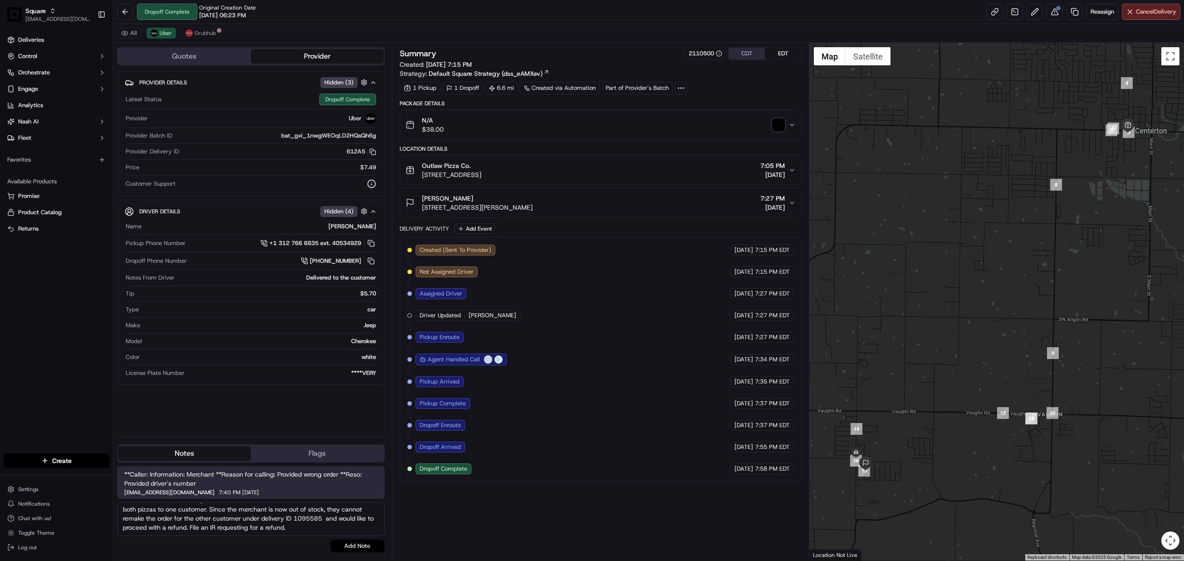
type textarea "Caller Information: Merchant Reason for Call: as per merchant, she accidentally…"
click at [354, 544] on button "Add Note" at bounding box center [357, 545] width 54 height 13
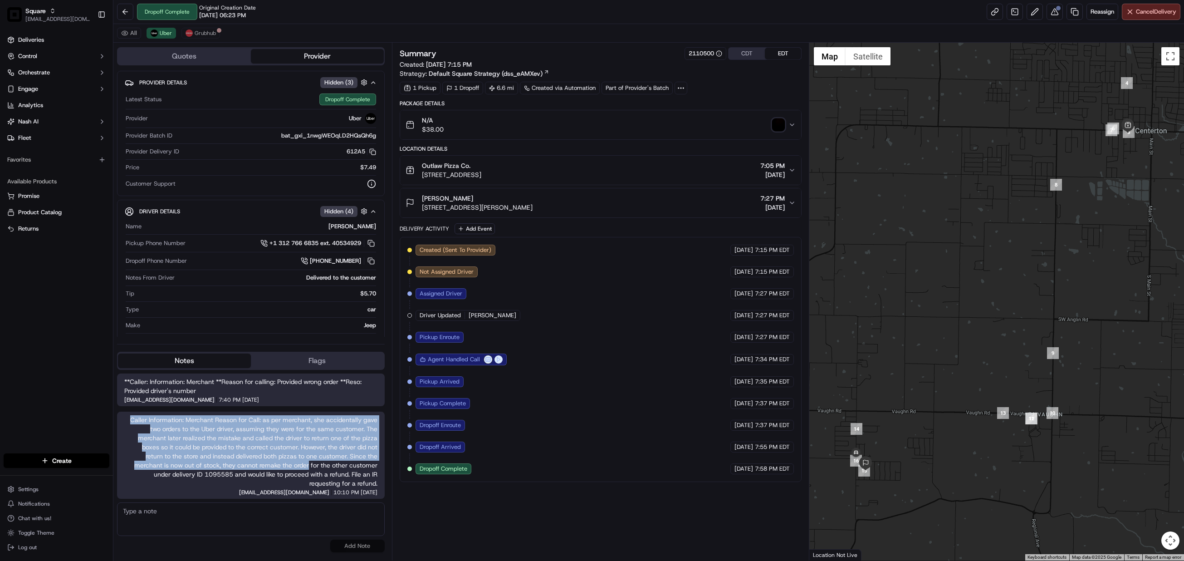
drag, startPoint x: 127, startPoint y: 418, endPoint x: 308, endPoint y: 469, distance: 188.5
click at [308, 469] on span "Caller Information: Merchant Reason for Call: as per merchant, she accidentally…" at bounding box center [250, 451] width 253 height 73
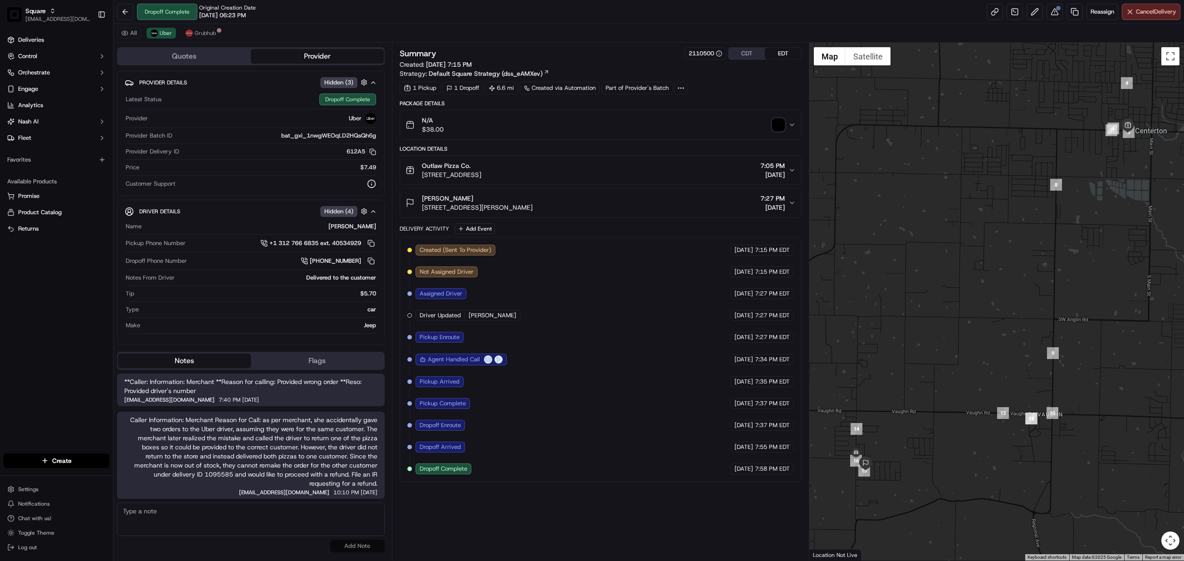
click at [272, 474] on span "Caller Information: Merchant Reason for Call: as per merchant, she accidentally…" at bounding box center [250, 451] width 253 height 73
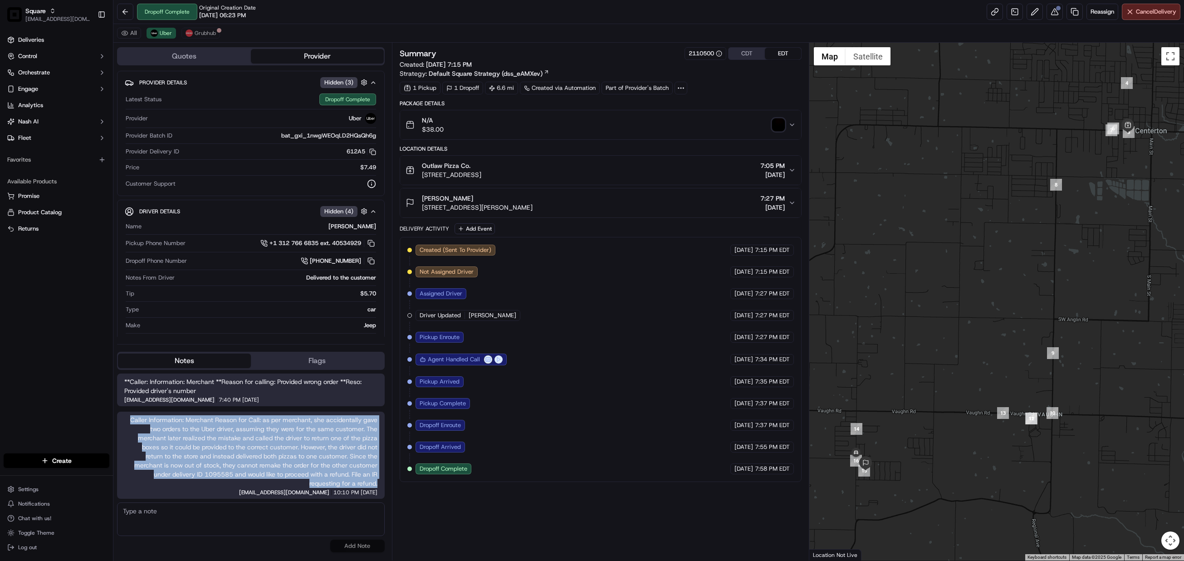
drag, startPoint x: 377, startPoint y: 480, endPoint x: 133, endPoint y: 419, distance: 251.2
click at [133, 419] on span "Caller Information: Merchant Reason for Call: as per merchant, she accidentally…" at bounding box center [250, 451] width 253 height 73
copy span "Caller Information: Merchant Reason for Call: as per merchant, she accidentally…"
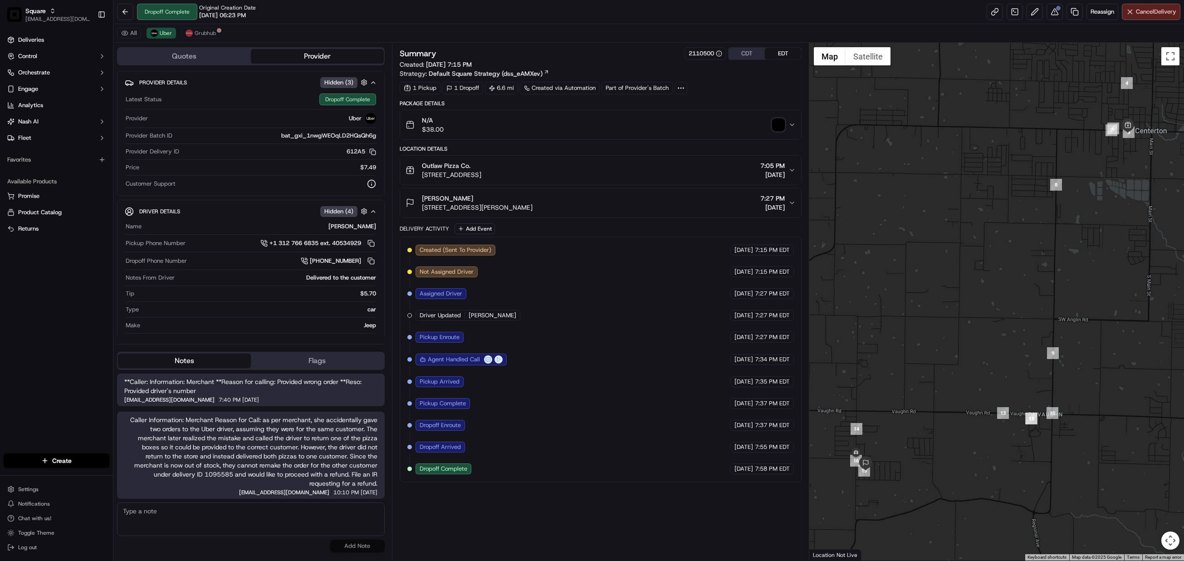
click at [535, 516] on div "Summary 2110500 CDT EDT Created: 09/18/2025 7:15 PM Strategy: Default Square St…" at bounding box center [601, 301] width 402 height 509
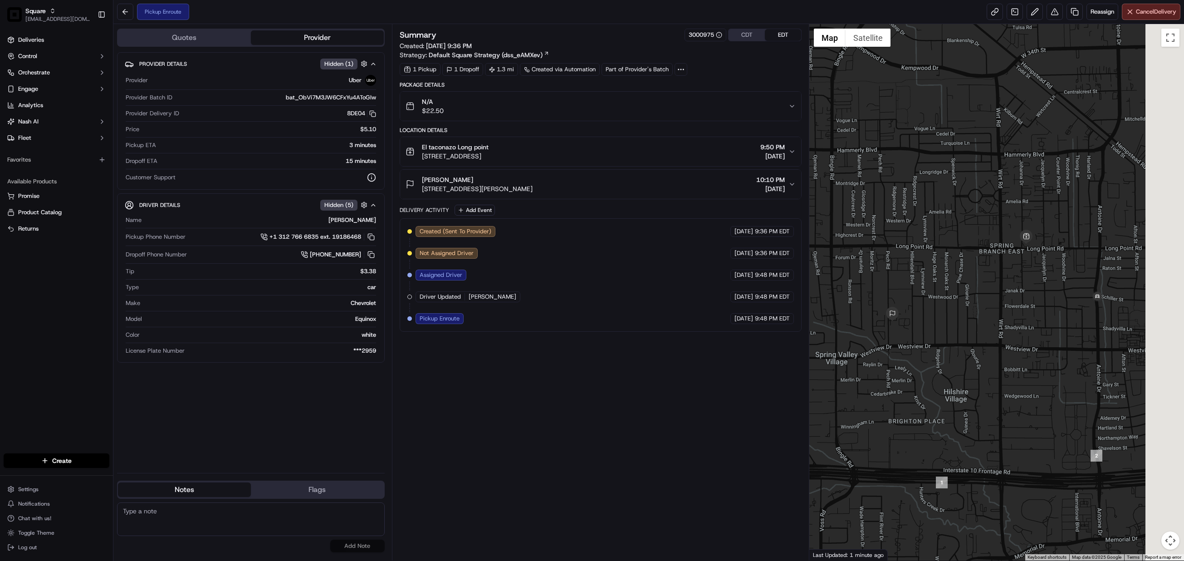
drag, startPoint x: 1112, startPoint y: 338, endPoint x: 1014, endPoint y: 323, distance: 99.1
click at [1014, 323] on div at bounding box center [996, 292] width 375 height 536
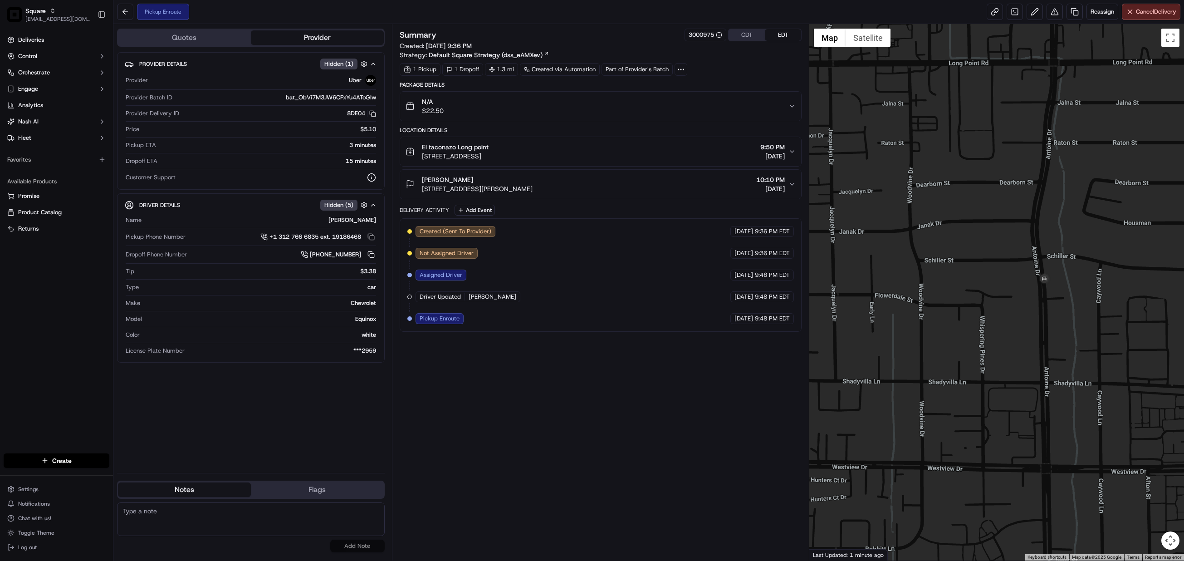
drag, startPoint x: 1081, startPoint y: 286, endPoint x: 1093, endPoint y: 297, distance: 16.4
click at [1093, 297] on div at bounding box center [996, 292] width 375 height 536
click at [207, 529] on textarea at bounding box center [251, 519] width 268 height 34
paste textarea "3000975"
type textarea "3000975"
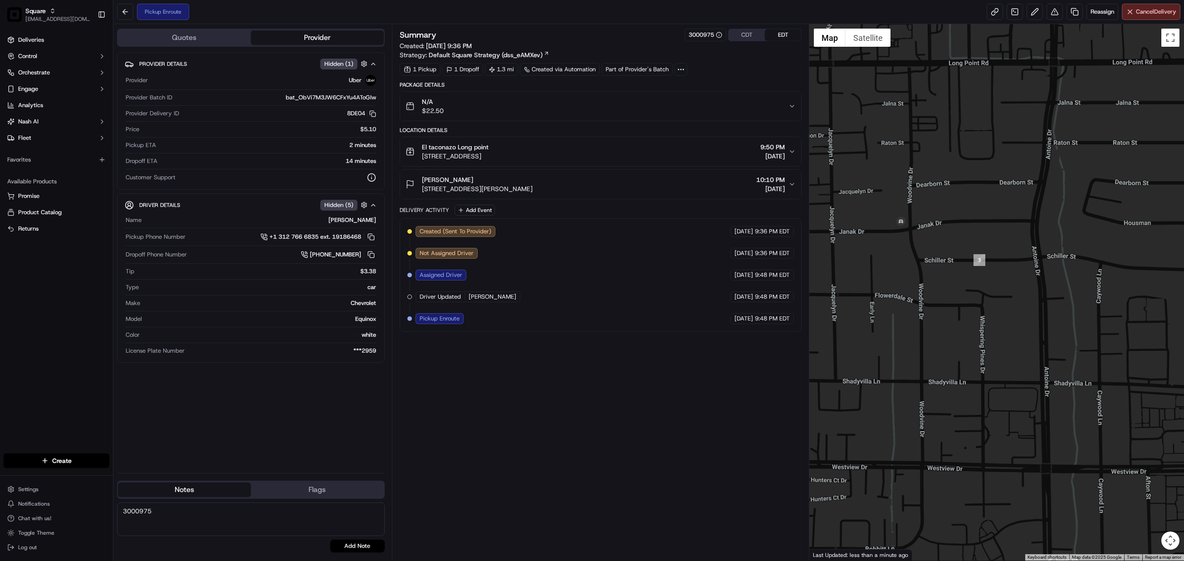
click at [188, 519] on textarea "3000975" at bounding box center [251, 519] width 268 height 34
drag, startPoint x: 177, startPoint y: 513, endPoint x: 74, endPoint y: 513, distance: 103.4
click at [74, 513] on div "Square [EMAIL_ADDRESS][DOMAIN_NAME] Toggle Sidebar Deliveries Control Orchestra…" at bounding box center [592, 280] width 1184 height 561
click at [226, 527] on textarea at bounding box center [251, 519] width 268 height 34
paste textarea "Caller Information: Merchant Reason for Call:"
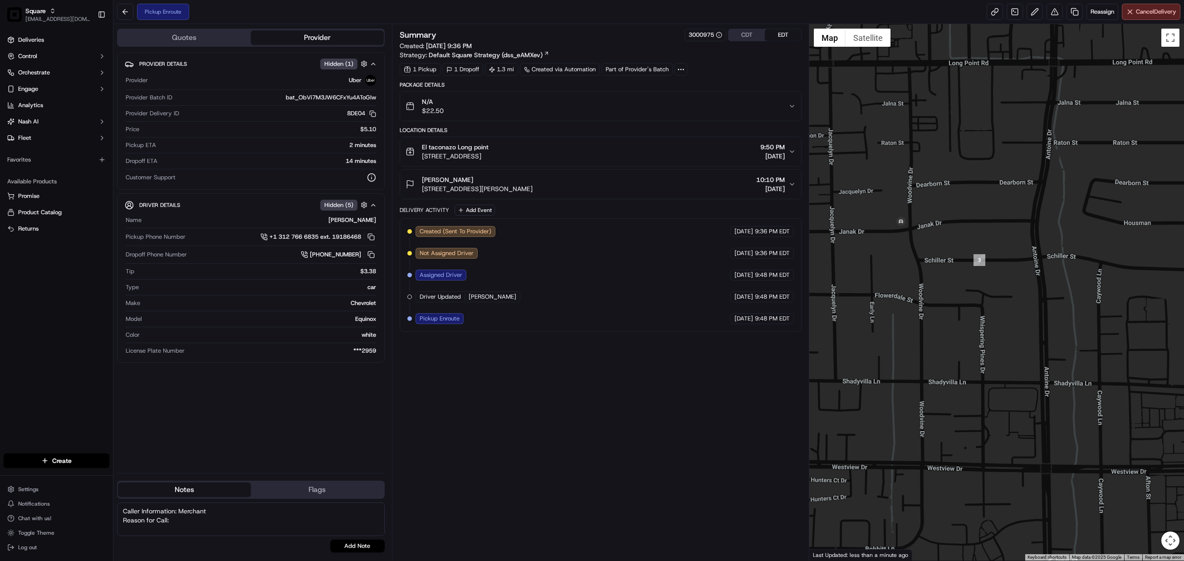
click at [182, 519] on textarea "Caller Information: Merchant Reason for Call:" at bounding box center [251, 519] width 268 height 34
type textarea "Caller Information: Merchant Reason for Call: Educate merchant how Square and […"
click at [370, 546] on button "Add Note" at bounding box center [357, 545] width 54 height 13
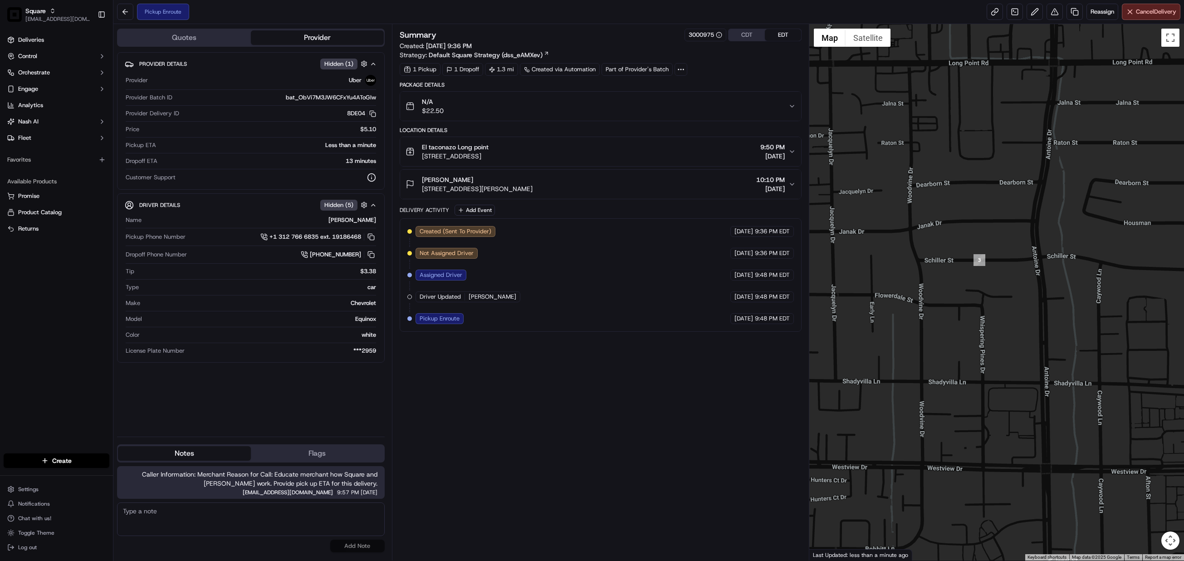
drag, startPoint x: 630, startPoint y: 406, endPoint x: 444, endPoint y: 299, distance: 214.2
click at [630, 406] on div "Summary 3000975 CDT EDT Created: [DATE] 9:36 PM Strategy: Default Square Strate…" at bounding box center [601, 292] width 402 height 527
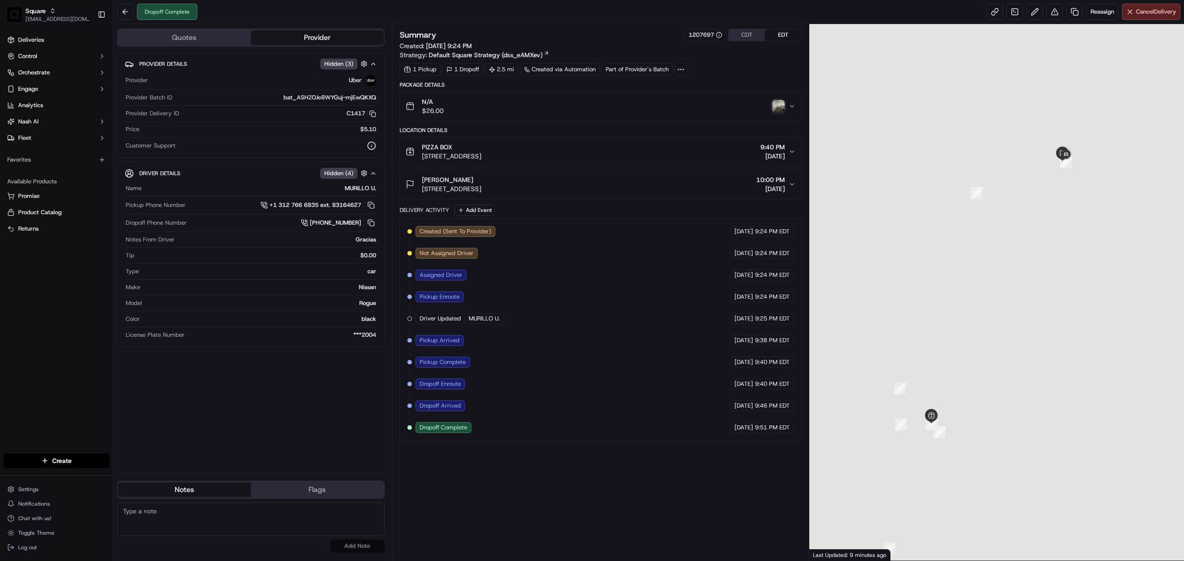
click at [779, 109] on img "button" at bounding box center [778, 106] width 13 height 13
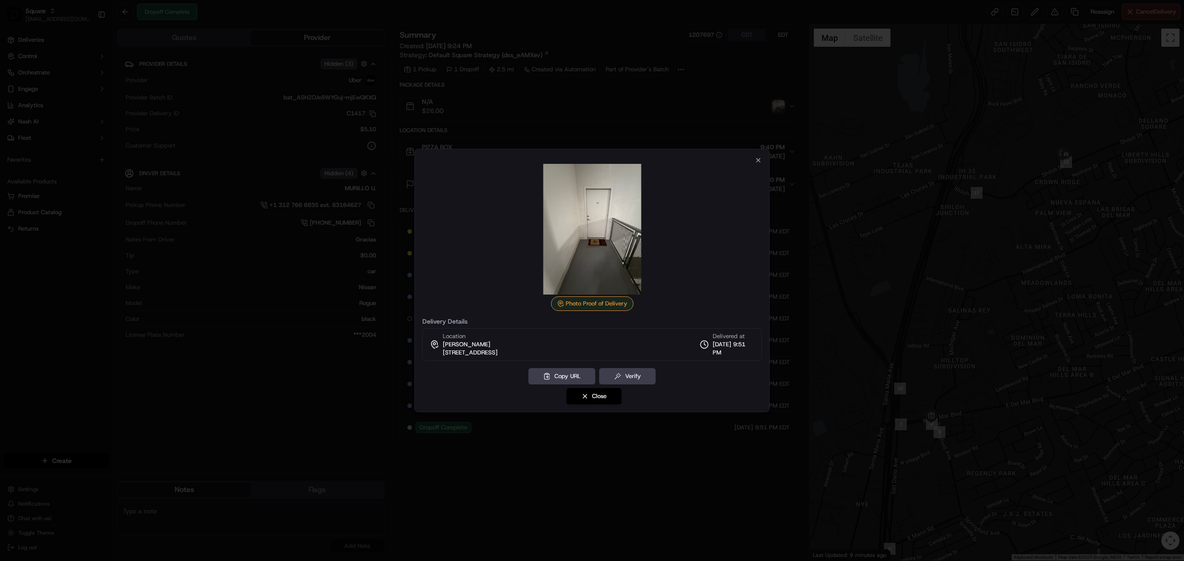
click at [1062, 181] on div at bounding box center [592, 280] width 1184 height 561
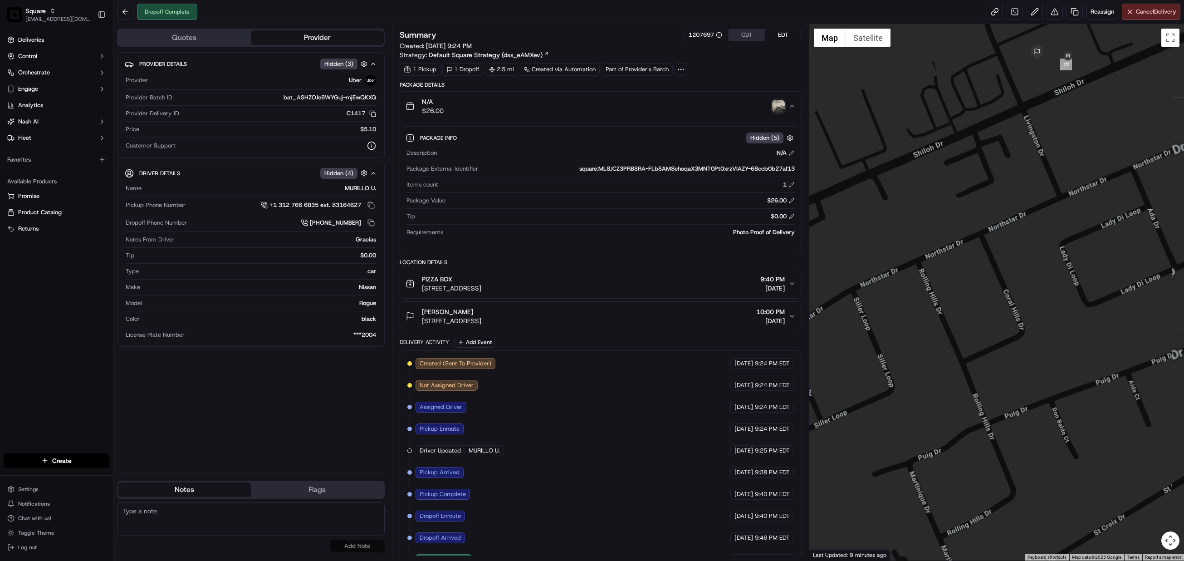
drag, startPoint x: 1084, startPoint y: 132, endPoint x: 1052, endPoint y: 210, distance: 83.8
click at [1052, 210] on div at bounding box center [996, 292] width 375 height 536
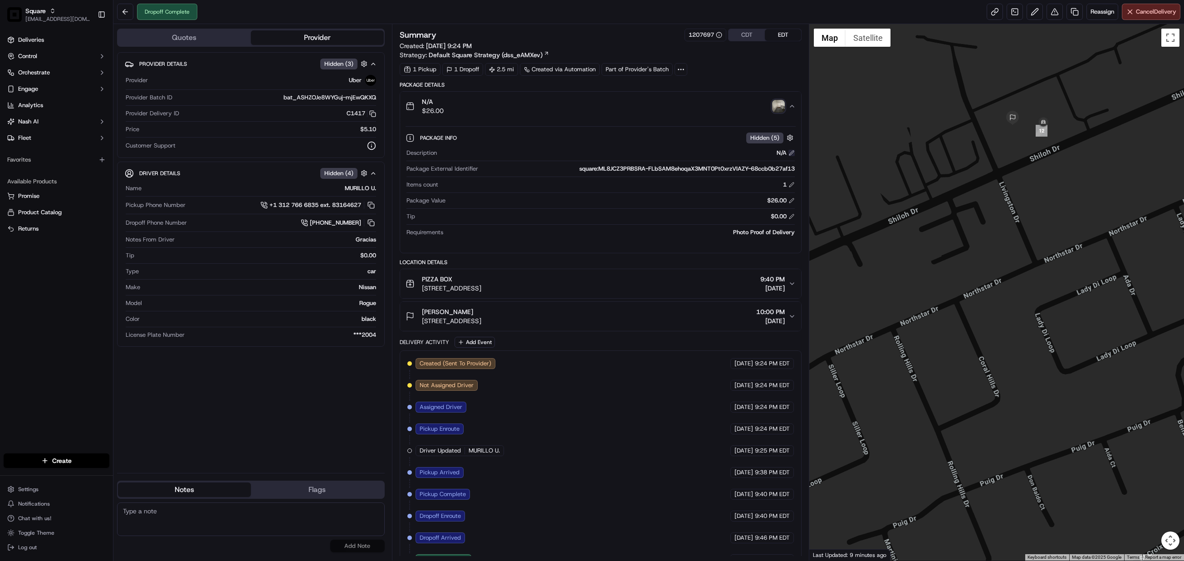
click at [791, 153] on button at bounding box center [792, 153] width 6 height 6
click at [789, 286] on icon "button" at bounding box center [792, 283] width 7 height 7
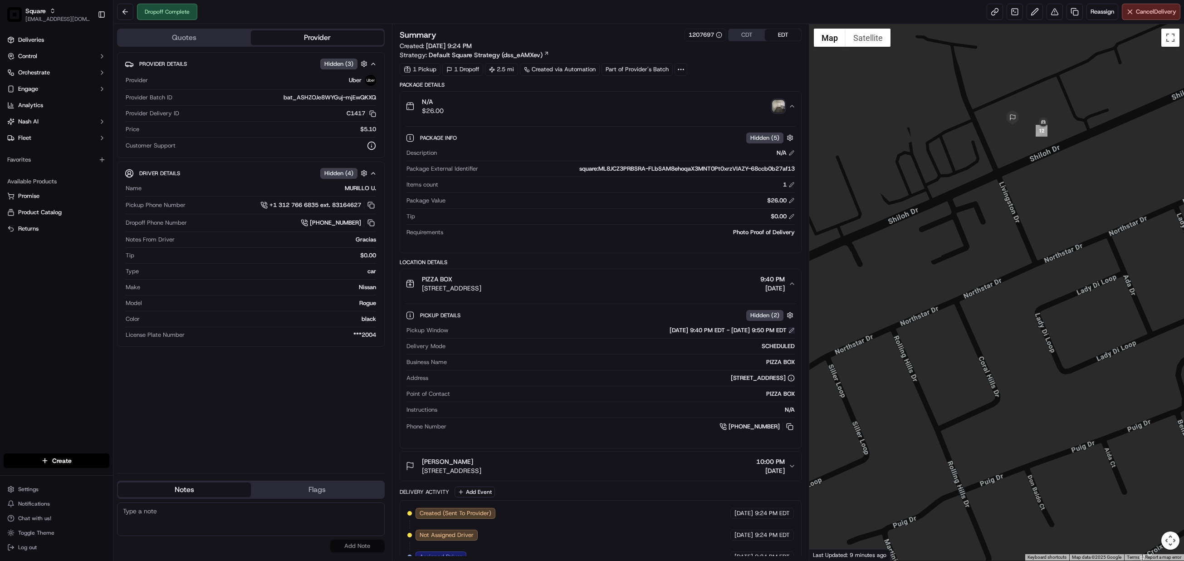
click button
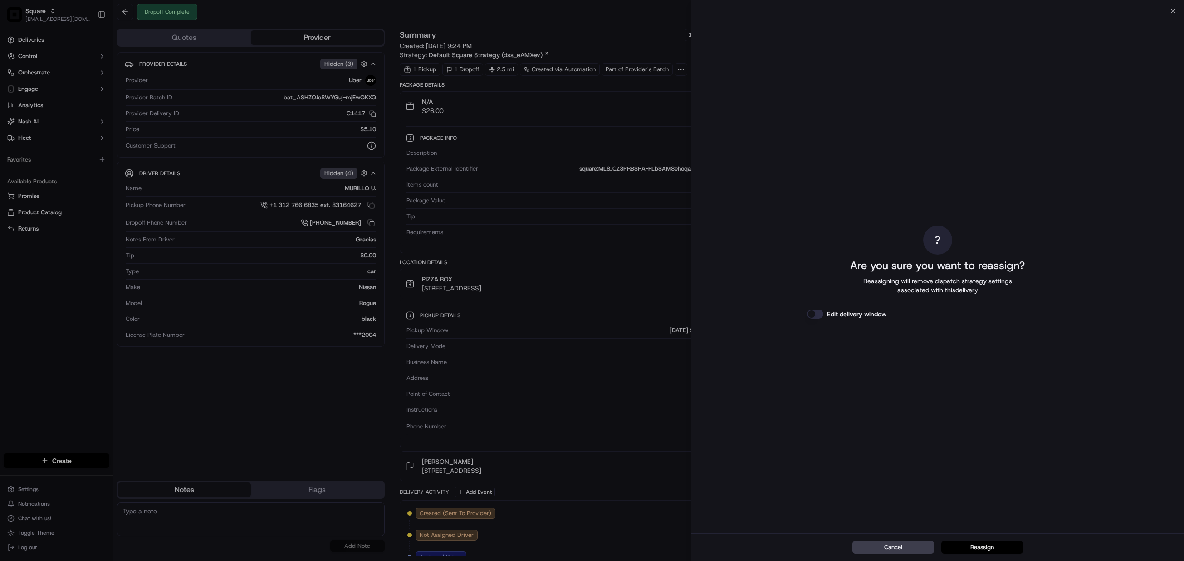
click button "Reassign"
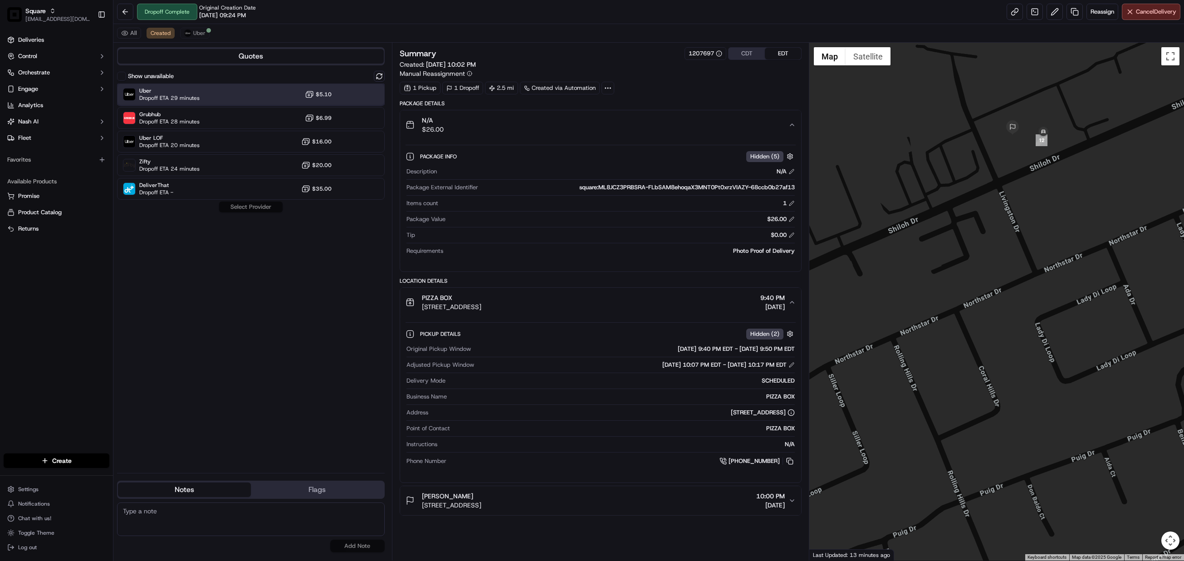
click div "Uber Dropoff ETA 29 minutes $5.10"
click button "Assign Provider"
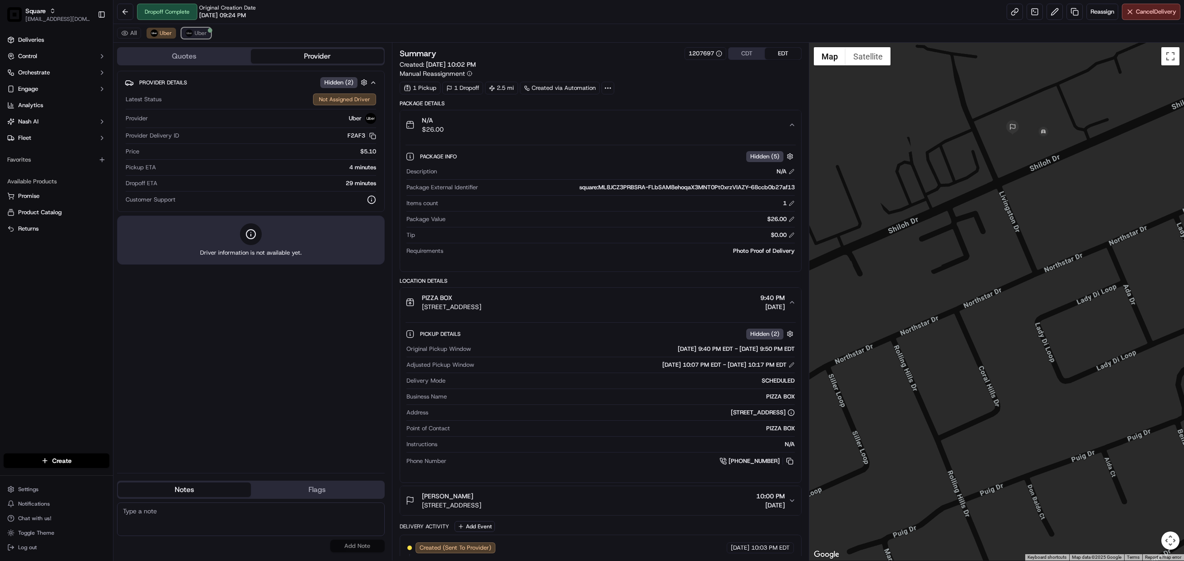
click span "Uber"
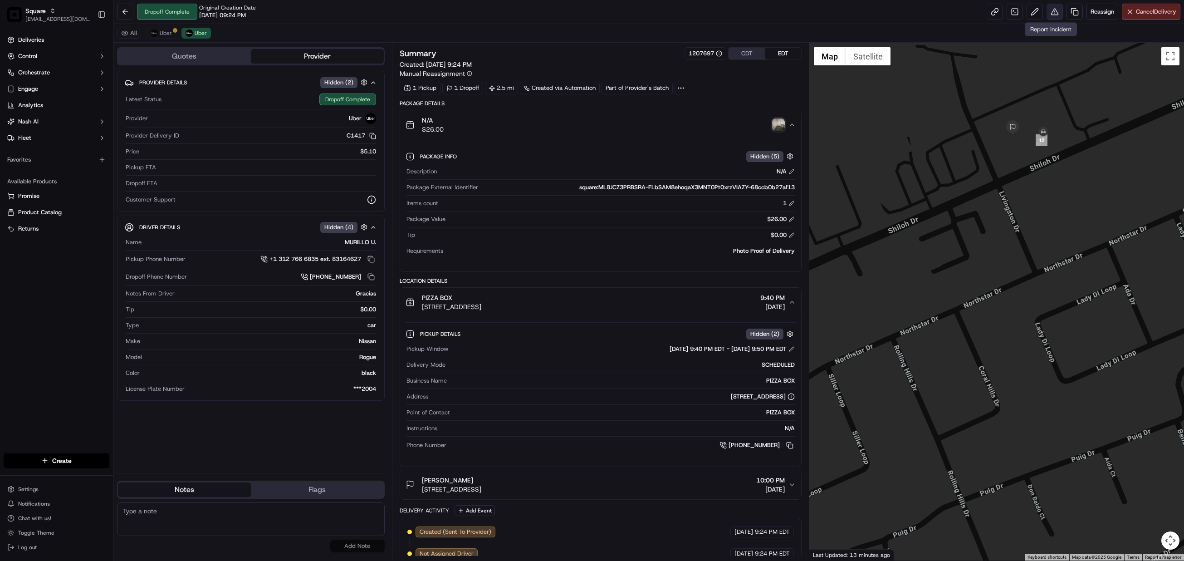
click button
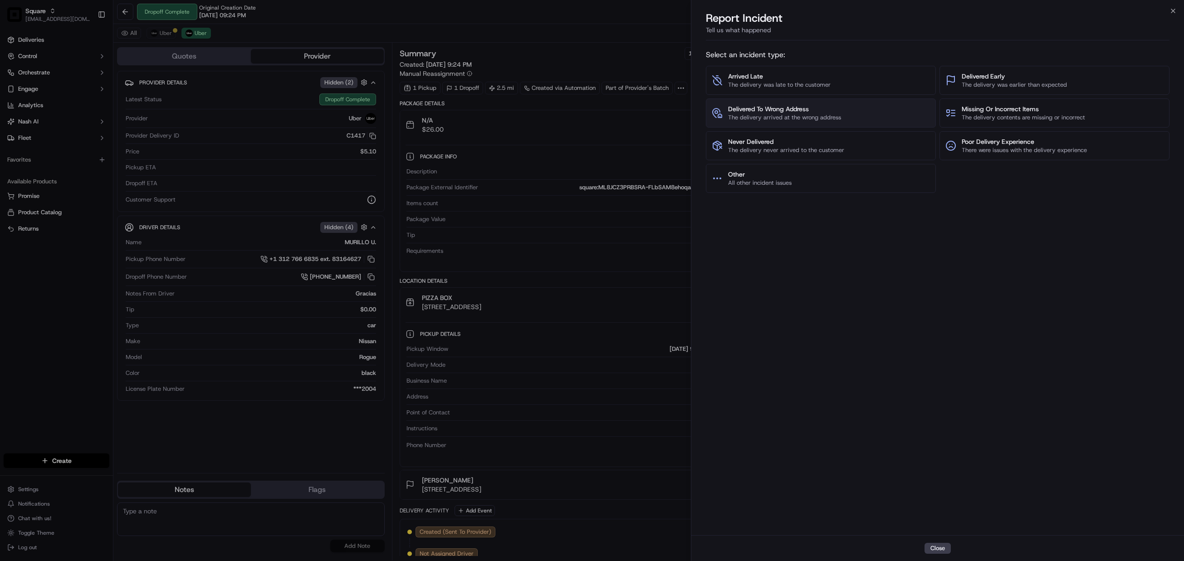
click span "The delivery arrived at the wrong address"
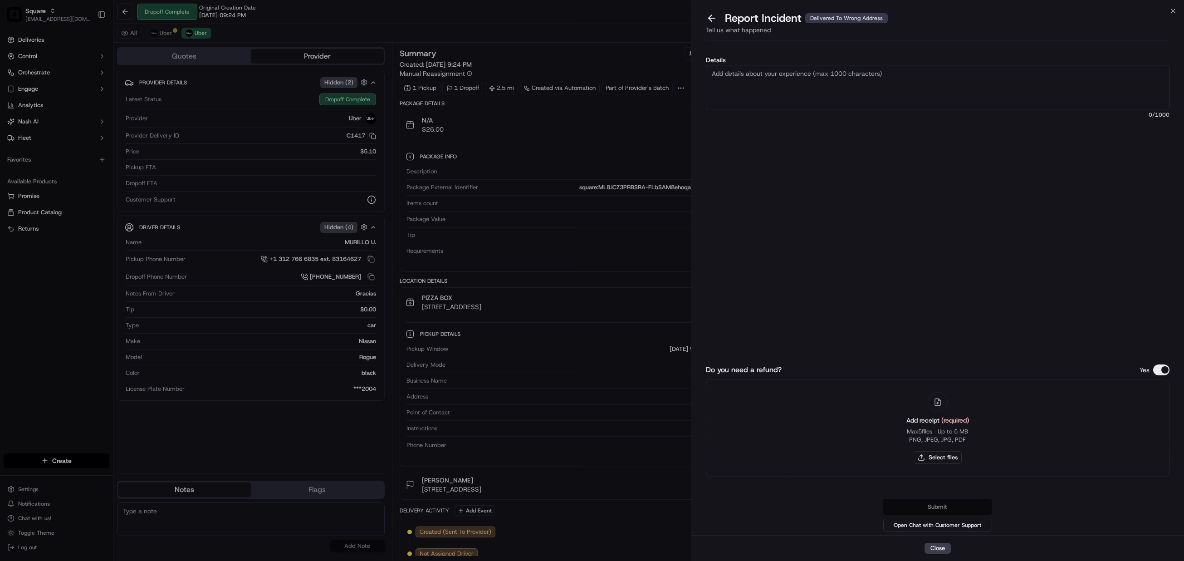
click textarea "Details"
click textarea "As per merchant, the driver deliver the order to a wrong location."
type textarea "As per merchant, the driver deliver the order to a wrong location. The customer…"
click button "Do you need a refund?"
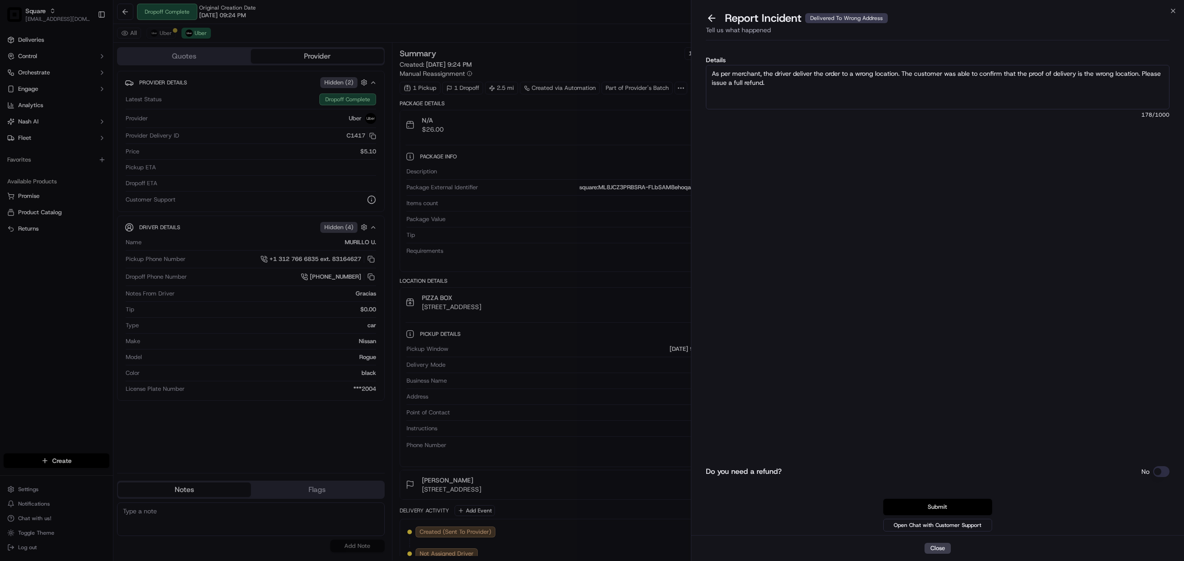
click button "Submit"
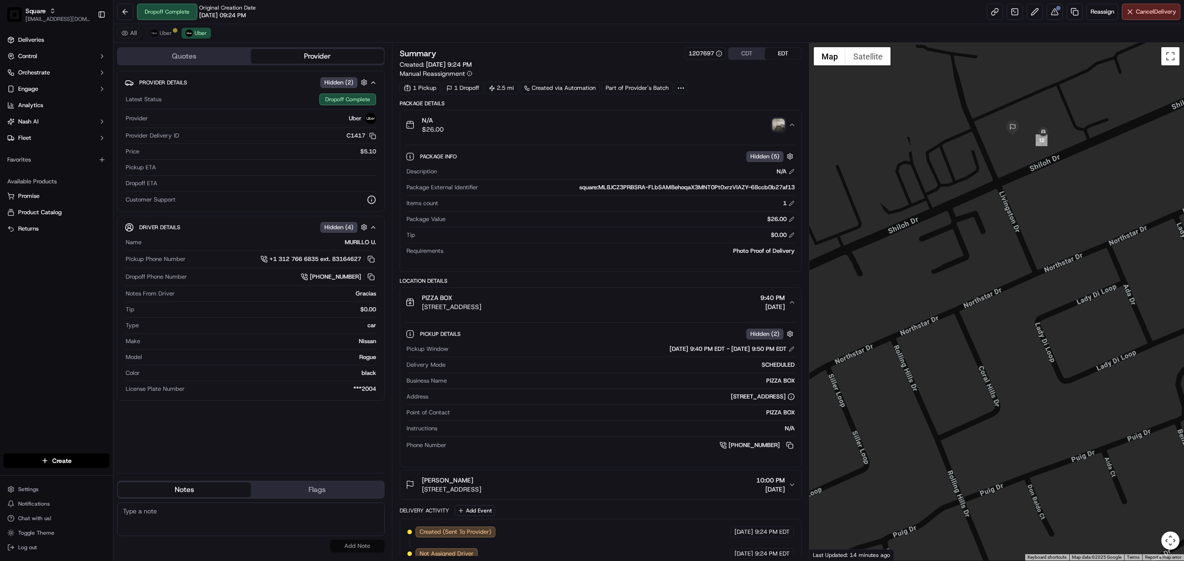
click textarea
paste textarea "Chat/Caller Information: Merchant Reason for Call: Customer did not receive the…"
type textarea "Chat/Caller Information: Merchant Reason for Call: Customer did not receive the…"
click button "Add Note"
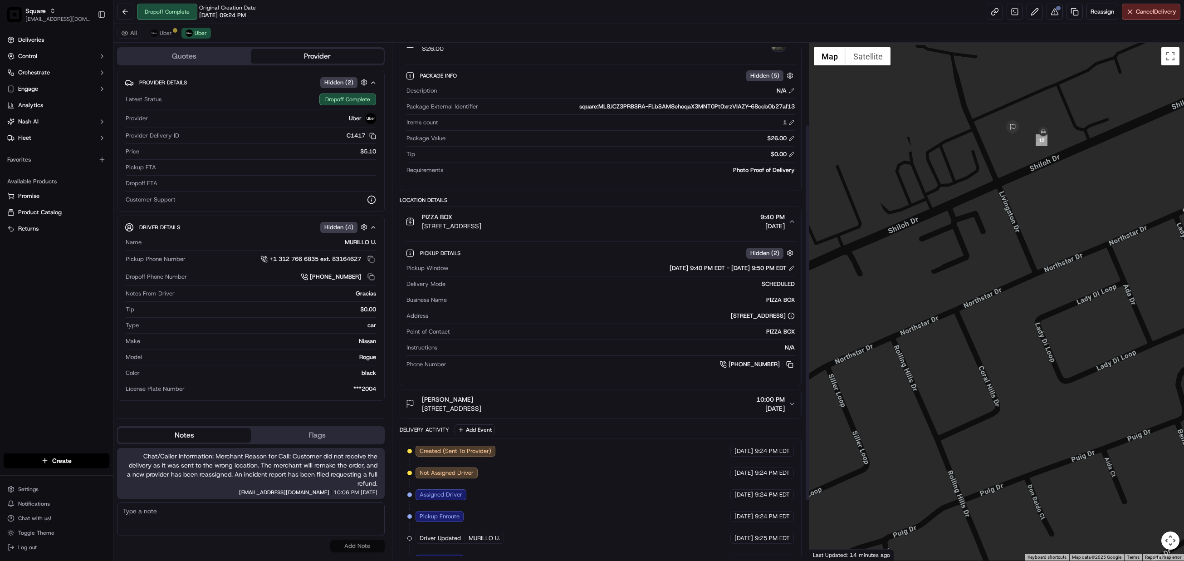
scroll to position [0, 0]
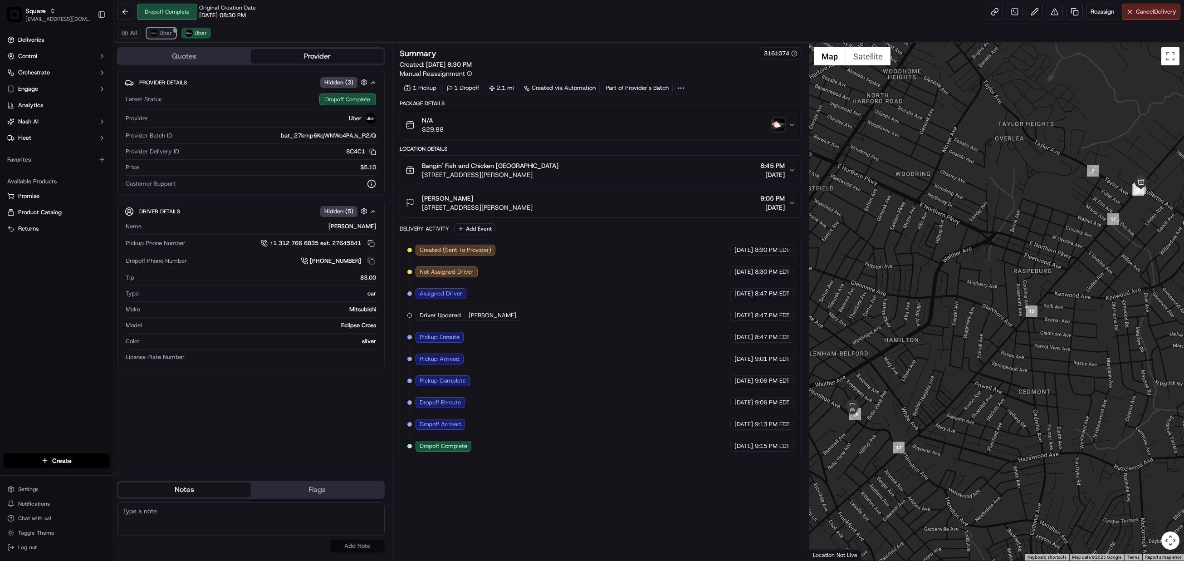
click at [169, 30] on span "Uber" at bounding box center [166, 32] width 12 height 7
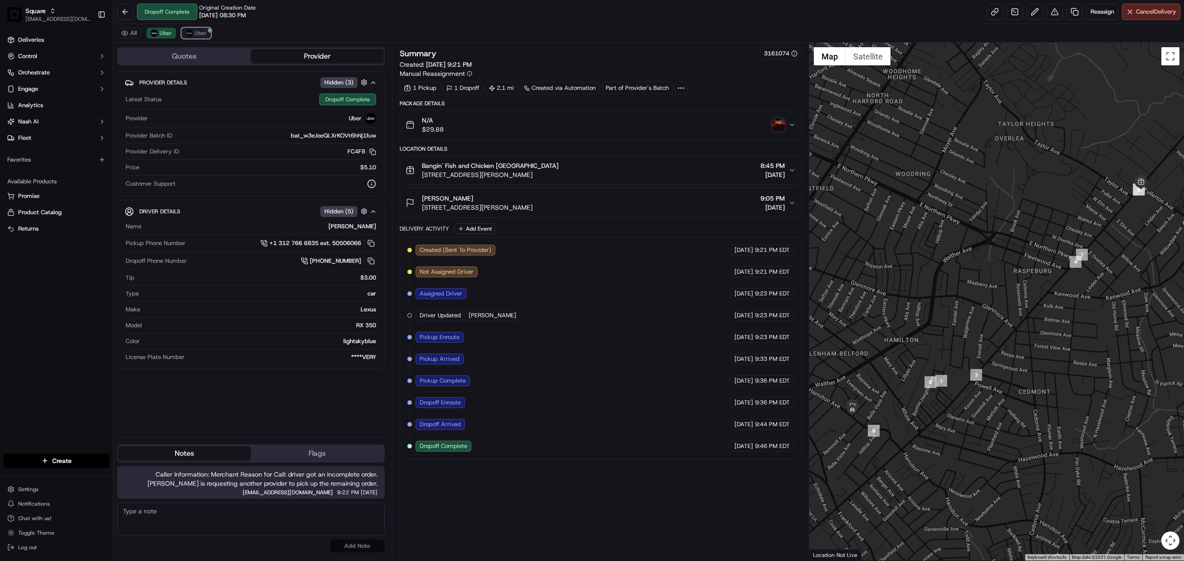
click at [197, 33] on span "Uber" at bounding box center [201, 32] width 12 height 7
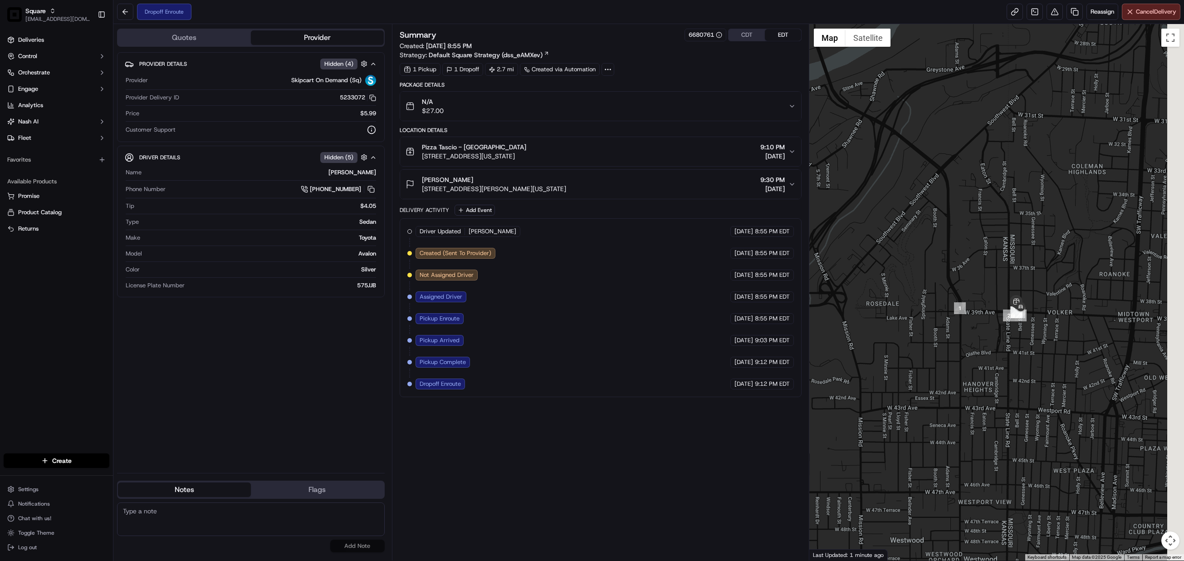
drag, startPoint x: 1137, startPoint y: 348, endPoint x: 999, endPoint y: 309, distance: 142.7
click at [999, 309] on div at bounding box center [996, 292] width 375 height 536
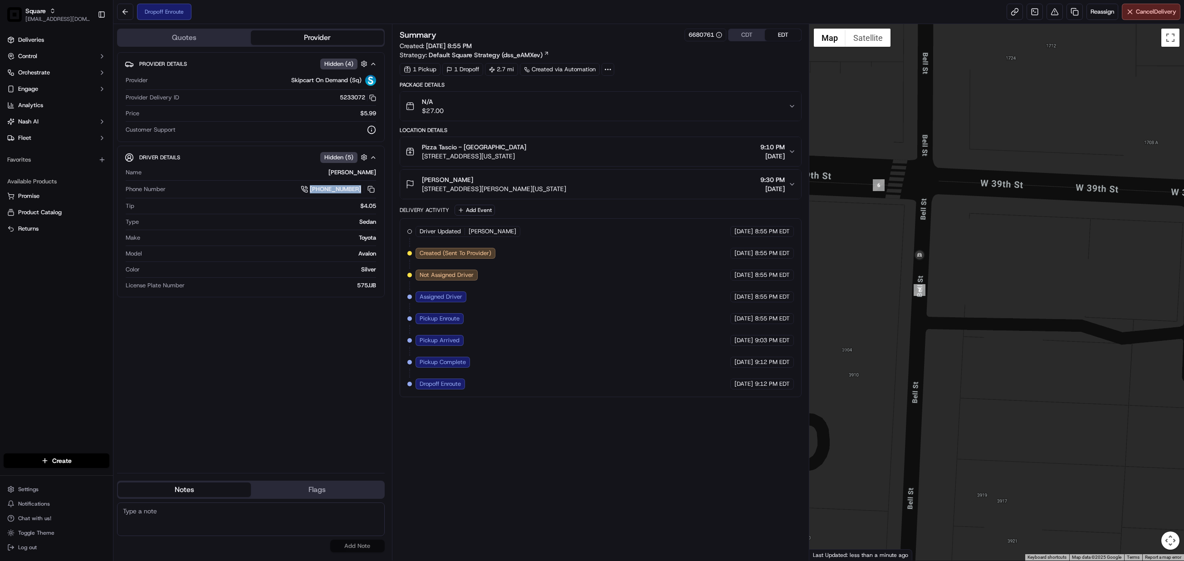
drag, startPoint x: 292, startPoint y: 194, endPoint x: 364, endPoint y: 194, distance: 72.1
click at [364, 194] on div "+1 913 325 6611" at bounding box center [272, 189] width 207 height 10
copy link "+1 913 325 6611"
click at [294, 175] on div "Joel Ortiz" at bounding box center [260, 172] width 231 height 8
click at [787, 154] on div "Pizza Tascio - 39th Street 1806 W 39th St, Kansas City, MO 64111, USA 9:10 PM 0…" at bounding box center [597, 151] width 383 height 18
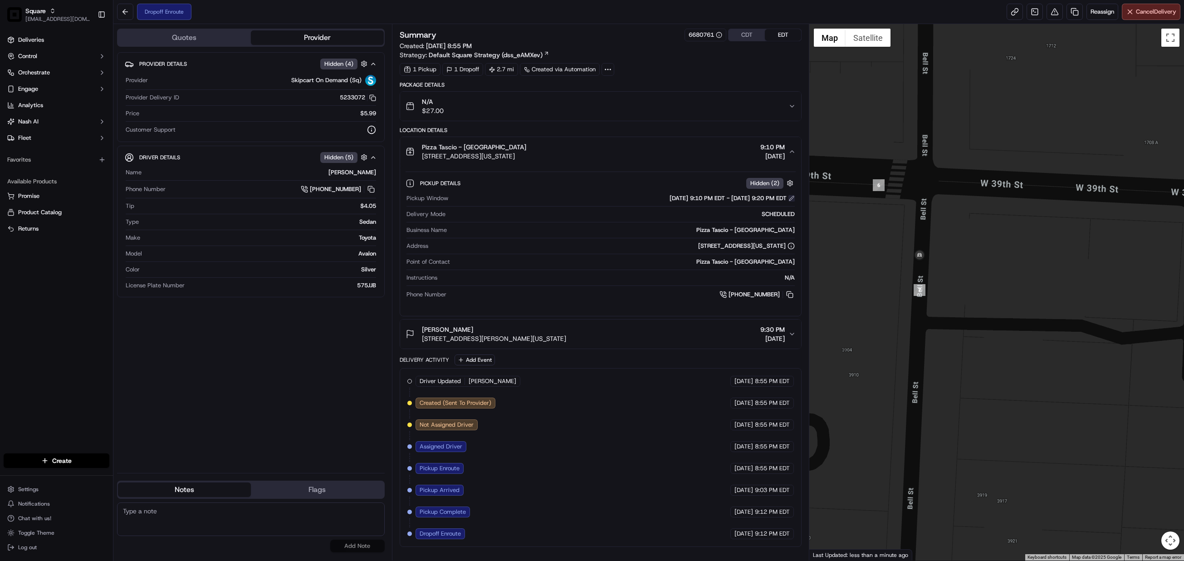
click at [793, 199] on button at bounding box center [792, 198] width 6 height 6
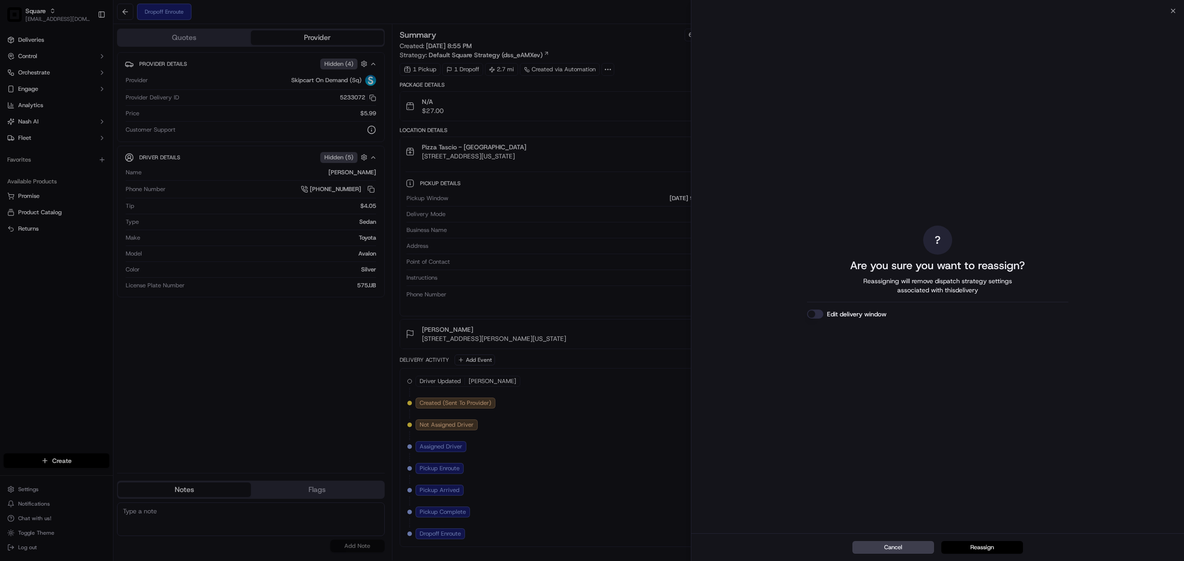
click at [988, 543] on button "Reassign" at bounding box center [982, 547] width 82 height 13
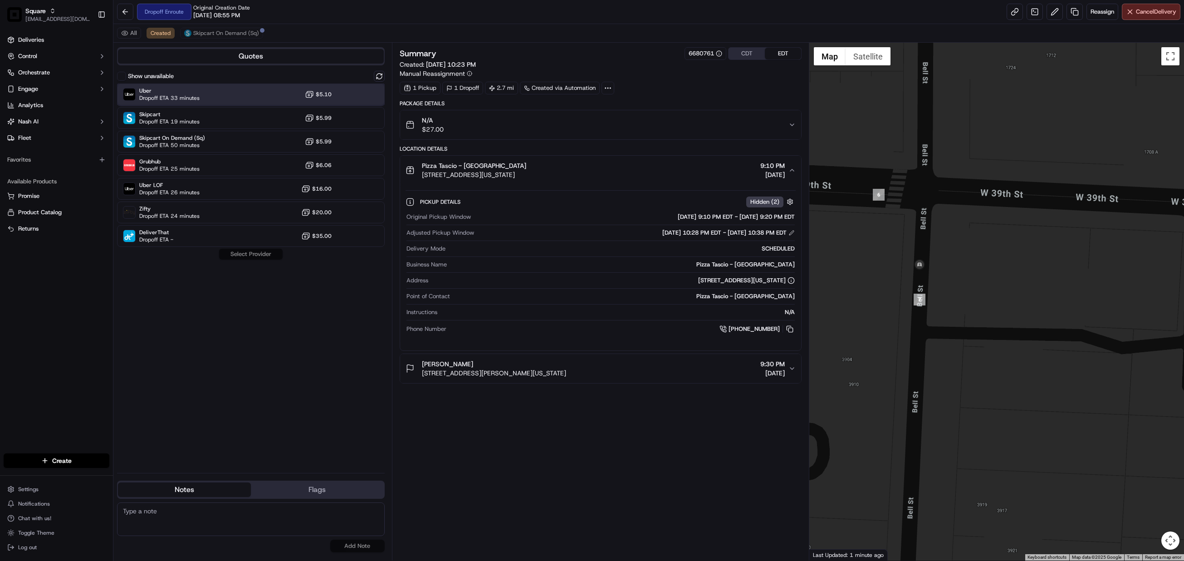
click at [195, 95] on span "Dropoff ETA 33 minutes" at bounding box center [169, 97] width 60 height 7
click at [253, 255] on button "Assign Provider" at bounding box center [251, 254] width 64 height 11
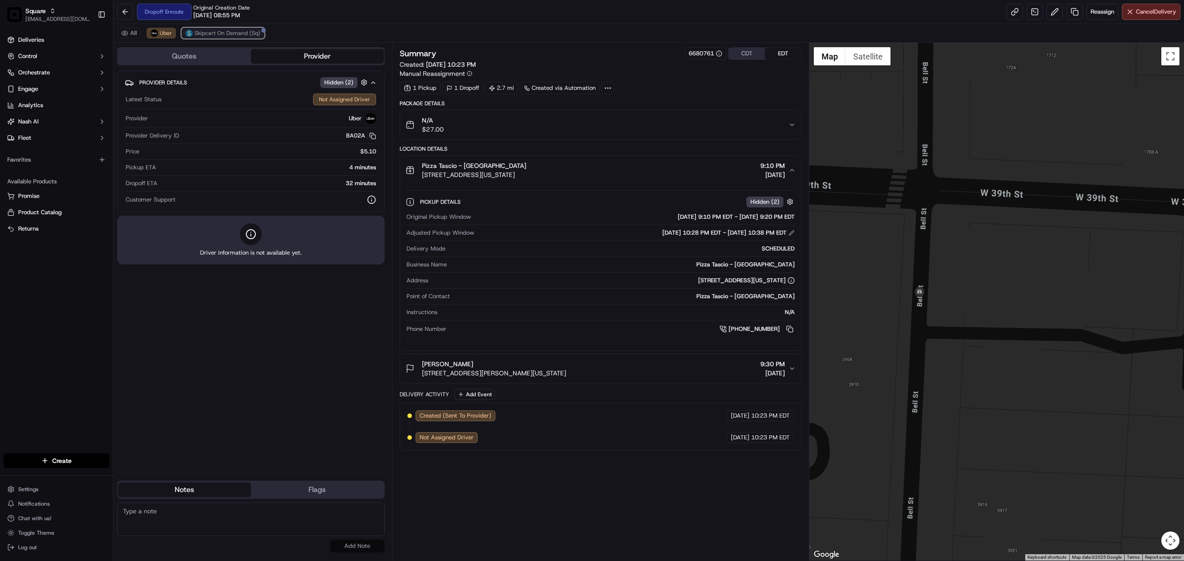
click at [216, 29] on button "Skipcart On Demand (Sq)" at bounding box center [222, 33] width 83 height 11
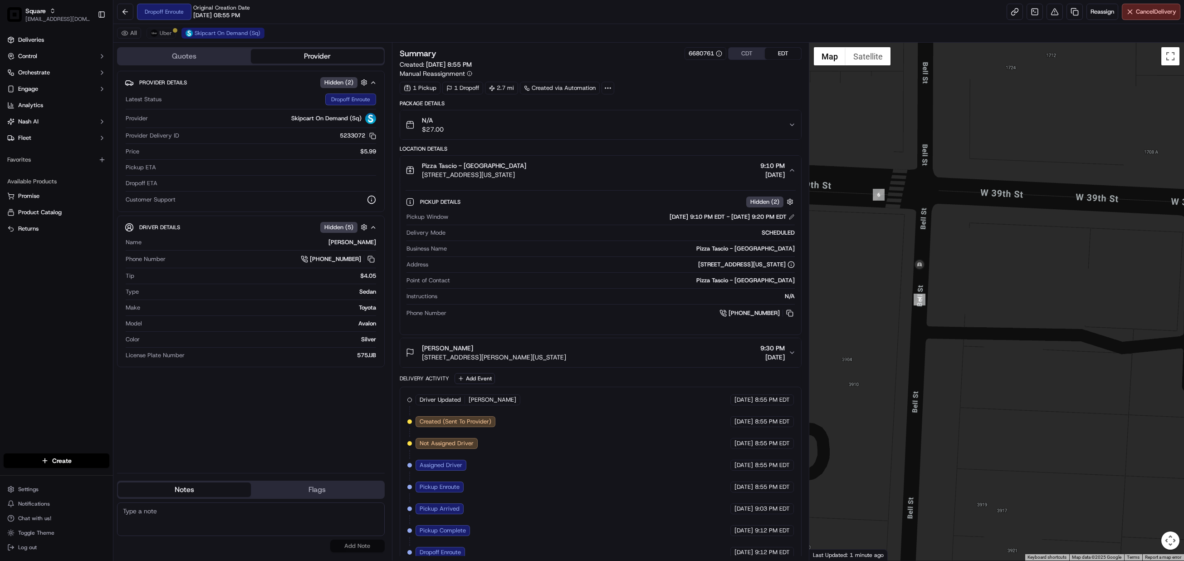
click at [745, 54] on button "CDT" at bounding box center [747, 54] width 36 height 12
drag, startPoint x: 335, startPoint y: 173, endPoint x: 300, endPoint y: 170, distance: 35.5
click at [300, 170] on strong "( +14194955525 )." at bounding box center [317, 172] width 57 height 8
copy strong "4194955525"
drag, startPoint x: 613, startPoint y: 484, endPoint x: 584, endPoint y: 485, distance: 28.6
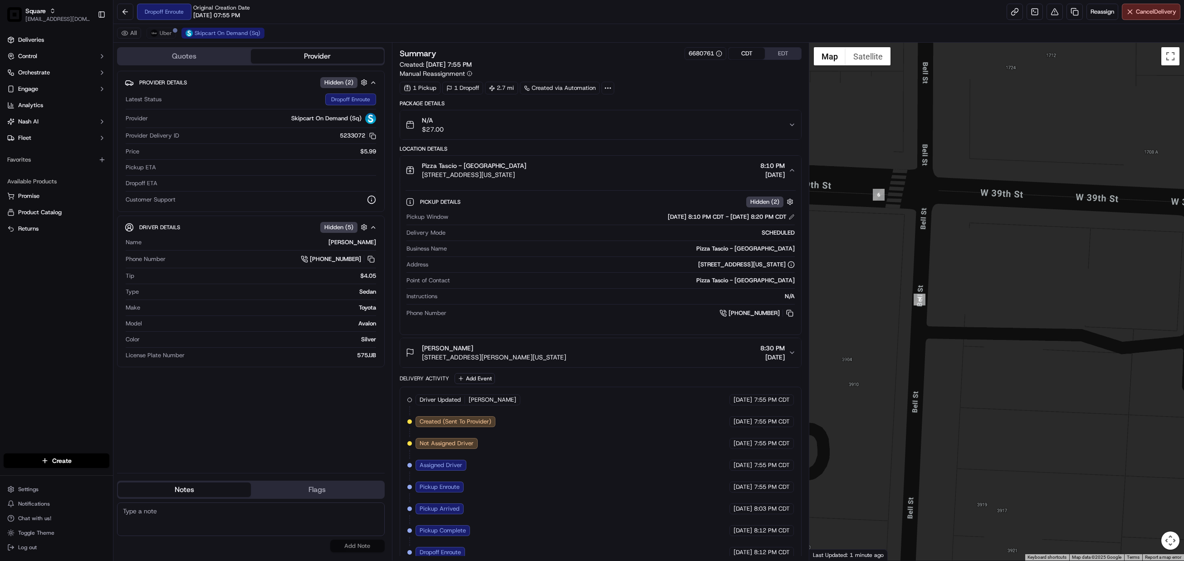
click at [613, 484] on div "Driver Updated Joel Ortiz Skipcart On Demand (Sq) 09/18/2025 7:55 PM CDT Create…" at bounding box center [600, 475] width 387 height 163
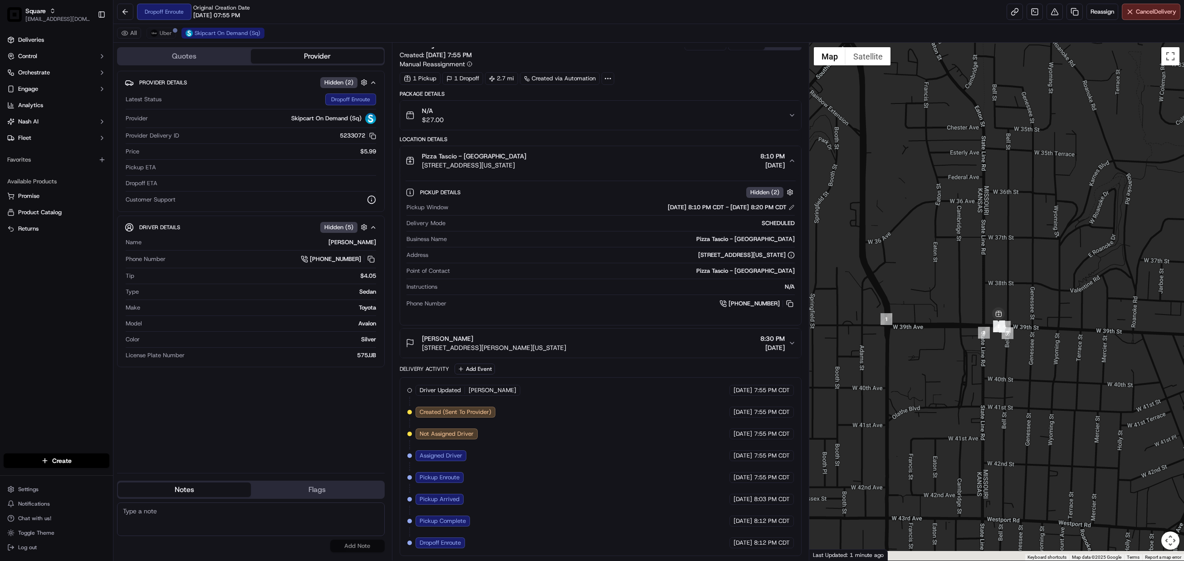
drag, startPoint x: 887, startPoint y: 426, endPoint x: 998, endPoint y: 355, distance: 132.4
click at [998, 357] on div at bounding box center [996, 302] width 375 height 518
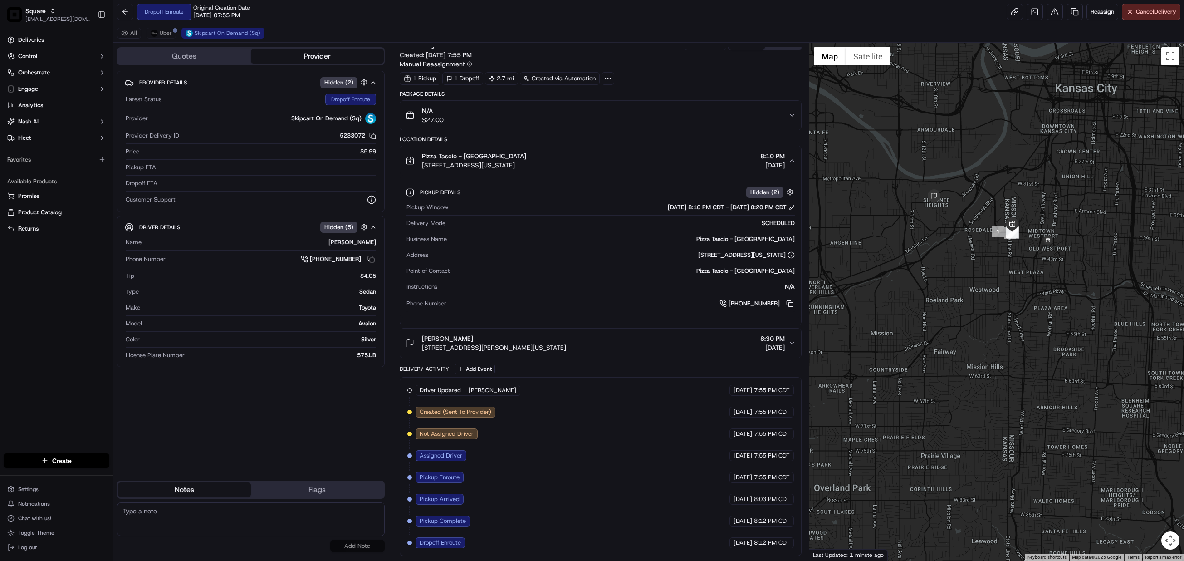
drag, startPoint x: 1013, startPoint y: 413, endPoint x: 1032, endPoint y: 292, distance: 122.6
click at [1032, 292] on div at bounding box center [996, 302] width 375 height 518
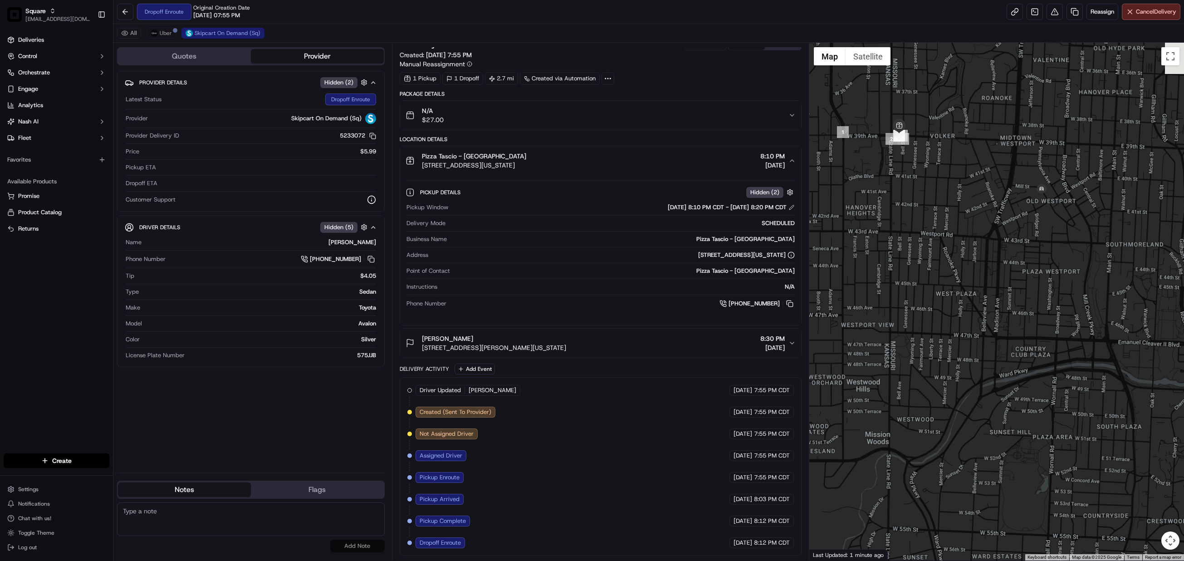
drag, startPoint x: 1055, startPoint y: 252, endPoint x: 1041, endPoint y: 361, distance: 109.8
click at [1041, 361] on div at bounding box center [996, 302] width 375 height 518
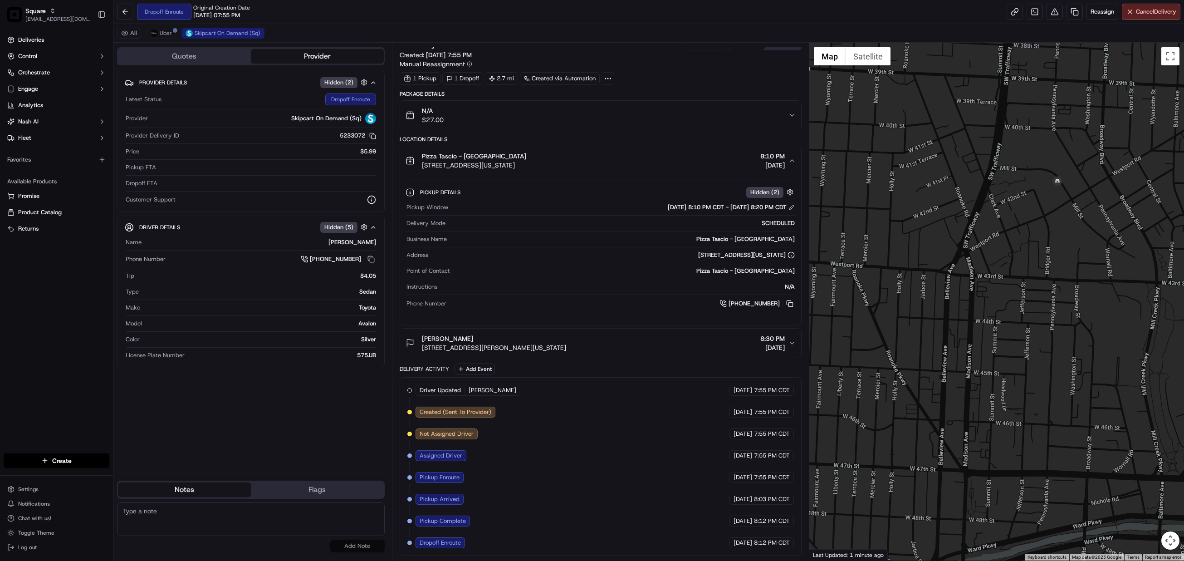
drag, startPoint x: 1044, startPoint y: 282, endPoint x: 1044, endPoint y: 323, distance: 40.8
click at [1044, 323] on div at bounding box center [996, 302] width 375 height 518
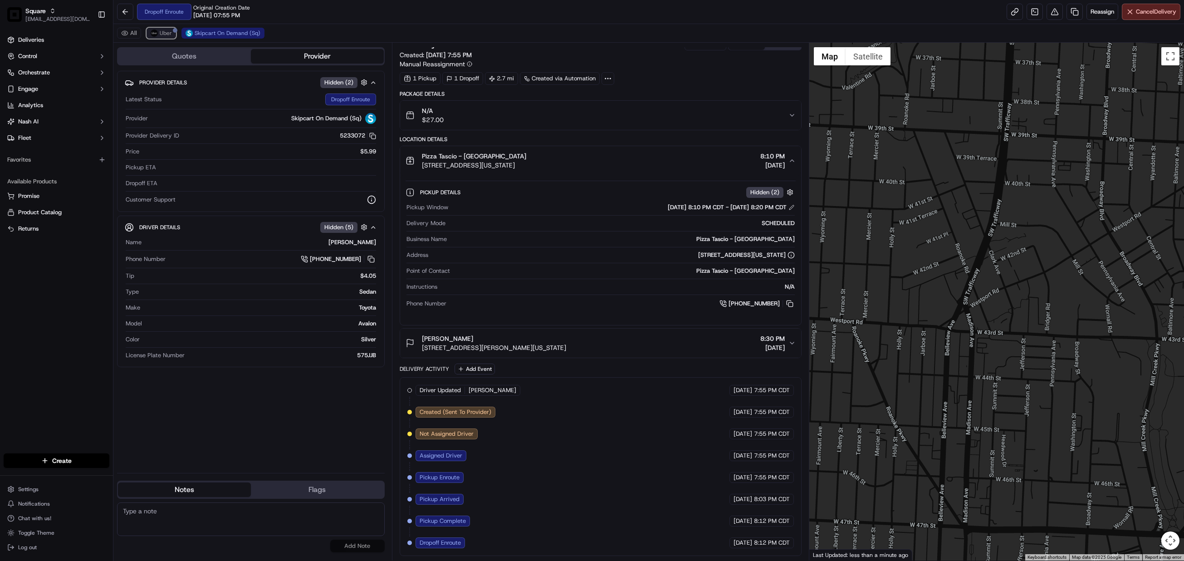
click at [164, 33] on span "Uber" at bounding box center [166, 32] width 12 height 7
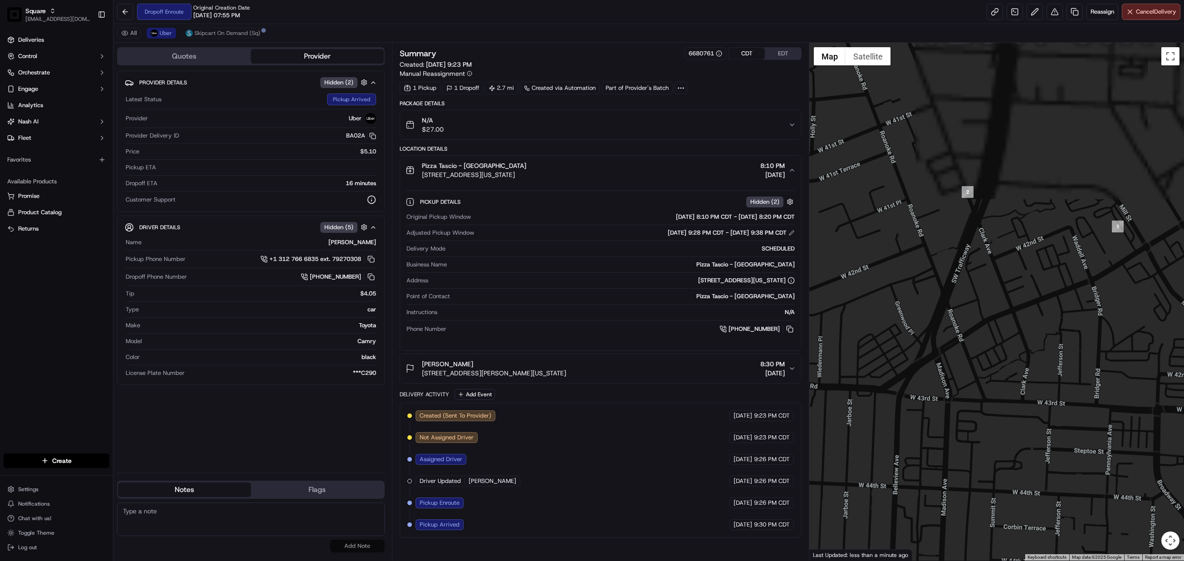
drag, startPoint x: 995, startPoint y: 226, endPoint x: 970, endPoint y: 449, distance: 224.3
click at [970, 449] on div at bounding box center [996, 302] width 375 height 518
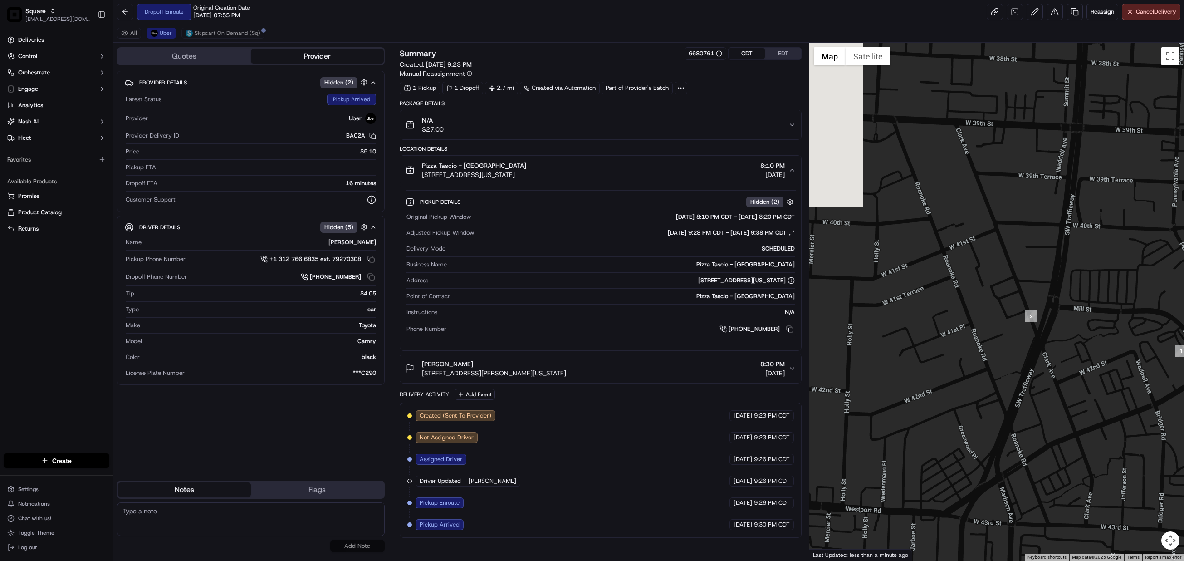
drag, startPoint x: 933, startPoint y: 306, endPoint x: 1120, endPoint y: 379, distance: 201.0
click at [1119, 384] on div at bounding box center [996, 302] width 375 height 518
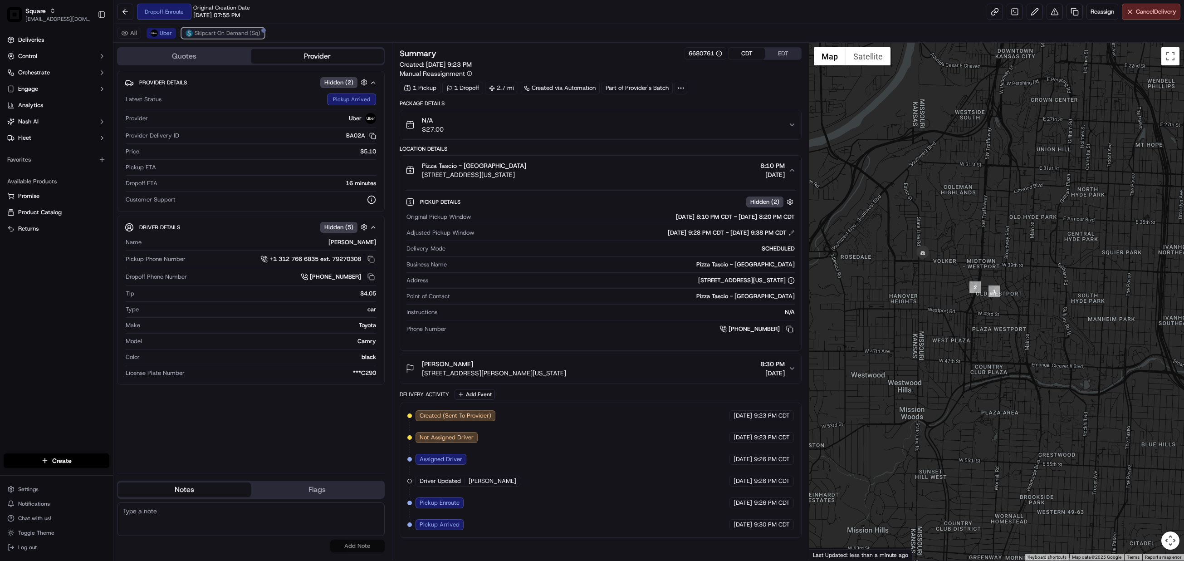
click at [232, 33] on span "Skipcart On Demand (Sq)" at bounding box center [228, 32] width 66 height 7
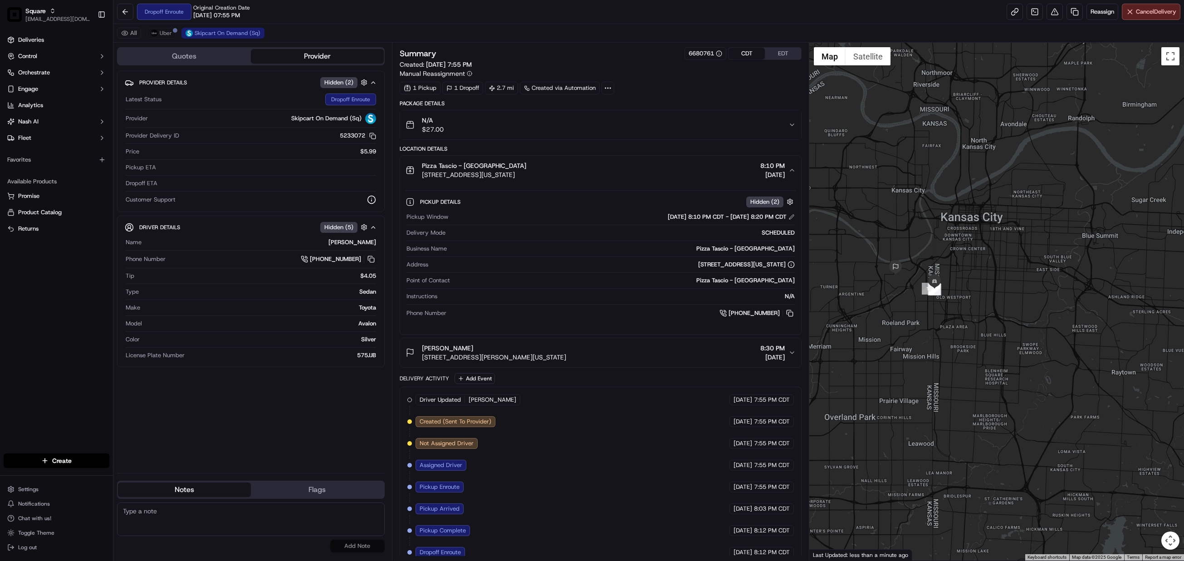
drag, startPoint x: 1072, startPoint y: 375, endPoint x: 976, endPoint y: 341, distance: 101.2
click at [976, 341] on div at bounding box center [996, 302] width 375 height 518
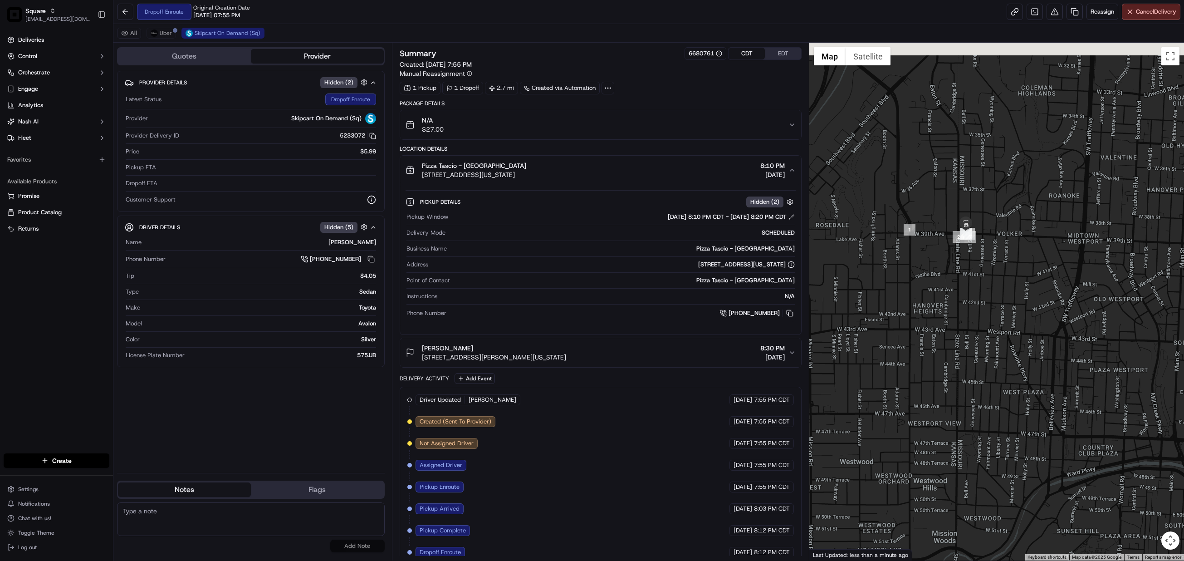
drag, startPoint x: 994, startPoint y: 245, endPoint x: 1001, endPoint y: 391, distance: 145.8
click at [1001, 391] on div at bounding box center [996, 302] width 375 height 518
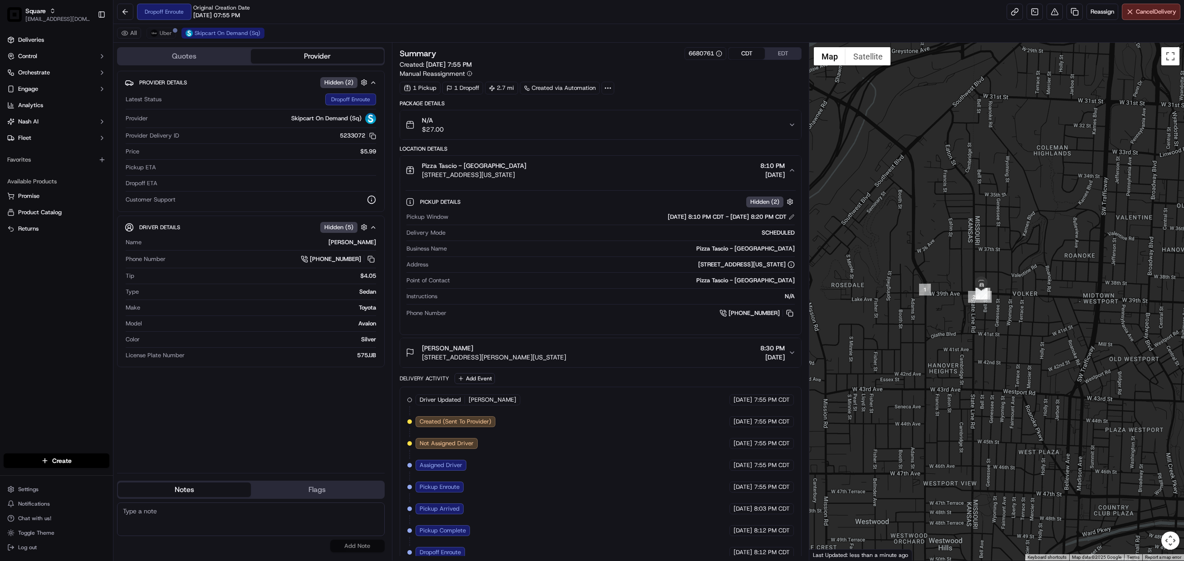
scroll to position [16, 0]
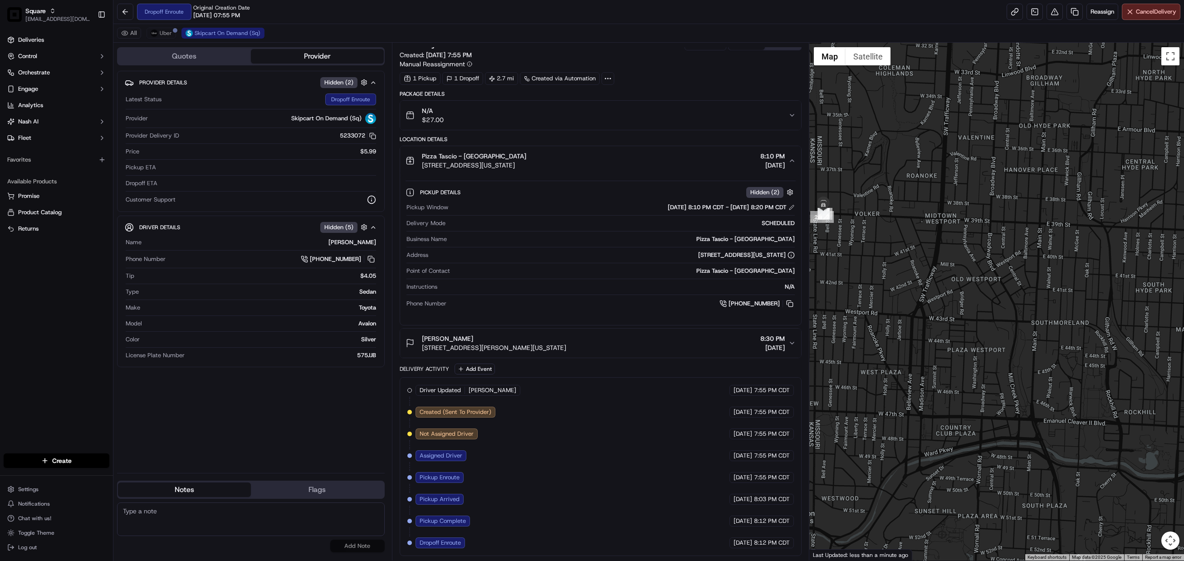
drag, startPoint x: 1028, startPoint y: 384, endPoint x: 872, endPoint y: 305, distance: 175.3
click at [872, 305] on div at bounding box center [996, 302] width 375 height 518
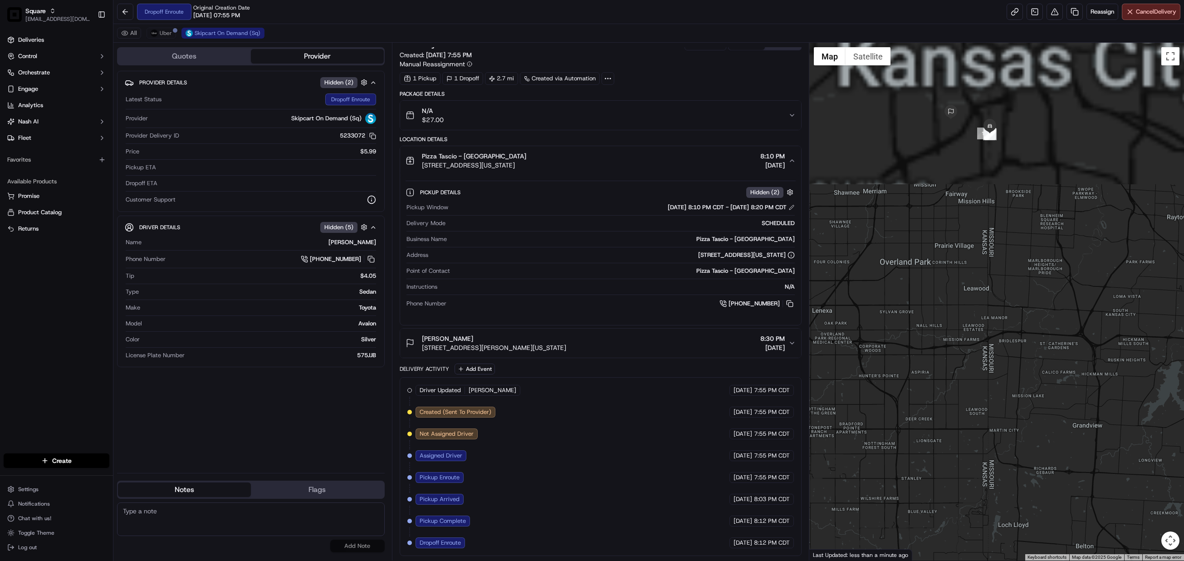
drag, startPoint x: 942, startPoint y: 214, endPoint x: 1036, endPoint y: 403, distance: 211.4
click at [1036, 403] on div at bounding box center [996, 302] width 375 height 518
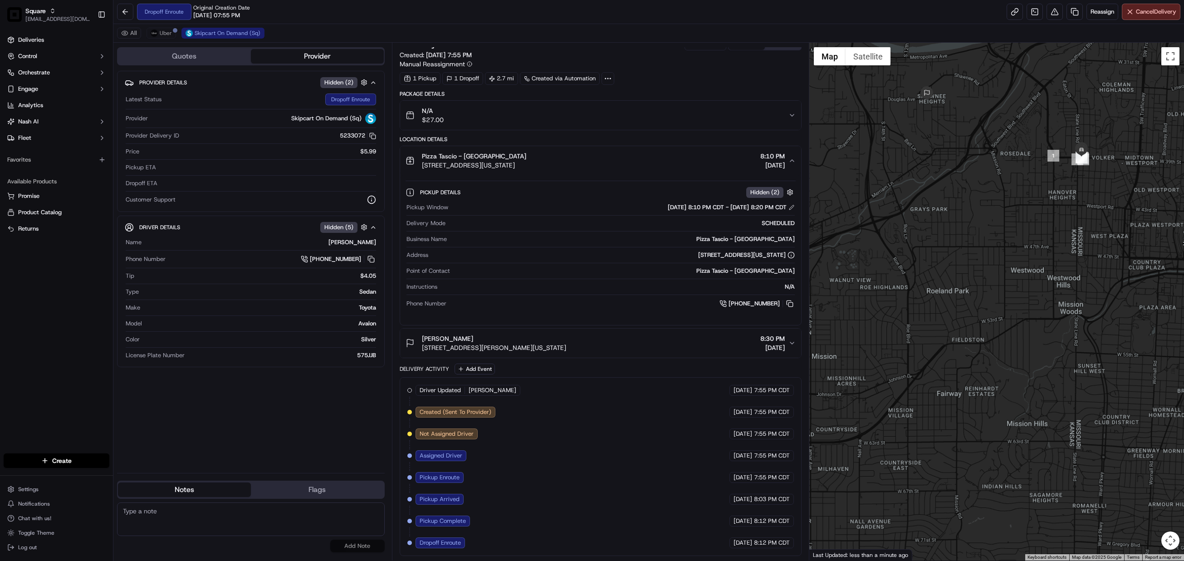
drag, startPoint x: 1039, startPoint y: 308, endPoint x: 1032, endPoint y: 444, distance: 136.3
click at [1032, 455] on div at bounding box center [996, 302] width 375 height 518
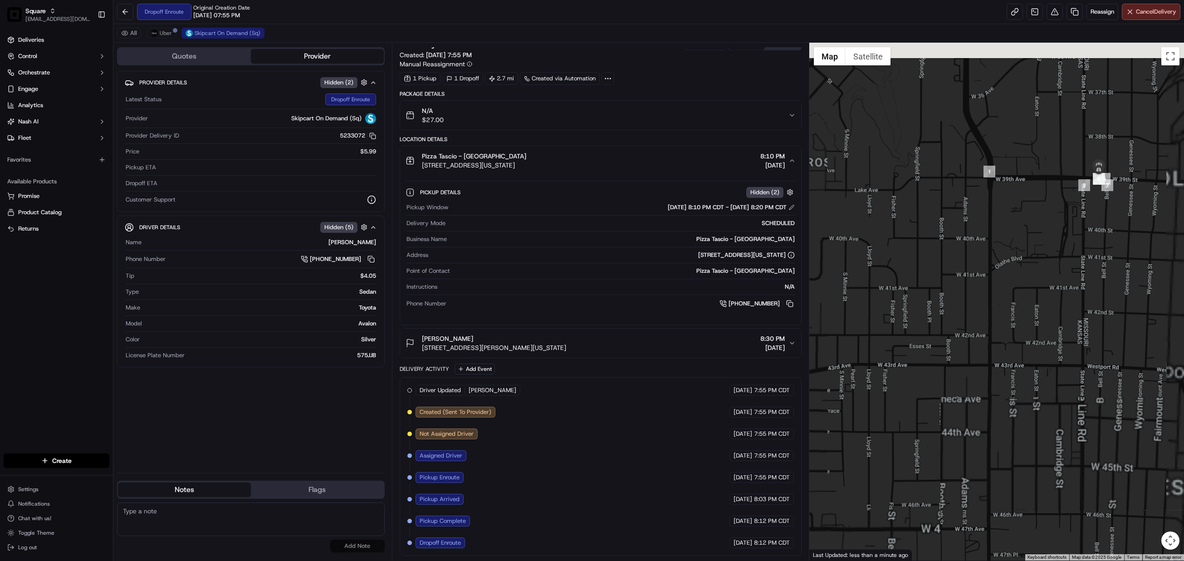
drag, startPoint x: 1113, startPoint y: 252, endPoint x: 1027, endPoint y: 466, distance: 230.2
click at [1028, 466] on div at bounding box center [996, 302] width 375 height 518
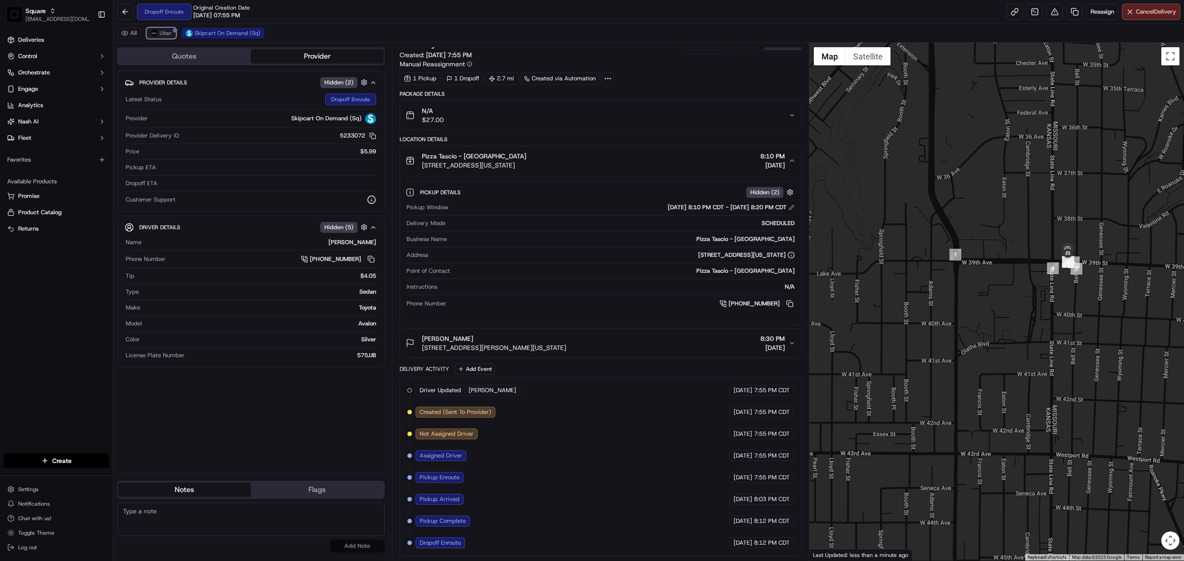
click at [162, 32] on span "Uber" at bounding box center [166, 32] width 12 height 7
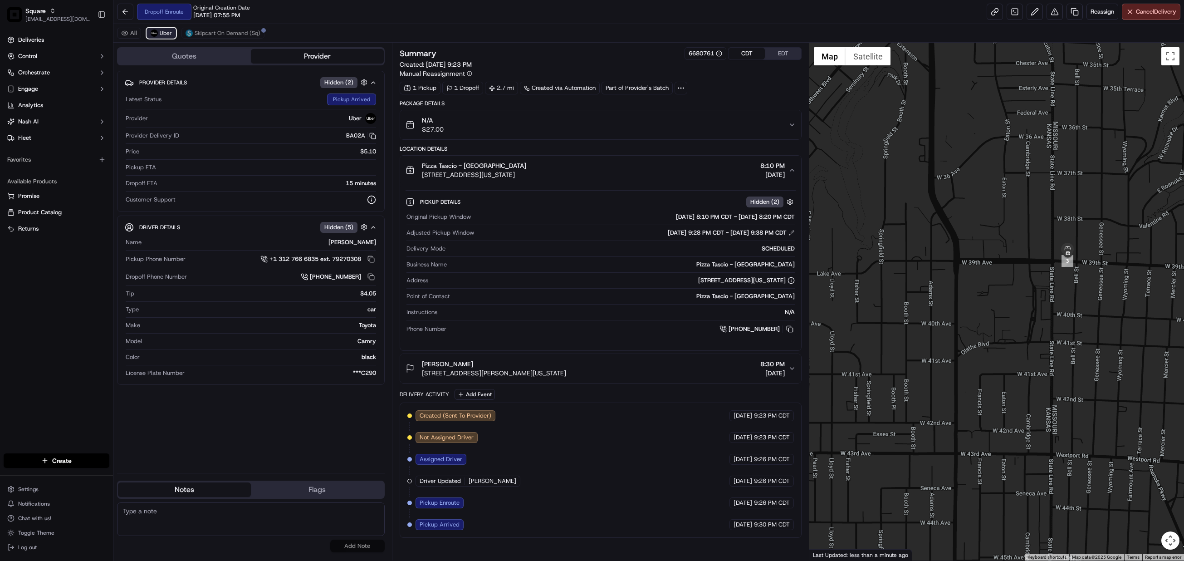
scroll to position [0, 0]
click at [218, 32] on span "Skipcart On Demand (Sq)" at bounding box center [228, 32] width 66 height 7
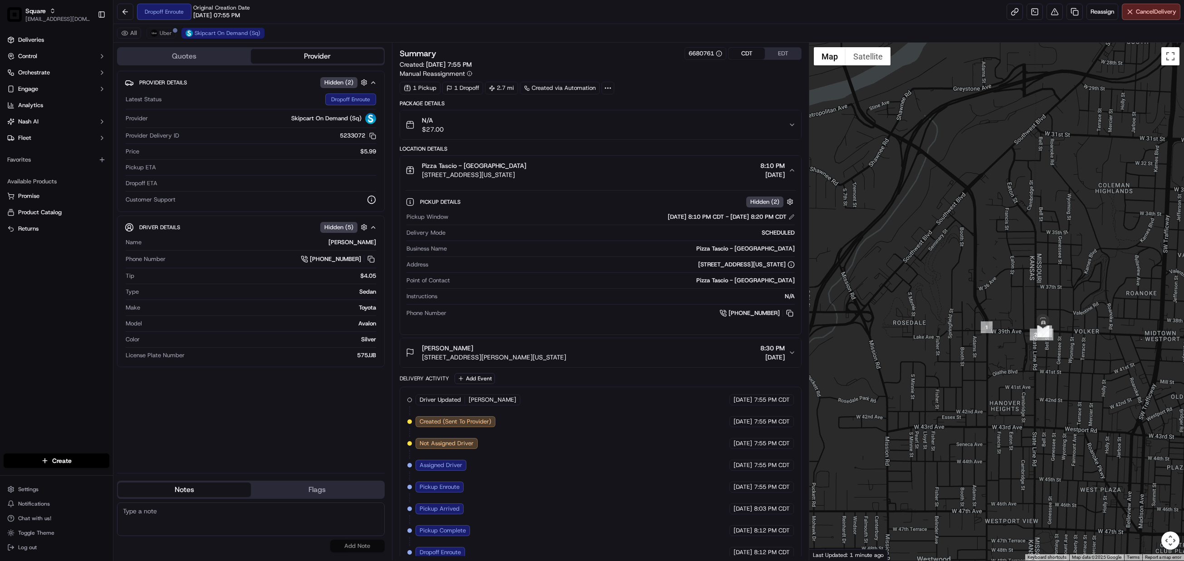
drag, startPoint x: 994, startPoint y: 458, endPoint x: 1059, endPoint y: 391, distance: 93.4
click at [1059, 391] on div at bounding box center [996, 302] width 375 height 518
click at [1049, 388] on div at bounding box center [996, 302] width 375 height 518
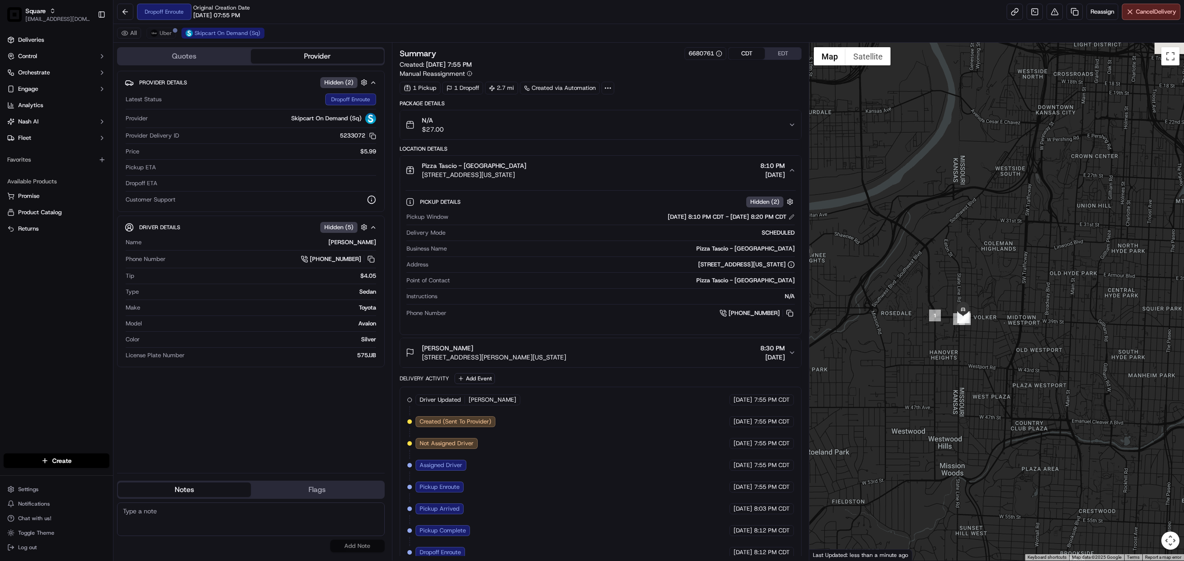
drag, startPoint x: 1067, startPoint y: 448, endPoint x: 986, endPoint y: 399, distance: 95.1
click at [986, 399] on div at bounding box center [996, 302] width 375 height 518
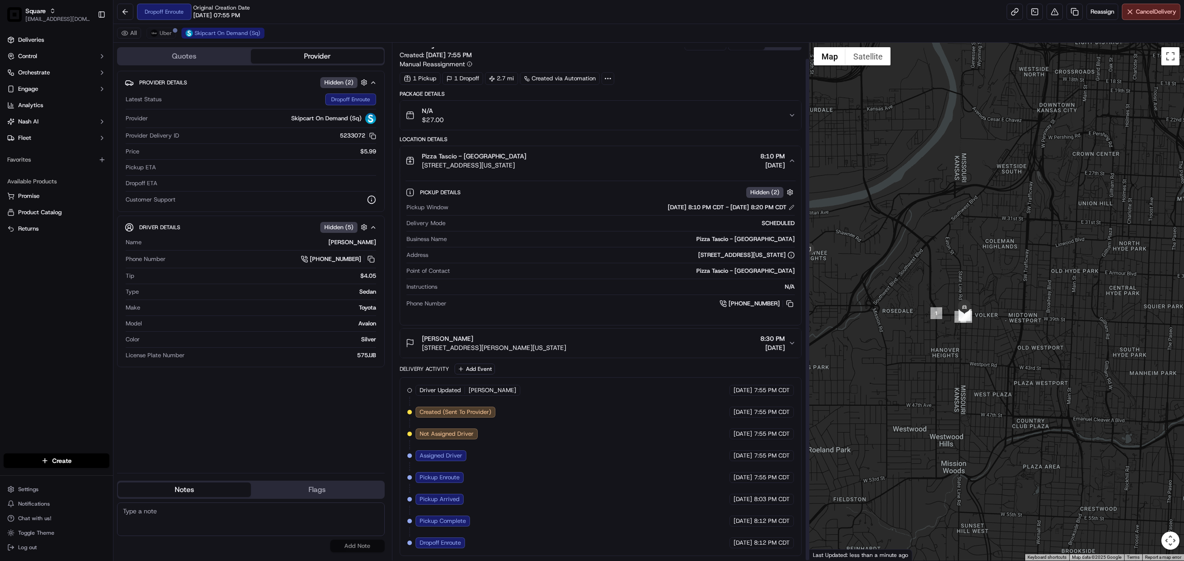
scroll to position [16, 0]
click at [162, 37] on span "Uber" at bounding box center [166, 32] width 12 height 7
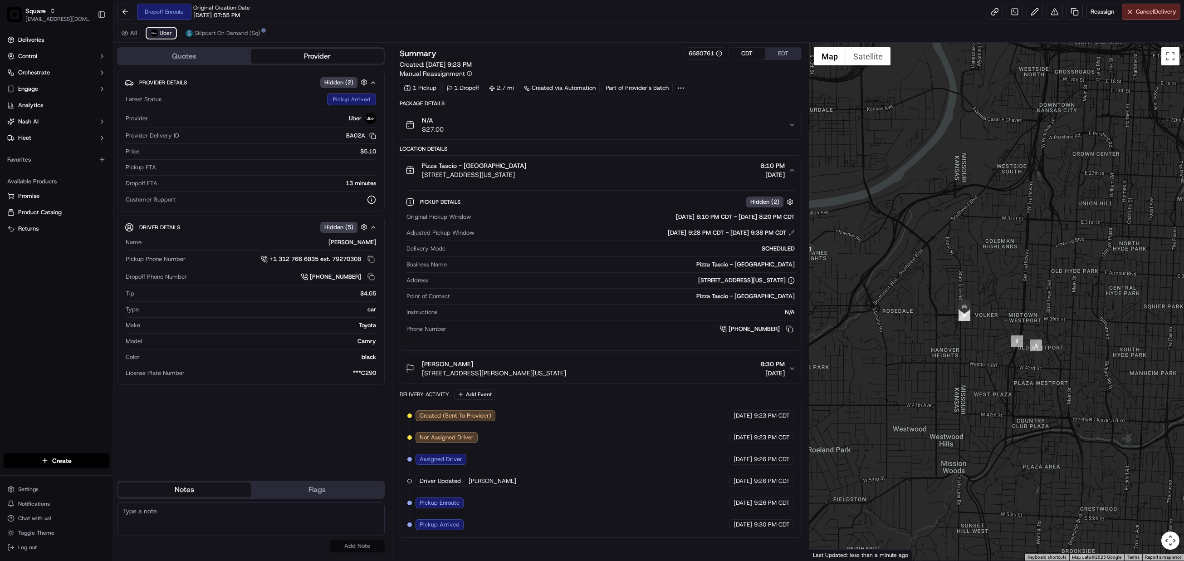
scroll to position [0, 0]
click at [232, 33] on span "Skipcart On Demand (Sq)" at bounding box center [228, 32] width 66 height 7
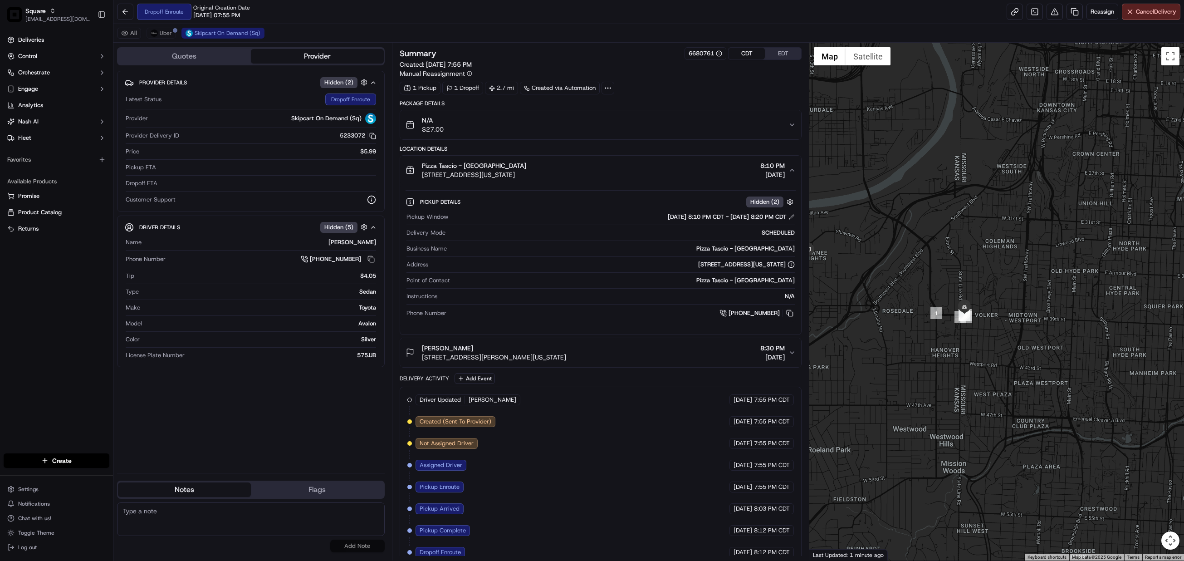
click at [287, 523] on textarea at bounding box center [251, 519] width 268 height 34
click at [196, 522] on textarea at bounding box center [251, 519] width 268 height 34
paste textarea "Caller Information: Merchant Reason for Call:"
click at [182, 519] on textarea "Caller Information: Merchant Reason for Call:" at bounding box center [251, 519] width 268 height 34
click at [181, 522] on textarea "Caller Information: Merchant Reason for Call:" at bounding box center [251, 519] width 268 height 34
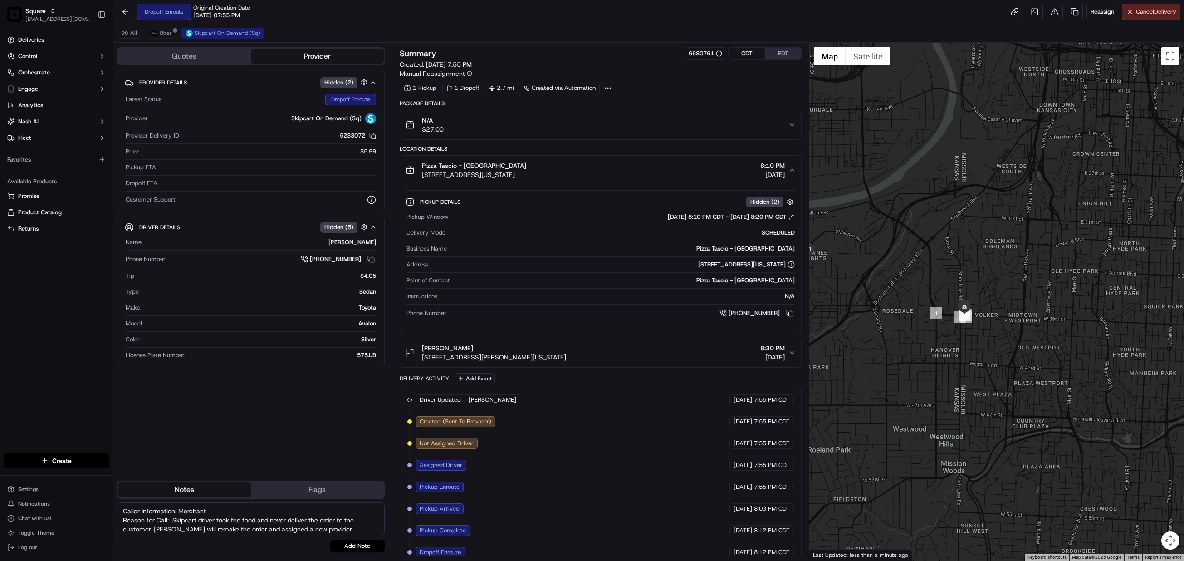
click at [150, 527] on textarea "Caller Information: Merchant Reason for Call: Skipcart driver took the food and…" at bounding box center [251, 519] width 268 height 34
click at [354, 532] on textarea "Caller Information: Merchant Reason for Call: Skipcart driver took the food and…" at bounding box center [251, 519] width 268 height 34
click at [189, 534] on textarea "Caller Information: Merchant Reason for Call: Skipcart driver took the food and…" at bounding box center [251, 519] width 268 height 34
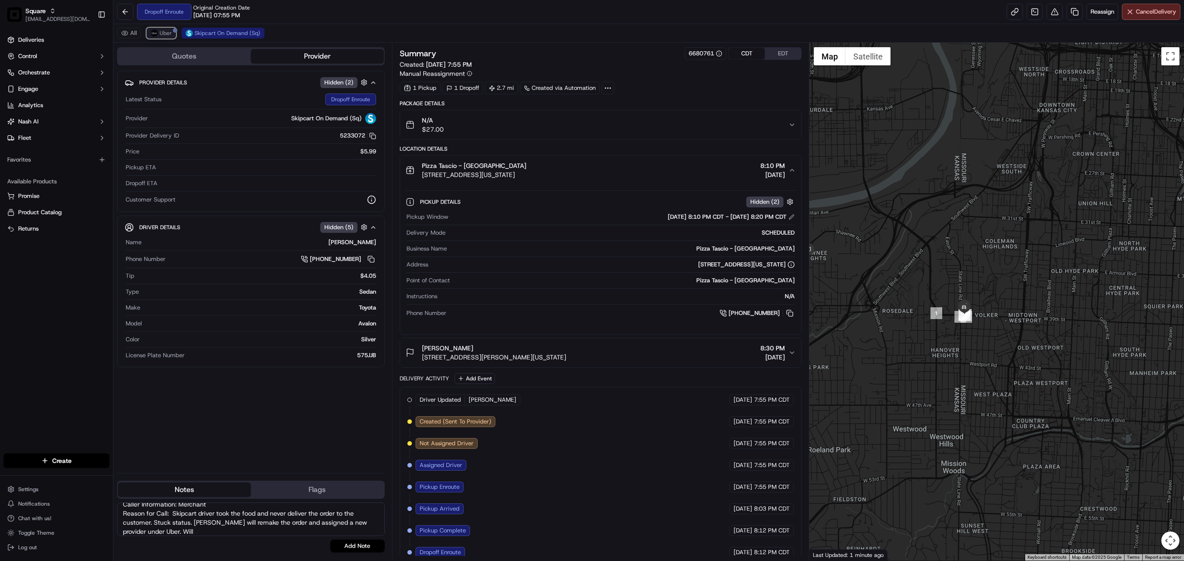
click at [164, 36] on span "Uber" at bounding box center [166, 32] width 12 height 7
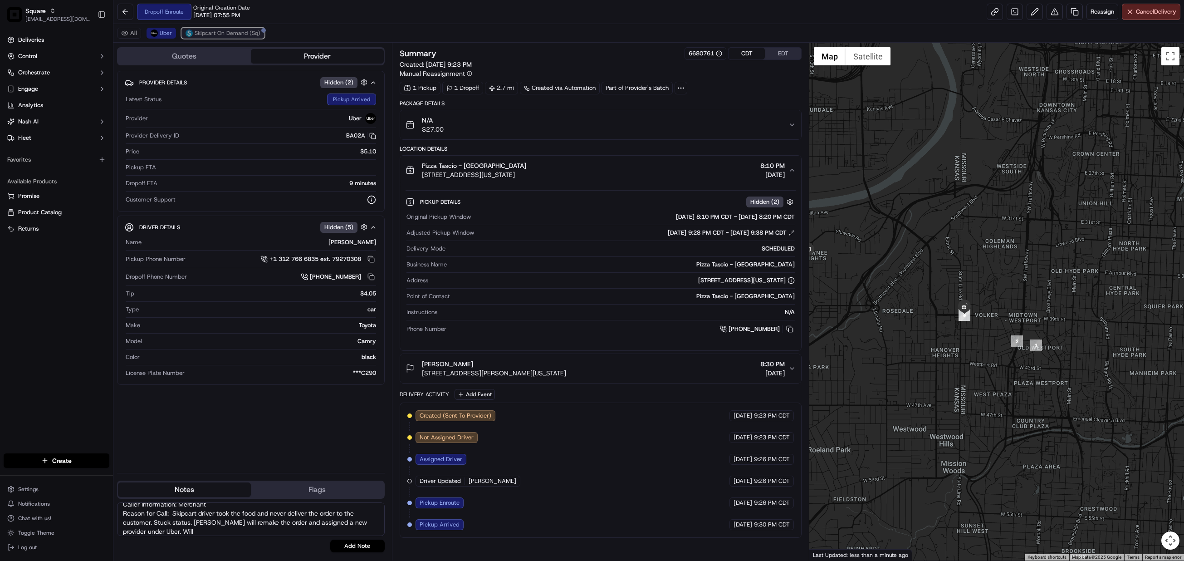
click at [219, 34] on span "Skipcart On Demand (Sq)" at bounding box center [228, 32] width 66 height 7
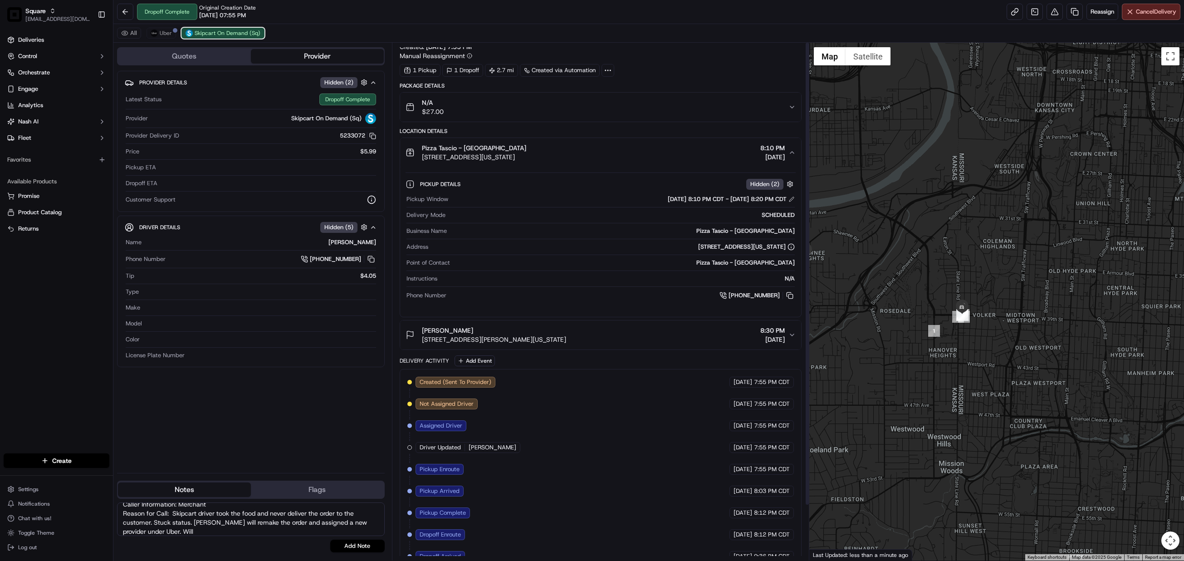
scroll to position [0, 0]
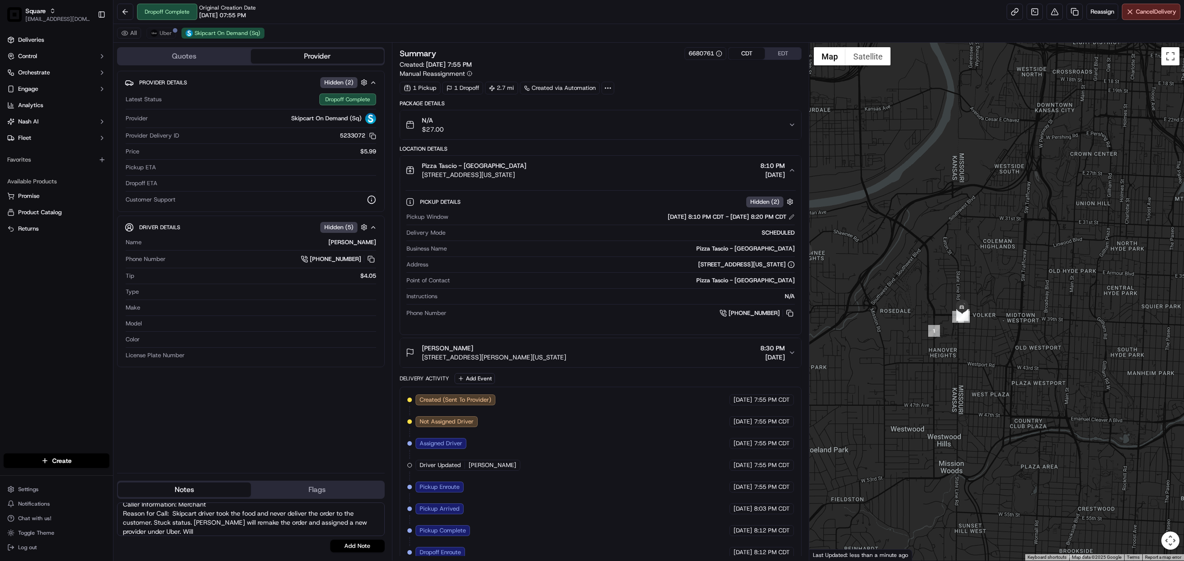
click at [789, 123] on icon "button" at bounding box center [792, 124] width 7 height 7
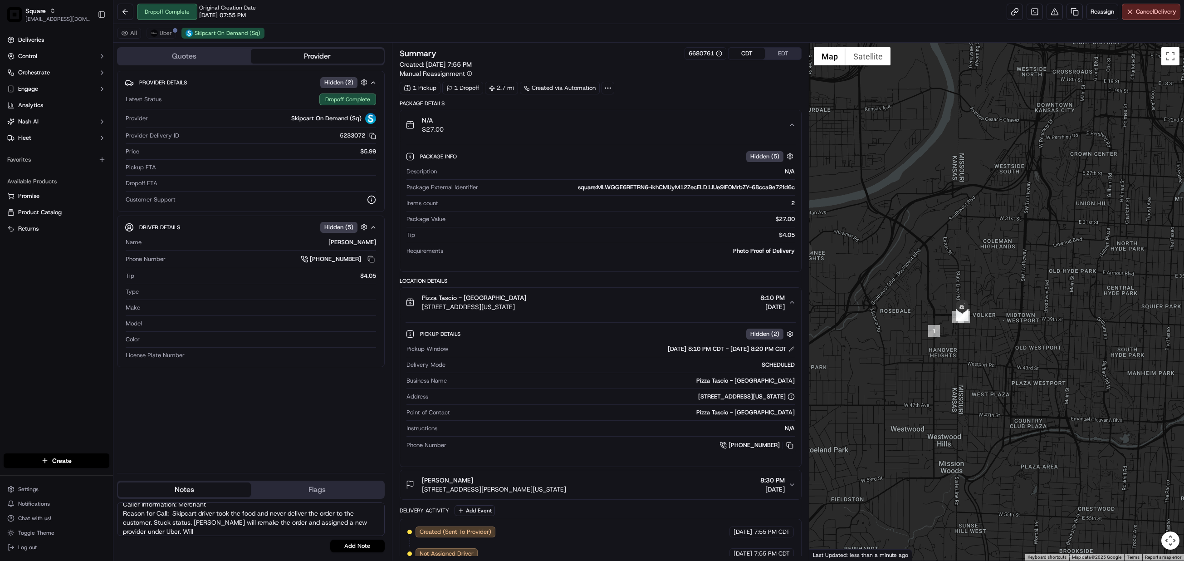
click at [789, 123] on icon "button" at bounding box center [792, 124] width 7 height 7
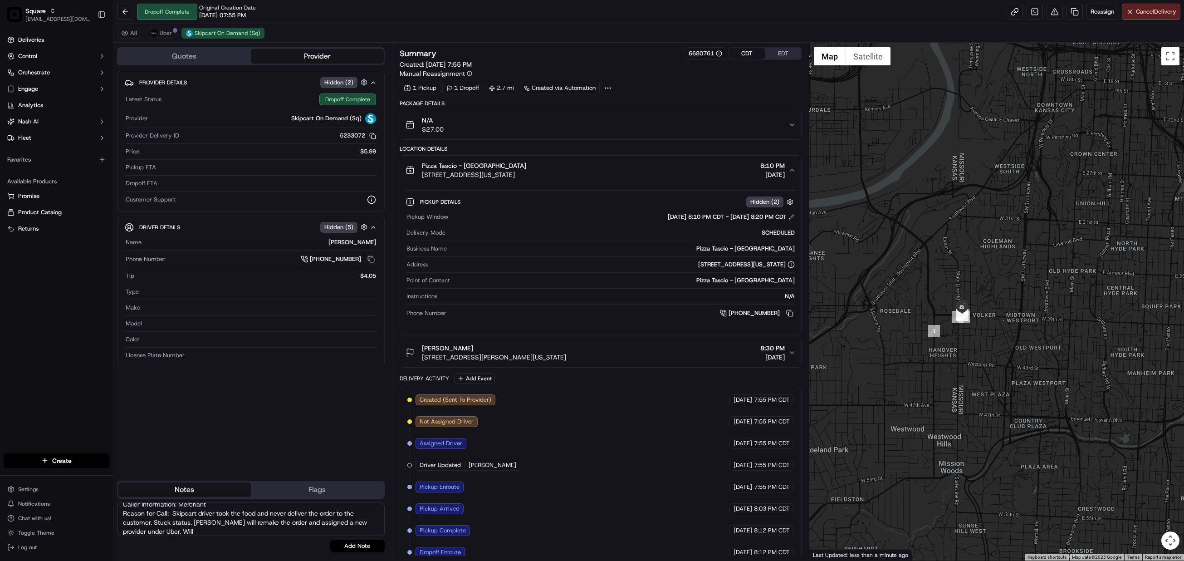
click at [205, 528] on textarea "Caller Information: Merchant Reason for Call: Skipcart driver took the food and…" at bounding box center [251, 519] width 268 height 34
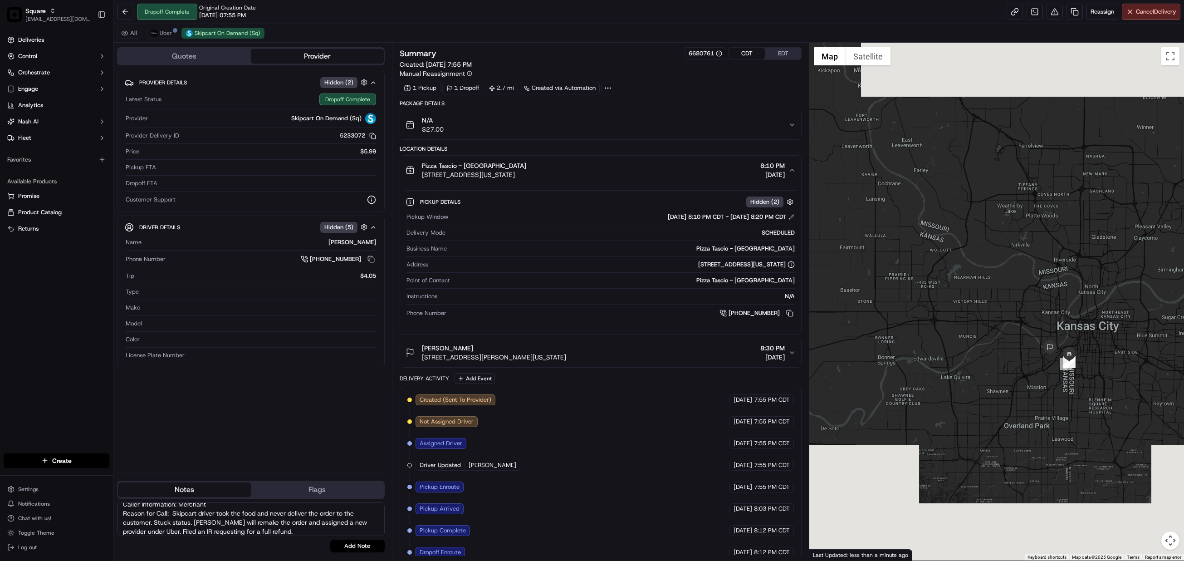
type textarea "Caller Information: Merchant Reason for Call: Skipcart driver took the food and…"
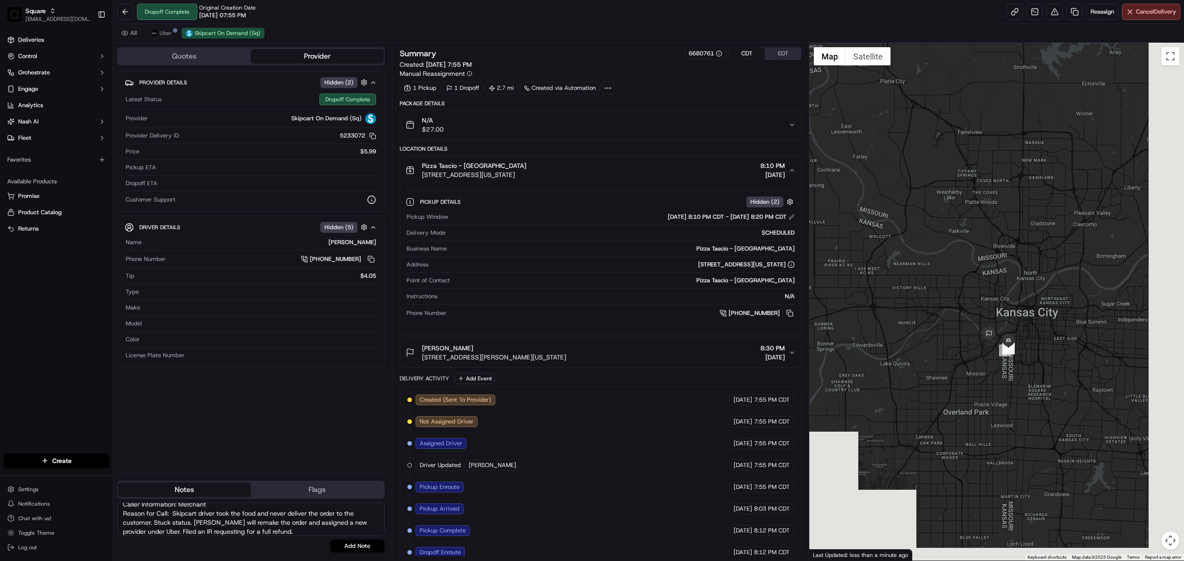
drag, startPoint x: 1088, startPoint y: 405, endPoint x: 1025, endPoint y: 392, distance: 63.4
click at [1025, 392] on div at bounding box center [996, 302] width 375 height 518
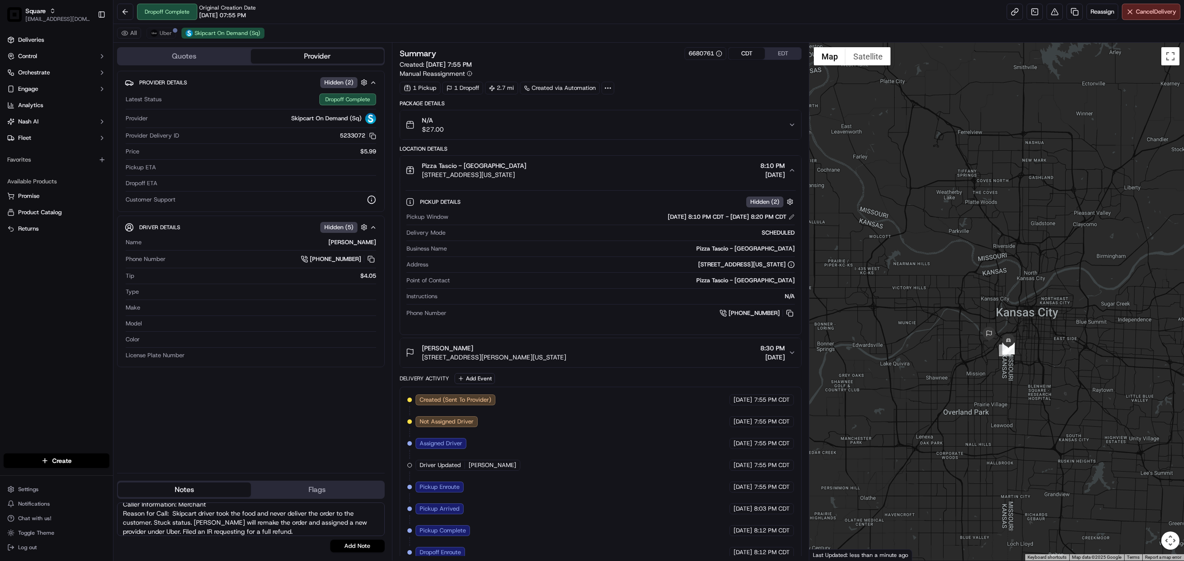
click at [617, 396] on div "Created (Sent To Provider) Skipcart On Demand (Sq) 09/18/2025 7:55 PM CDT Not A…" at bounding box center [601, 498] width 402 height 222
click at [365, 546] on button "Add Note" at bounding box center [357, 545] width 54 height 13
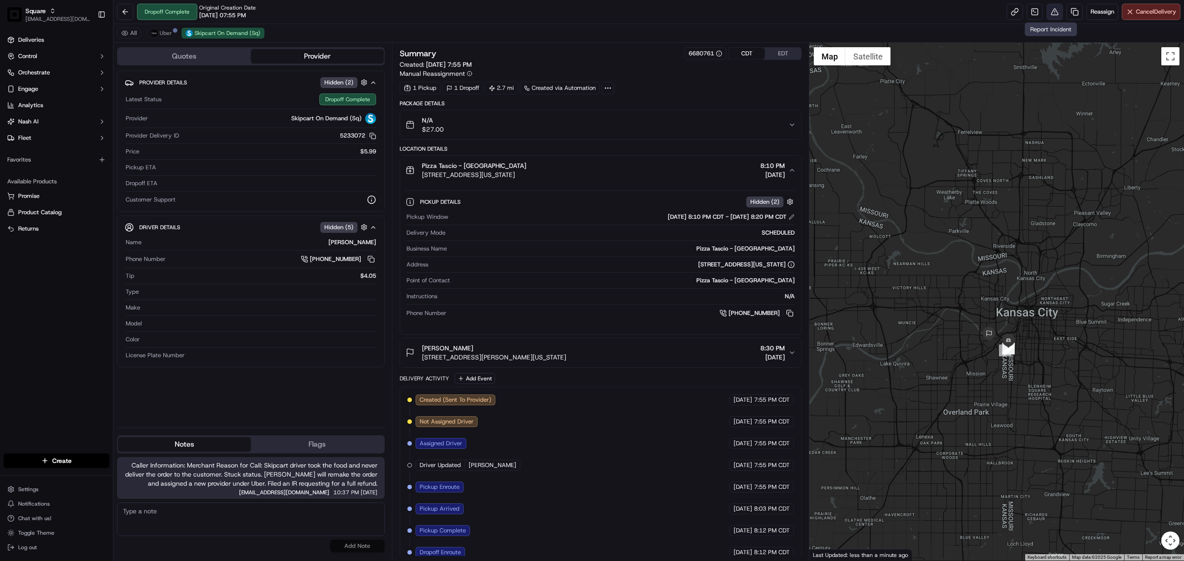
click at [1049, 13] on button at bounding box center [1055, 12] width 16 height 16
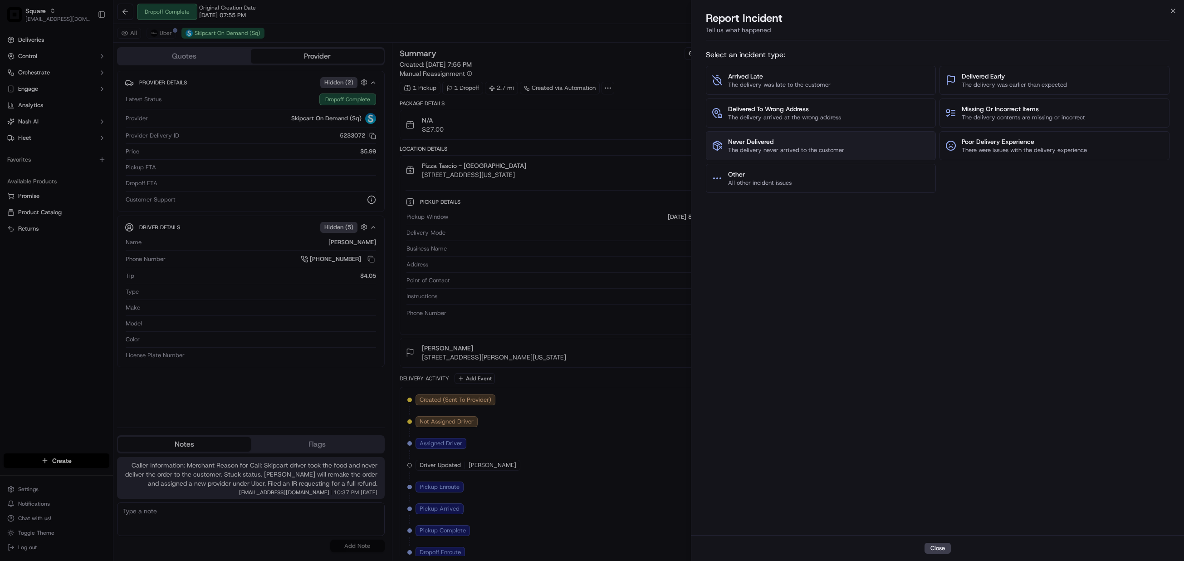
click at [774, 137] on button "Never Delivered The delivery never arrived to the customer" at bounding box center [821, 145] width 230 height 29
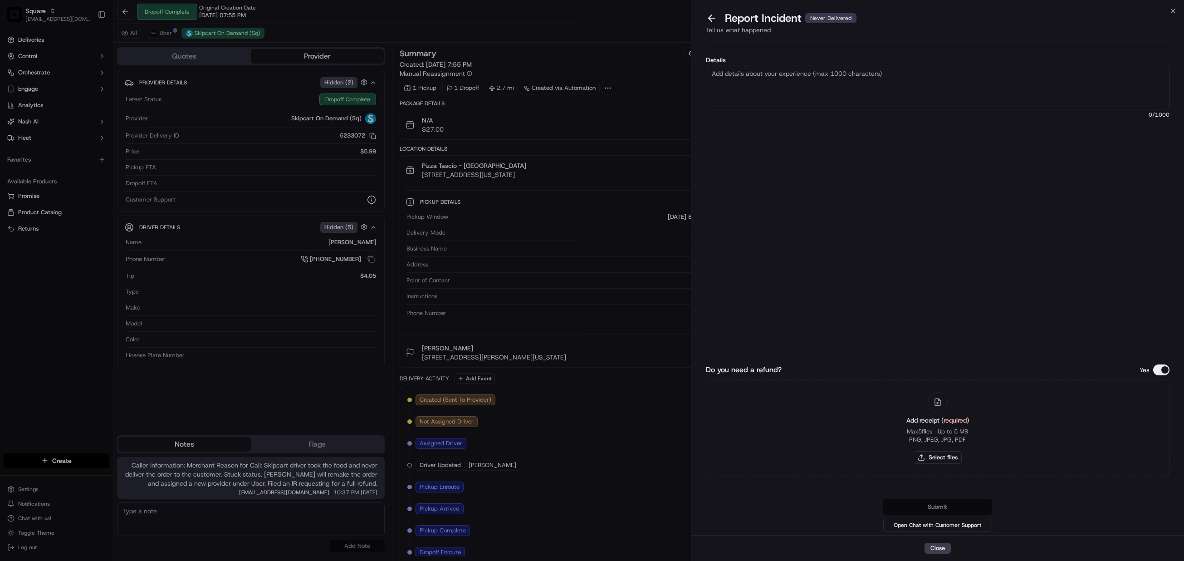
click at [782, 101] on textarea "Details" at bounding box center [938, 87] width 464 height 44
click at [775, 85] on textarea "As per merchant, Skipcart driver took the order but never delivered to the cust…" at bounding box center [938, 87] width 464 height 44
paste textarea "ccording to the merchant, the Skipcart driver picked up the order but never del…"
type textarea "According to the merchant, the Skipcart driver picked up the order but never de…"
click at [1164, 368] on button "Do you need a refund?" at bounding box center [1161, 369] width 16 height 11
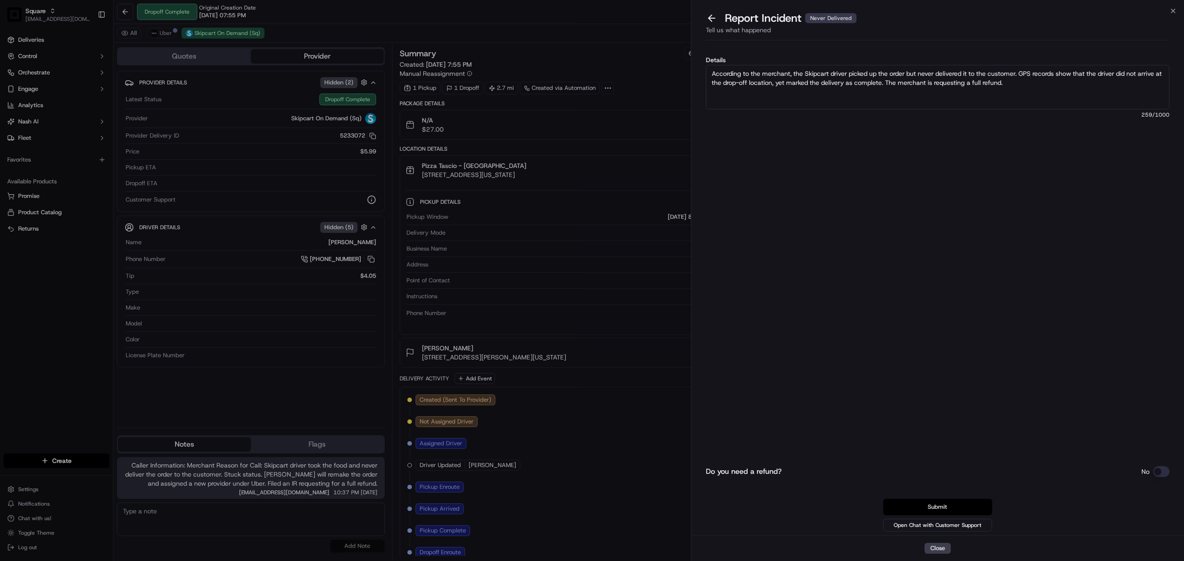
click at [946, 500] on button "Submit" at bounding box center [937, 507] width 109 height 16
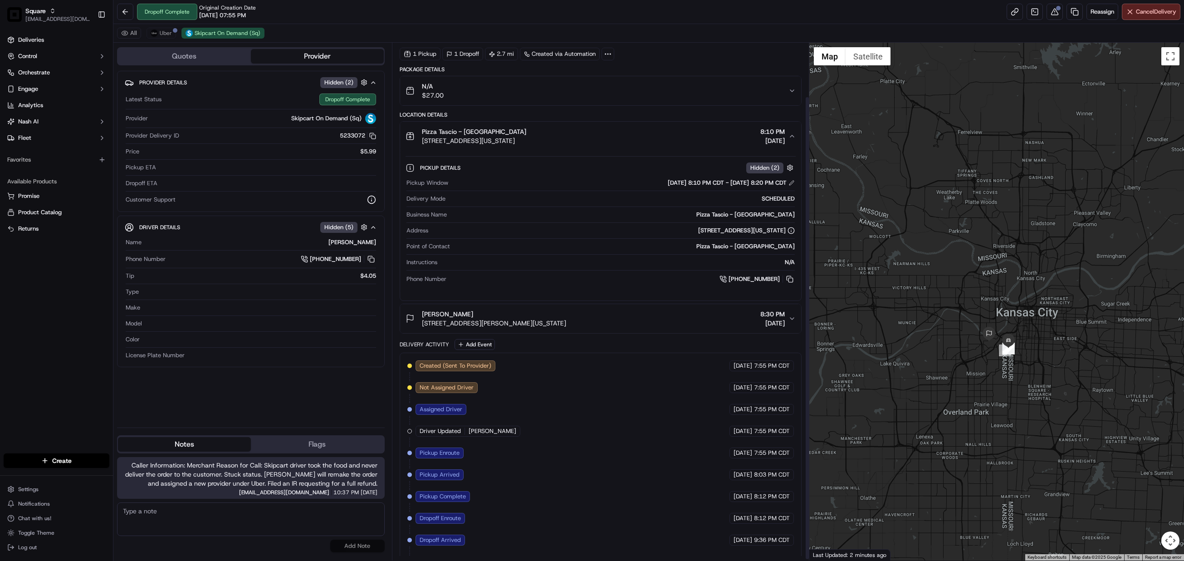
scroll to position [61, 0]
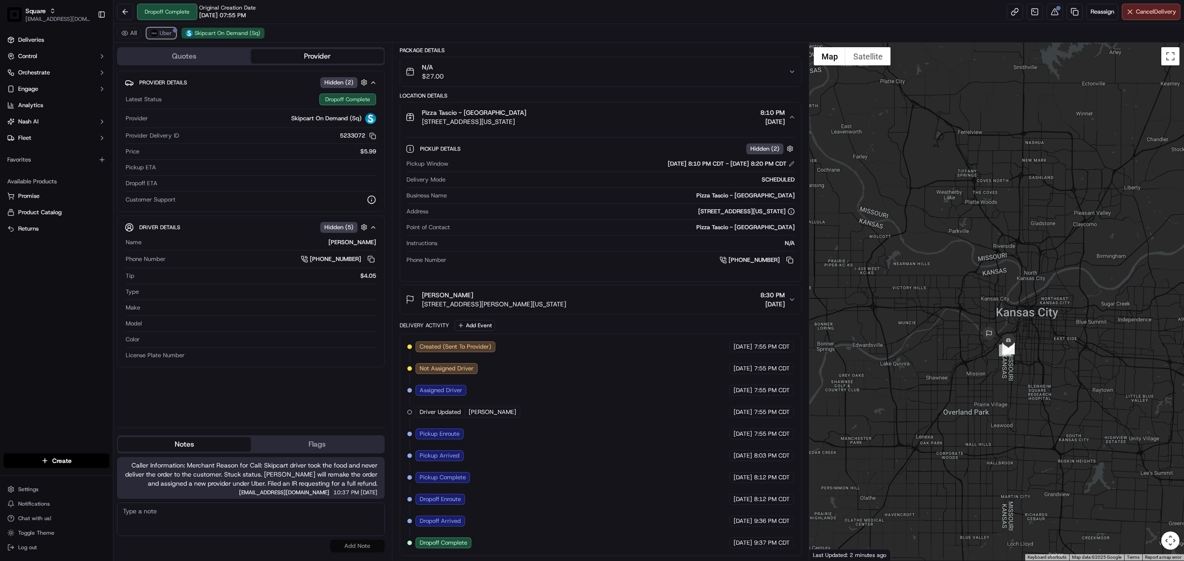
click at [163, 33] on span "Uber" at bounding box center [166, 32] width 12 height 7
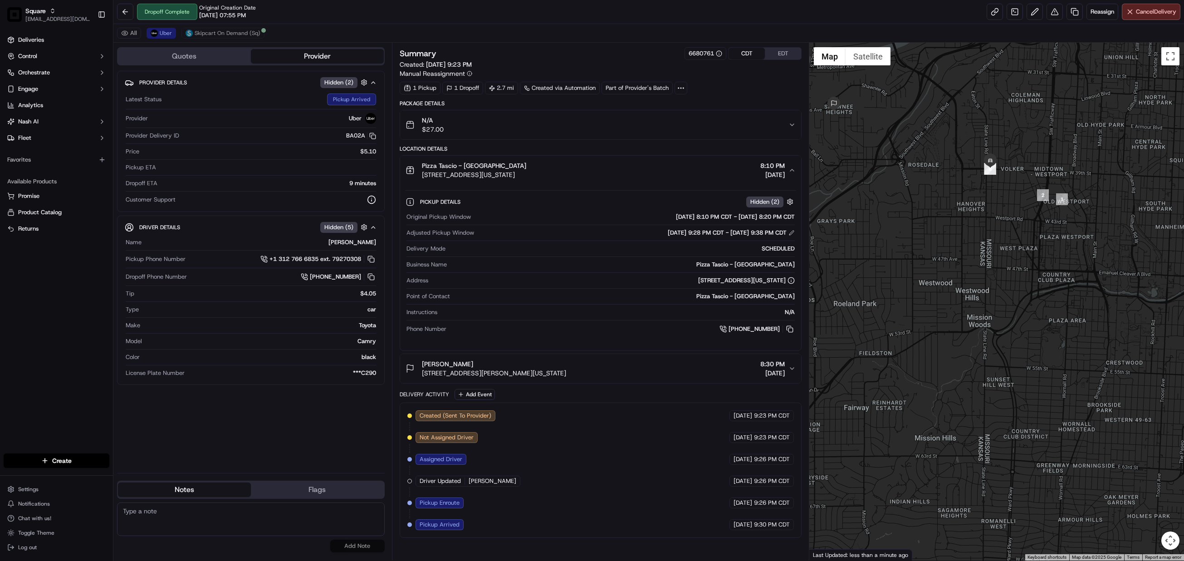
drag, startPoint x: 984, startPoint y: 206, endPoint x: 1019, endPoint y: 402, distance: 199.0
click at [1019, 402] on div at bounding box center [996, 302] width 375 height 518
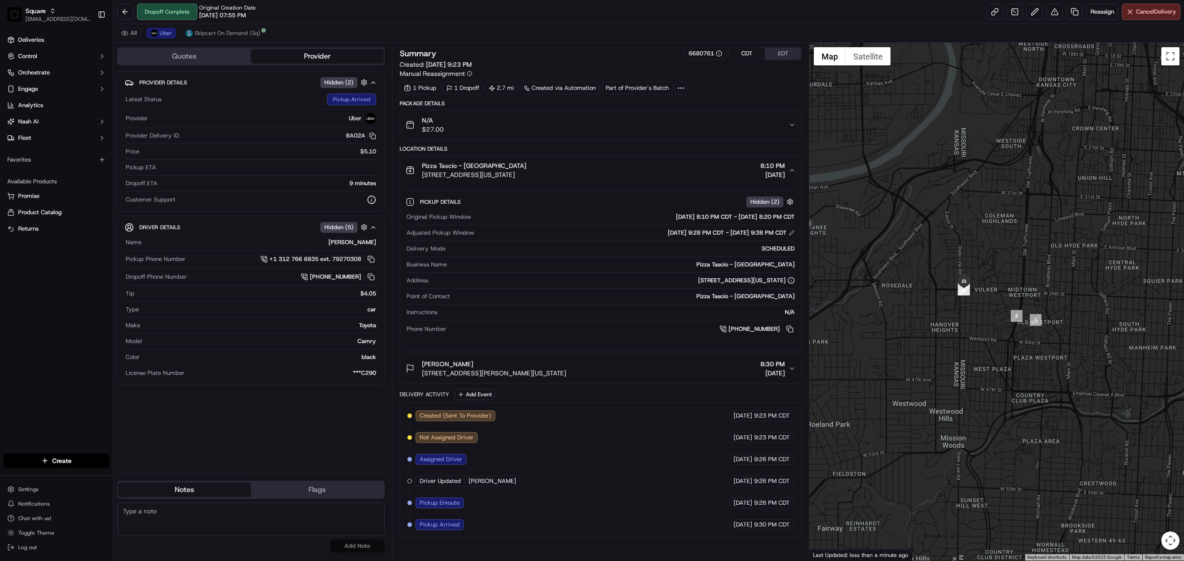
drag, startPoint x: 987, startPoint y: 375, endPoint x: 963, endPoint y: 323, distance: 57.6
click at [963, 323] on div at bounding box center [996, 302] width 375 height 518
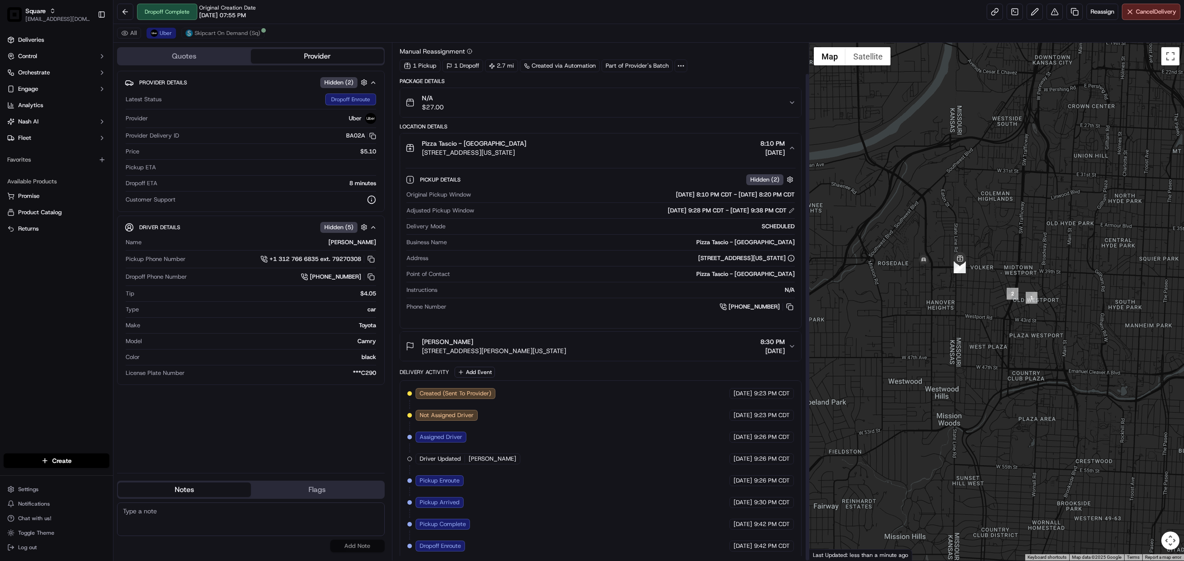
scroll to position [33, 0]
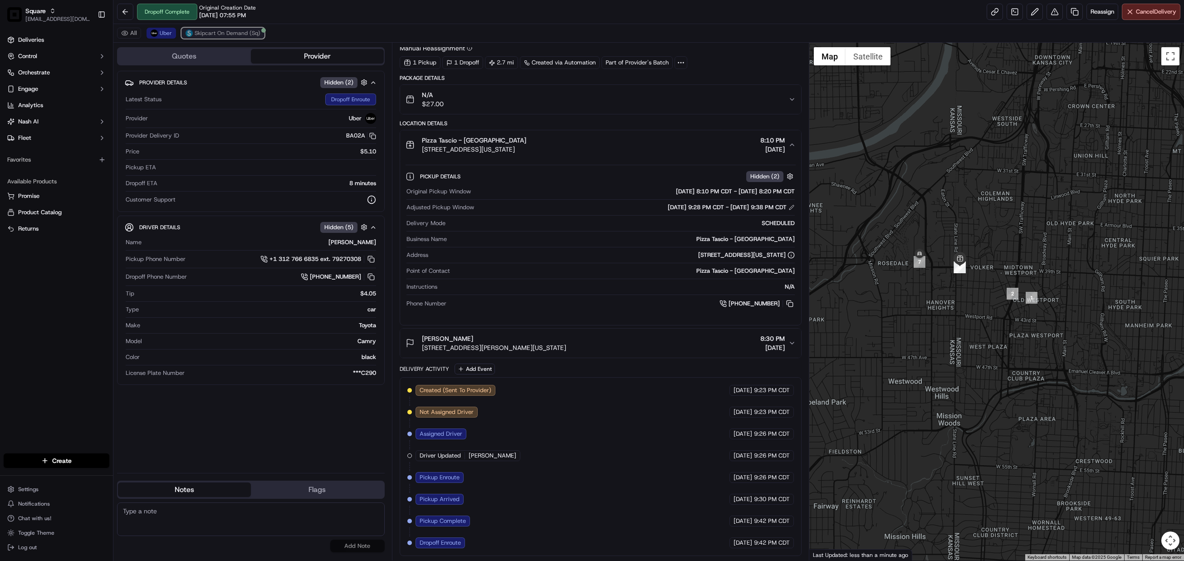
click at [223, 33] on span "Skipcart On Demand (Sq)" at bounding box center [228, 32] width 66 height 7
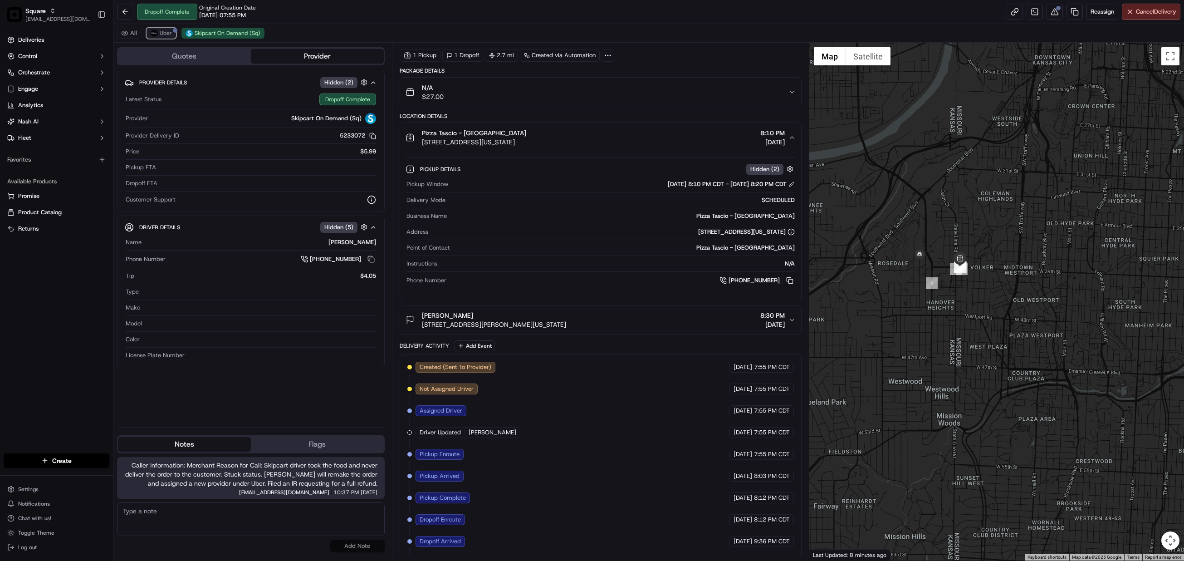
click at [162, 33] on span "Uber" at bounding box center [166, 32] width 12 height 7
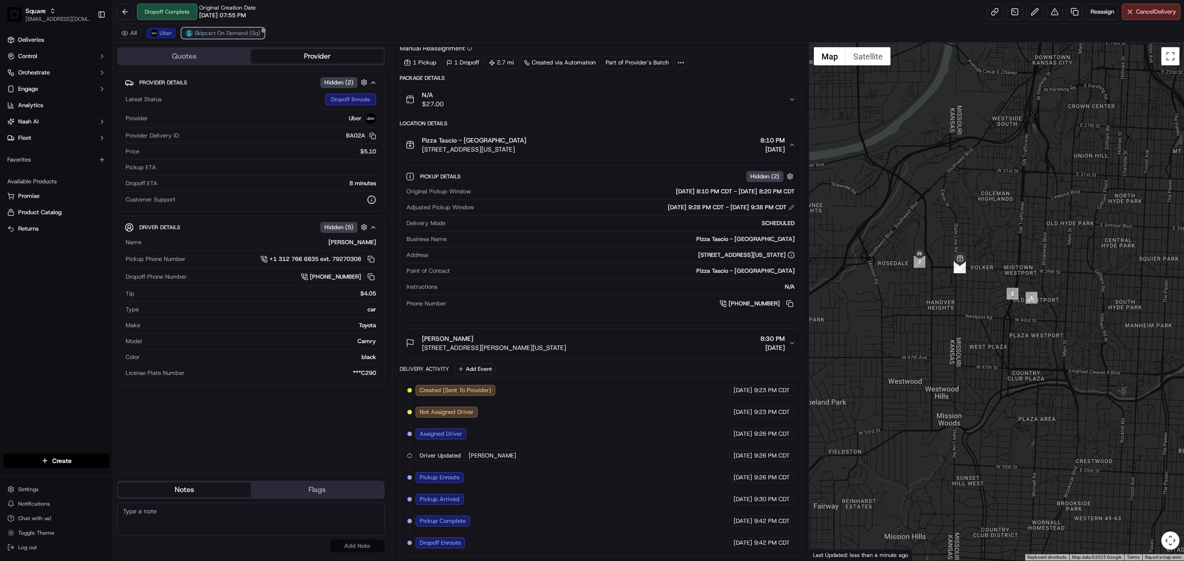
click at [218, 33] on span "Skipcart On Demand (Sq)" at bounding box center [228, 32] width 66 height 7
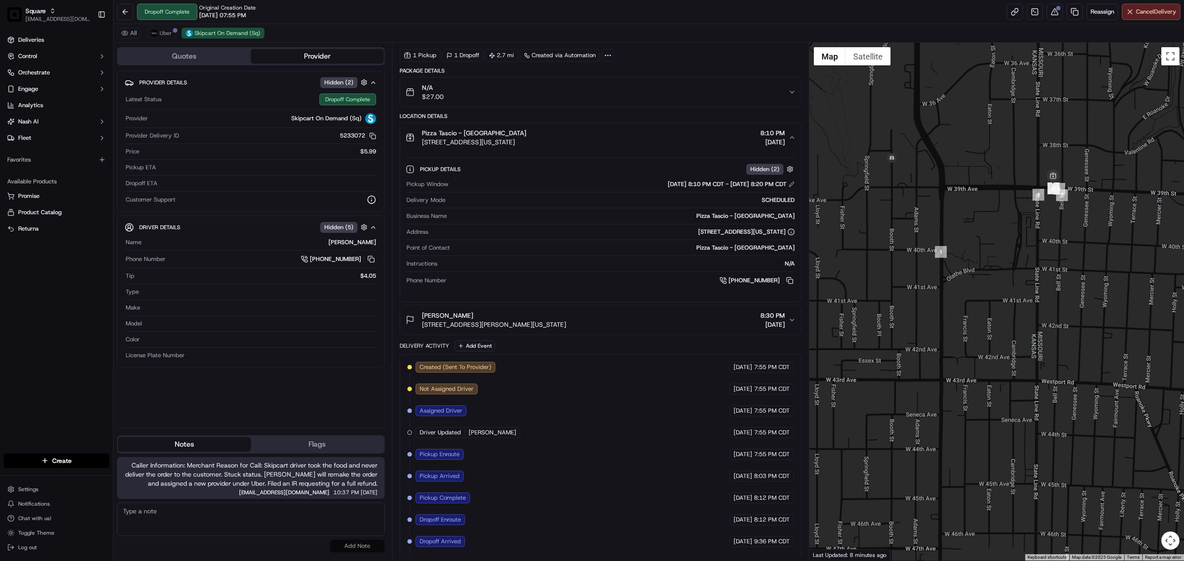
drag, startPoint x: 892, startPoint y: 274, endPoint x: 1050, endPoint y: 321, distance: 164.8
click at [1050, 321] on div at bounding box center [996, 302] width 375 height 518
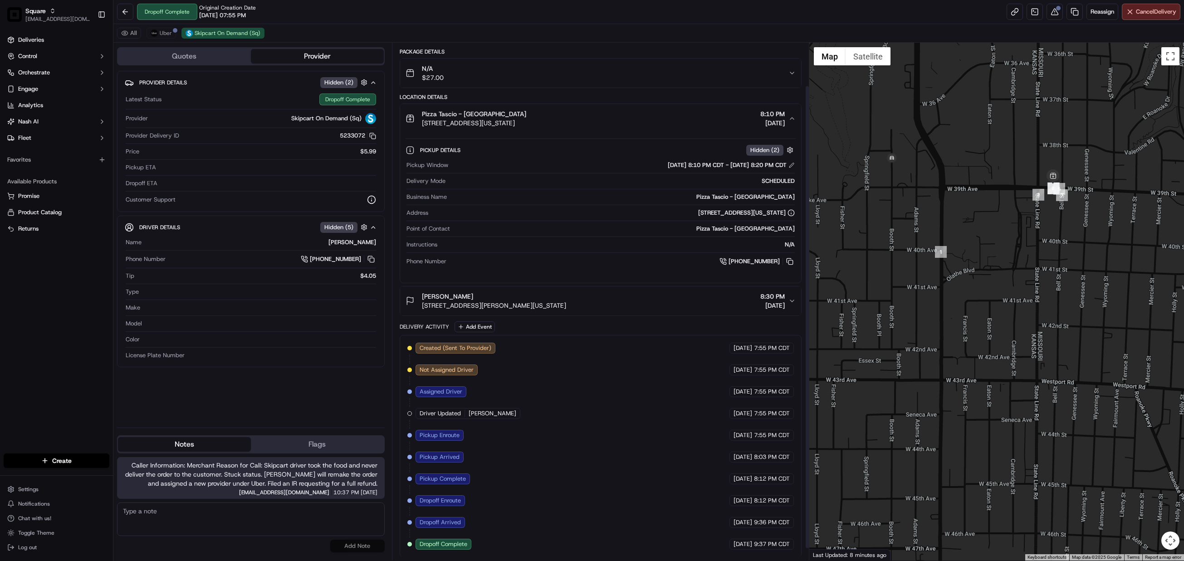
scroll to position [61, 0]
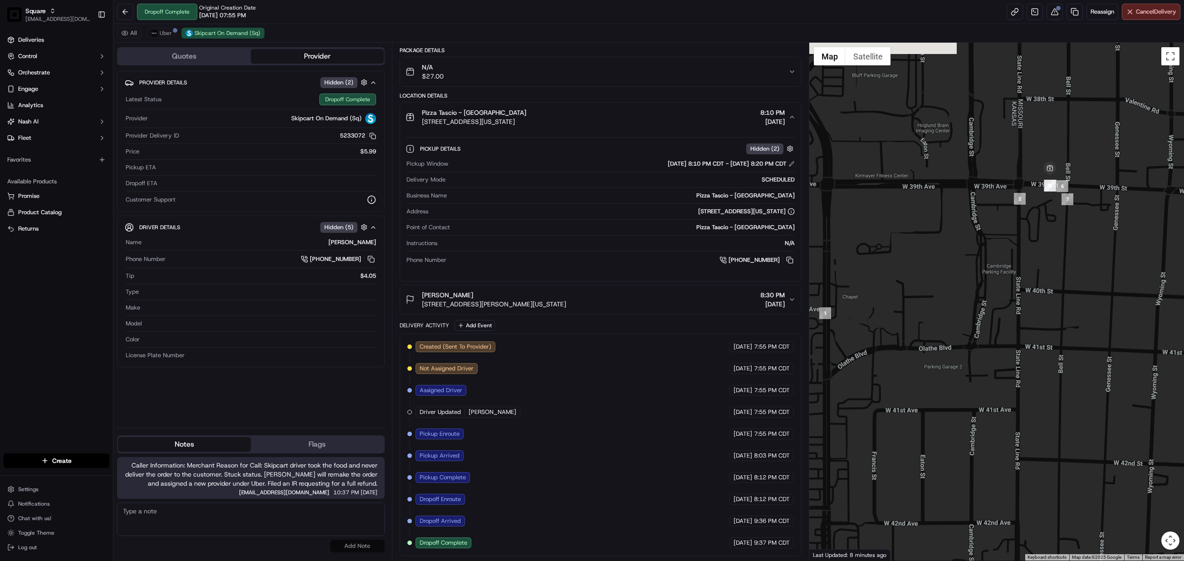
drag, startPoint x: 1066, startPoint y: 217, endPoint x: 1097, endPoint y: 259, distance: 52.5
click at [1097, 259] on div at bounding box center [996, 302] width 375 height 518
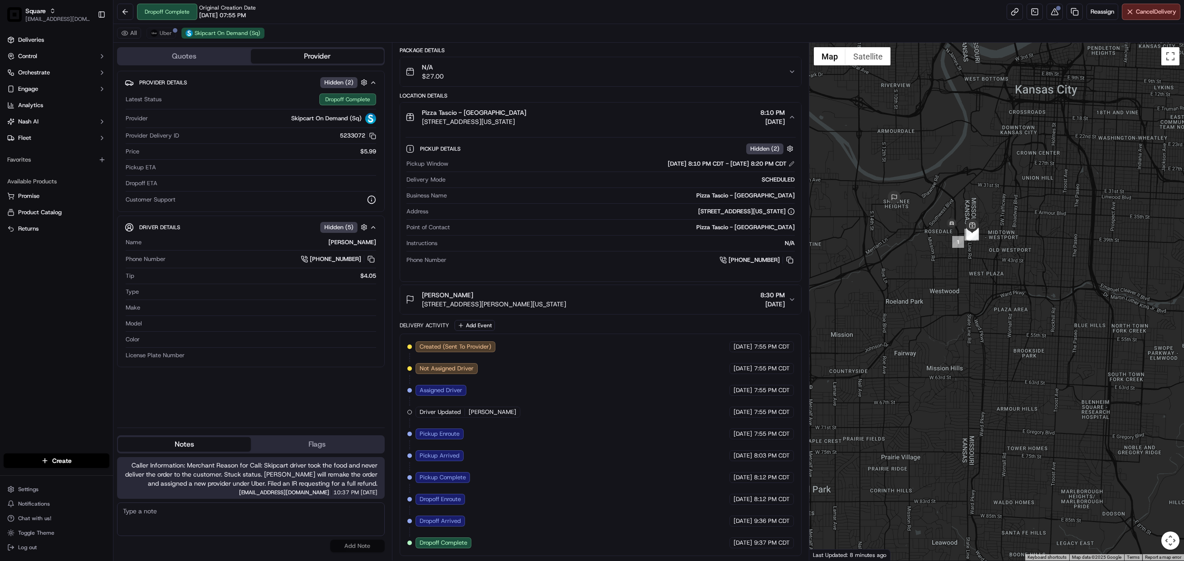
drag, startPoint x: 1111, startPoint y: 314, endPoint x: 964, endPoint y: 285, distance: 150.2
click at [964, 285] on div at bounding box center [996, 302] width 375 height 518
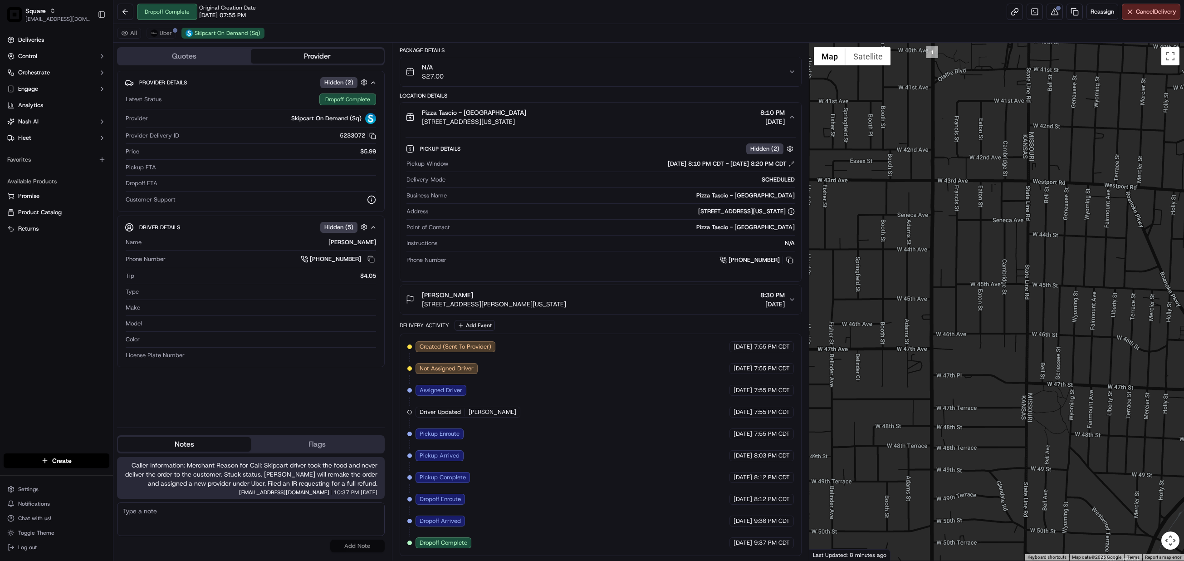
drag, startPoint x: 992, startPoint y: 226, endPoint x: 1012, endPoint y: 384, distance: 158.6
click at [1010, 384] on div at bounding box center [996, 302] width 375 height 518
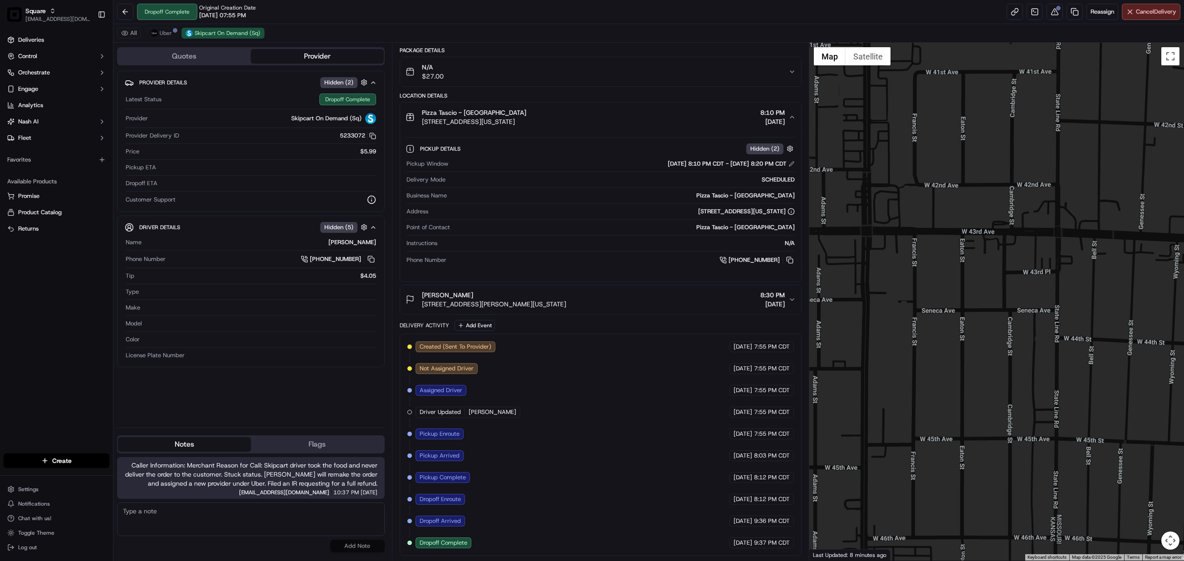
drag, startPoint x: 1138, startPoint y: 157, endPoint x: 961, endPoint y: 490, distance: 378.1
click at [961, 490] on div at bounding box center [996, 302] width 375 height 518
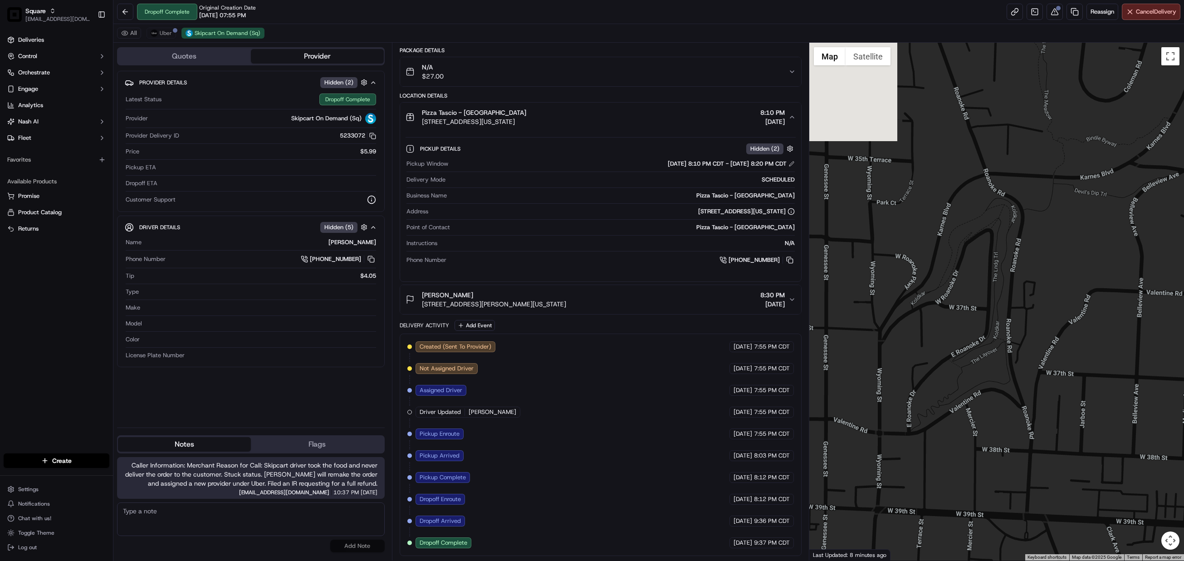
drag, startPoint x: 913, startPoint y: 440, endPoint x: 1188, endPoint y: 178, distance: 379.3
click at [1184, 178] on html "Square jespique@nashhelp.com Toggle Sidebar Deliveries Control Orchestrate Enga…" at bounding box center [592, 280] width 1184 height 561
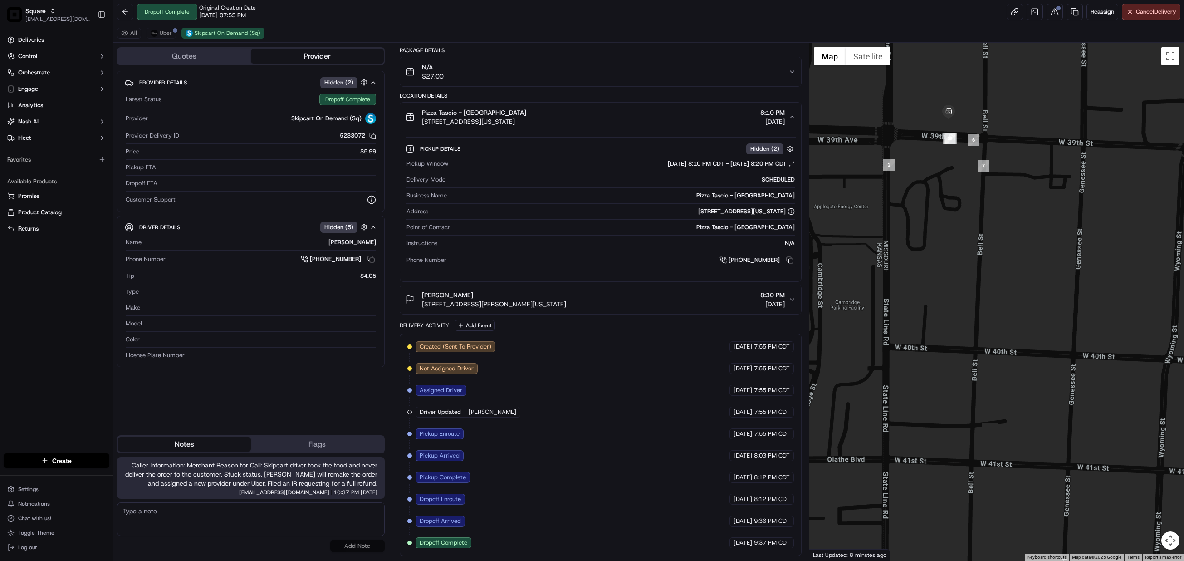
drag, startPoint x: 972, startPoint y: 235, endPoint x: 995, endPoint y: 340, distance: 108.3
click at [1004, 348] on div at bounding box center [996, 302] width 375 height 518
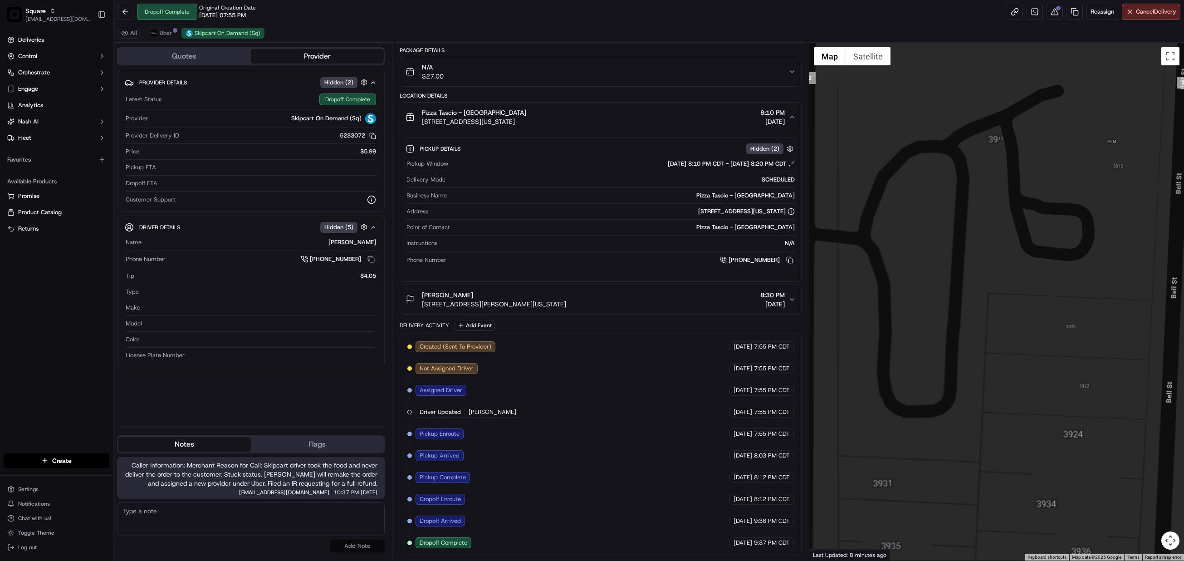
drag, startPoint x: 1018, startPoint y: 206, endPoint x: 996, endPoint y: 432, distance: 227.5
click at [996, 432] on div at bounding box center [996, 302] width 375 height 518
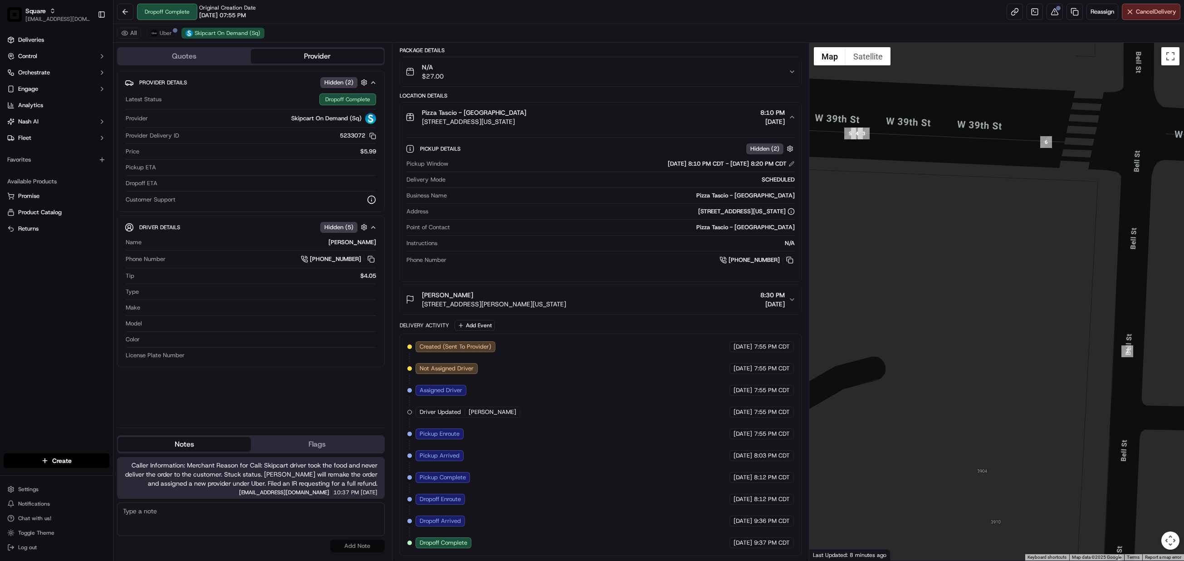
drag, startPoint x: 1068, startPoint y: 235, endPoint x: 926, endPoint y: 269, distance: 145.6
click at [926, 269] on div at bounding box center [996, 302] width 375 height 518
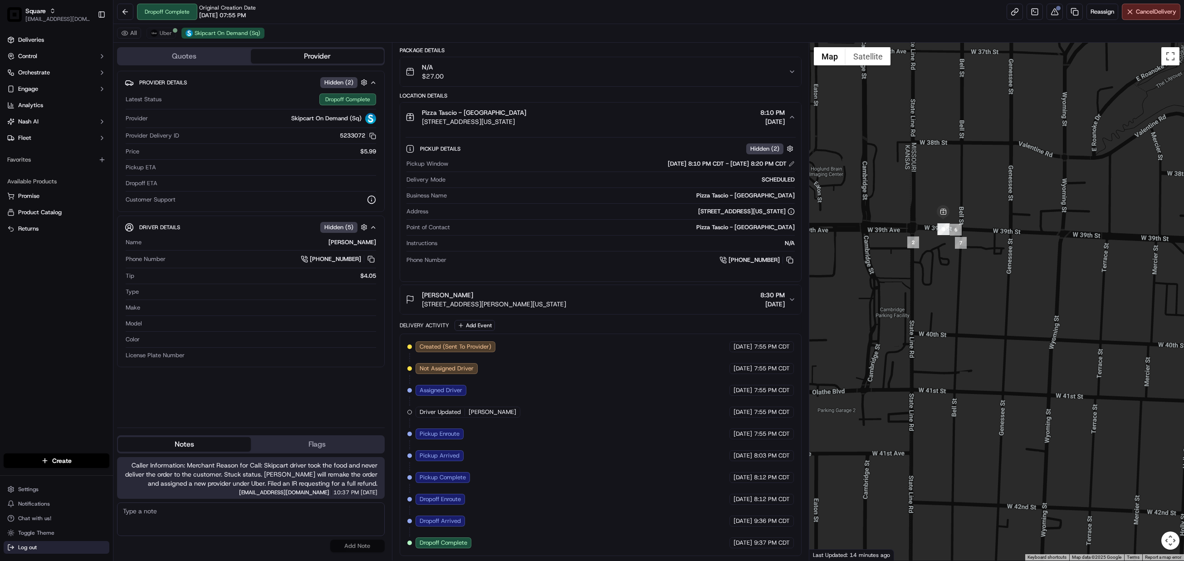
click at [27, 546] on span "Log out" at bounding box center [27, 547] width 19 height 7
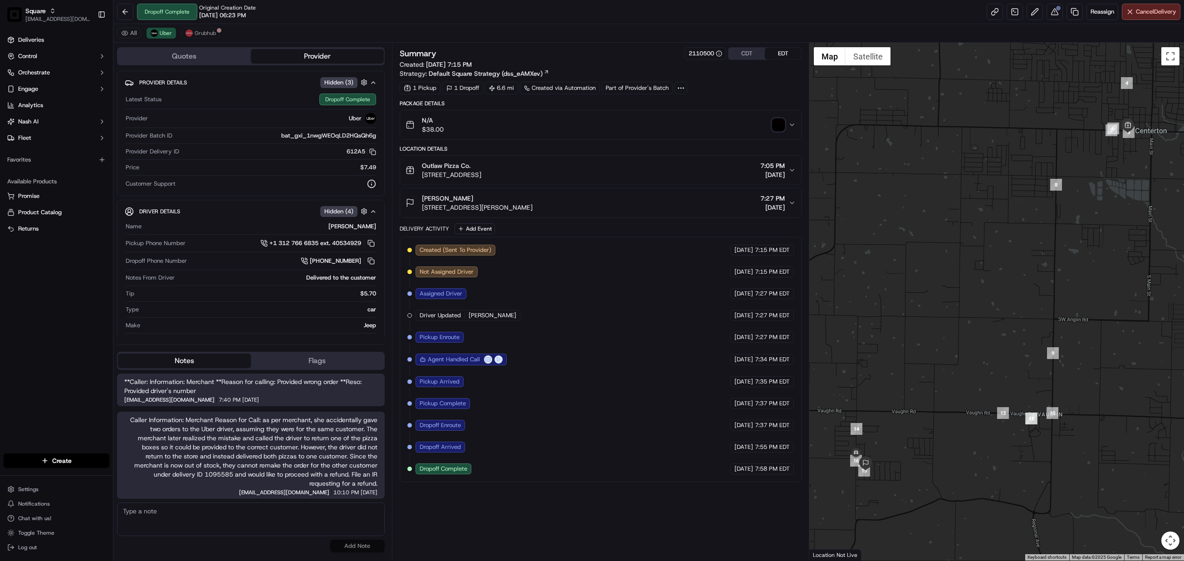
click at [271, 515] on textarea at bounding box center [251, 519] width 268 height 34
click at [211, 475] on span "Caller Information: Merchant Reason for Call: as per merchant, she accidentally…" at bounding box center [250, 451] width 253 height 73
copy span "1095585"
click at [256, 520] on textarea "additional note: called the merchant to inform them that the once refund was ap…" at bounding box center [251, 519] width 268 height 34
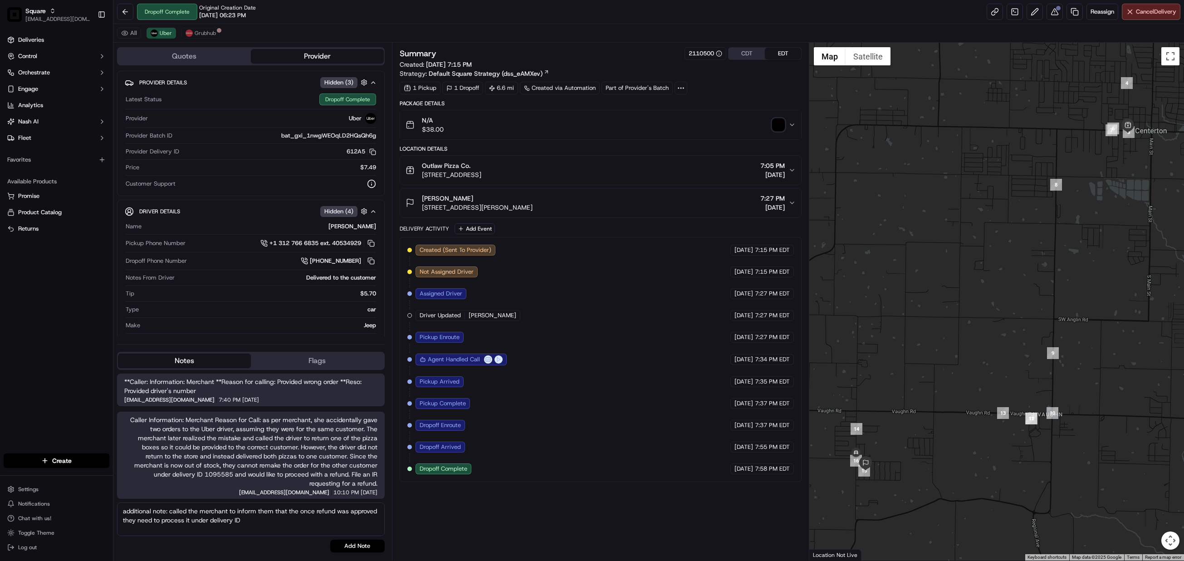
paste textarea "1095585"
type textarea "additional note: called the merchant to inform them that the once refund was ap…"
click at [357, 542] on button "Add Note" at bounding box center [357, 545] width 54 height 13
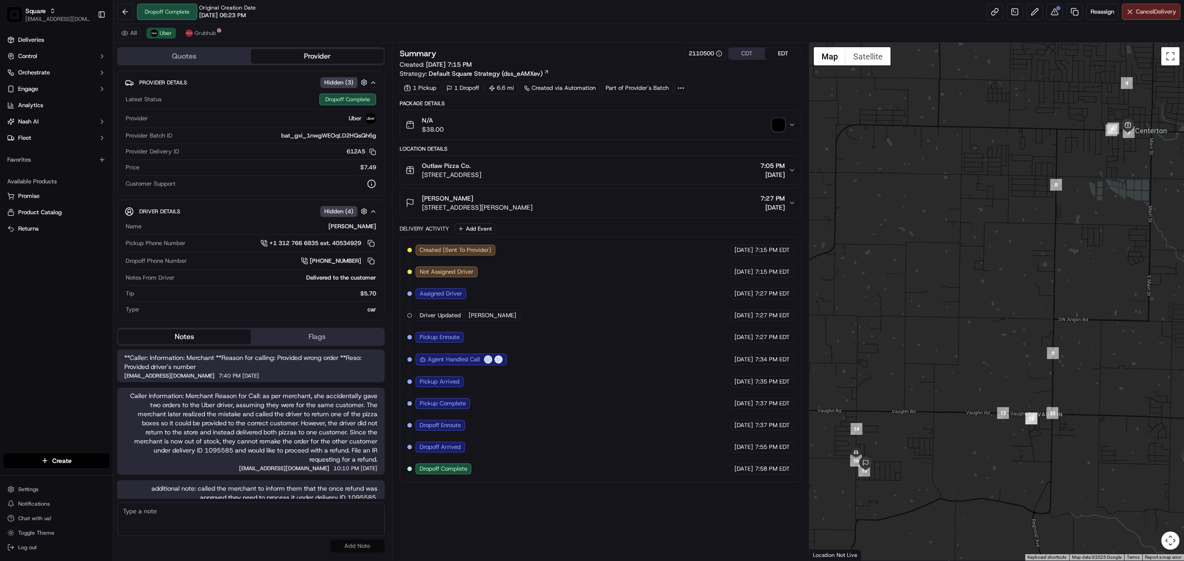
scroll to position [14, 0]
